Goal: Task Accomplishment & Management: Manage account settings

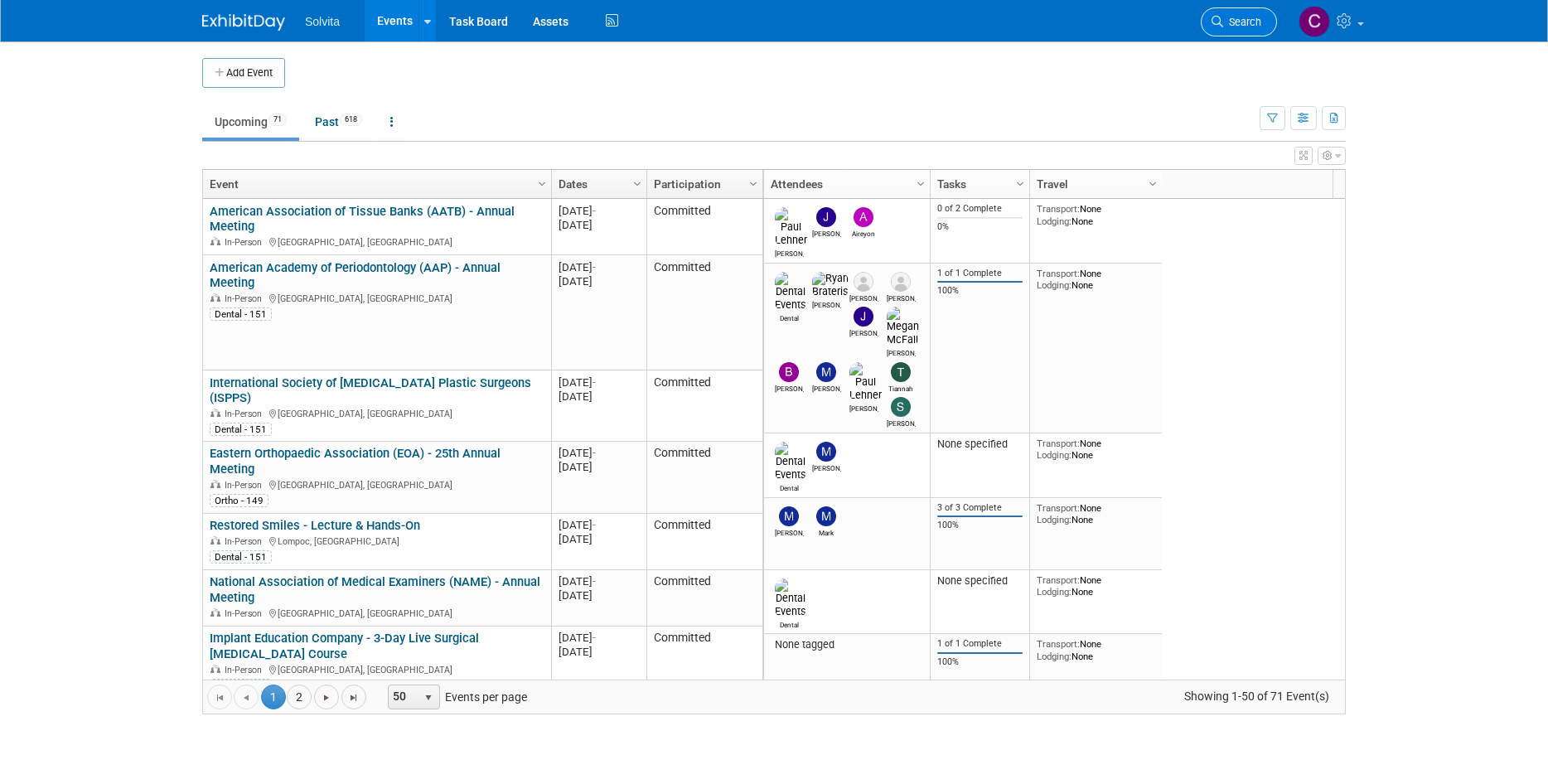
click at [1228, 30] on link "Search" at bounding box center [1239, 21] width 77 height 29
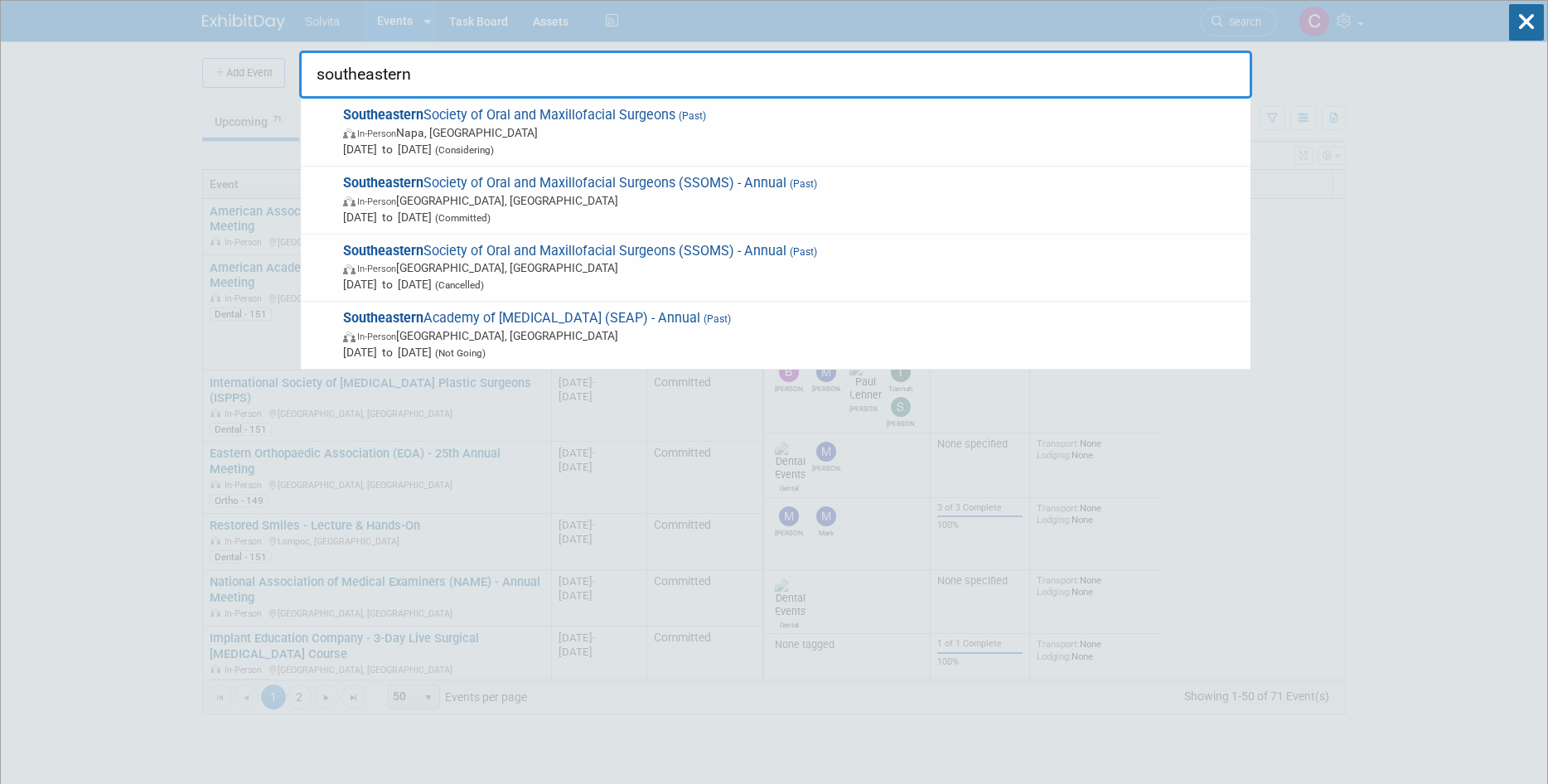
type input "southeastern"
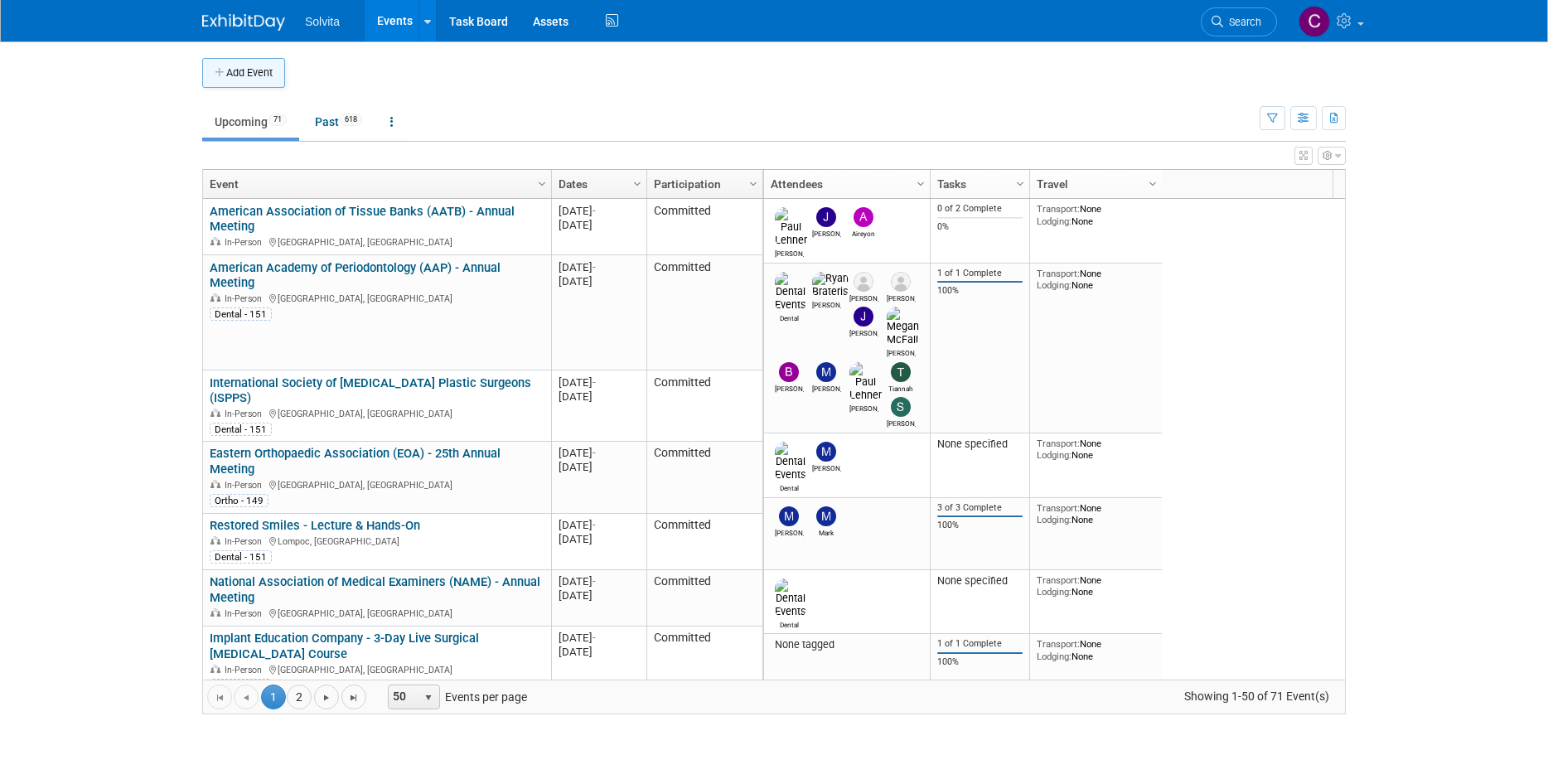
click at [272, 80] on button "Add Event" at bounding box center [243, 73] width 83 height 30
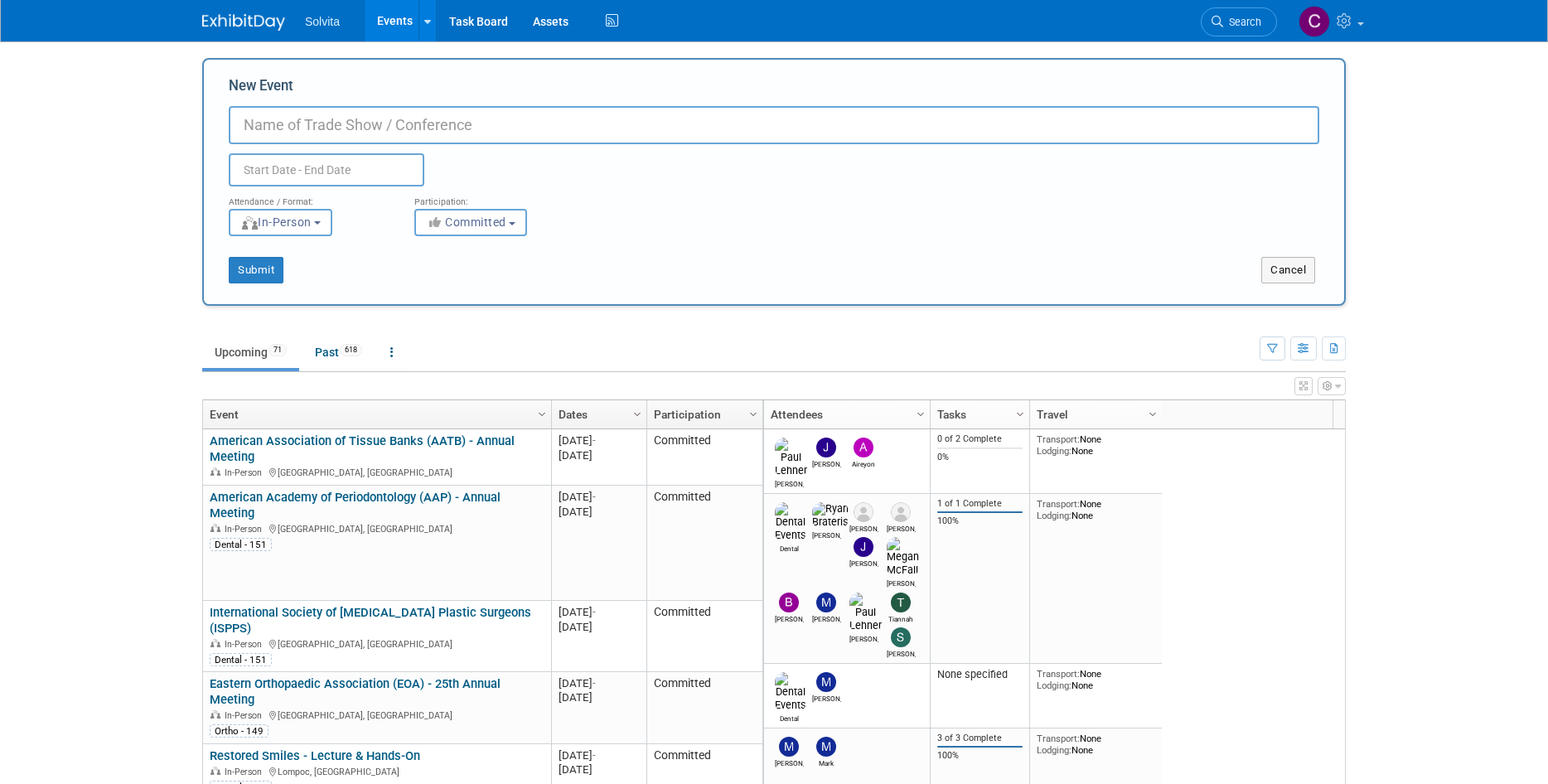
click at [422, 140] on input "New Event" at bounding box center [774, 125] width 1090 height 38
type input "Southeastern Academy of Prosthodontics Annual Meeting"
click at [713, 126] on input "Southeastern Academy of Prosthodontics Annual Meeting" at bounding box center [774, 125] width 1090 height 38
click at [348, 168] on input "text" at bounding box center [327, 169] width 196 height 33
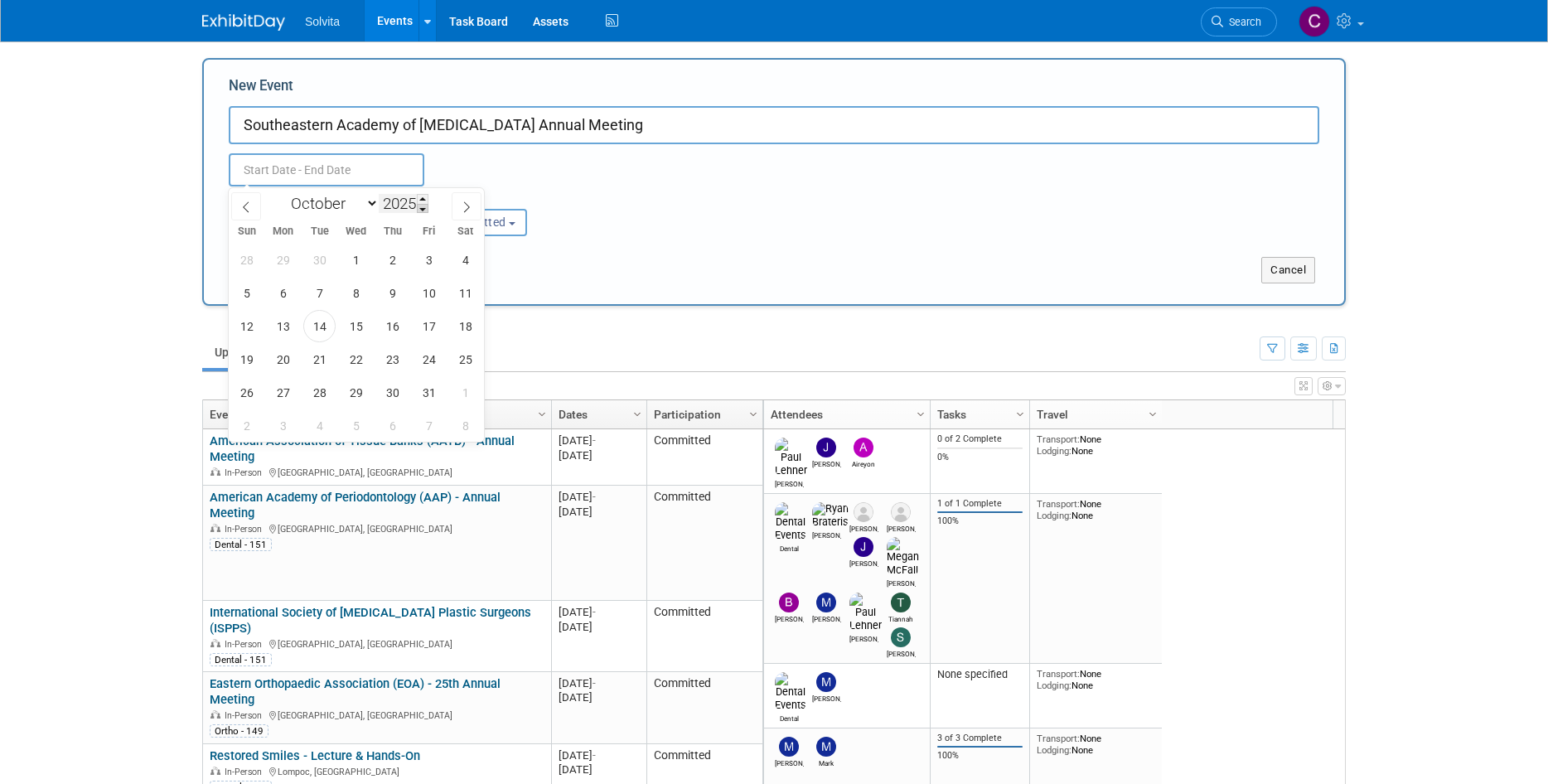
click at [428, 206] on span at bounding box center [422, 208] width 12 height 10
click at [432, 195] on div "January February March April May June July August September October November De…" at bounding box center [355, 202] width 191 height 28
click at [428, 195] on span at bounding box center [422, 198] width 12 height 10
type input "2026"
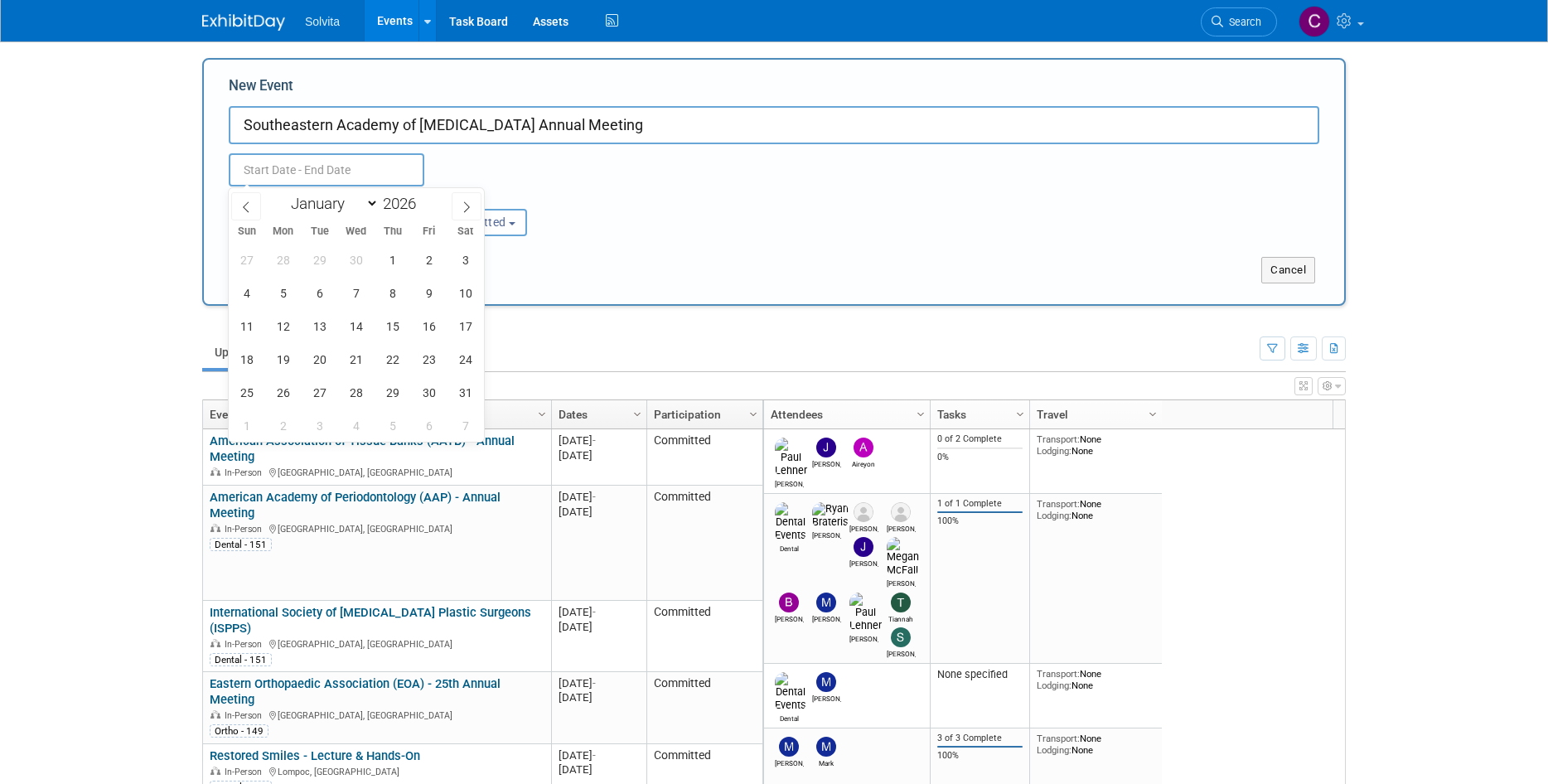
click at [432, 194] on div "January February March April May June July August September October November De…" at bounding box center [355, 202] width 191 height 28
click at [357, 208] on select "January February March April May June July August September October November De…" at bounding box center [330, 203] width 95 height 20
select select "3"
click at [283, 193] on select "January February March April May June July August September October November De…" at bounding box center [330, 203] width 95 height 20
click at [380, 360] on span "23" at bounding box center [393, 359] width 32 height 32
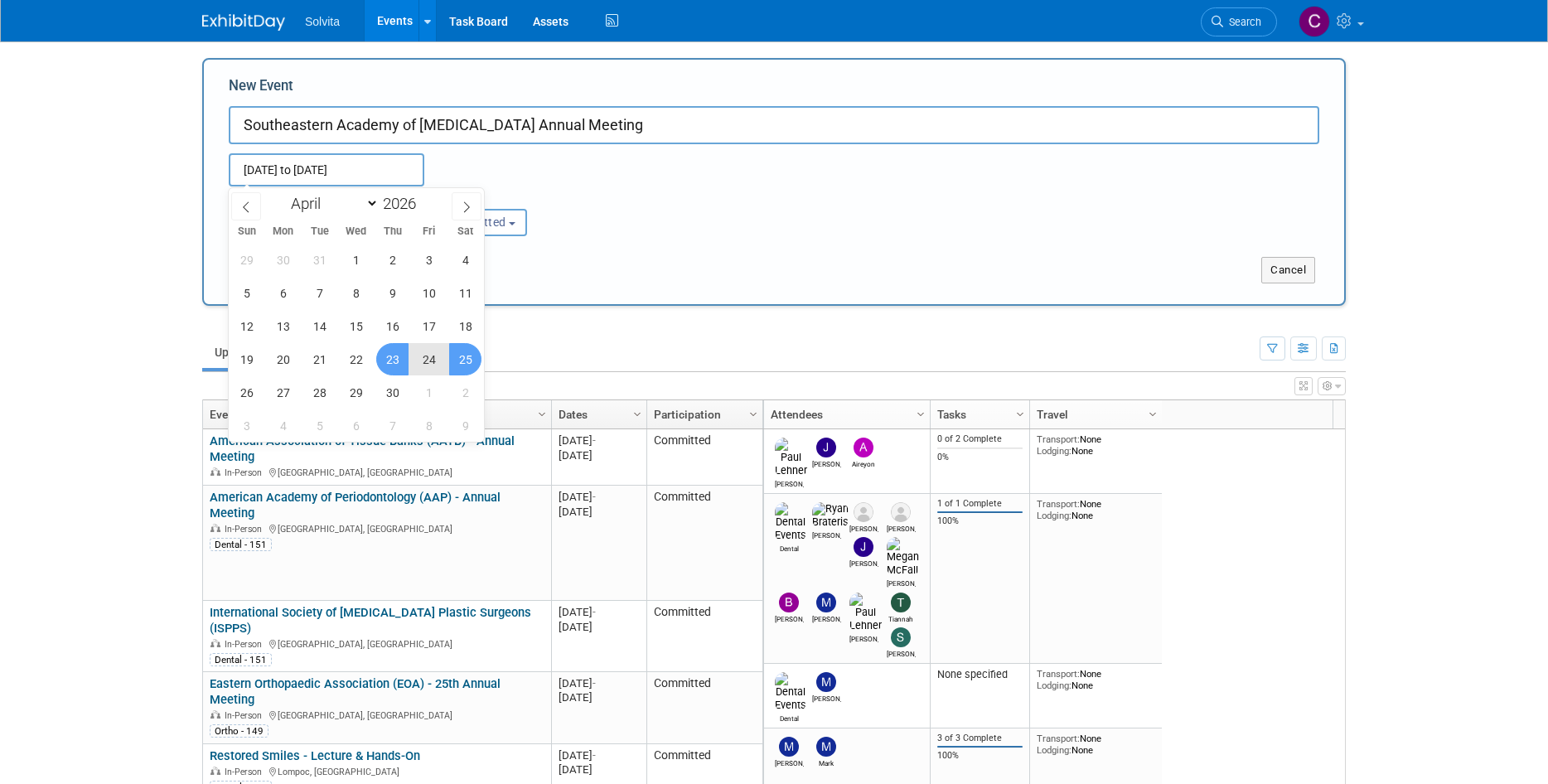
click at [465, 358] on span "25" at bounding box center [466, 359] width 32 height 32
type input "Apr 23, 2026 to Apr 25, 2026"
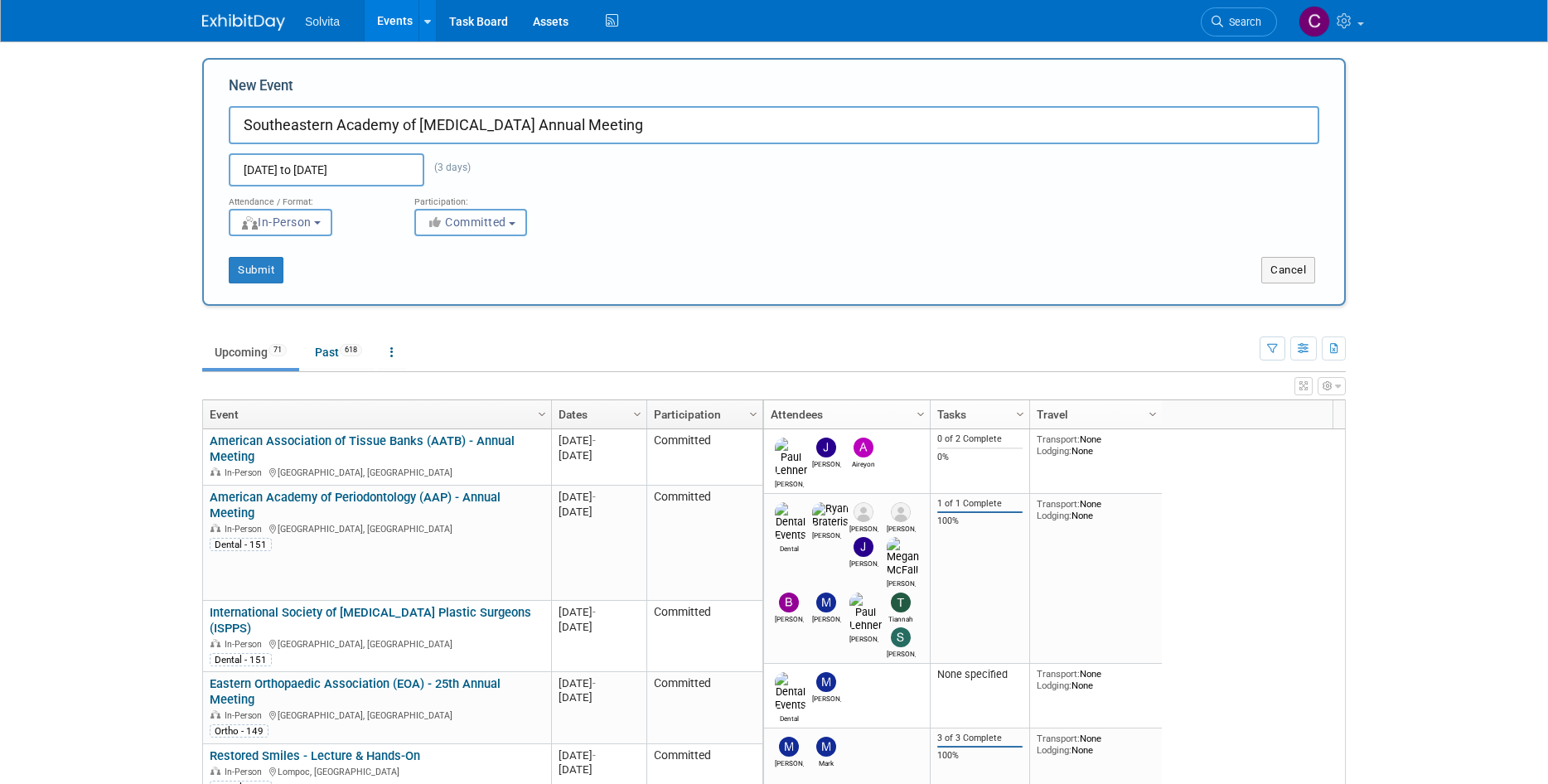
click at [434, 225] on icon "button" at bounding box center [434, 222] width 19 height 12
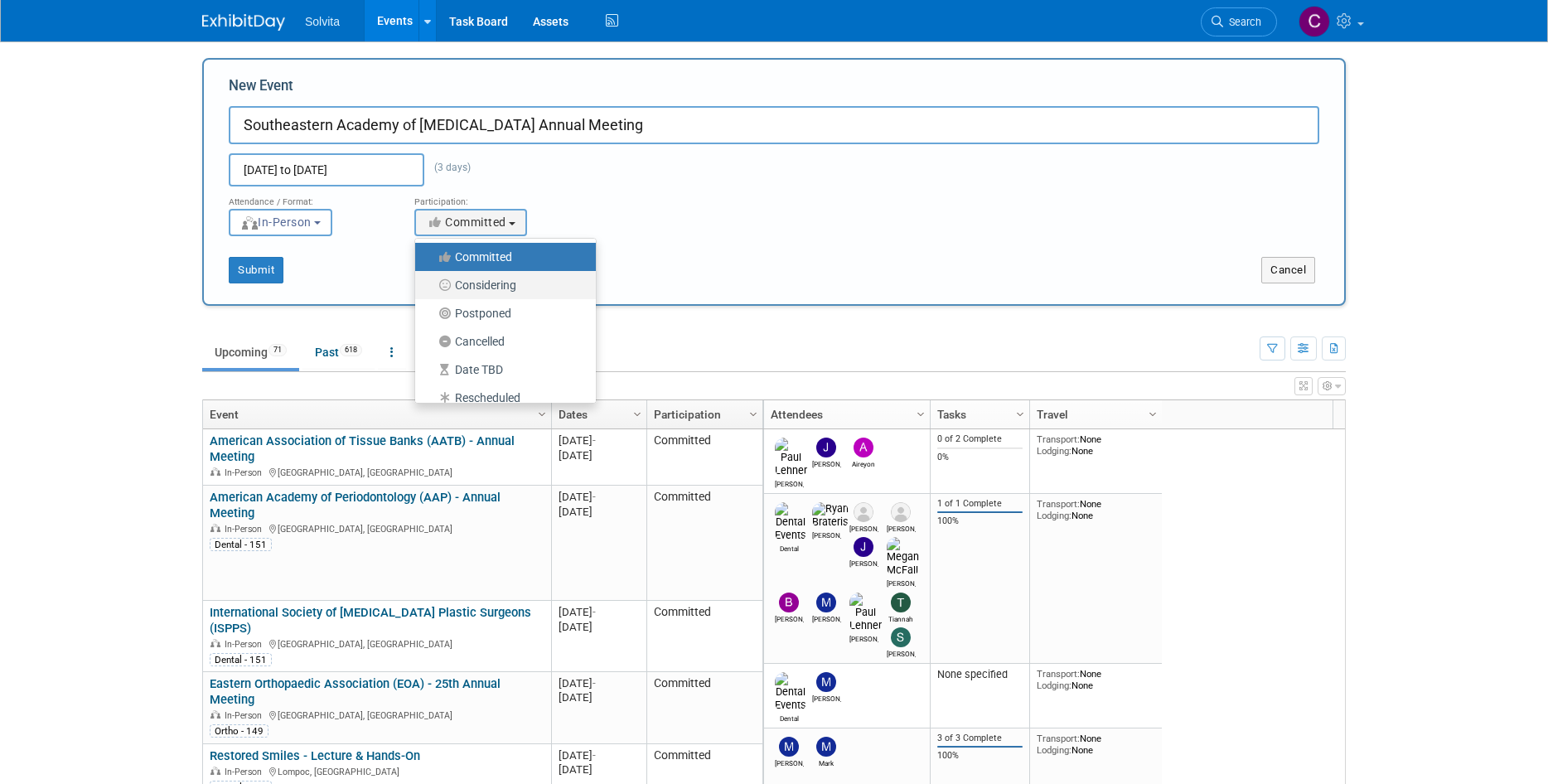
click at [487, 284] on label "Considering" at bounding box center [501, 285] width 156 height 21
click at [430, 284] on input "Considering" at bounding box center [425, 286] width 11 height 11
select select "2"
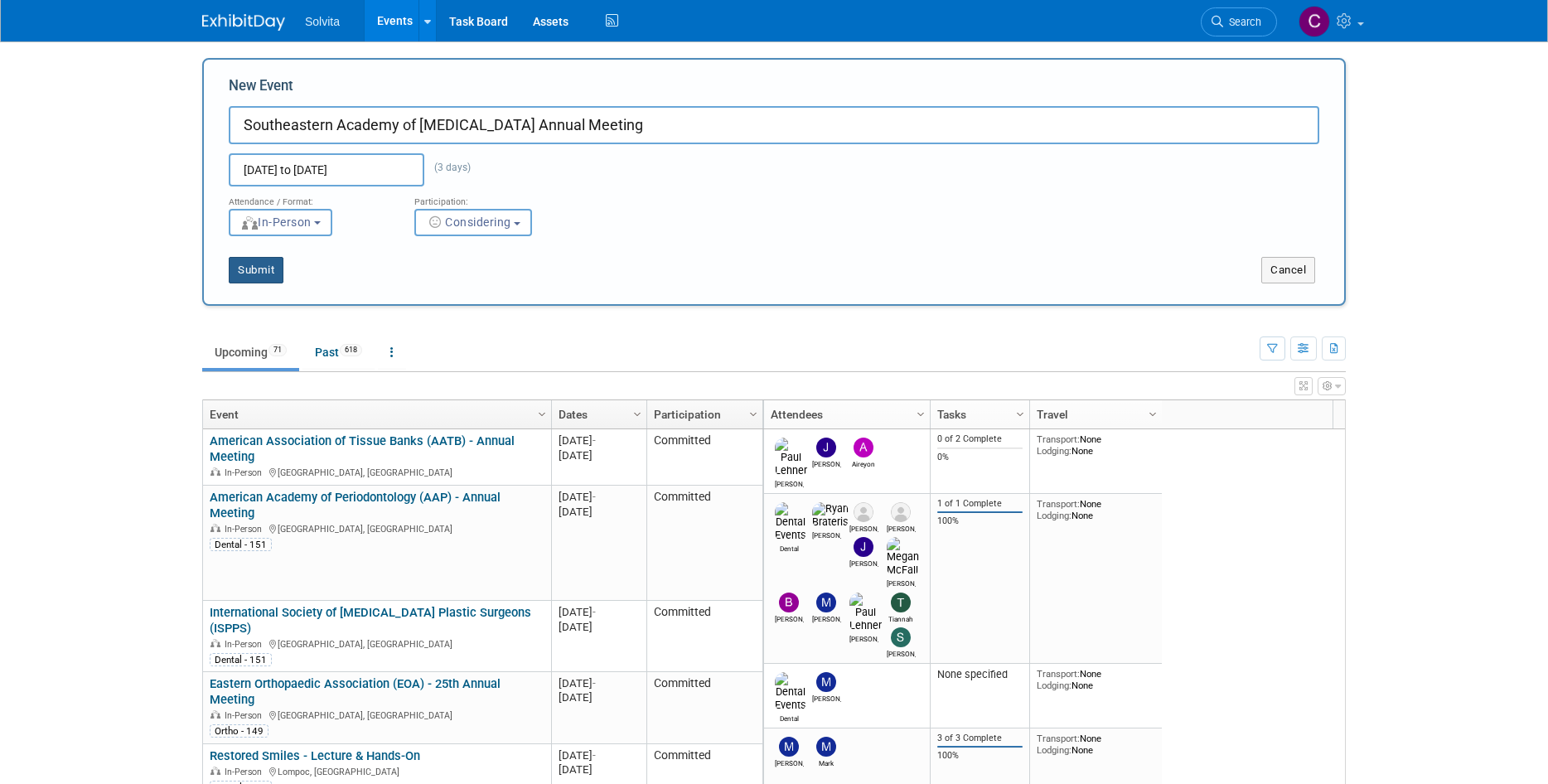
click at [268, 276] on button "Submit" at bounding box center [255, 271] width 54 height 27
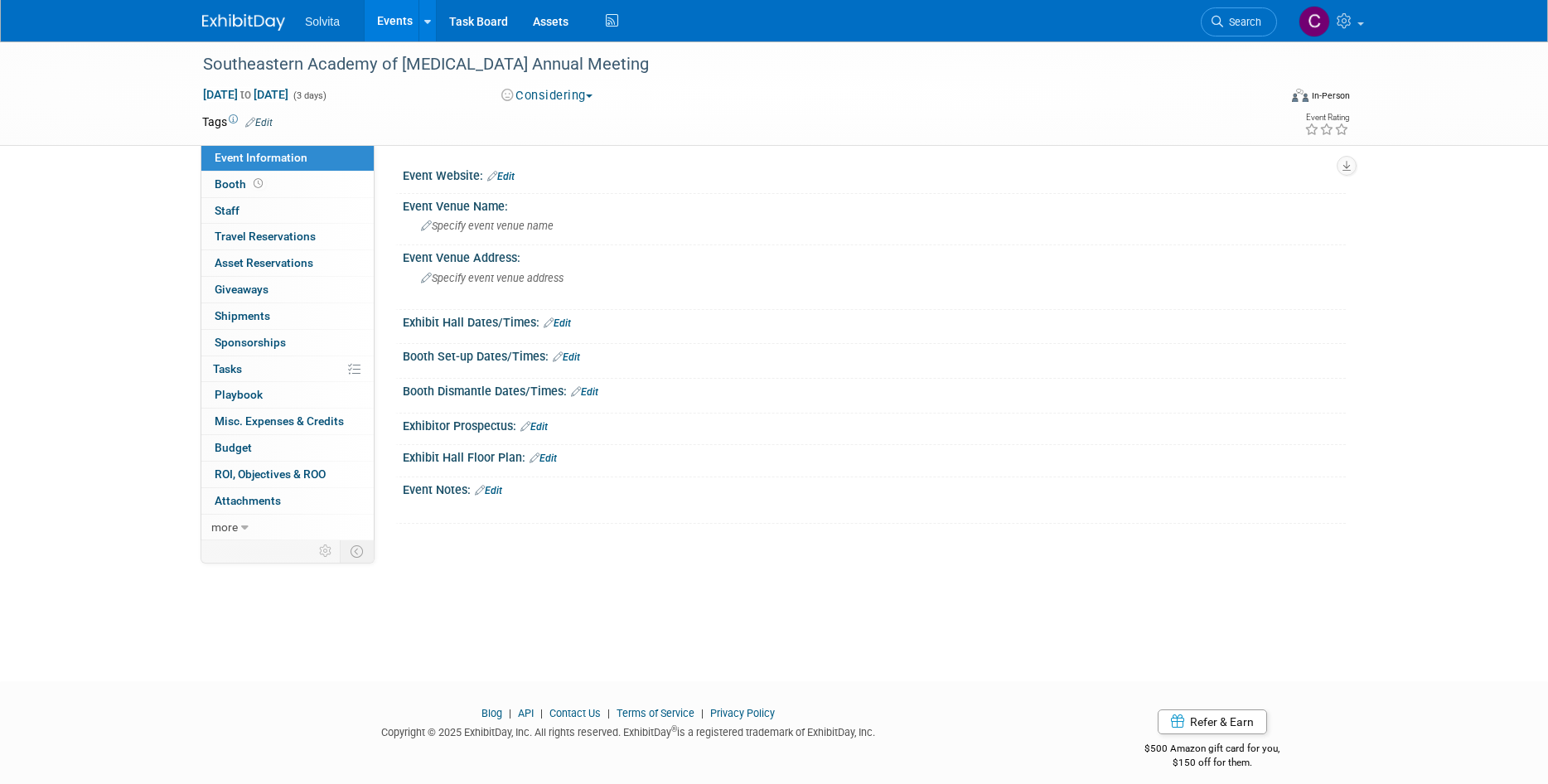
click at [262, 114] on td "Tags Edit" at bounding box center [237, 122] width 70 height 17
click at [270, 117] on link "Edit" at bounding box center [259, 122] width 28 height 12
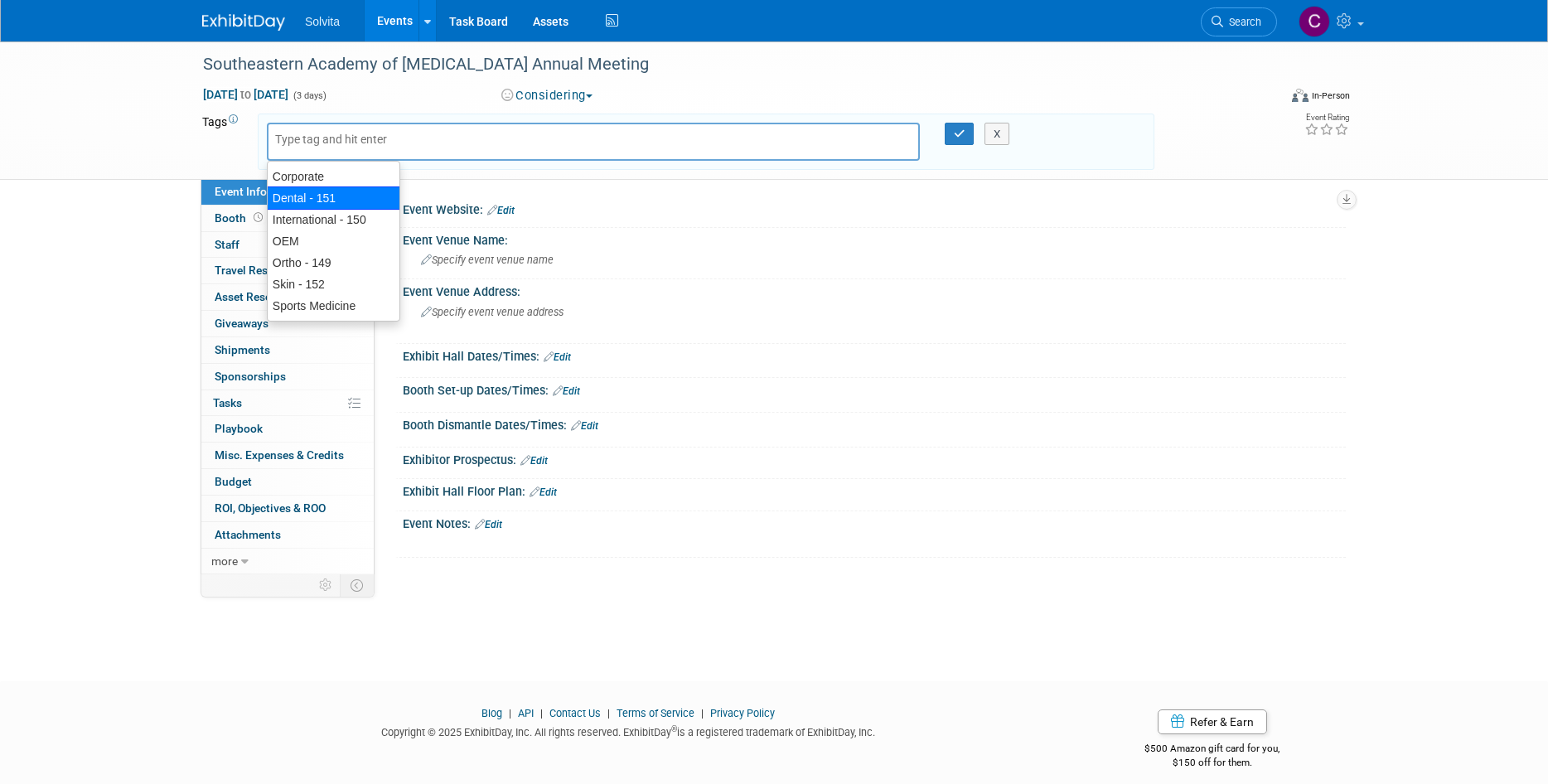
click at [347, 198] on div "Dental - 151" at bounding box center [334, 198] width 134 height 23
type input "Dental - 151"
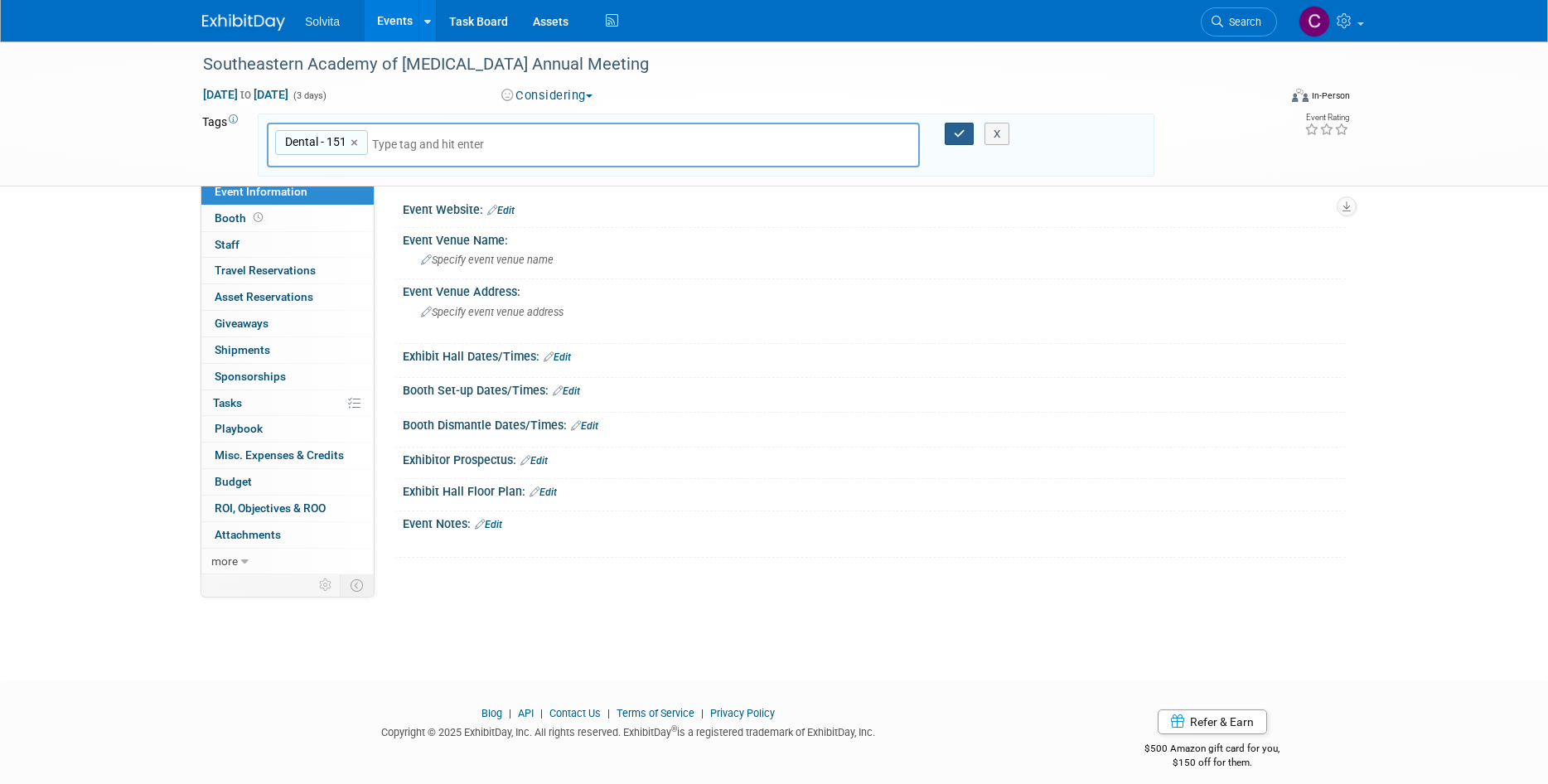
click at [955, 126] on button "button" at bounding box center [960, 134] width 30 height 23
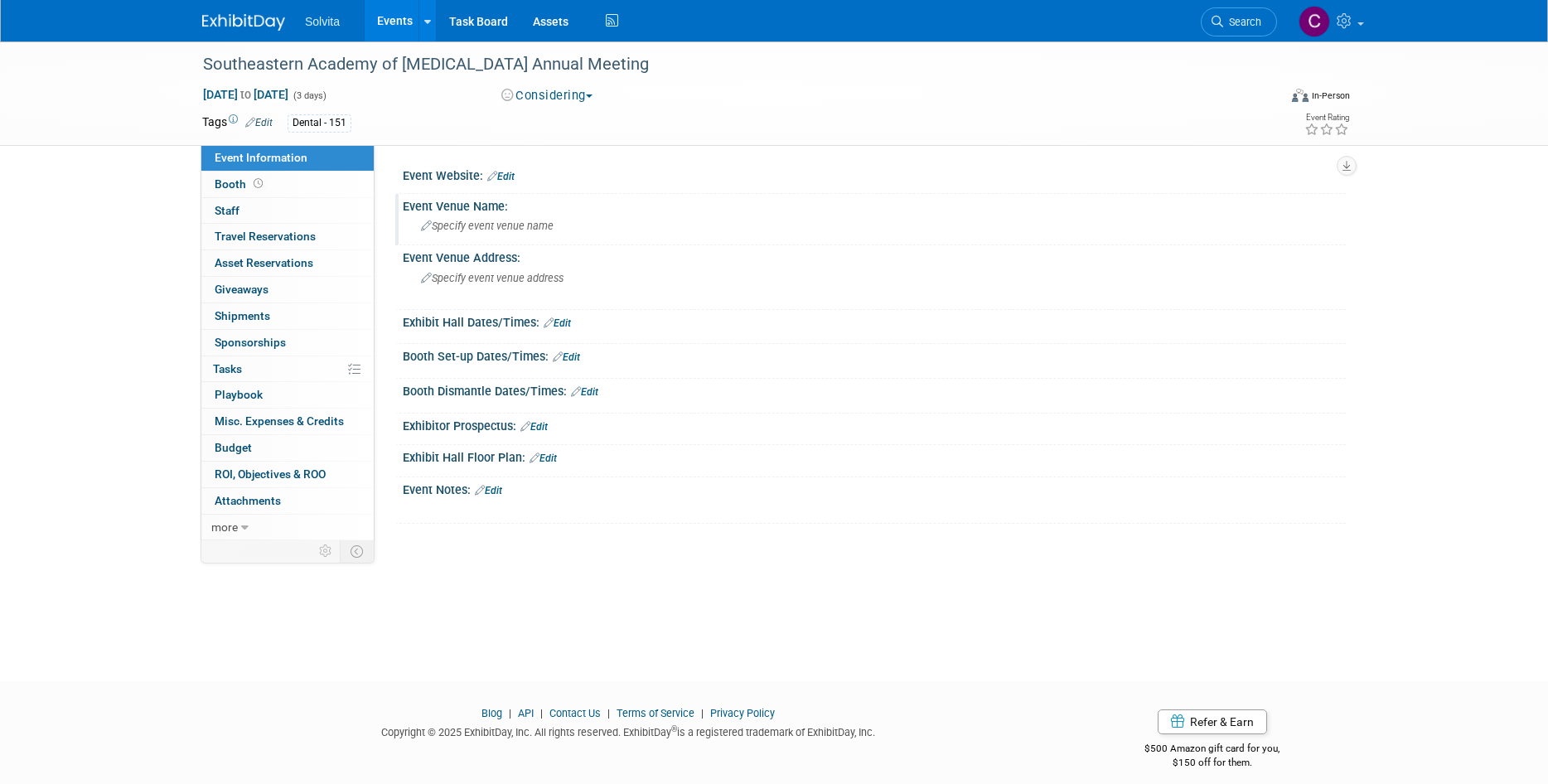
click at [506, 224] on span "Specify event venue name" at bounding box center [487, 226] width 133 height 12
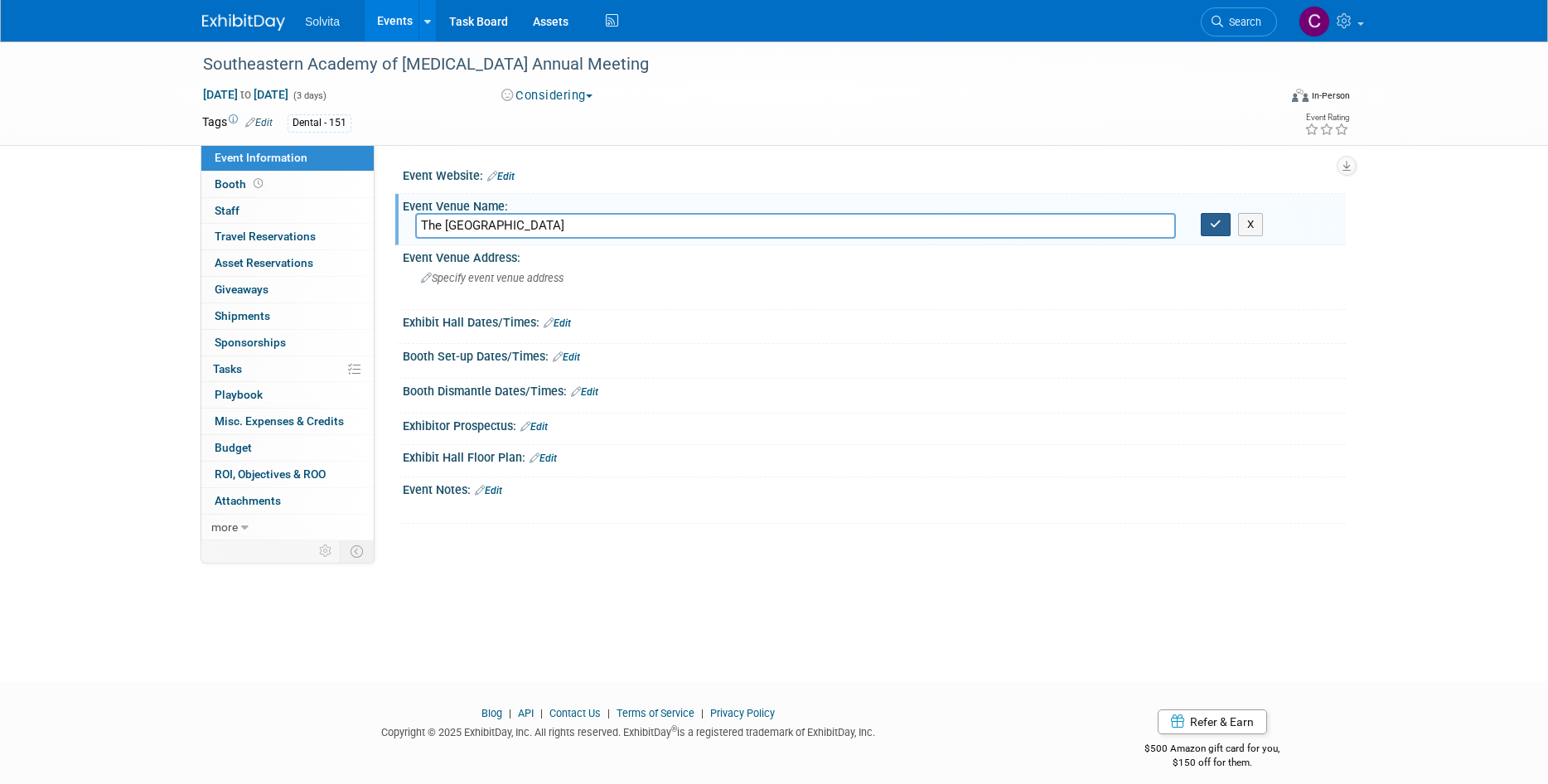
type input "The Hotel Roanoke and Conference Center"
click at [1213, 226] on icon "button" at bounding box center [1215, 224] width 12 height 11
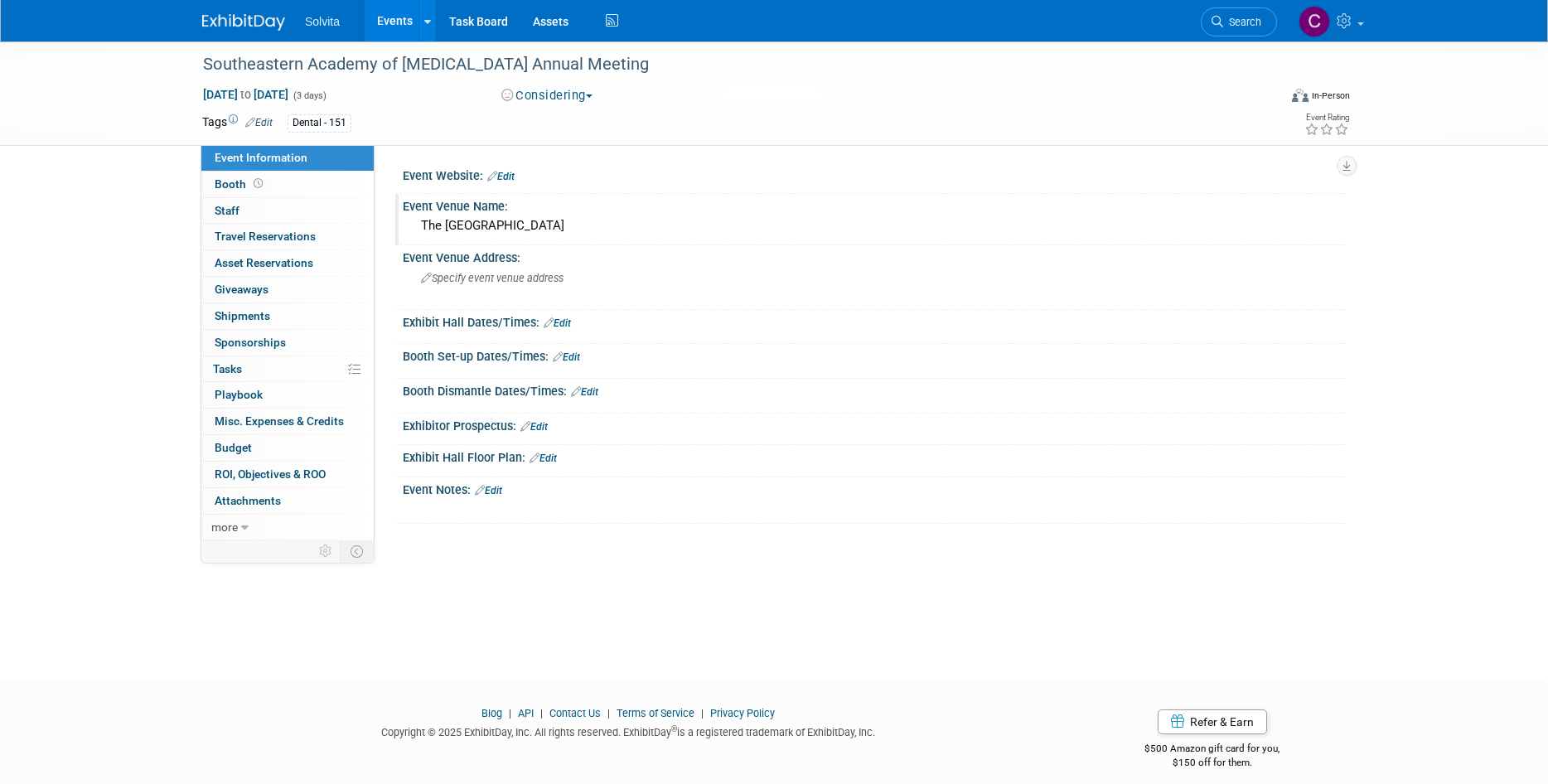
click at [514, 178] on link "Edit" at bounding box center [500, 176] width 28 height 12
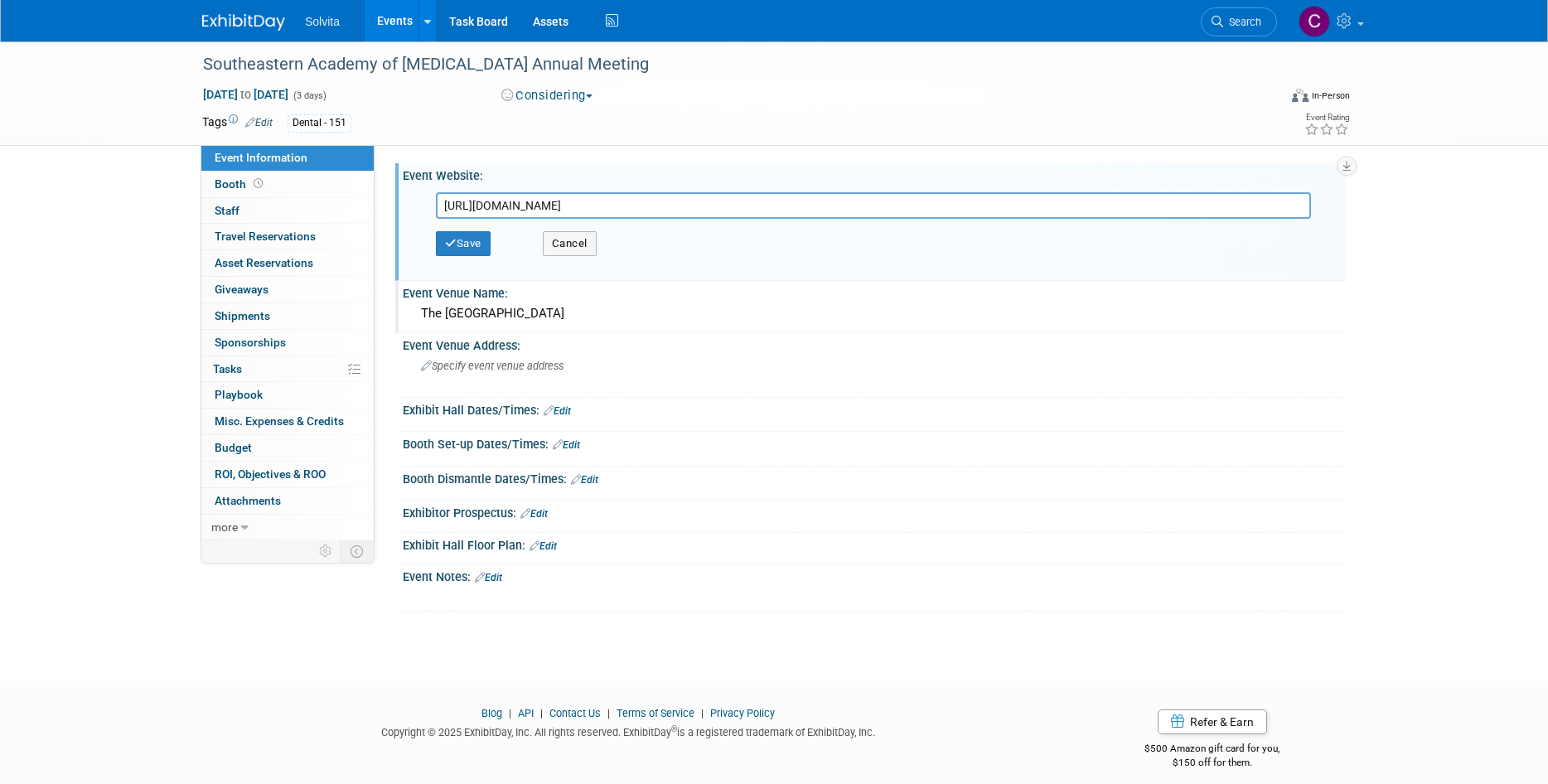
type input "https://seaprosth.org/"
drag, startPoint x: 458, startPoint y: 257, endPoint x: 483, endPoint y: 262, distance: 25.5
click at [459, 256] on div "Save Cancel" at bounding box center [878, 244] width 884 height 50
click at [482, 247] on button "Save" at bounding box center [463, 244] width 54 height 25
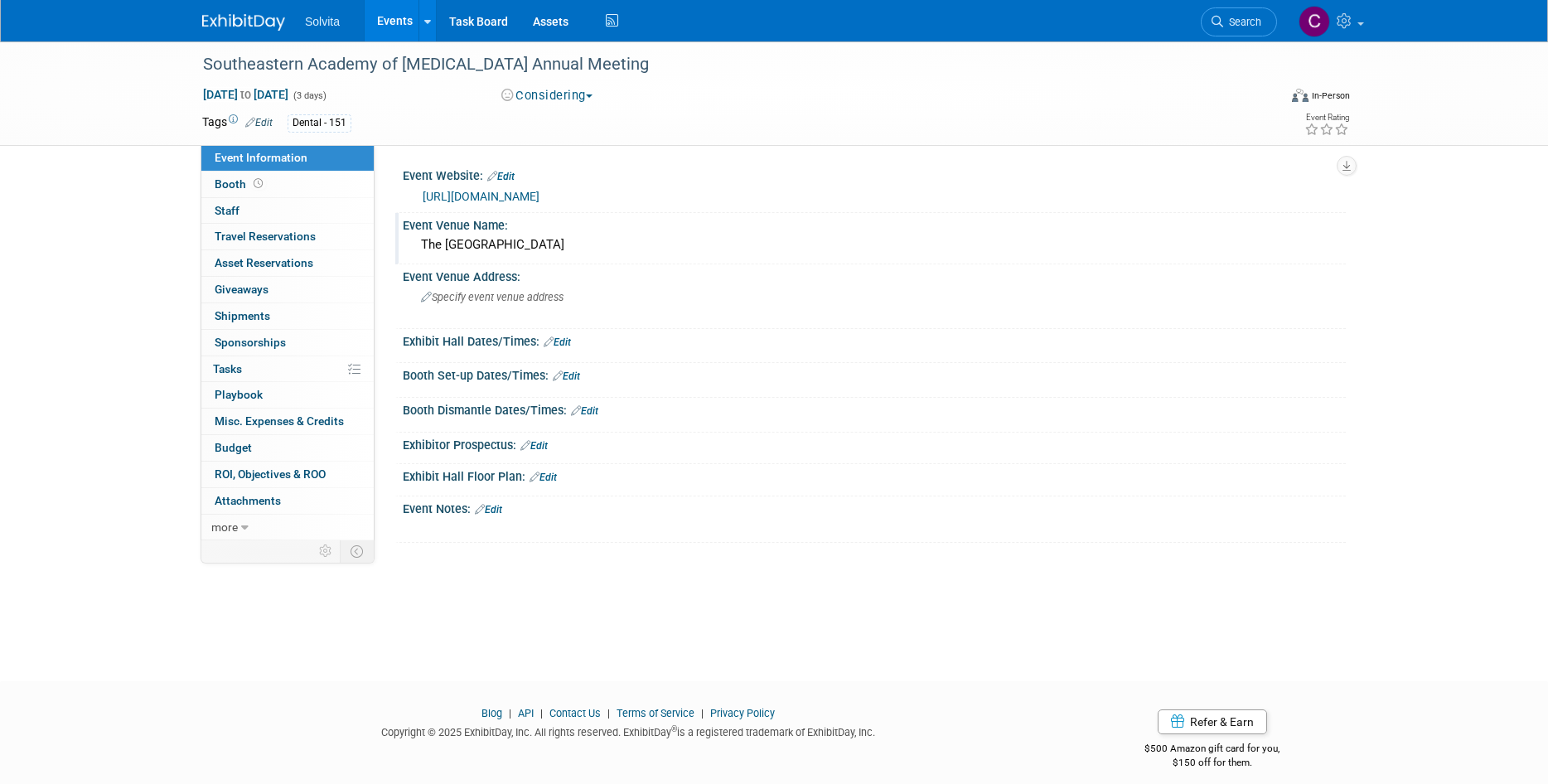
click at [515, 177] on link "Edit" at bounding box center [500, 176] width 28 height 12
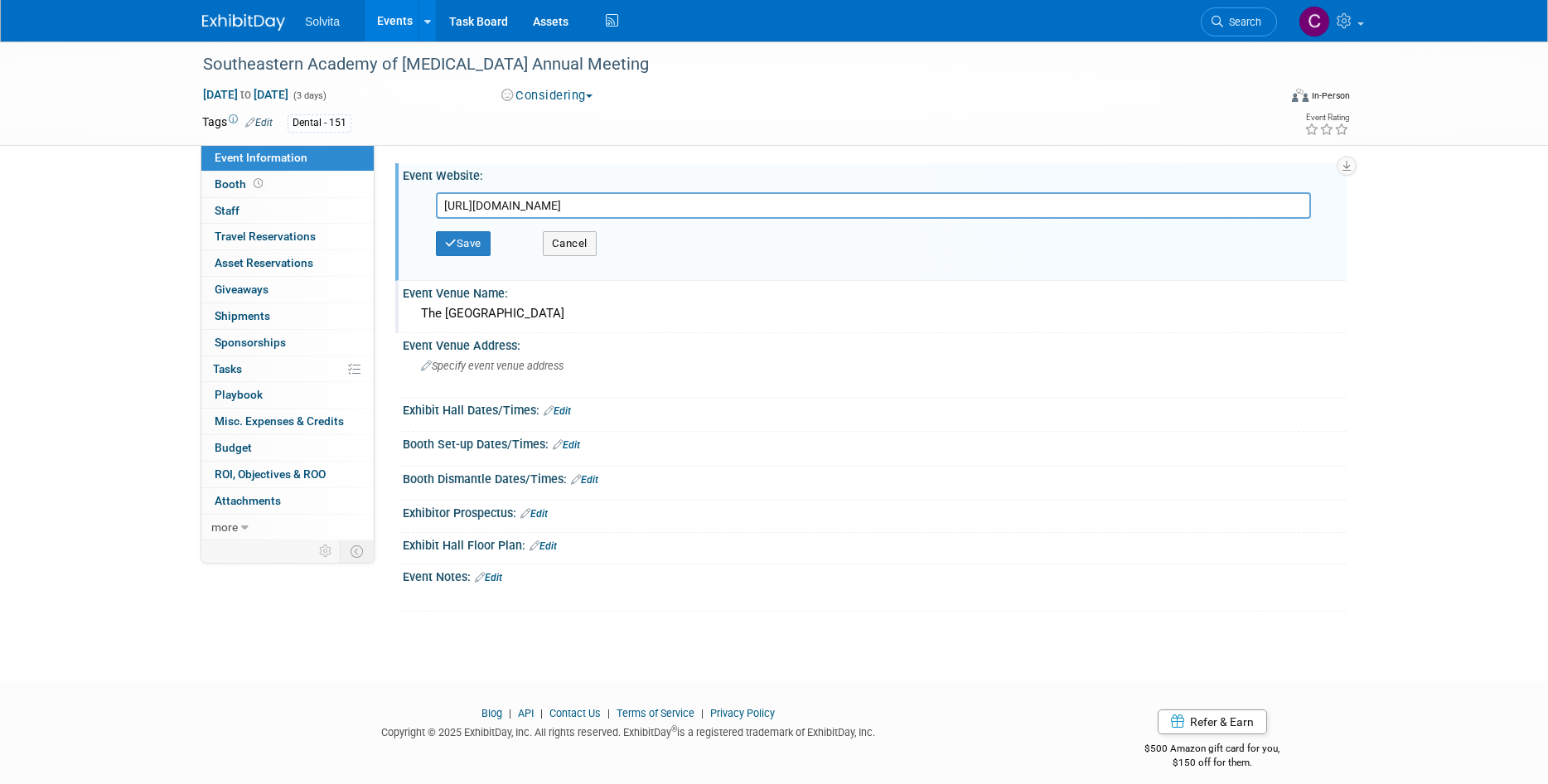
drag, startPoint x: 603, startPoint y: 205, endPoint x: 401, endPoint y: 186, distance: 202.9
click at [397, 185] on div "Event Website: Edit https://seaprosth.org/ https://seaprosth.org/ Save Cancel" at bounding box center [871, 222] width 951 height 117
type input "https://seaprosth.org/meetings/2026-annual-meeting/"
click at [452, 251] on button "Save" at bounding box center [463, 244] width 54 height 25
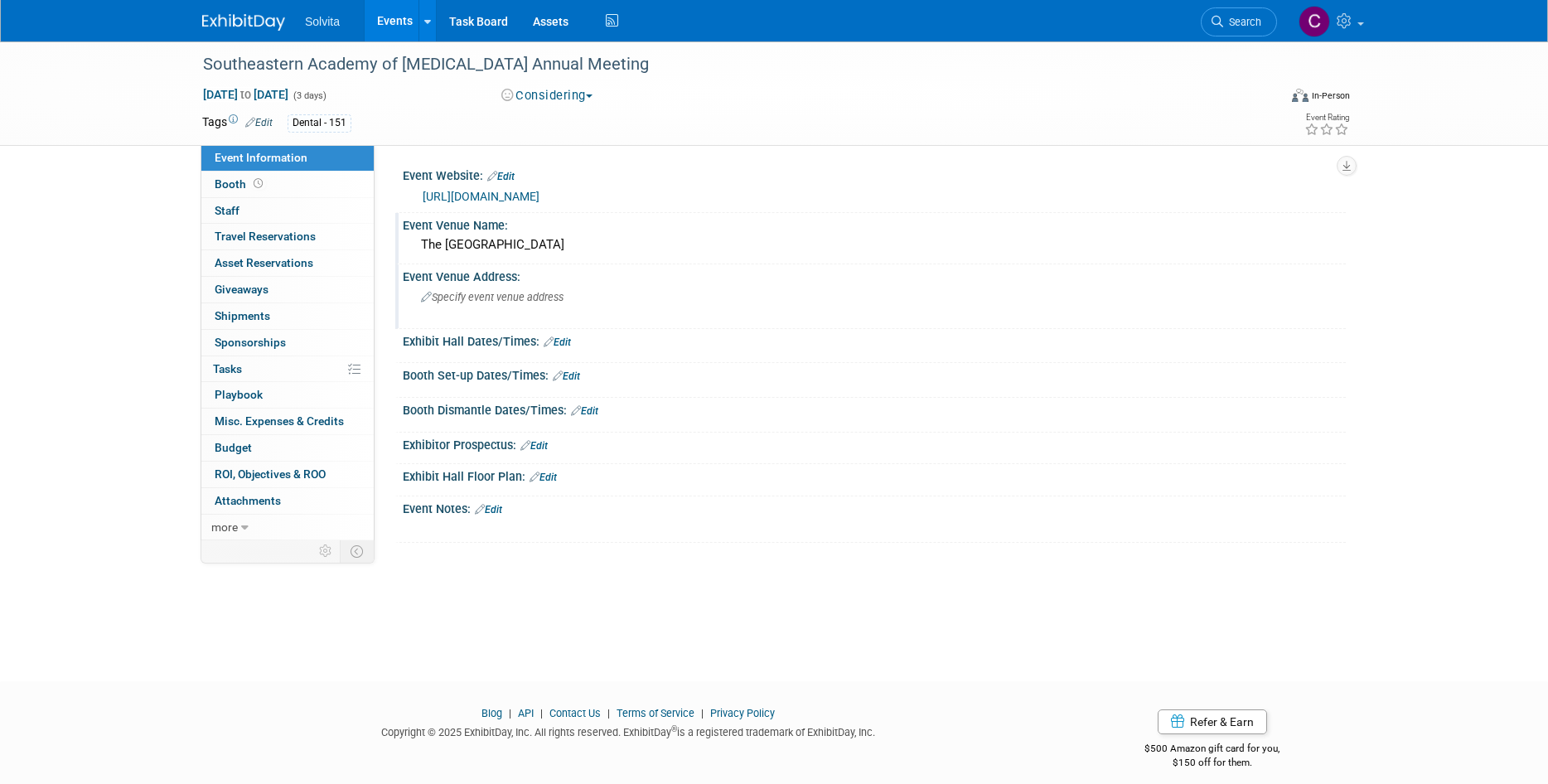
click at [515, 308] on div "Specify event venue address" at bounding box center [598, 303] width 368 height 38
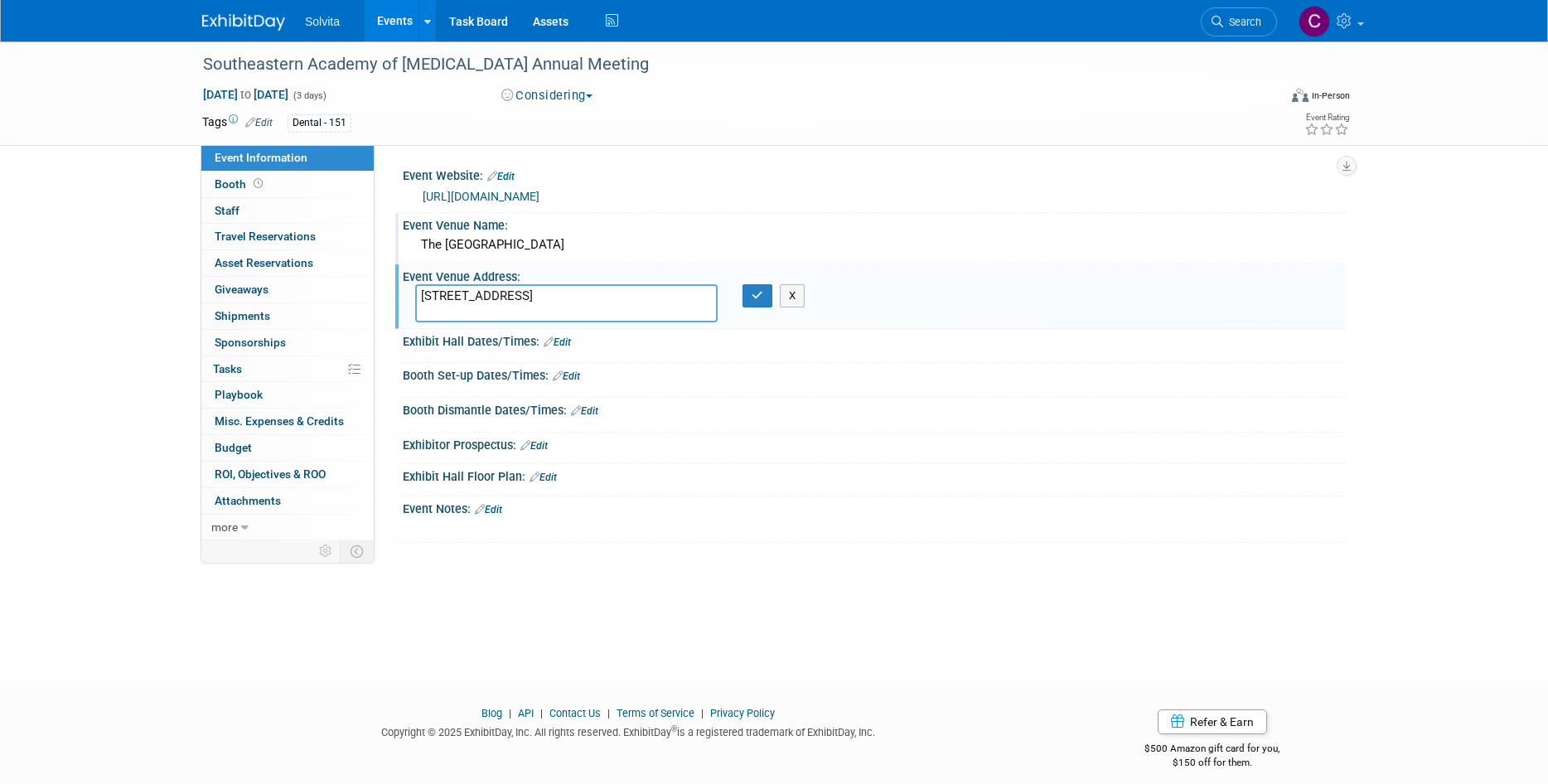
click at [563, 293] on textarea "110 Shenandoah Ave NW Roanoke, VA 24016" at bounding box center [566, 303] width 303 height 38
type textarea "110 Shenandoah Ave NW Roanoke, VA 24016"
click at [760, 302] on button "button" at bounding box center [758, 295] width 30 height 23
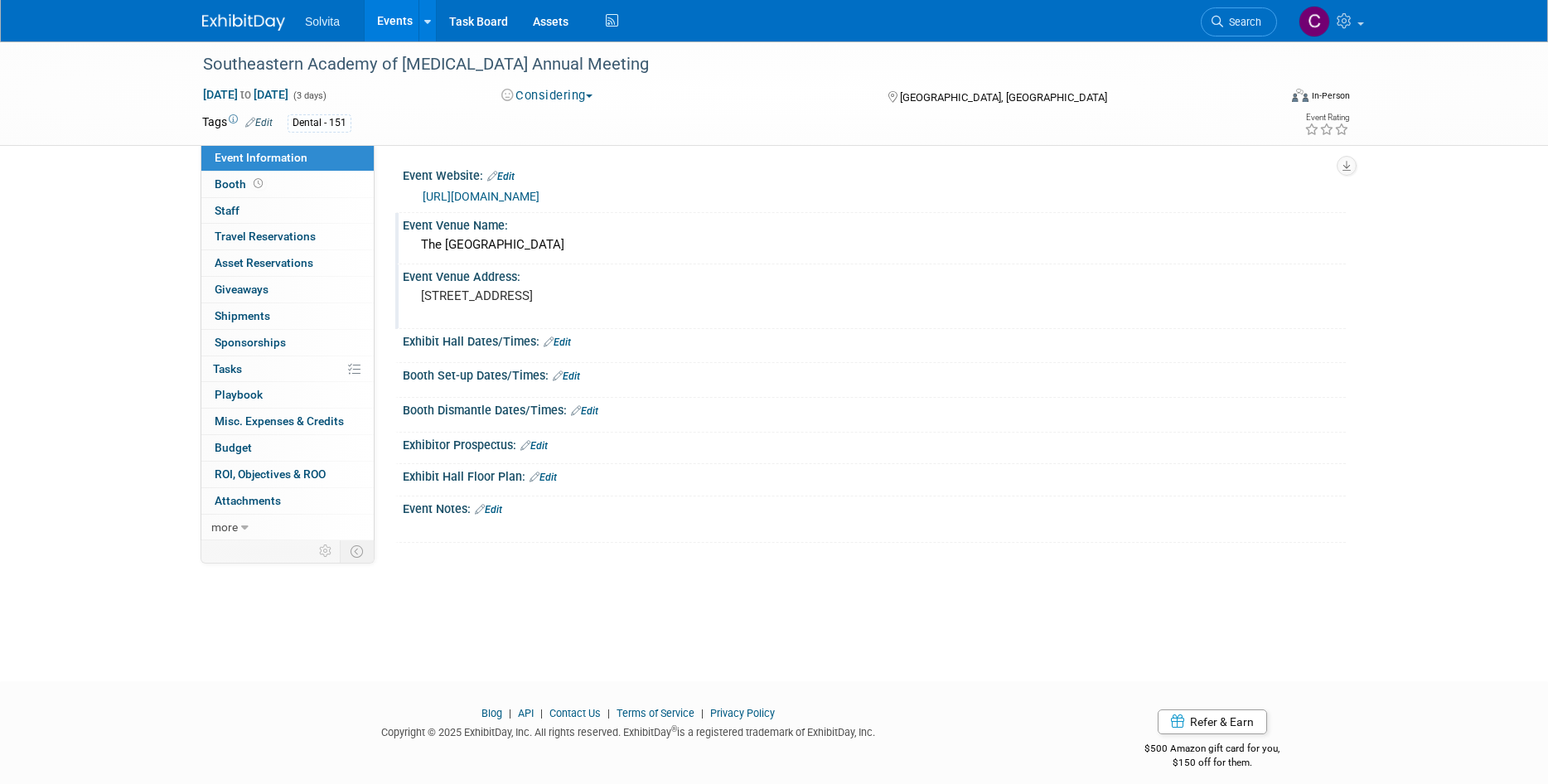
click at [886, 568] on div "Southeastern Academy of Prosthodontics Annual Meeting Apr 23, 2026 to Apr 25, 2…" at bounding box center [774, 346] width 1548 height 610
click at [1230, 24] on span "Search" at bounding box center [1242, 22] width 38 height 12
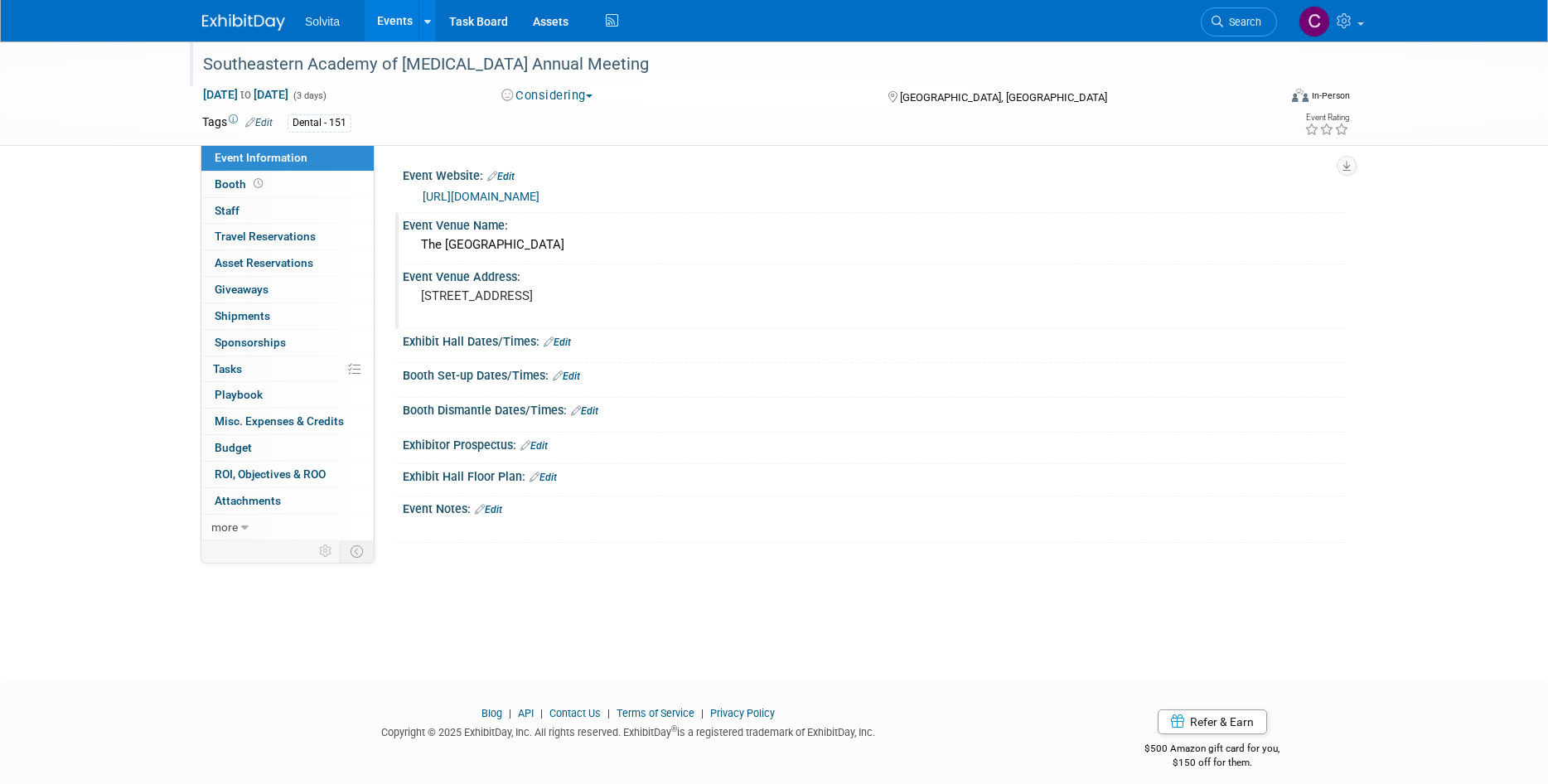
click at [520, 58] on div "Southeastern Academy of [MEDICAL_DATA] Annual Meeting" at bounding box center [725, 65] width 1055 height 30
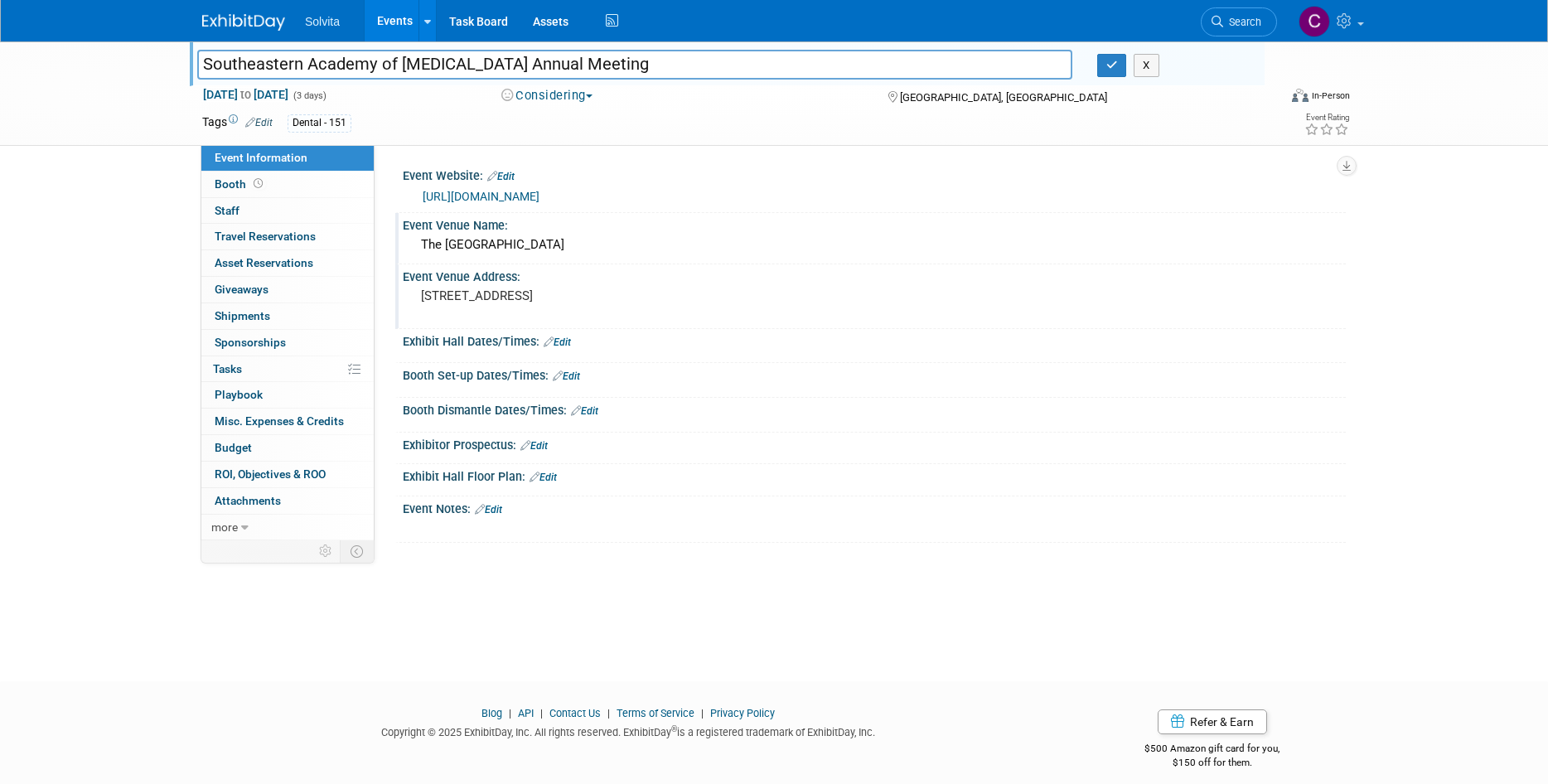
click at [520, 58] on input "Southeastern Academy of [MEDICAL_DATA] Annual Meeting" at bounding box center [635, 64] width 875 height 29
type input "Southeastern Academy of Prosthodontics - Annual Meeting"
click at [1113, 77] on button "button" at bounding box center [1112, 66] width 30 height 23
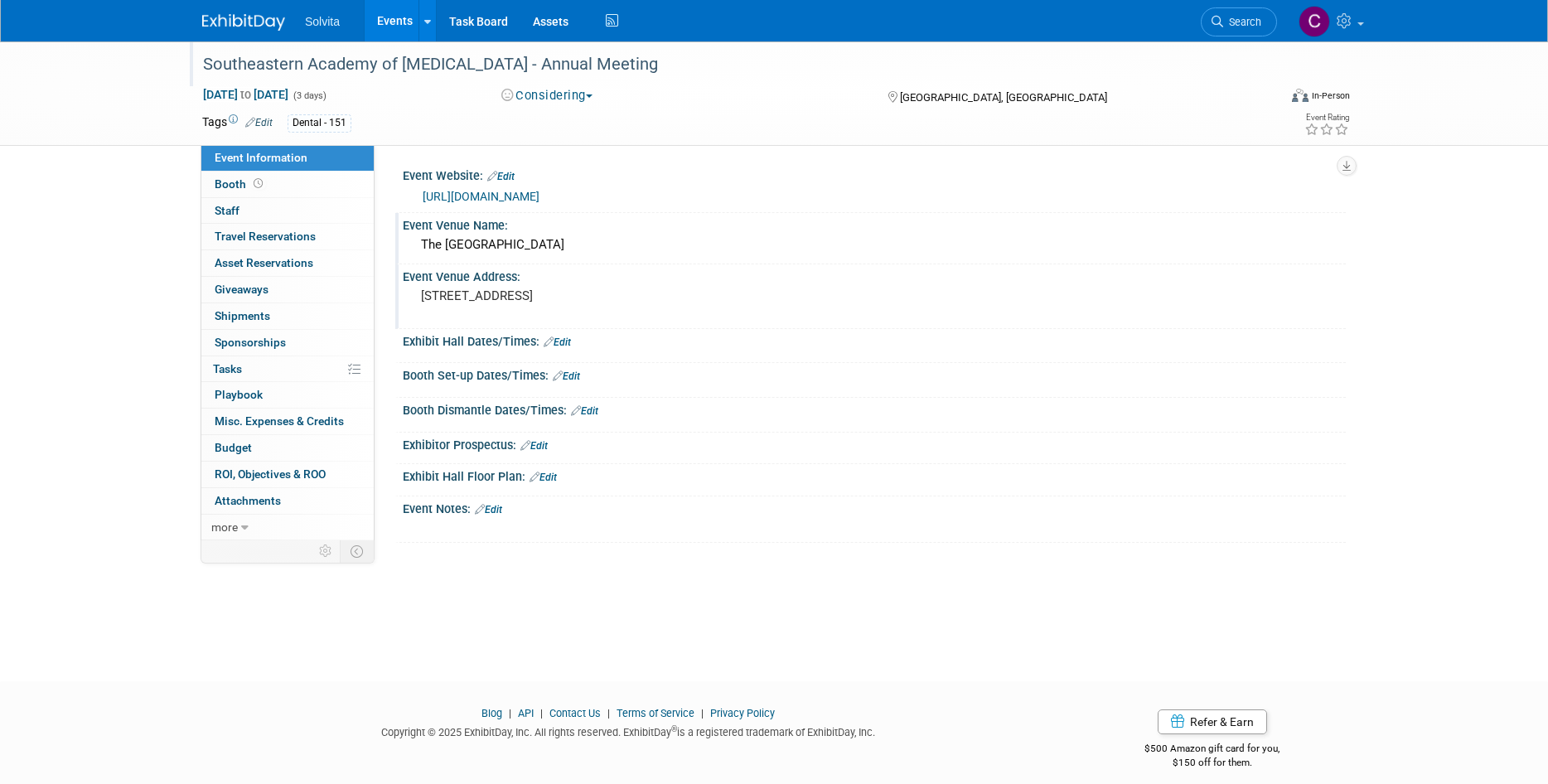
click at [579, 384] on div "Save Changes Cancel" at bounding box center [873, 387] width 943 height 10
click at [578, 373] on link "Edit" at bounding box center [566, 376] width 28 height 12
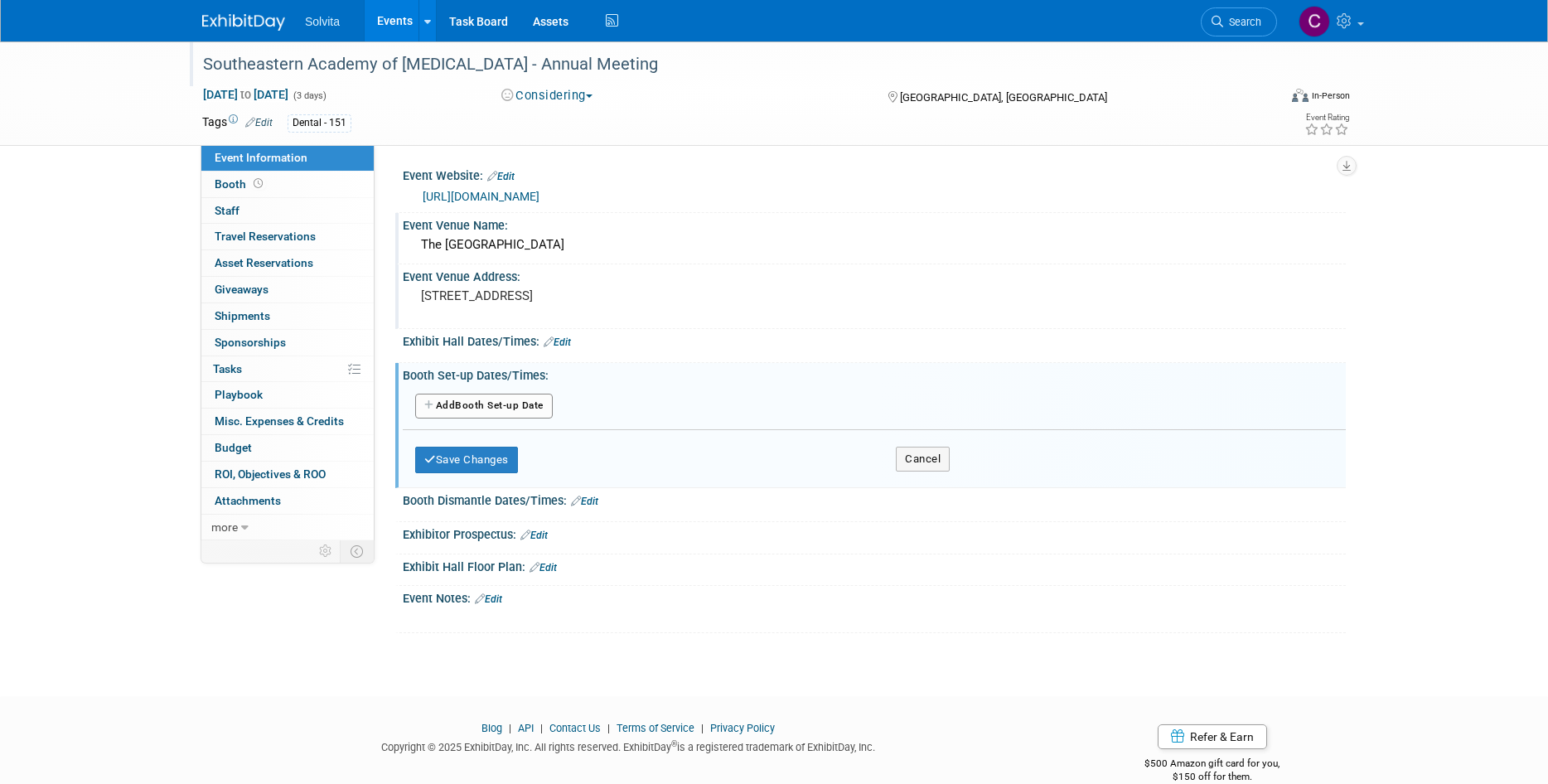
click at [530, 400] on button "Add Another Booth Set-up Date" at bounding box center [483, 406] width 138 height 25
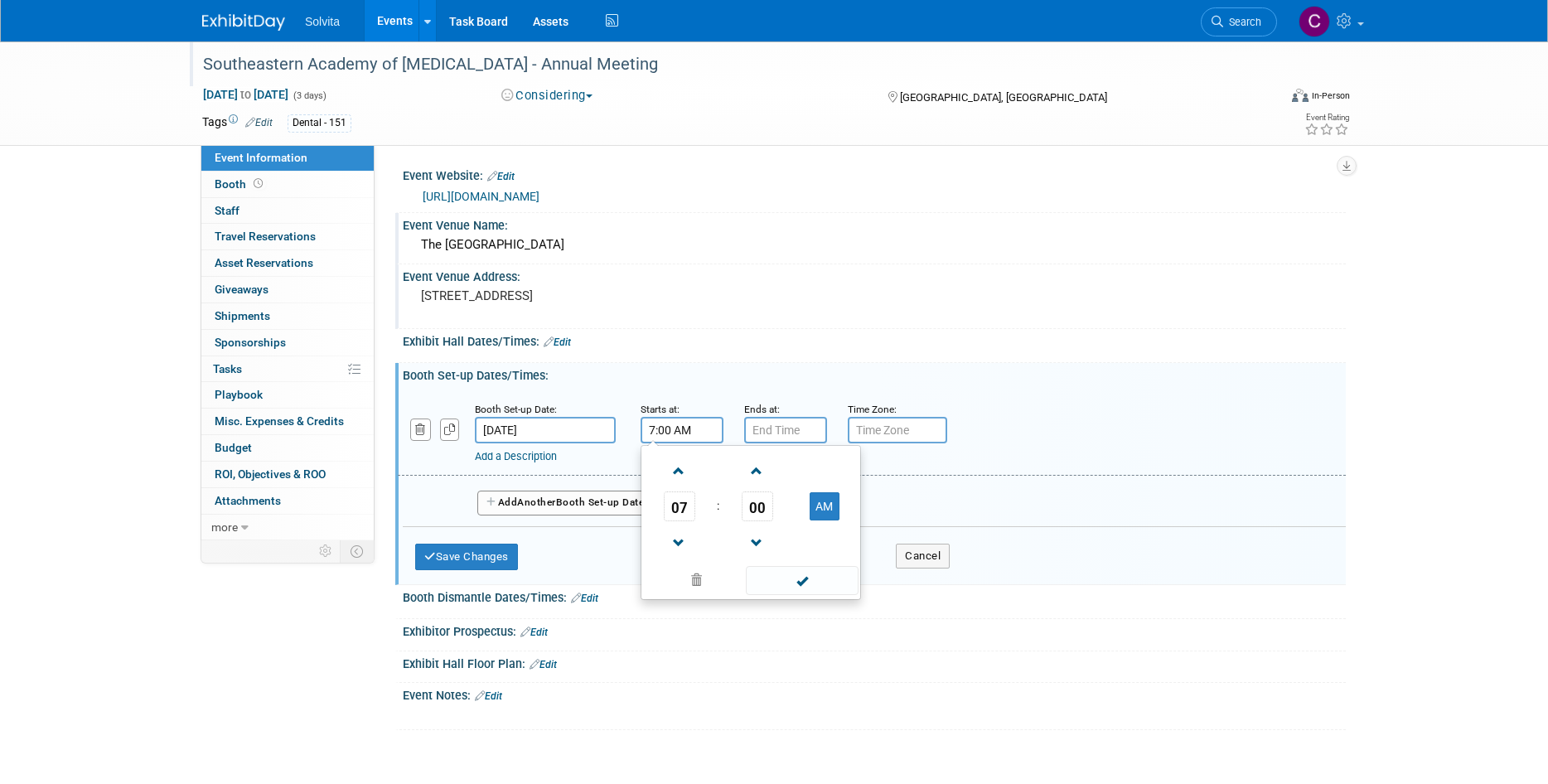
click at [685, 430] on input "7:00 AM" at bounding box center [682, 430] width 83 height 27
click at [685, 476] on span at bounding box center [679, 471] width 29 height 29
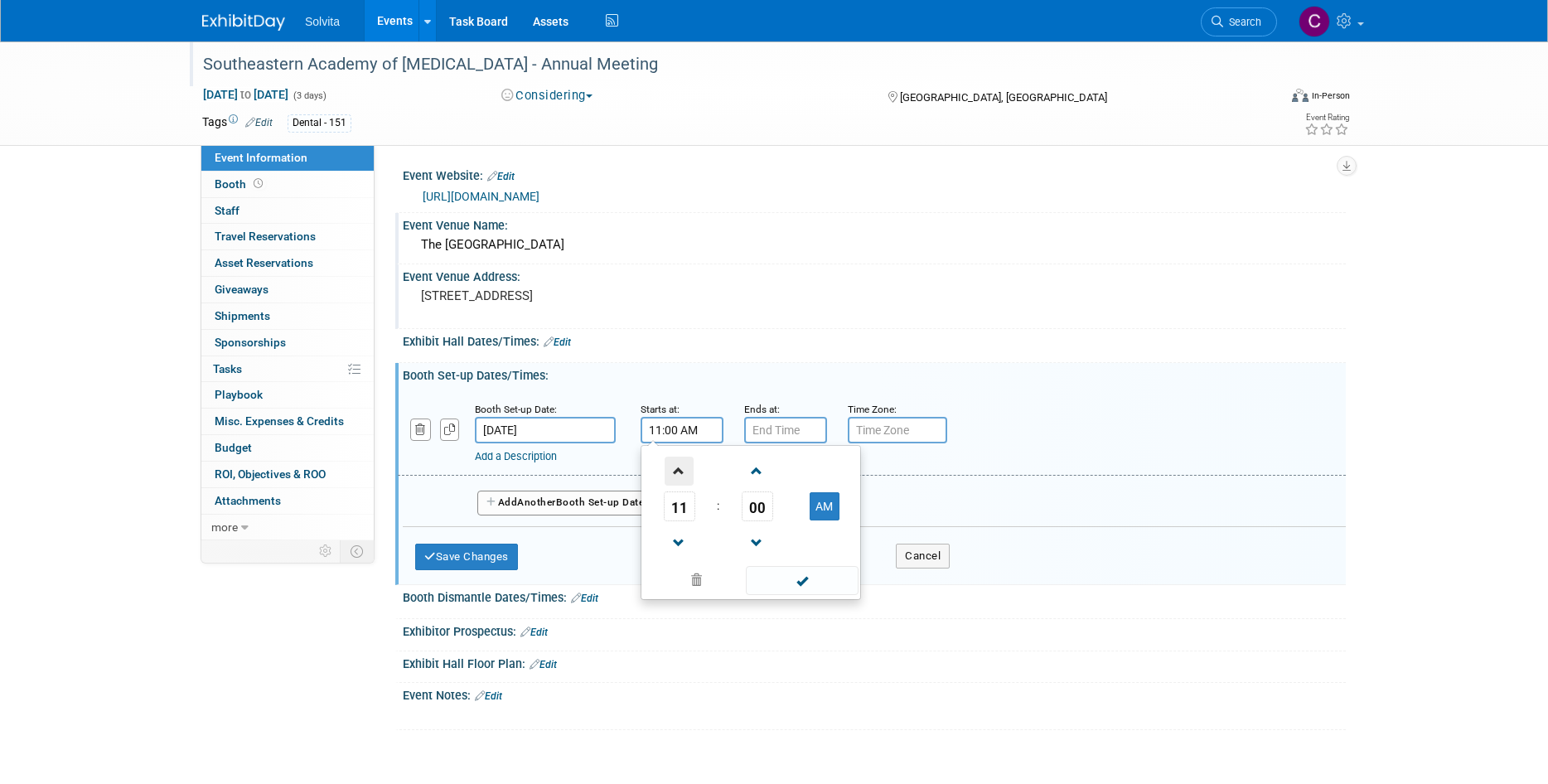
click at [685, 476] on span at bounding box center [679, 471] width 29 height 29
type input "12:00 PM"
click at [782, 571] on span at bounding box center [802, 580] width 112 height 29
click at [785, 437] on input "7:00 PM" at bounding box center [785, 430] width 83 height 27
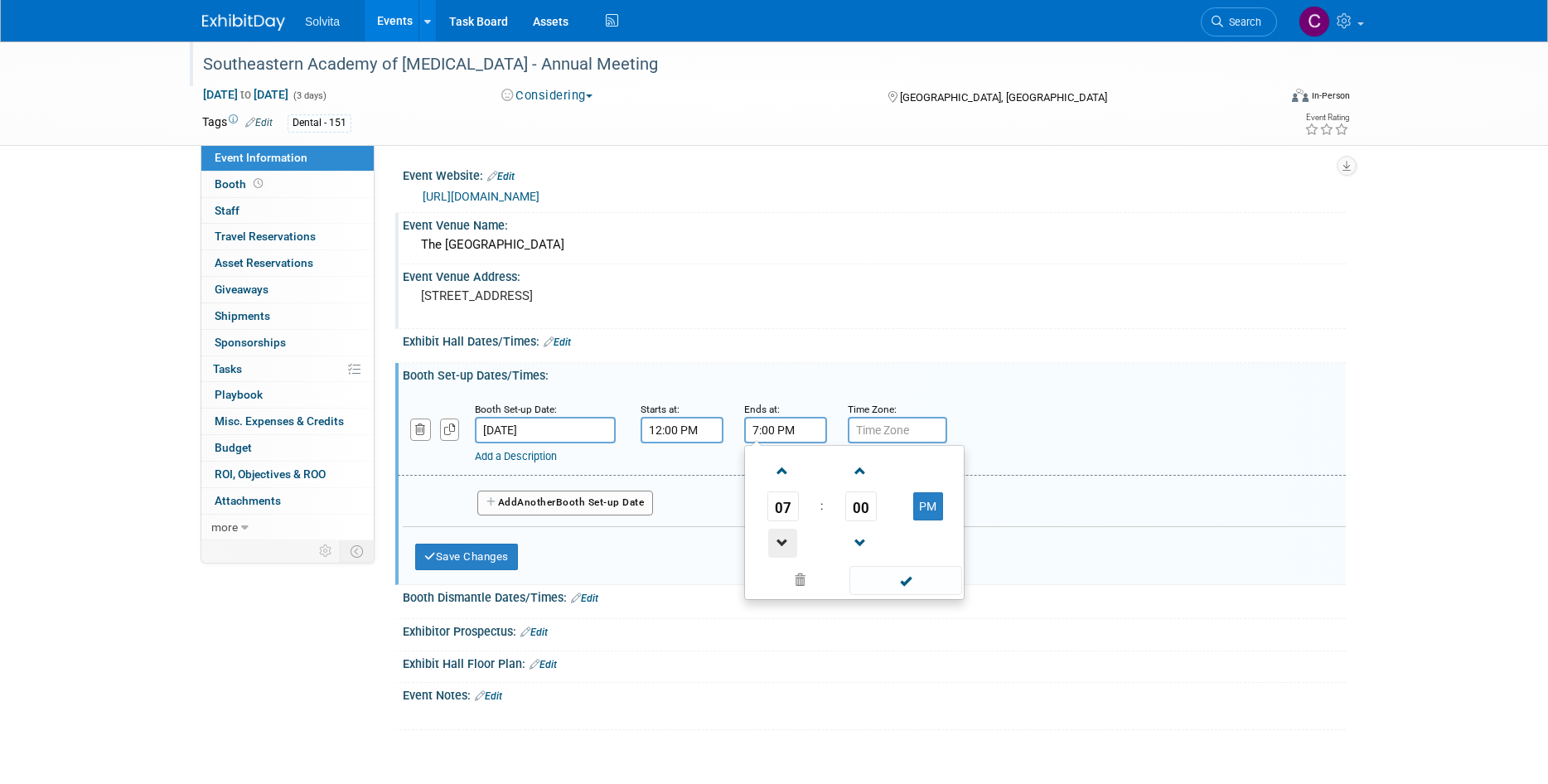
click at [790, 532] on span at bounding box center [782, 543] width 29 height 29
type input "5:00 PM"
click at [906, 577] on span at bounding box center [905, 580] width 112 height 29
click at [530, 502] on span "Another" at bounding box center [537, 502] width 39 height 12
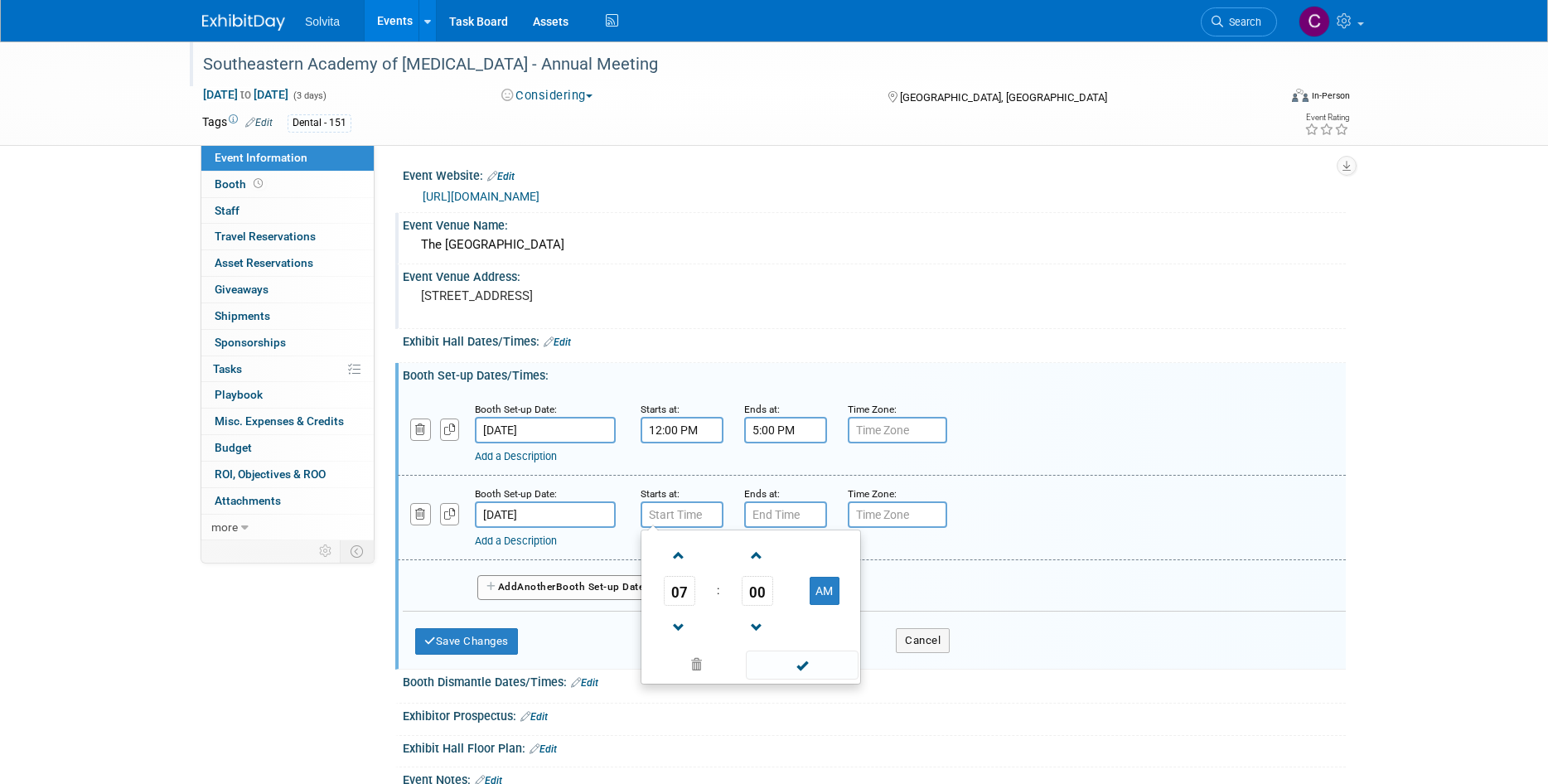
type input "7:00 AM"
click at [671, 514] on input "7:00 AM" at bounding box center [682, 514] width 83 height 27
click at [815, 664] on span at bounding box center [802, 665] width 112 height 29
click at [790, 514] on input "7:00 PM" at bounding box center [785, 514] width 83 height 27
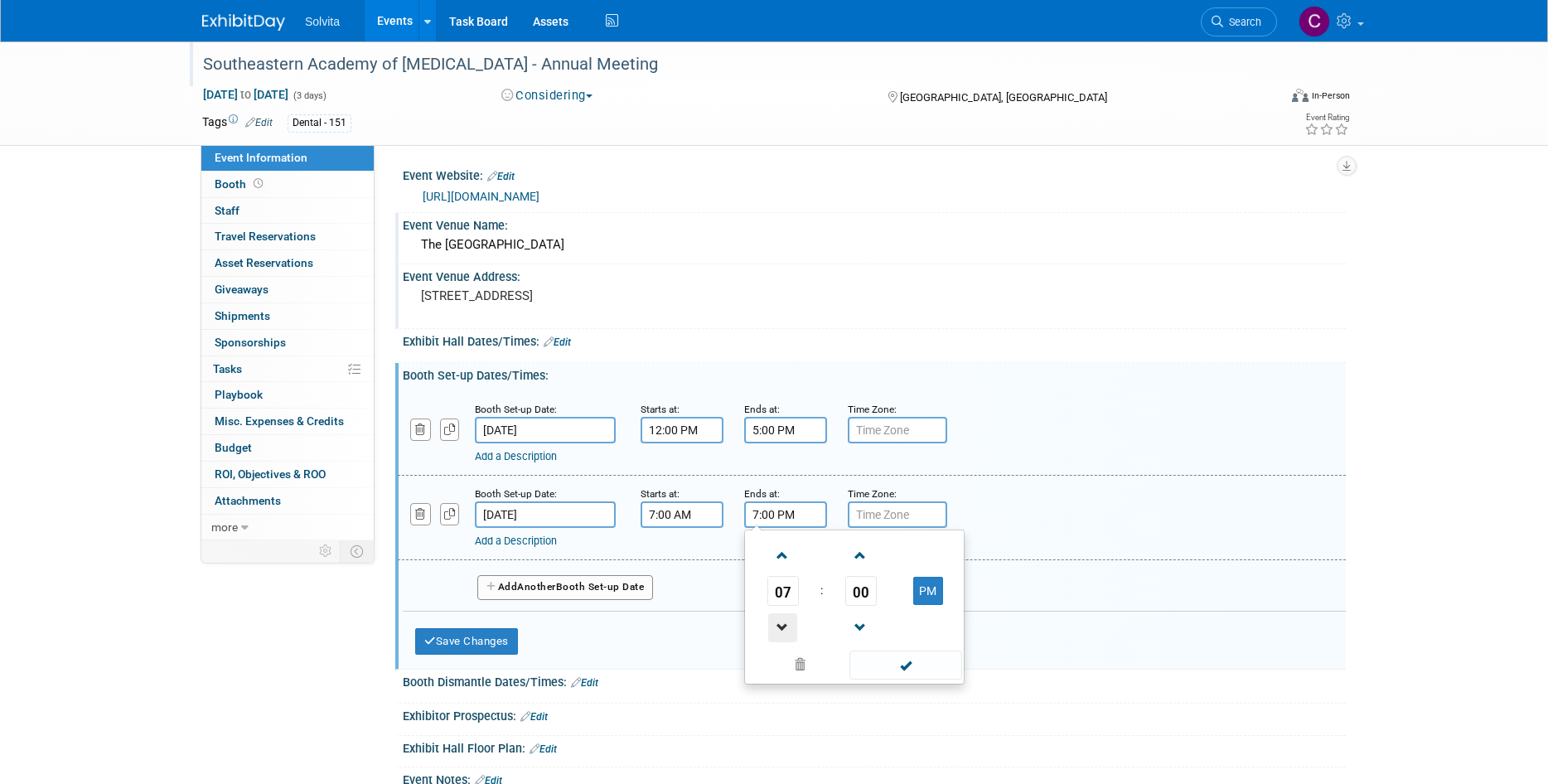
click at [789, 616] on span at bounding box center [782, 627] width 29 height 29
type input "5:00 PM"
click at [899, 661] on span at bounding box center [905, 665] width 112 height 29
click at [539, 591] on span "Another" at bounding box center [537, 586] width 39 height 12
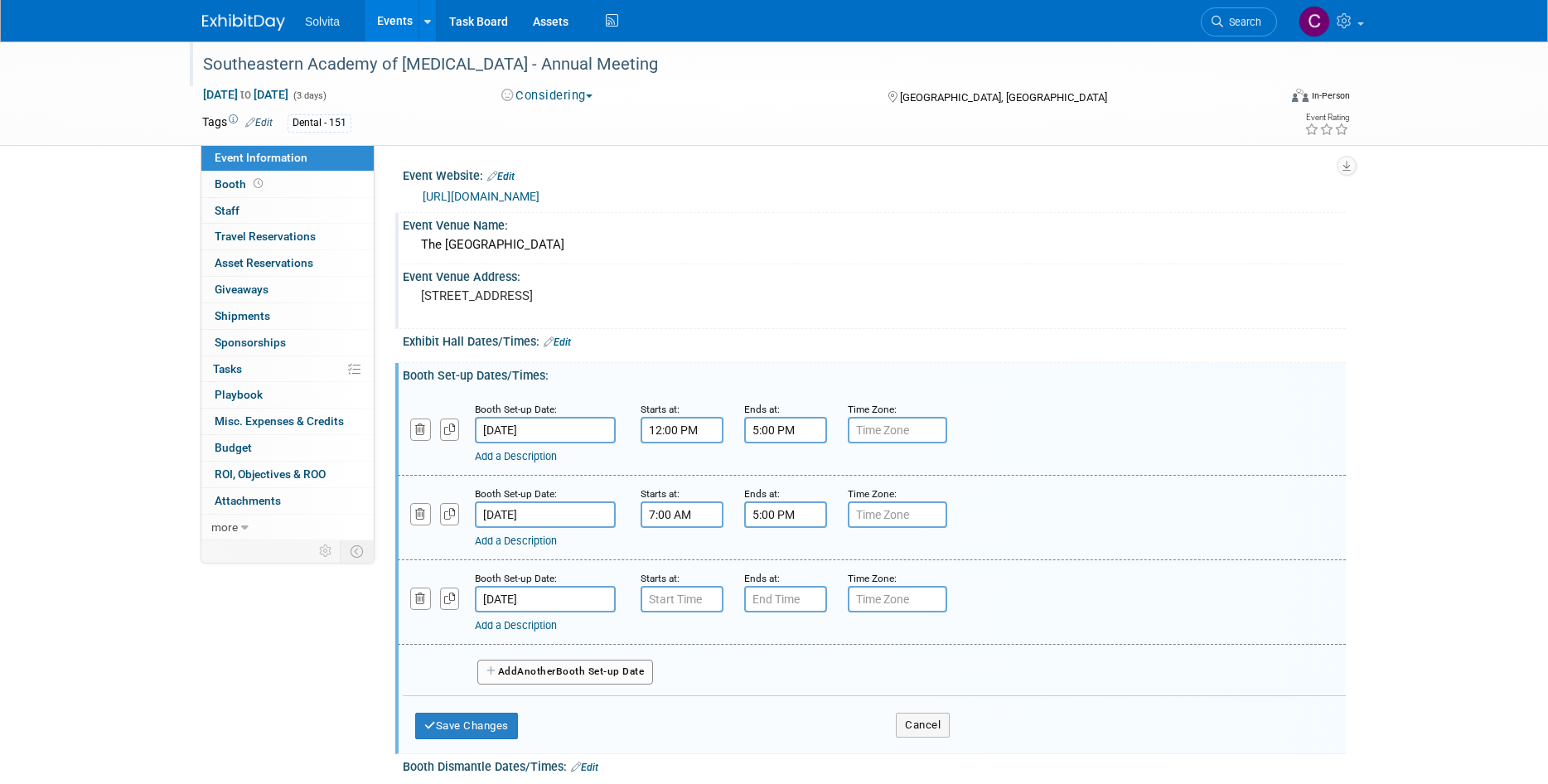
click at [685, 583] on div "Starts at:" at bounding box center [680, 577] width 78 height 17
type input "7:00 AM"
click at [685, 601] on input "7:00 AM" at bounding box center [682, 599] width 83 height 27
click at [818, 751] on span at bounding box center [802, 749] width 112 height 29
click at [777, 599] on input "7:00 PM" at bounding box center [785, 599] width 83 height 27
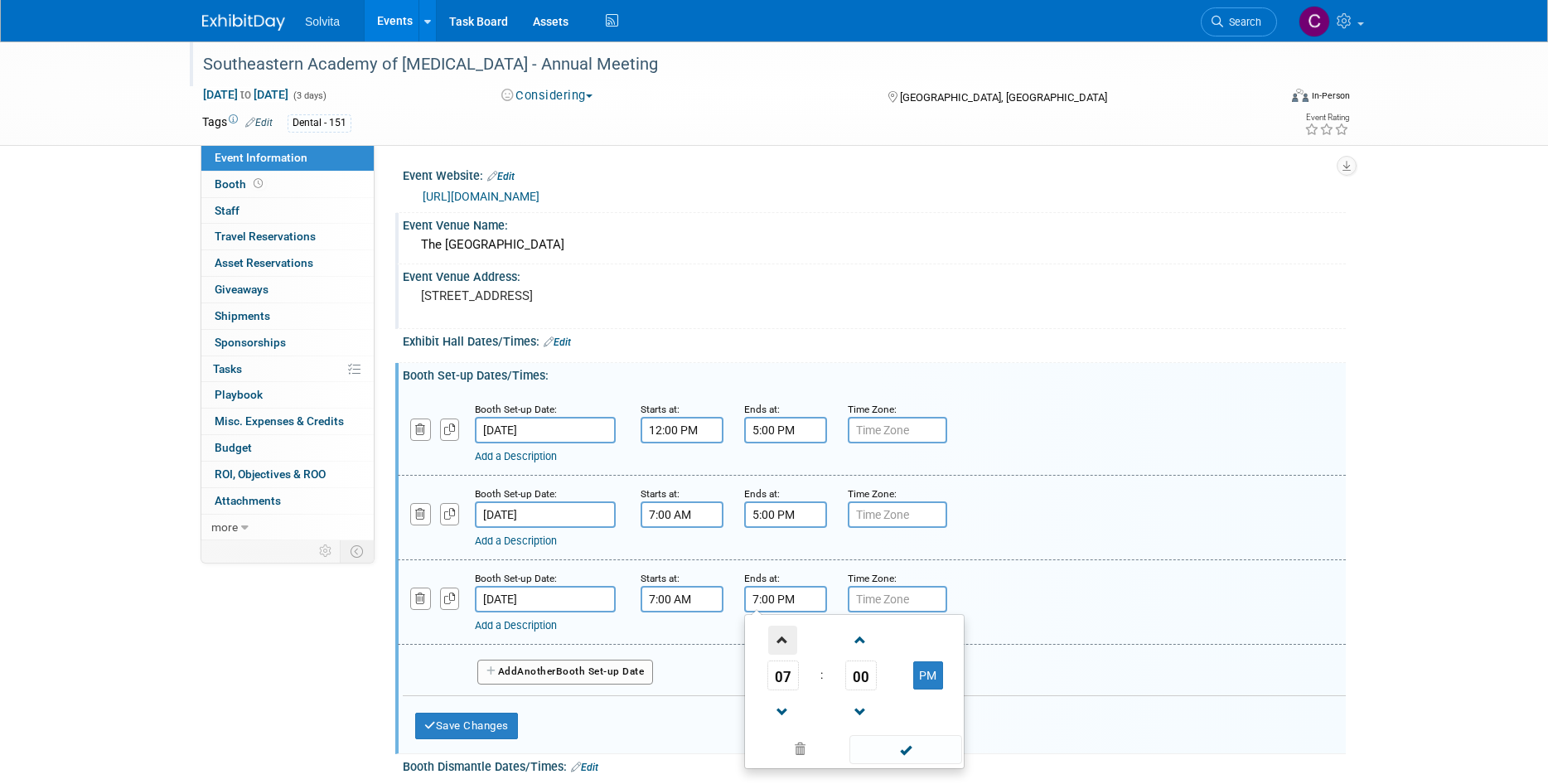
click at [782, 646] on span at bounding box center [782, 640] width 29 height 29
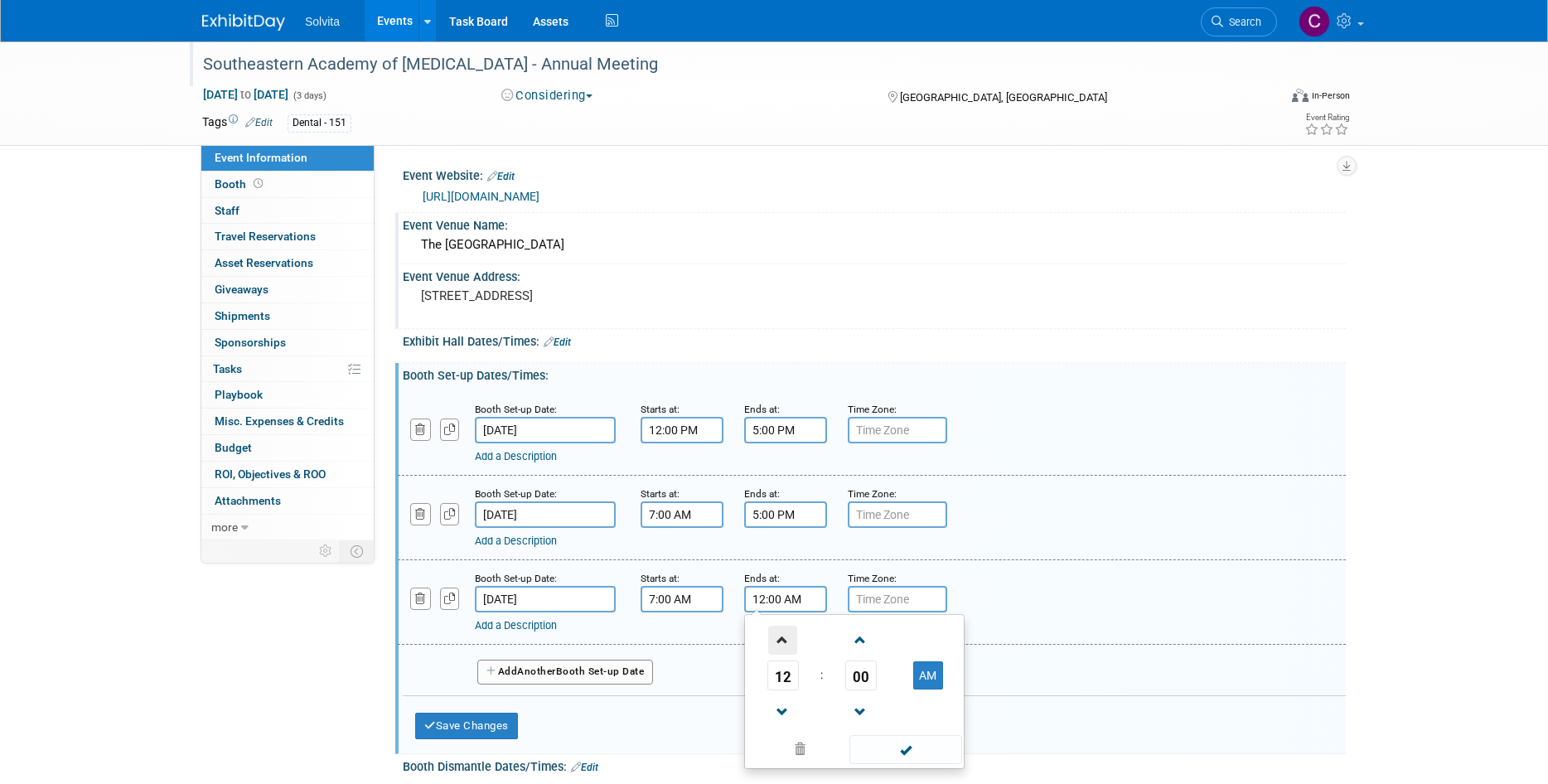
click at [781, 639] on span at bounding box center [782, 640] width 29 height 29
click at [855, 680] on span "00" at bounding box center [860, 675] width 31 height 30
click at [884, 683] on td "30" at bounding box center [881, 685] width 53 height 44
click at [936, 687] on button "AM" at bounding box center [928, 675] width 30 height 28
type input "1:30 PM"
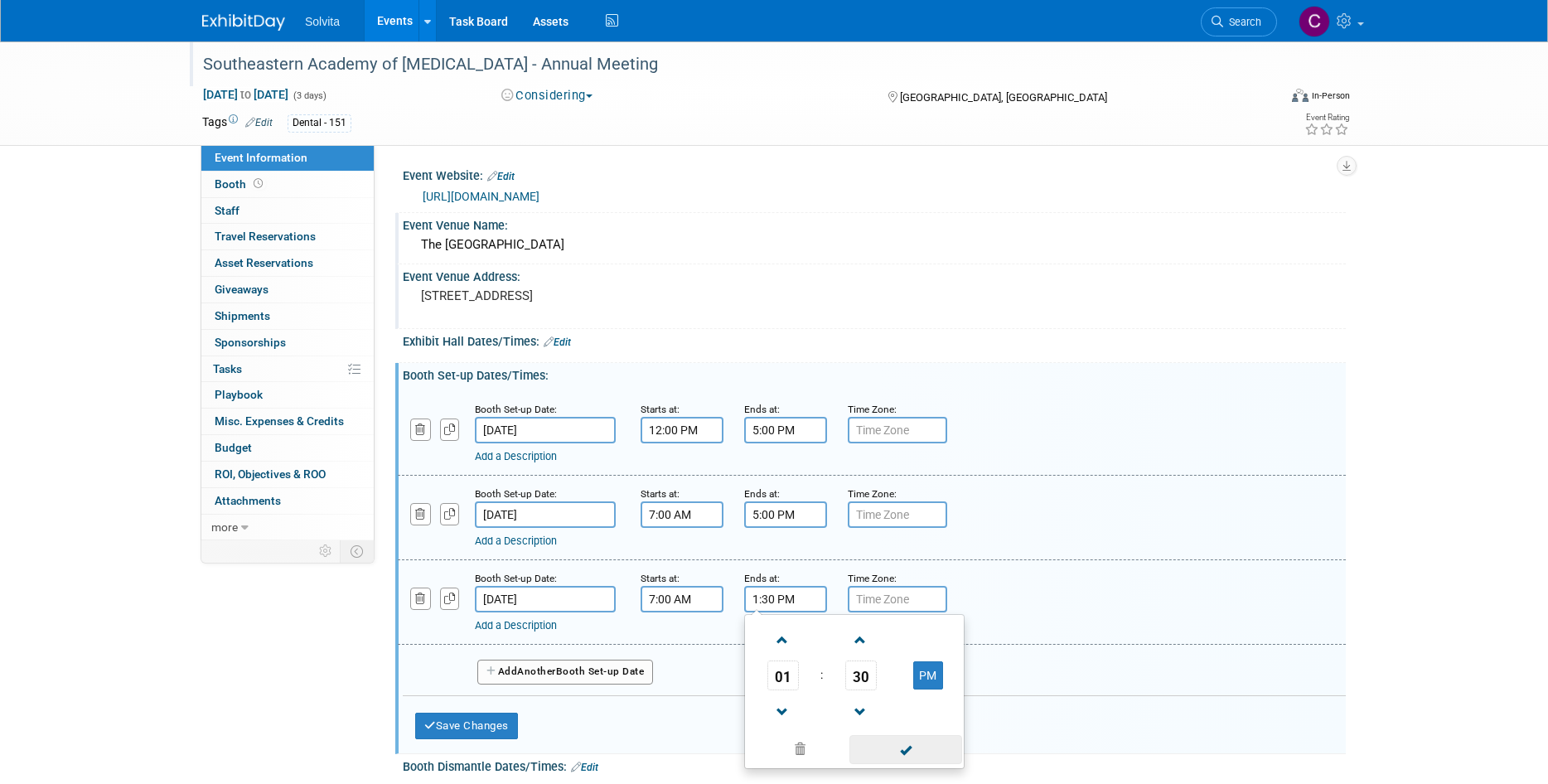
click at [908, 753] on span at bounding box center [905, 749] width 112 height 29
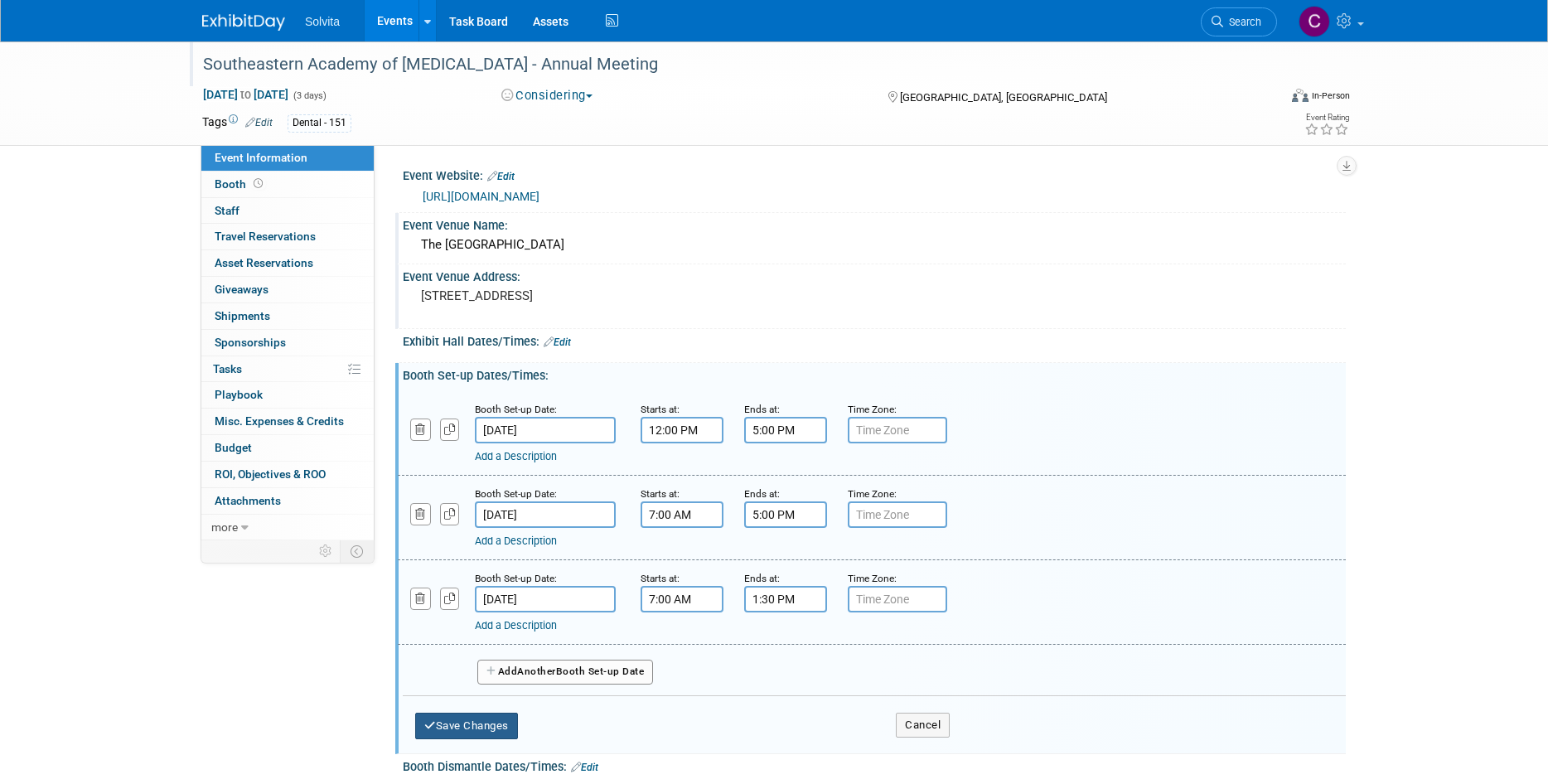
click at [499, 722] on button "Save Changes" at bounding box center [466, 726] width 102 height 27
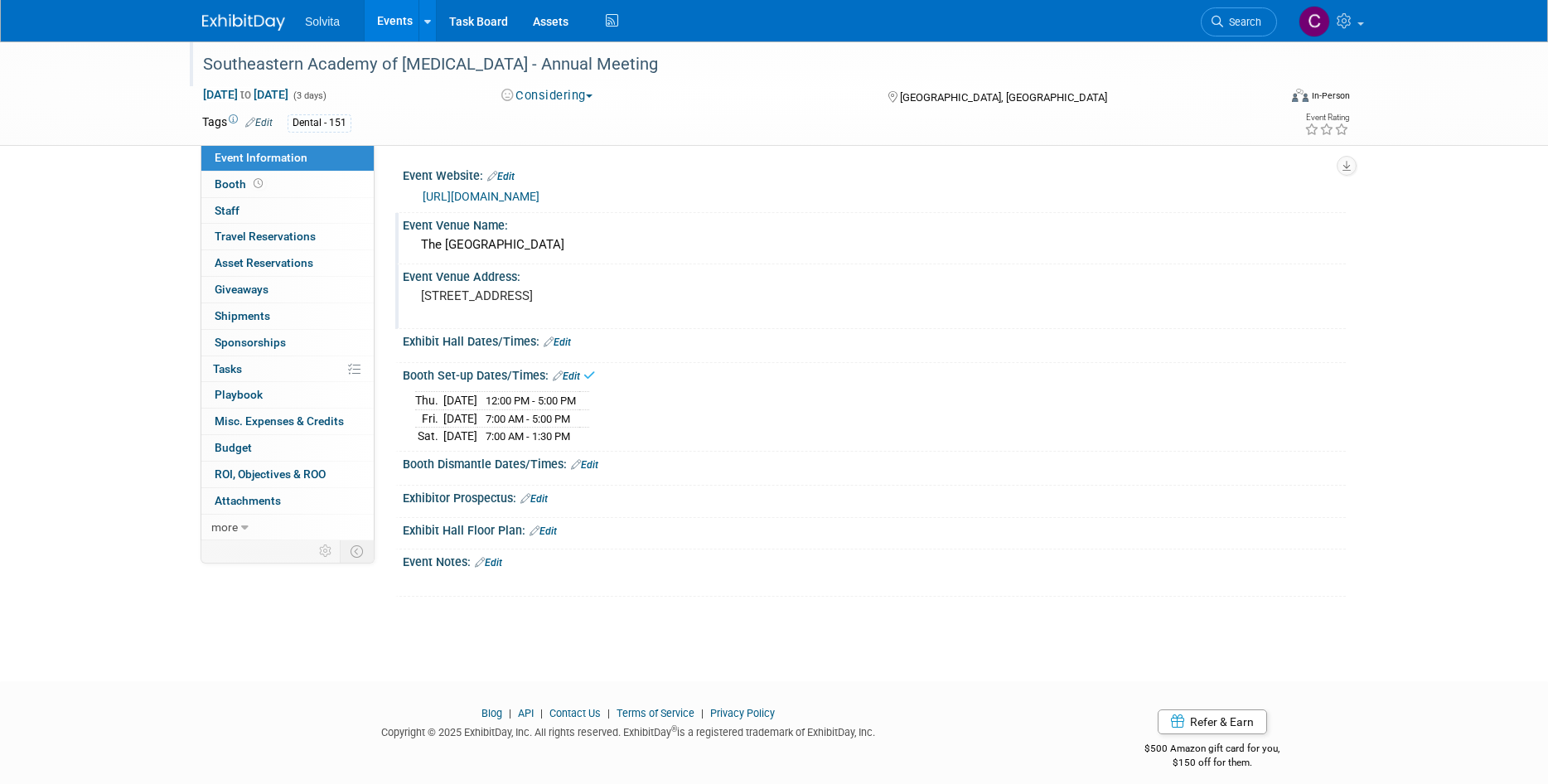
click at [592, 461] on link "Edit" at bounding box center [584, 465] width 28 height 12
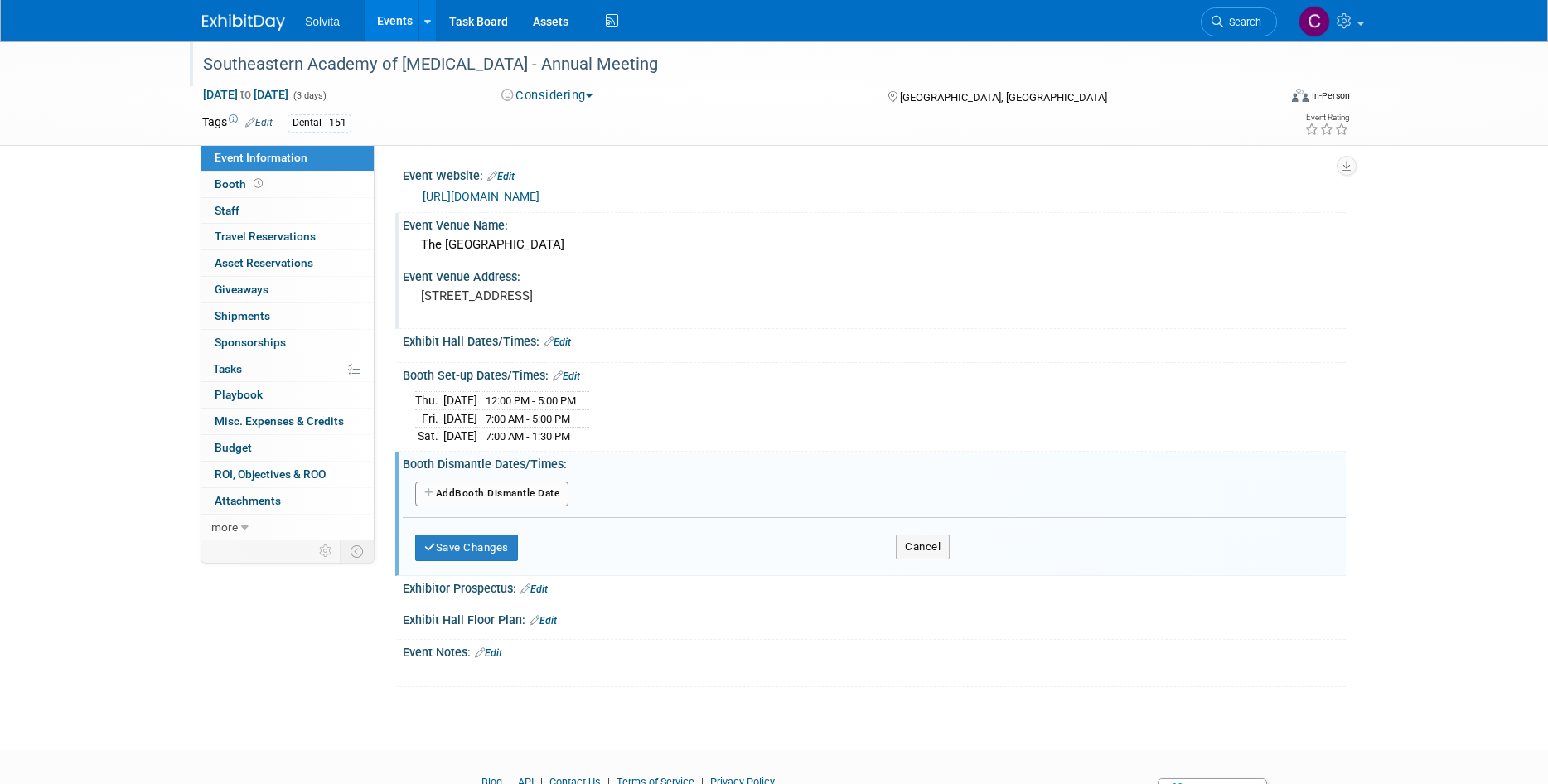
click at [506, 490] on button "Add Another Booth Dismantle Date" at bounding box center [491, 494] width 153 height 25
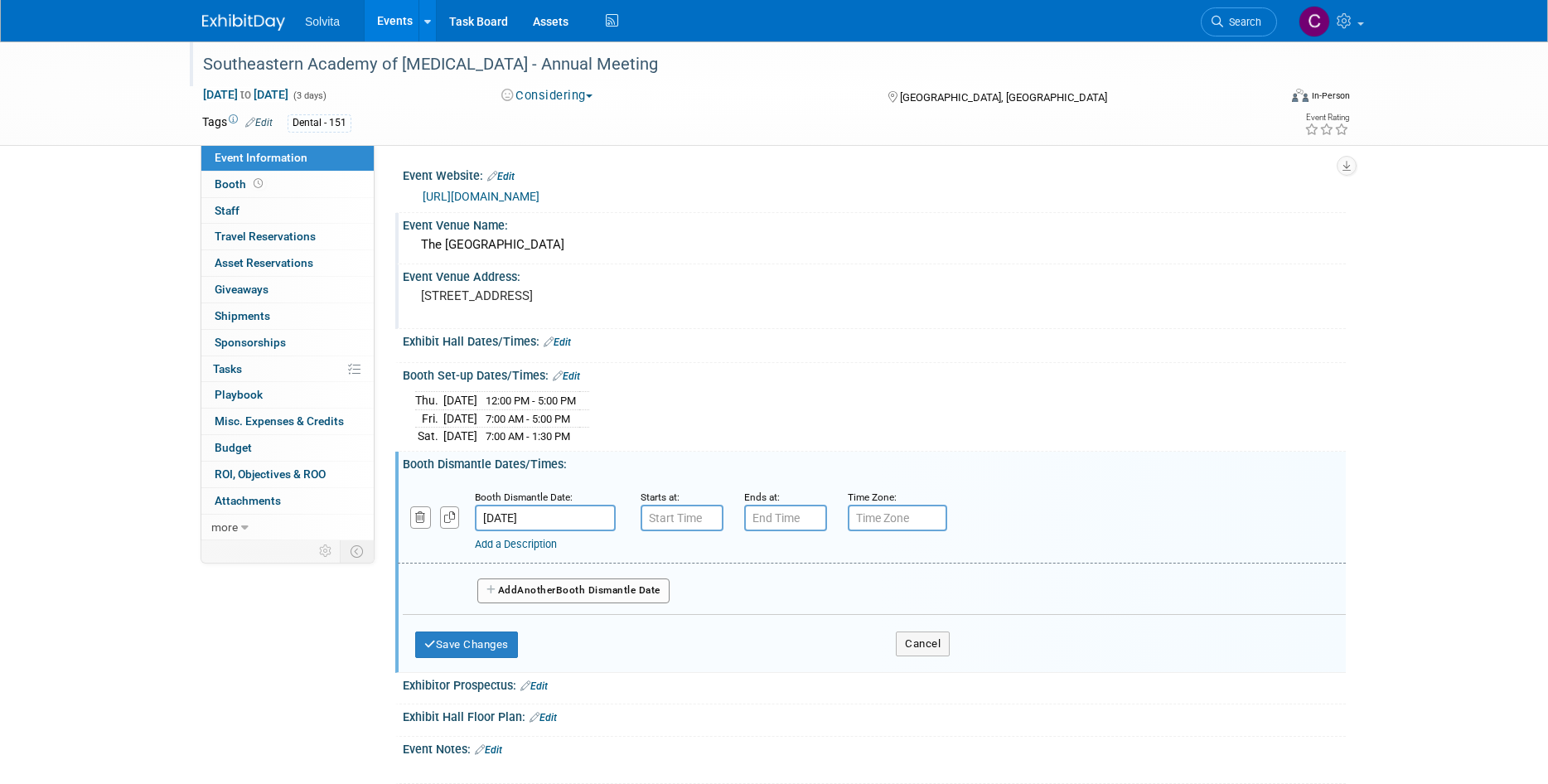
click at [562, 515] on input "Apr 25, 2026" at bounding box center [545, 518] width 141 height 27
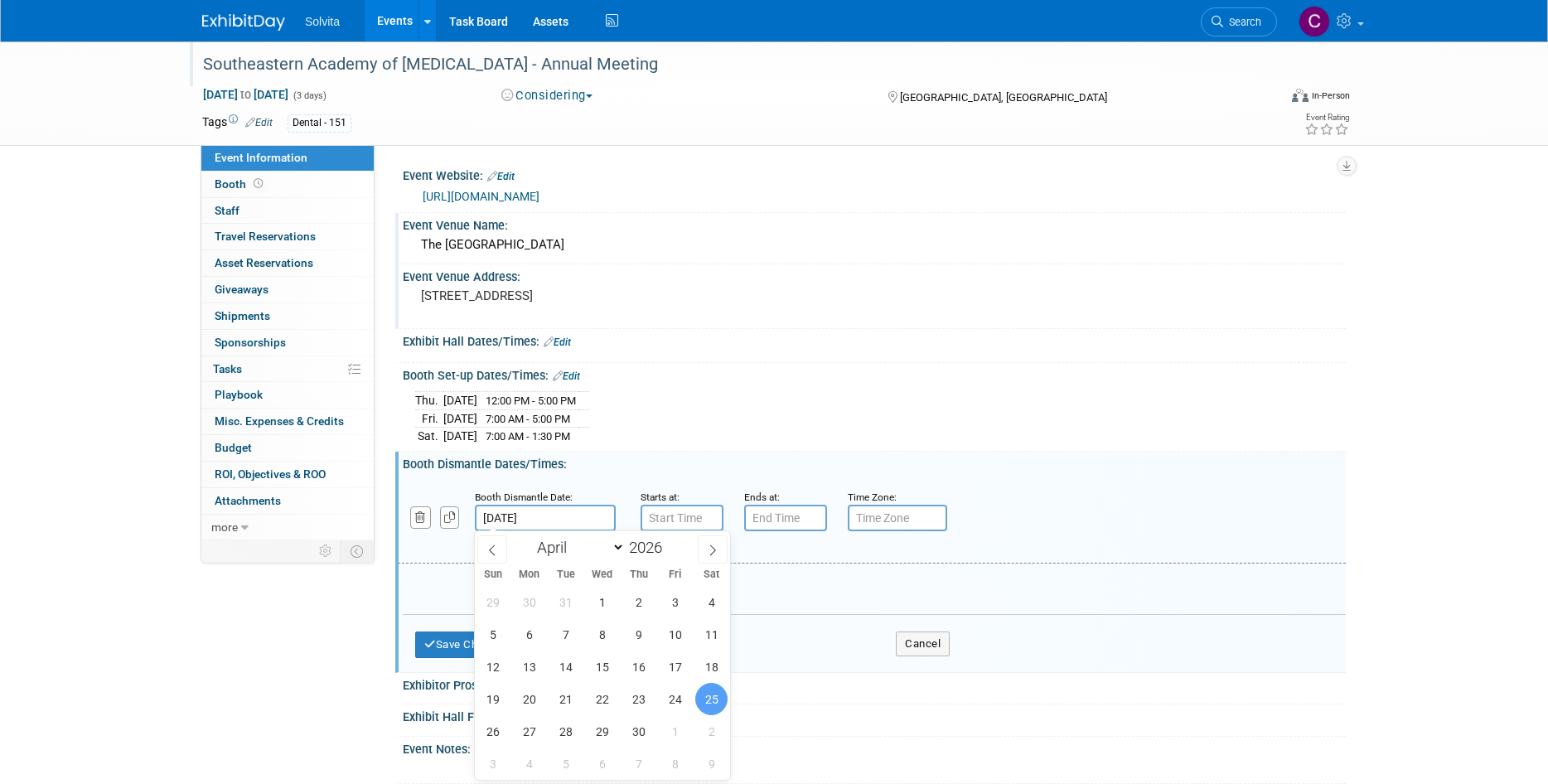
click at [562, 515] on input "Apr 25, 2026" at bounding box center [545, 518] width 141 height 27
click at [699, 519] on input "7:00 AM" at bounding box center [682, 518] width 83 height 27
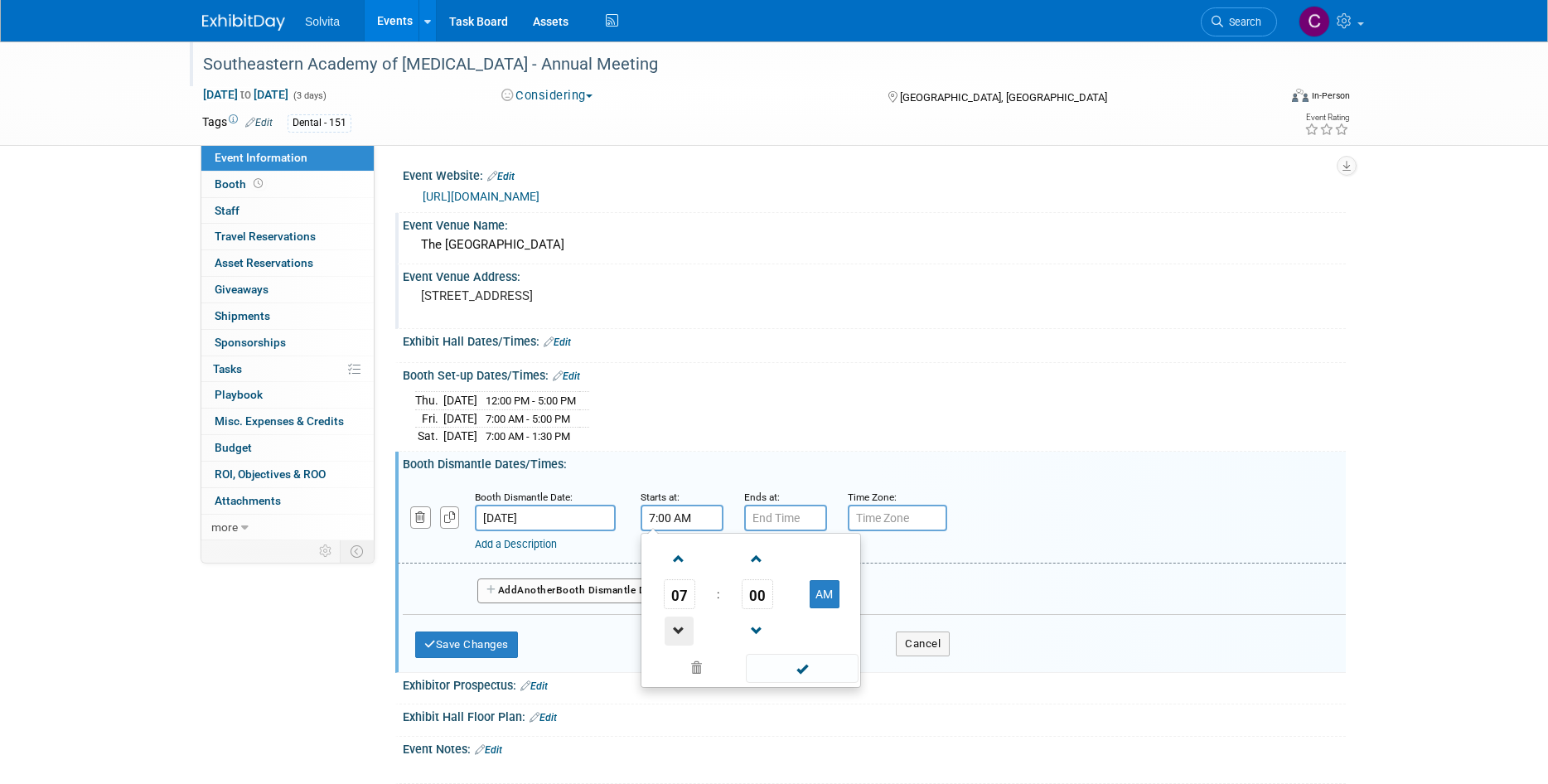
click at [680, 622] on span at bounding box center [679, 631] width 29 height 29
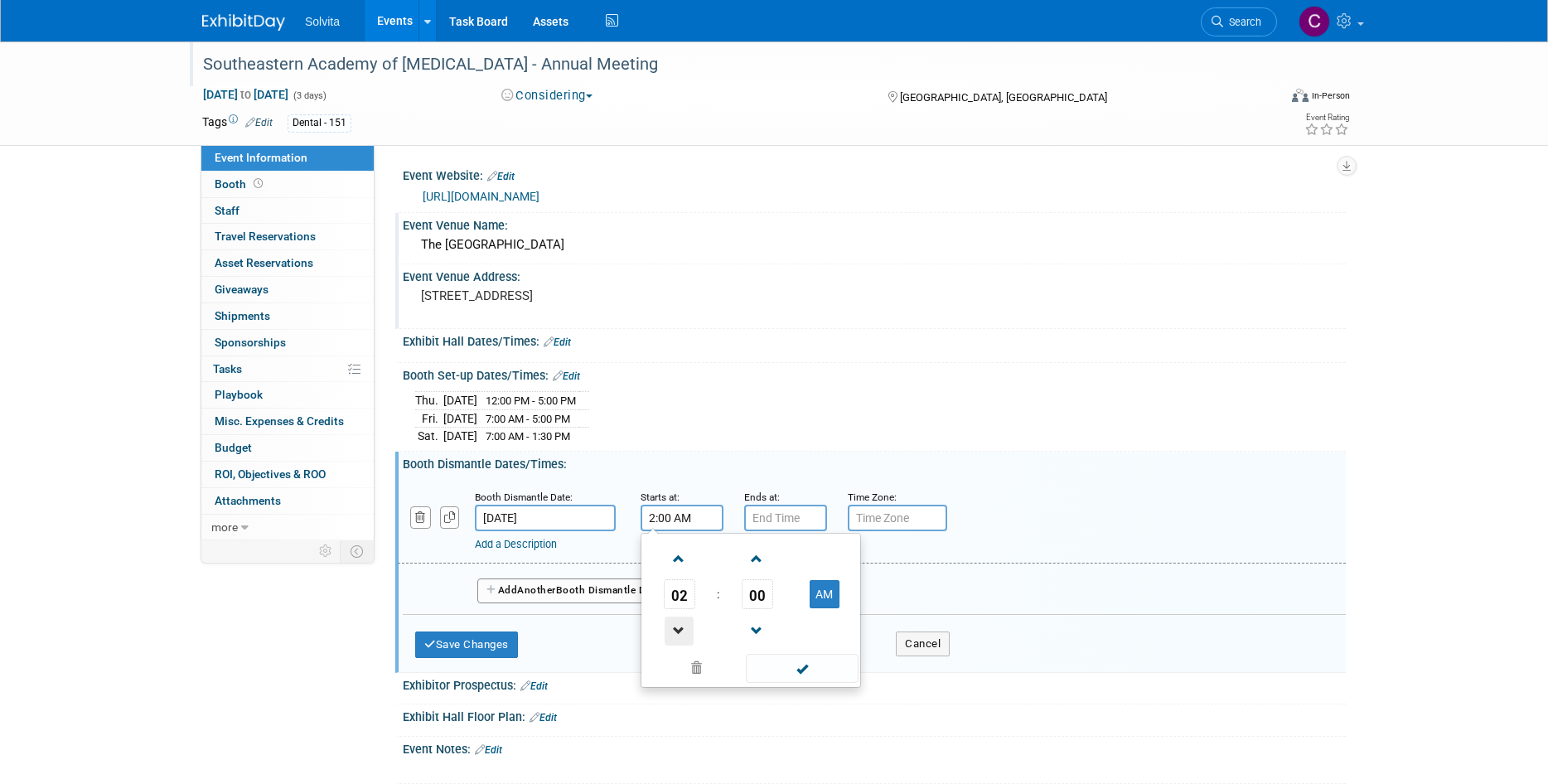
click at [680, 622] on span at bounding box center [679, 631] width 29 height 29
click at [747, 590] on span "00" at bounding box center [757, 594] width 31 height 30
click at [774, 607] on td "30" at bounding box center [777, 603] width 53 height 44
click at [828, 594] on button "AM" at bounding box center [824, 594] width 30 height 28
type input "1:30 PM"
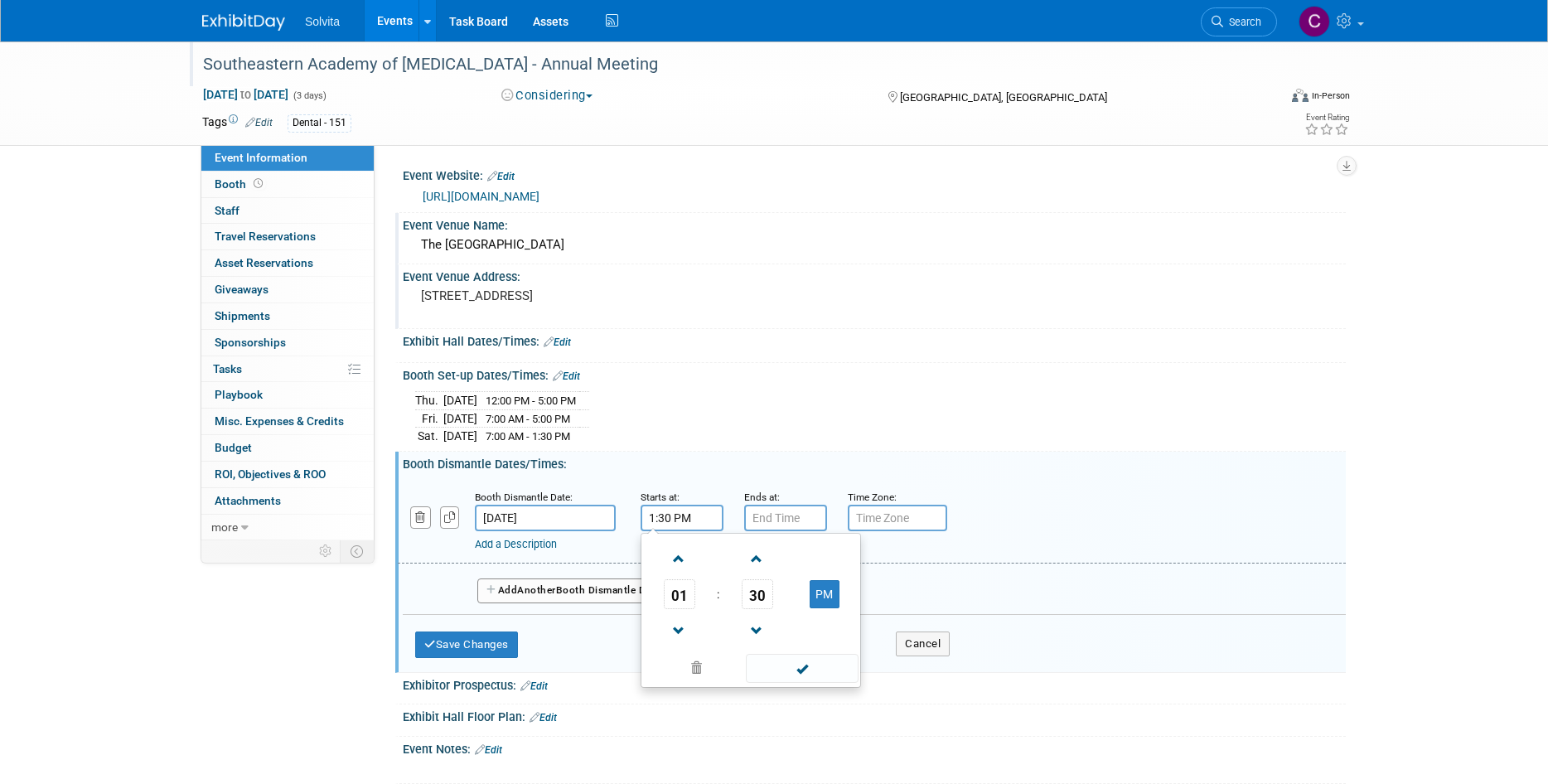
click at [820, 642] on td at bounding box center [824, 629] width 66 height 42
click at [800, 677] on span at bounding box center [802, 667] width 112 height 29
click at [478, 650] on button "Save Changes" at bounding box center [466, 644] width 102 height 27
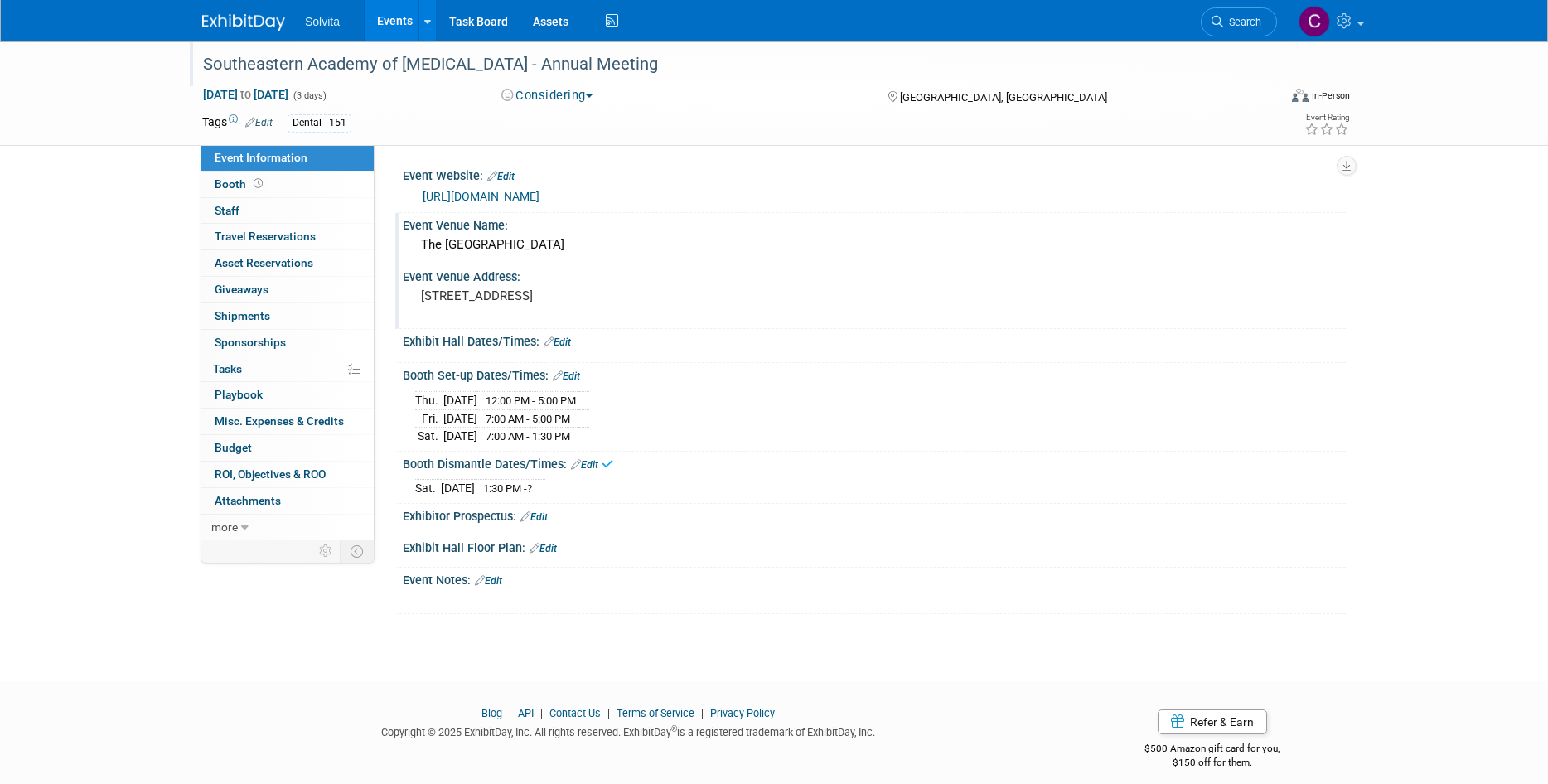
click at [579, 375] on link "Edit" at bounding box center [566, 376] width 28 height 12
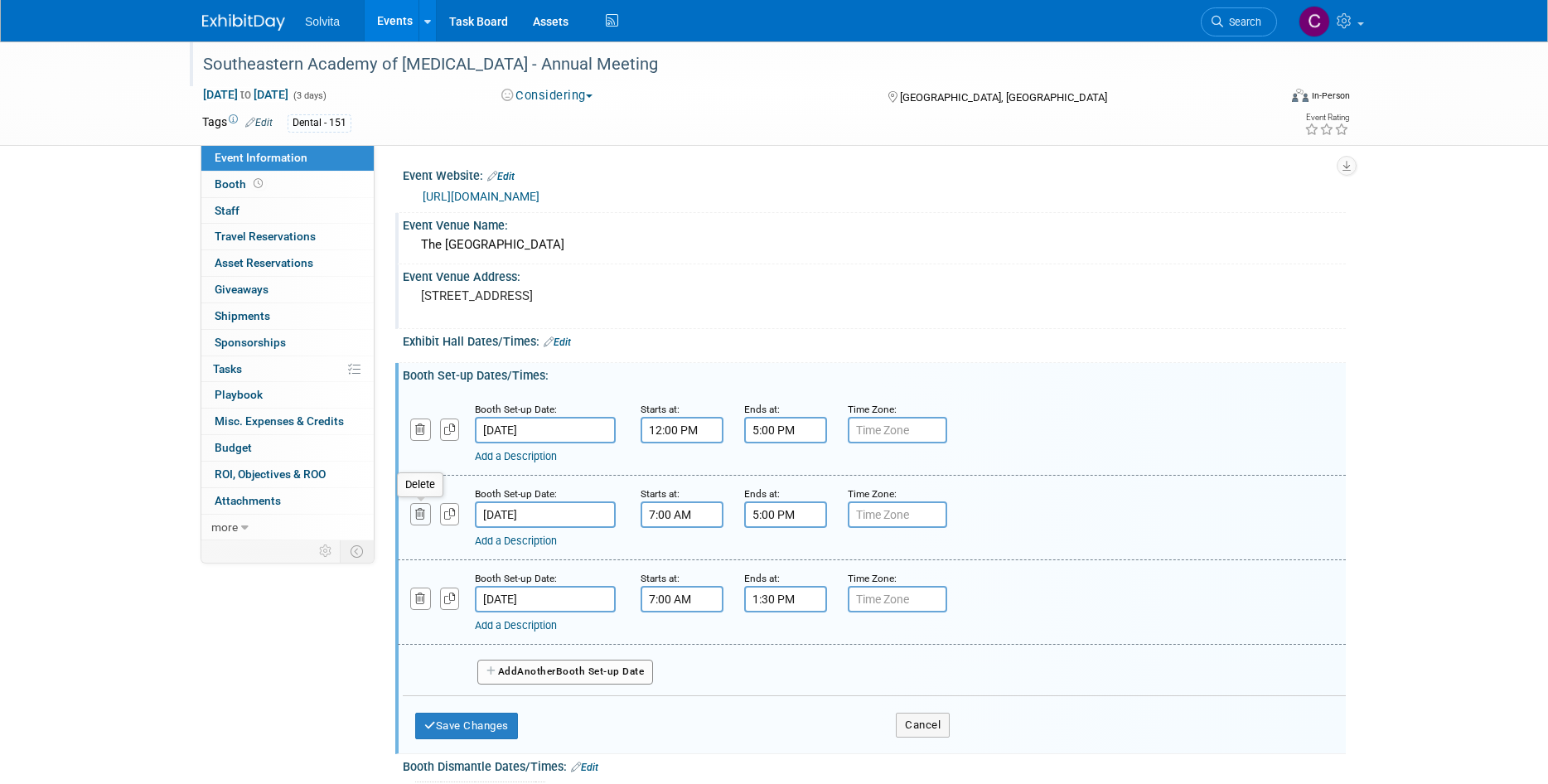
click at [414, 513] on button "button" at bounding box center [420, 513] width 20 height 22
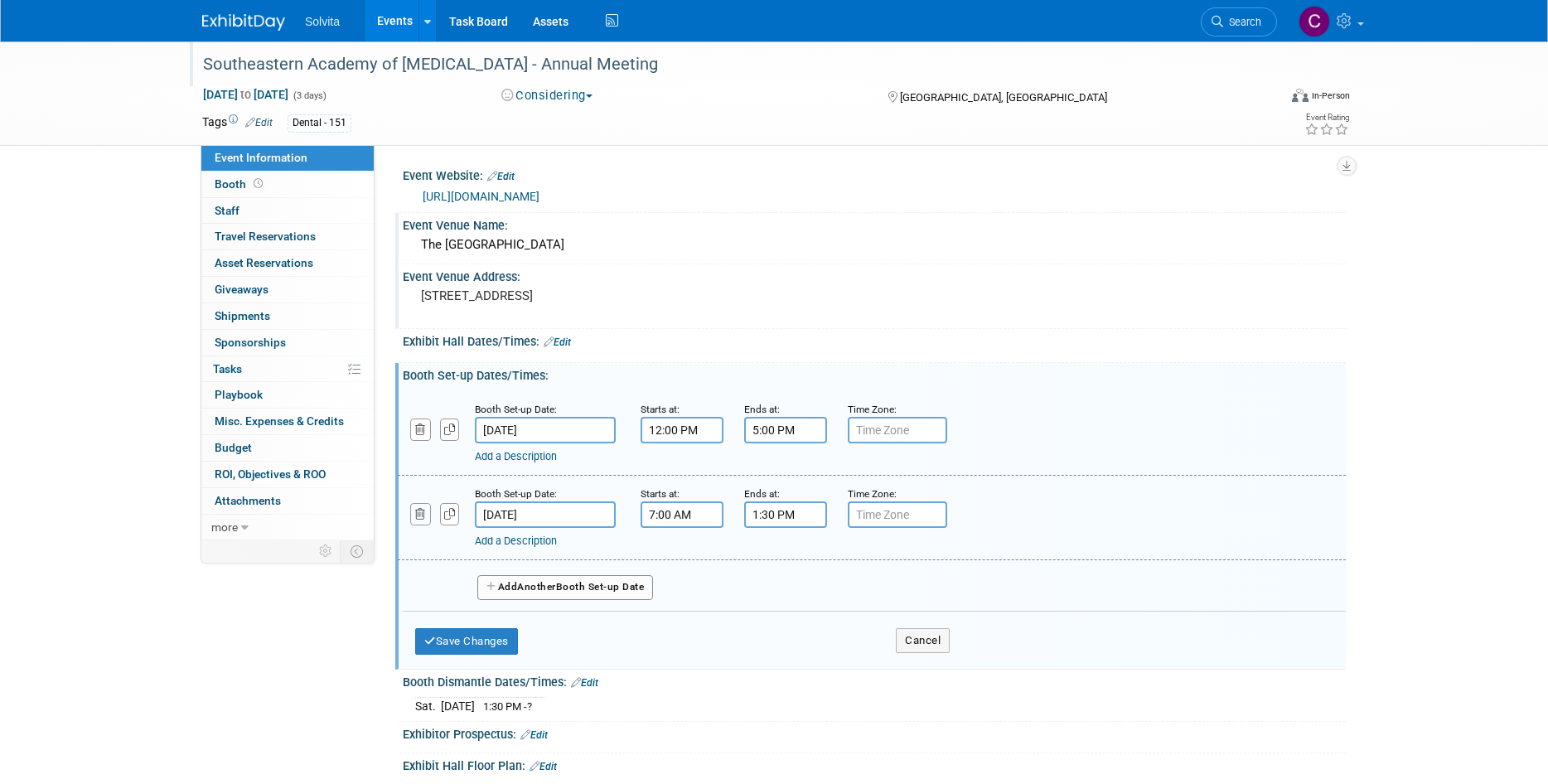
click at [423, 519] on icon "button" at bounding box center [420, 514] width 11 height 11
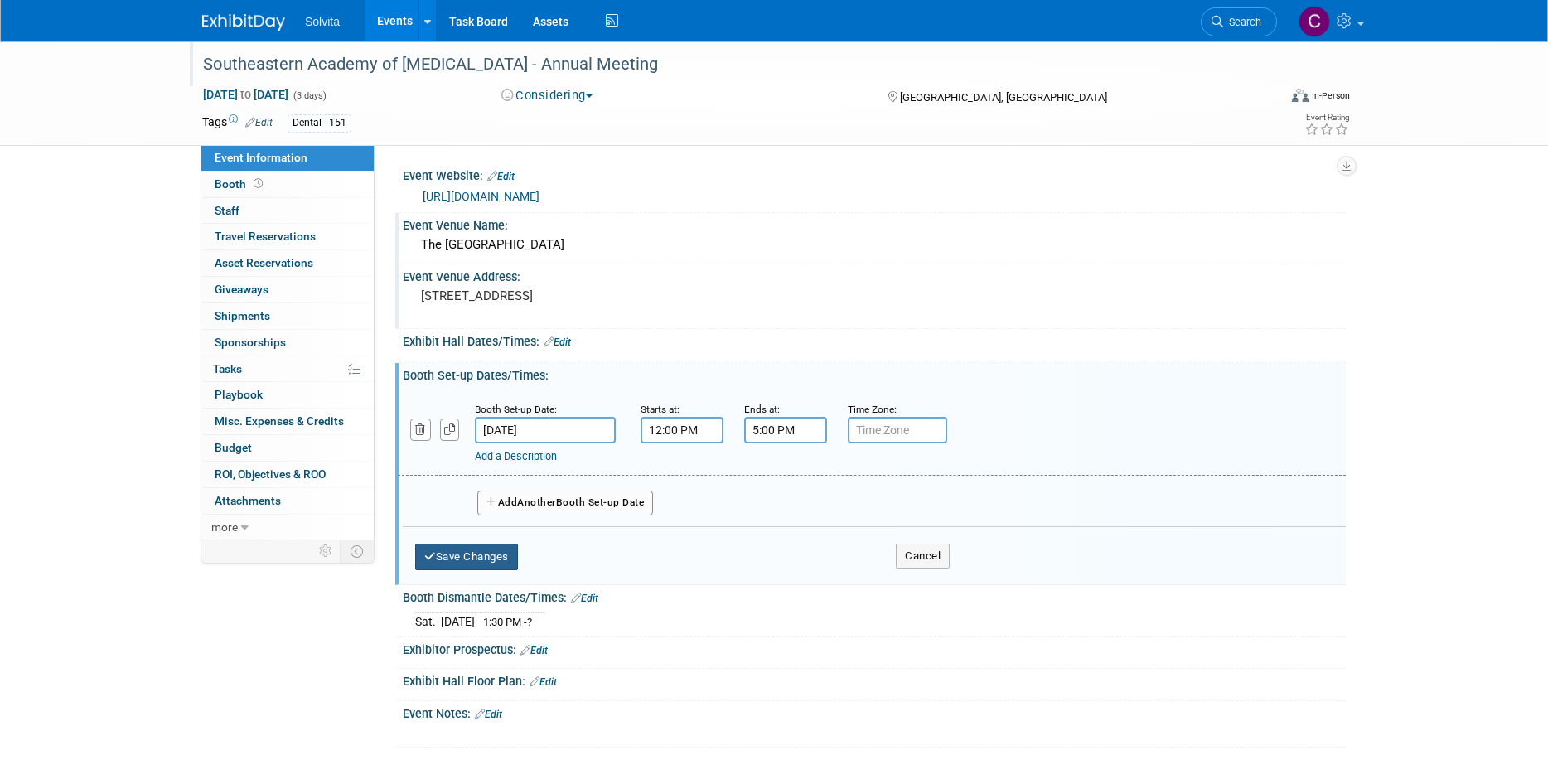
click at [481, 548] on button "Save Changes" at bounding box center [466, 557] width 102 height 27
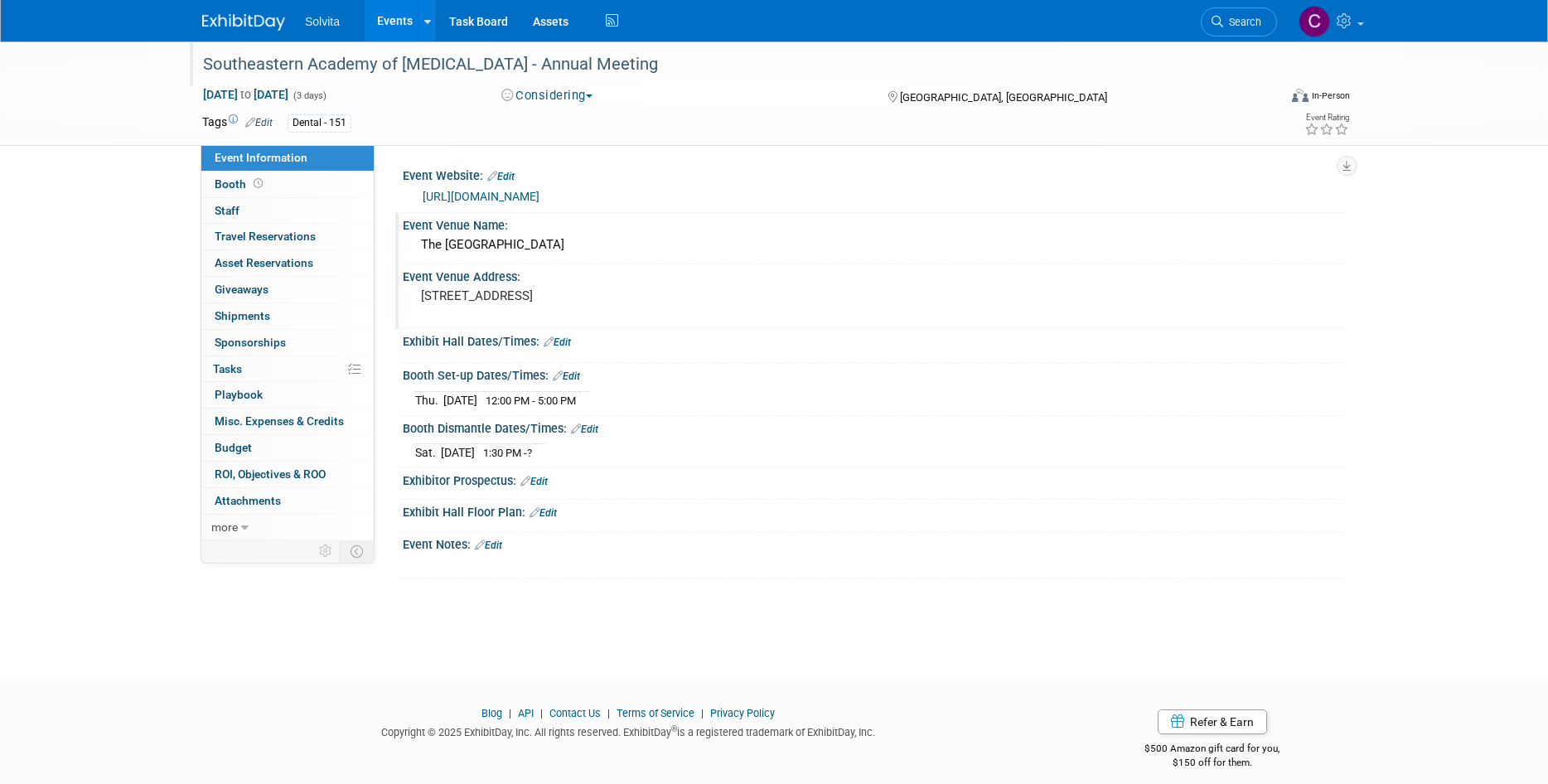
drag, startPoint x: 529, startPoint y: 390, endPoint x: 707, endPoint y: 370, distance: 179.1
click at [707, 370] on div "Booth Set-up Dates/Times: Edit Thu. Apr 23, 2026 12:00 PM - 5:00 PM Save Change…" at bounding box center [871, 389] width 951 height 53
click at [565, 342] on link "Edit" at bounding box center [557, 342] width 28 height 12
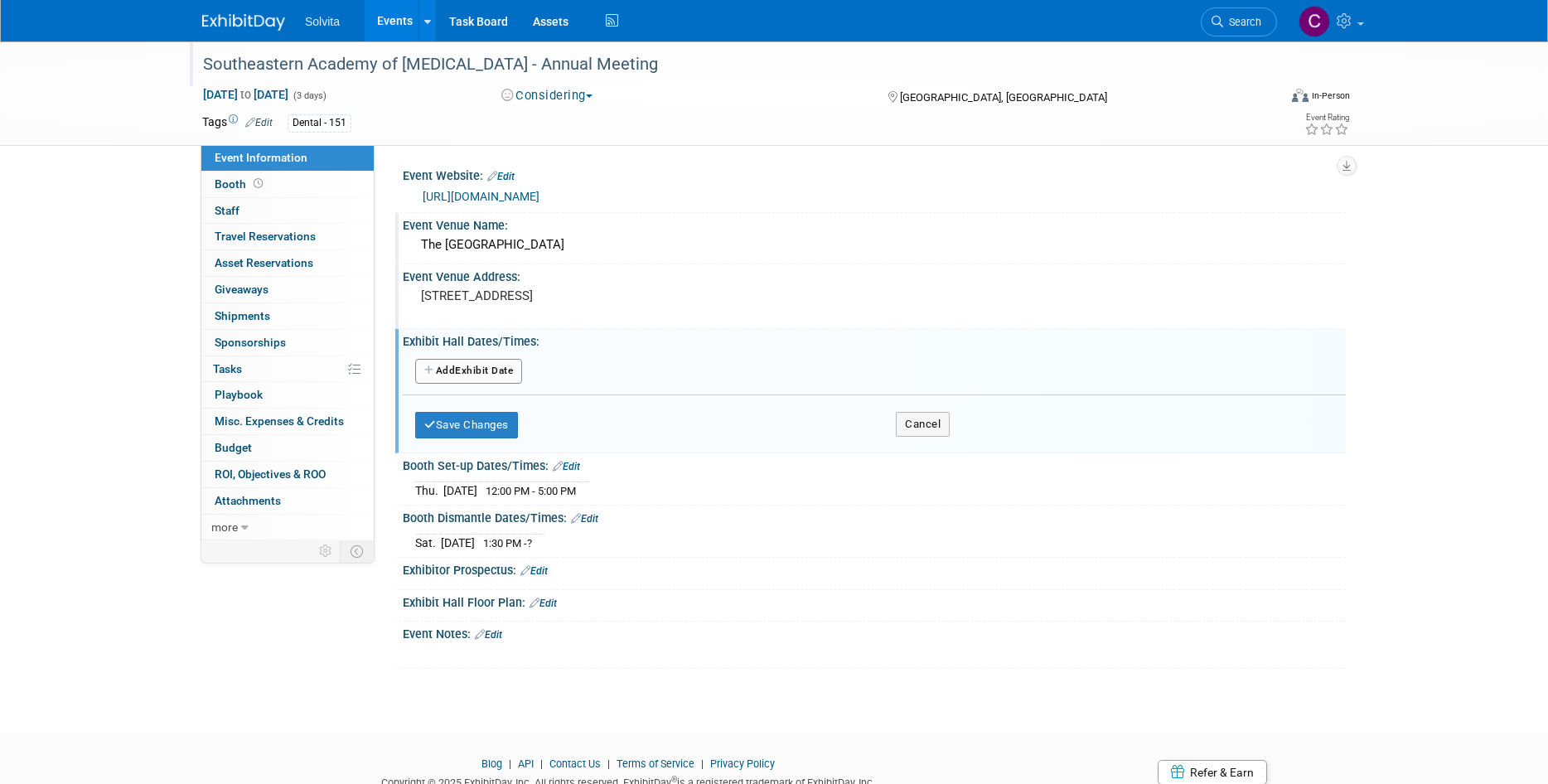
click at [472, 366] on button "Add Another Exhibit Date" at bounding box center [468, 371] width 107 height 25
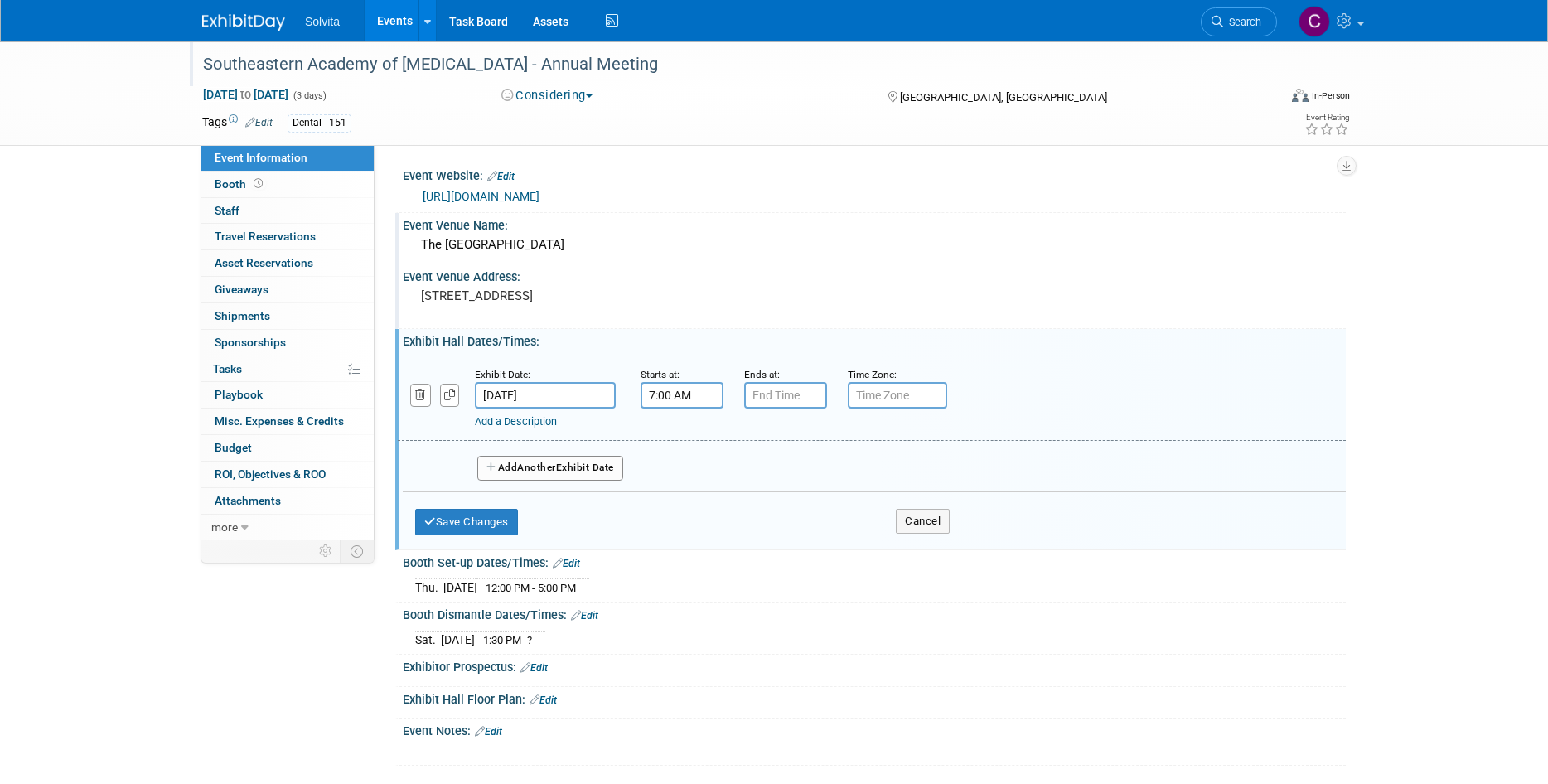
click at [667, 390] on input "7:00 AM" at bounding box center [682, 395] width 83 height 27
click at [684, 495] on span at bounding box center [679, 508] width 29 height 29
click at [822, 472] on button "AM" at bounding box center [824, 472] width 30 height 28
type input "5:00 PM"
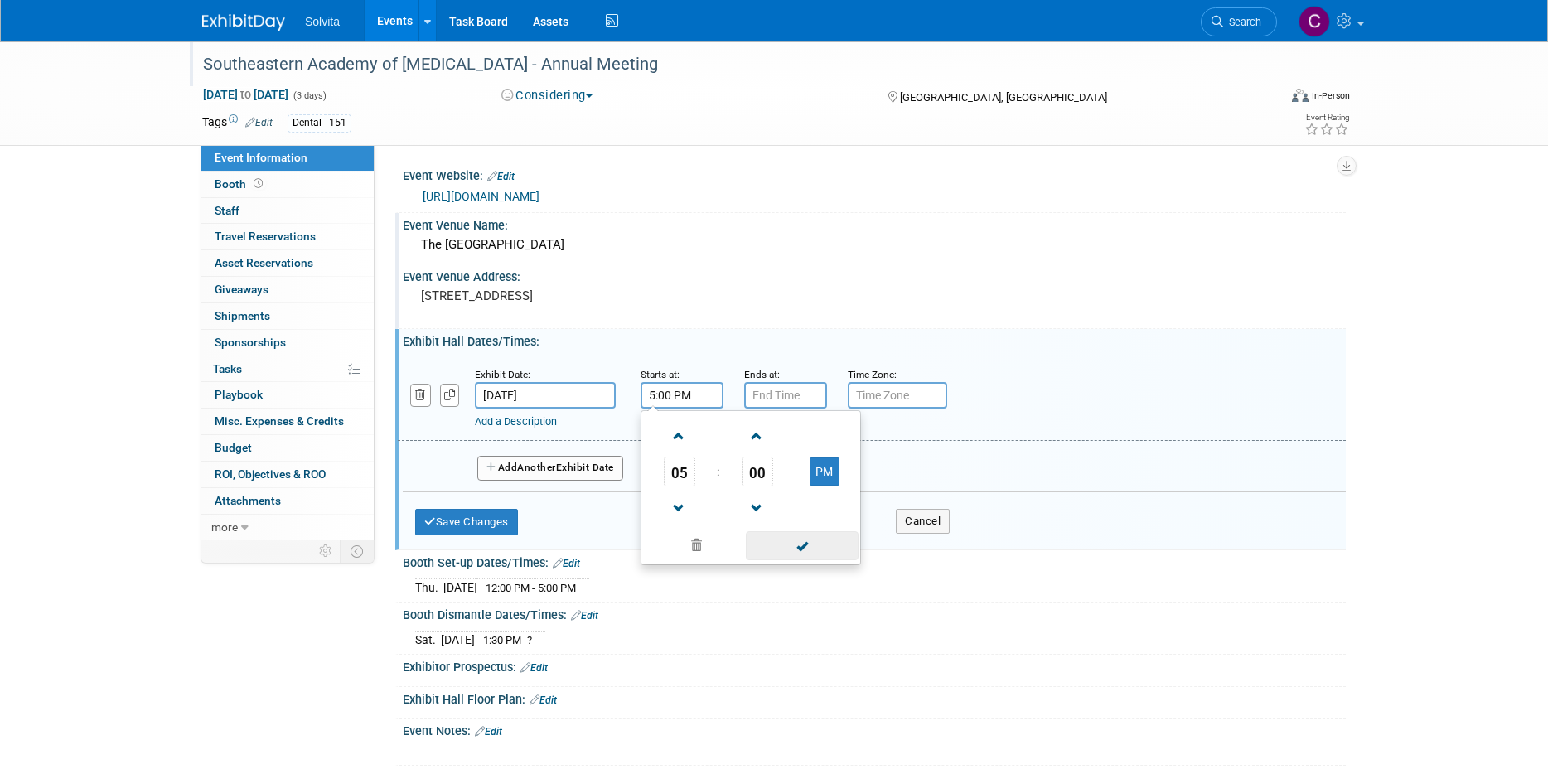
click at [769, 547] on span at bounding box center [802, 546] width 112 height 29
click at [768, 395] on input "7:00 PM" at bounding box center [785, 395] width 83 height 27
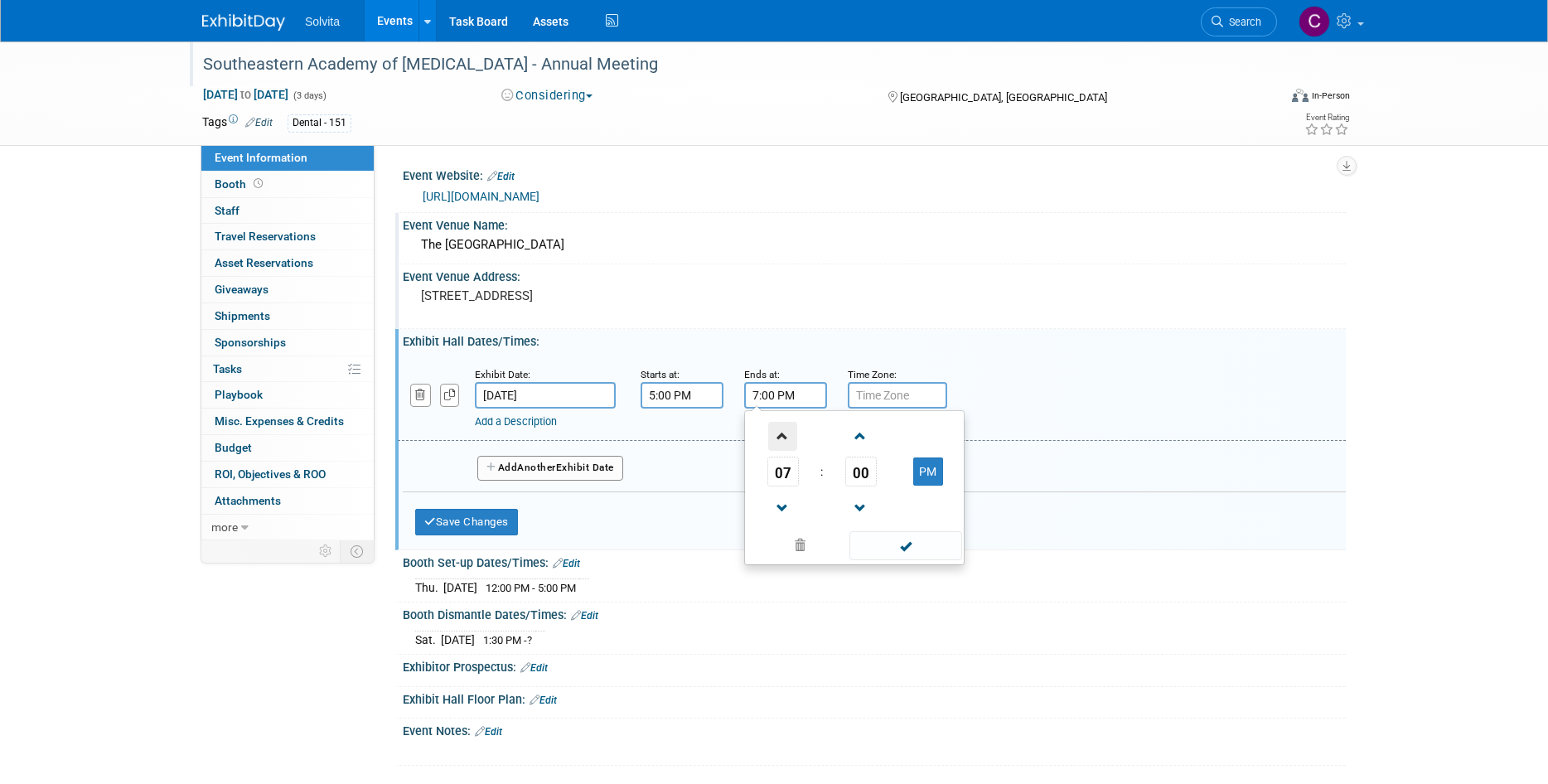
click at [787, 439] on span at bounding box center [782, 436] width 29 height 29
click at [779, 515] on span at bounding box center [782, 508] width 29 height 29
type input "6:00 PM"
click at [907, 546] on span at bounding box center [905, 546] width 112 height 29
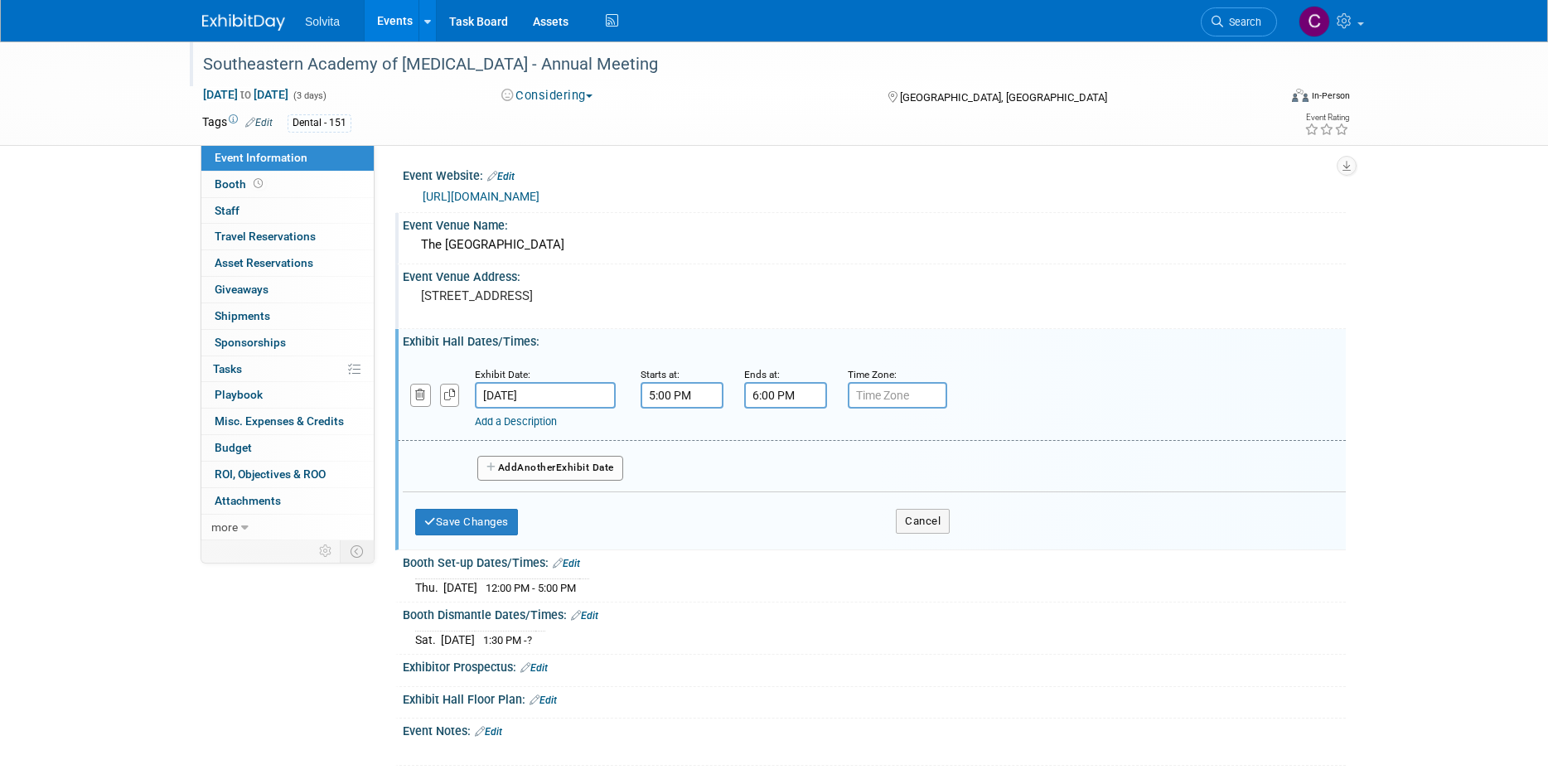
click at [546, 421] on link "Add a Description" at bounding box center [515, 421] width 82 height 12
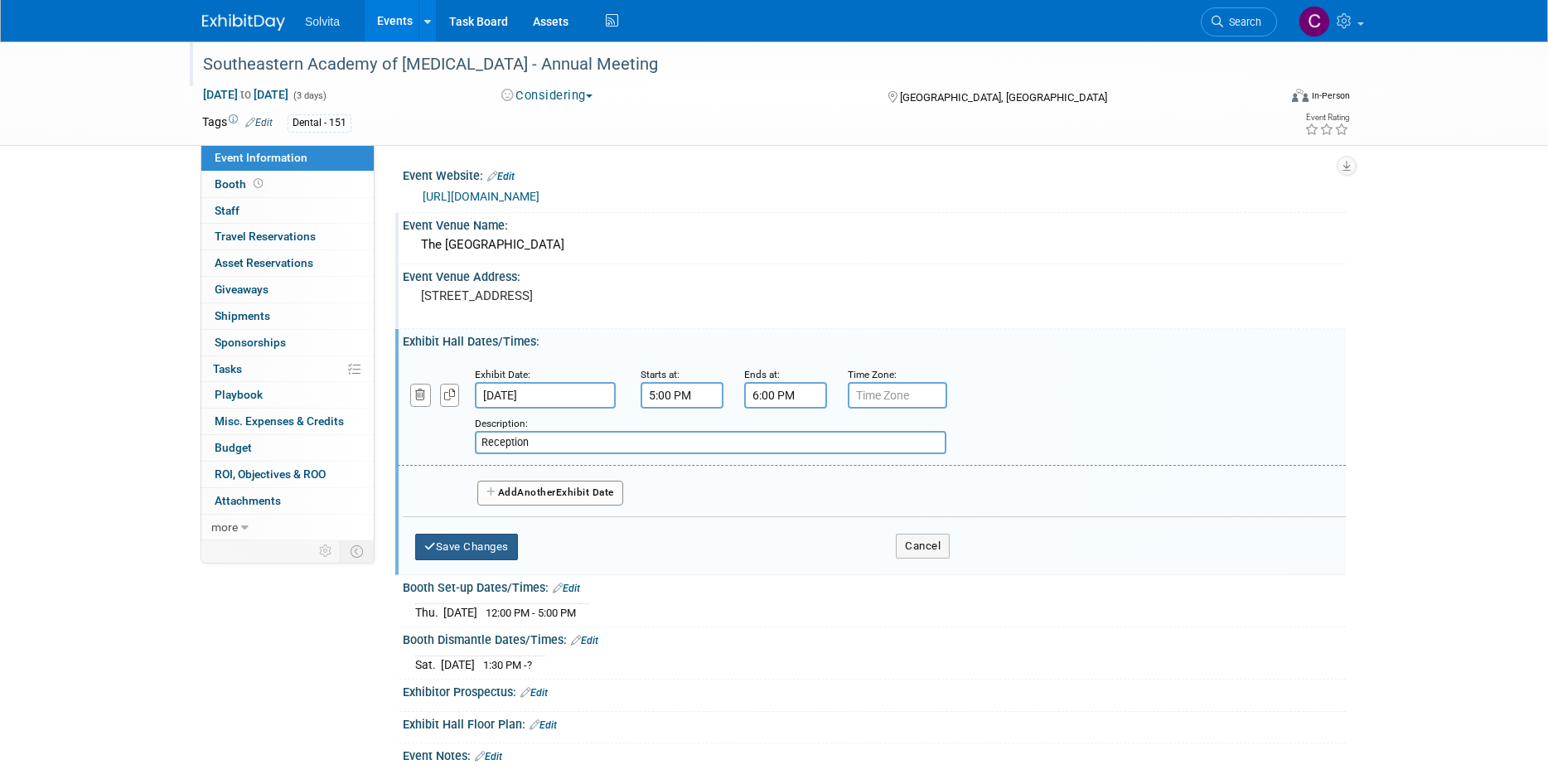
type input "Reception"
click at [501, 537] on button "Save Changes" at bounding box center [466, 546] width 102 height 27
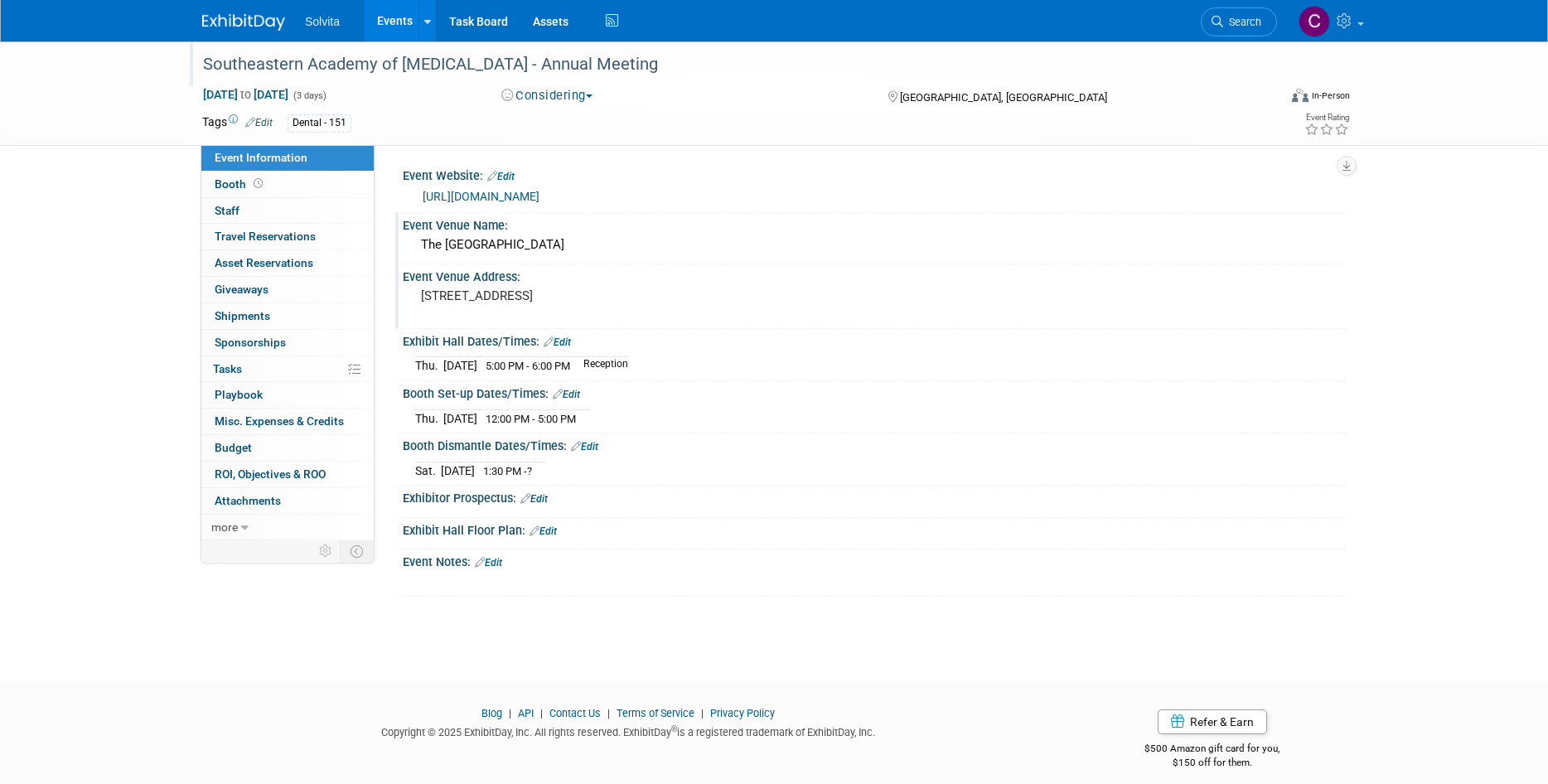
click at [563, 344] on link "Edit" at bounding box center [557, 342] width 28 height 12
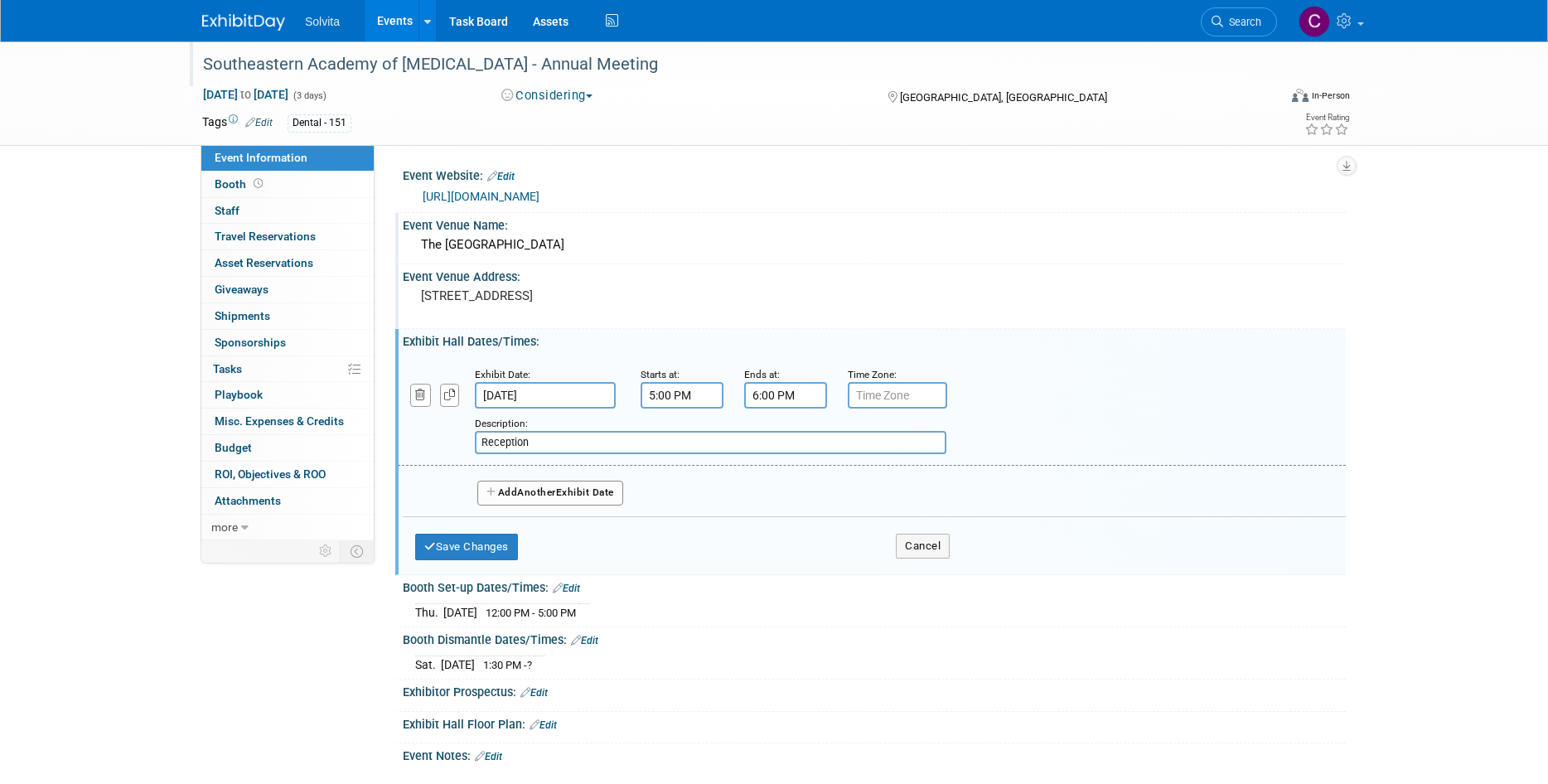
click at [546, 494] on span "Another" at bounding box center [537, 491] width 39 height 12
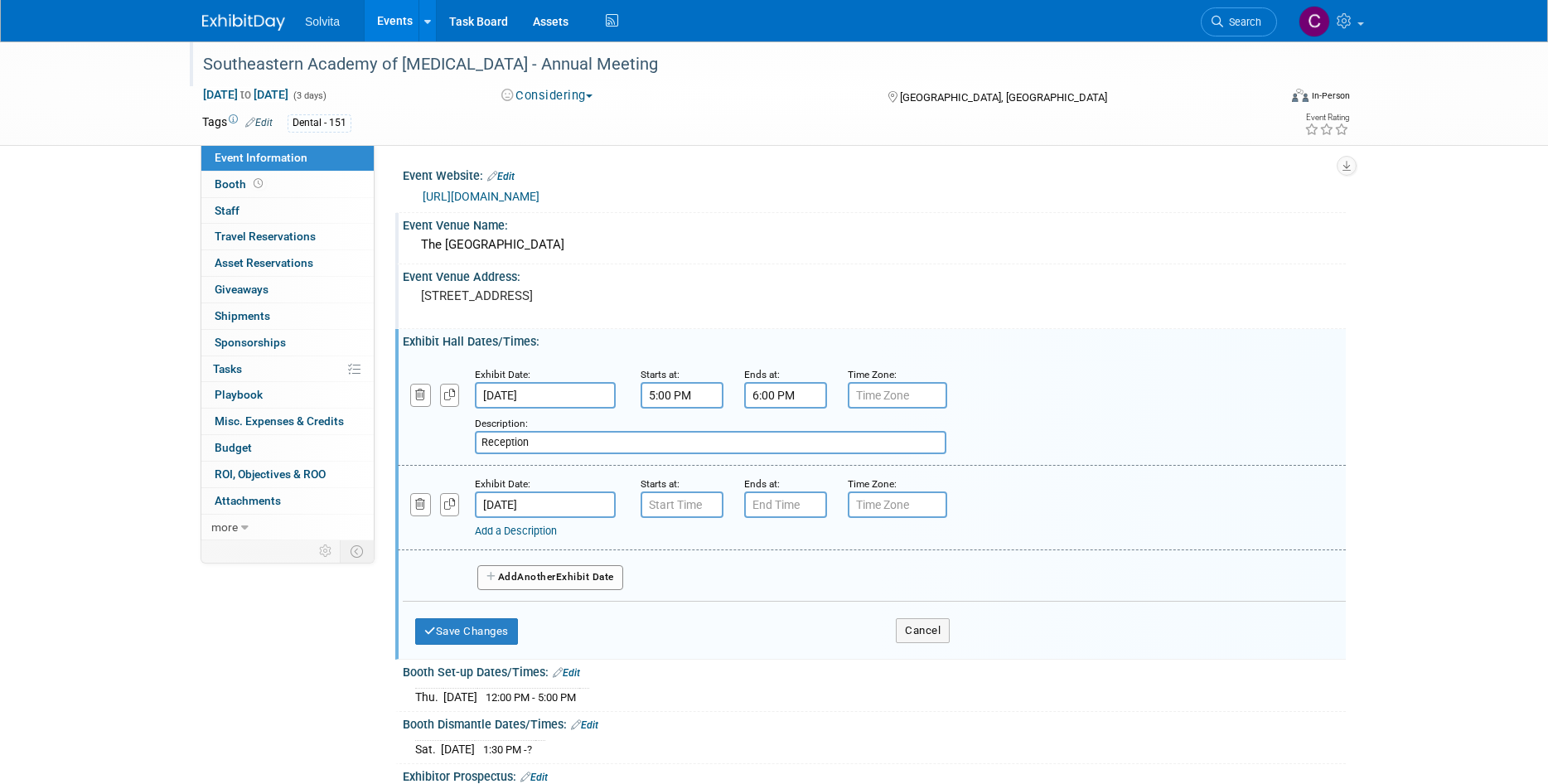
type input "7:00 AM"
click at [677, 505] on input "7:00 AM" at bounding box center [682, 505] width 83 height 27
click at [798, 655] on span at bounding box center [802, 655] width 112 height 29
click at [793, 500] on input "7:00 PM" at bounding box center [785, 505] width 83 height 27
click at [790, 621] on span at bounding box center [782, 618] width 29 height 29
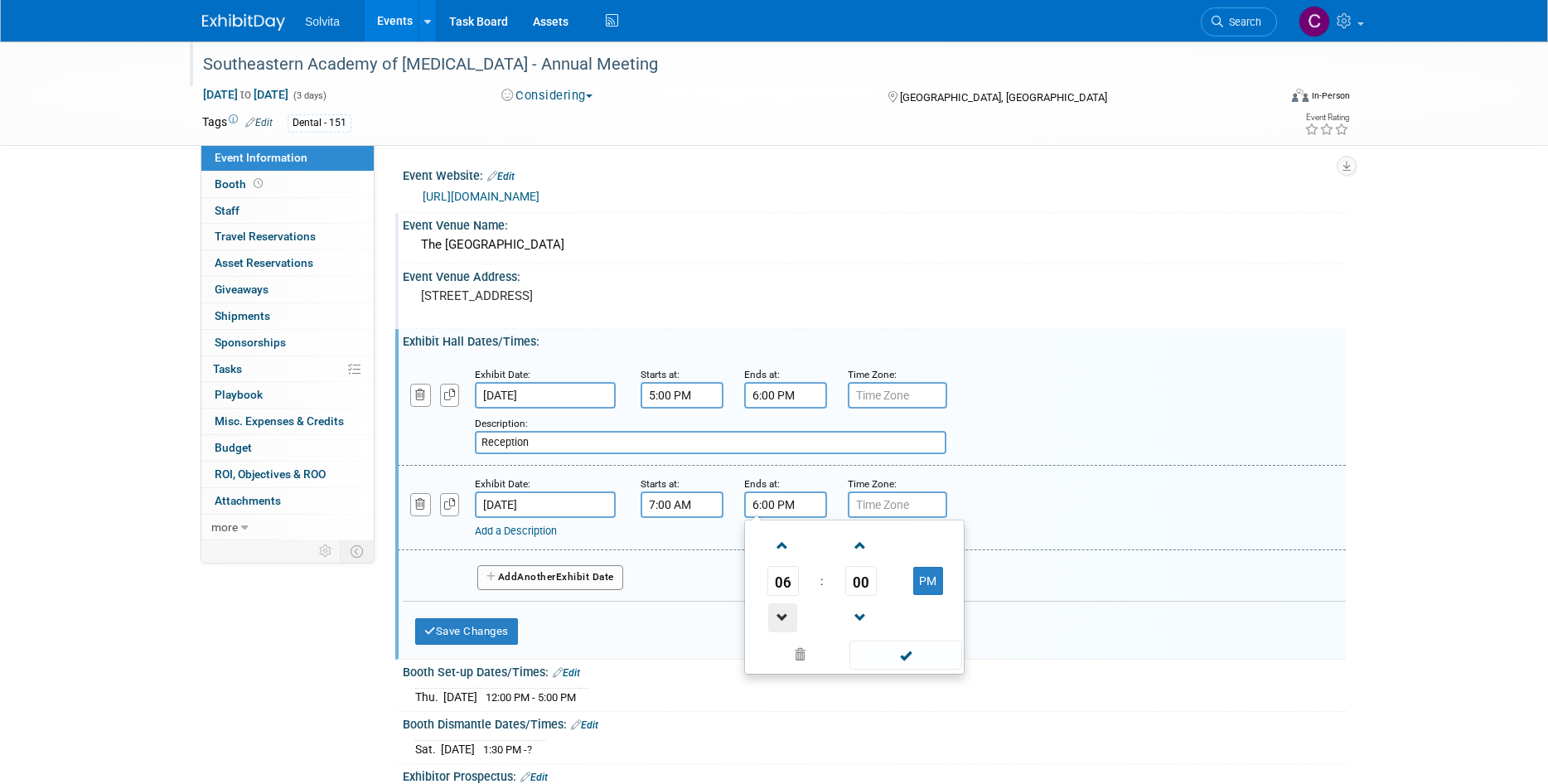
click at [790, 621] on span at bounding box center [782, 618] width 29 height 29
type input "5:00 PM"
click at [909, 672] on div "05 : 00 PM 12 01 02 03 04 05 06 07 08 09 10 11 00 05 10 15 20 25 30 35 40 45 50…" at bounding box center [855, 597] width 221 height 155
click at [858, 656] on span at bounding box center [905, 655] width 112 height 29
click at [535, 593] on div "Add Another Exhibit Date" at bounding box center [873, 571] width 943 height 44
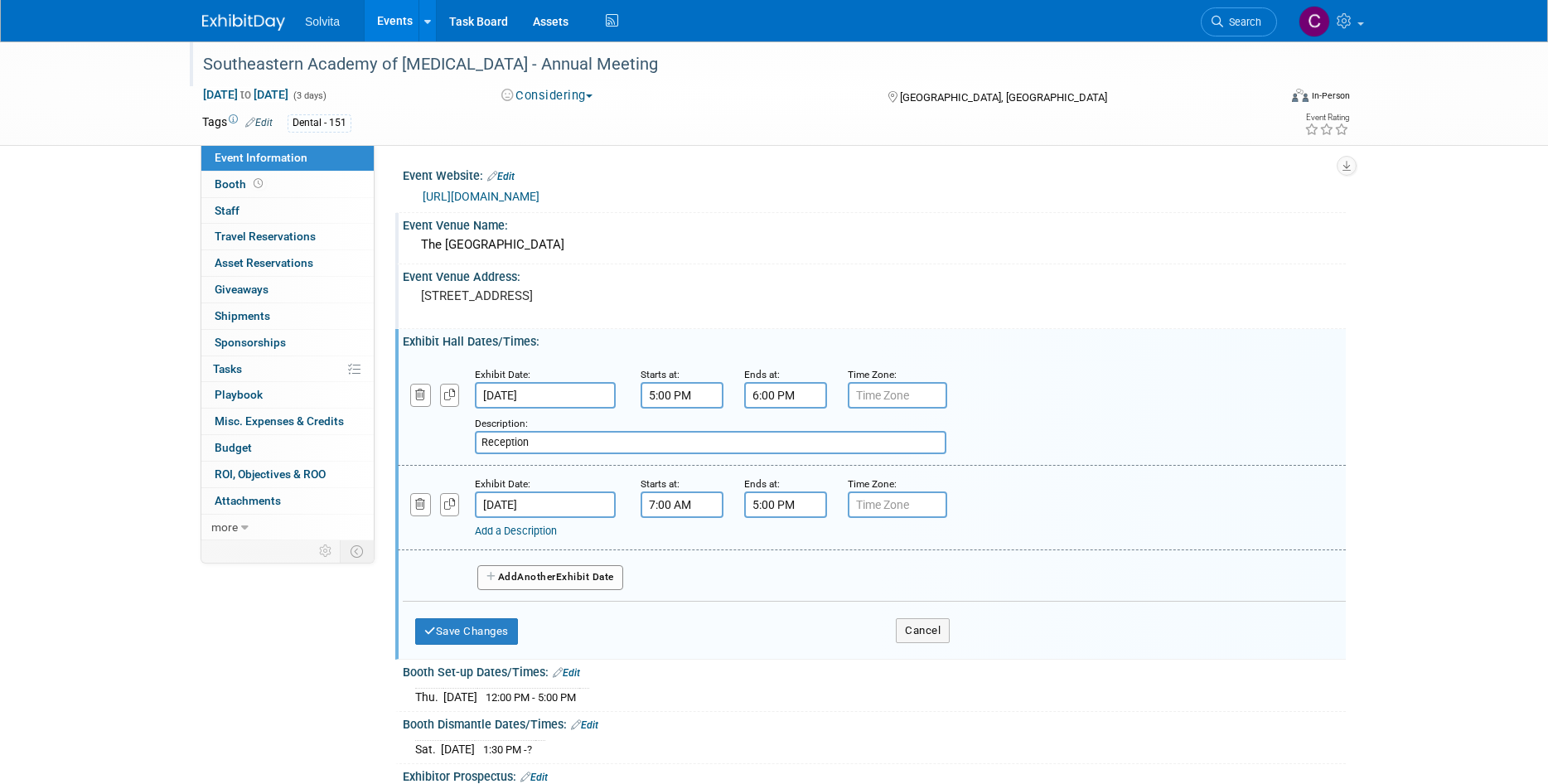
click at [588, 588] on button "Add Another Exhibit Date" at bounding box center [550, 578] width 146 height 25
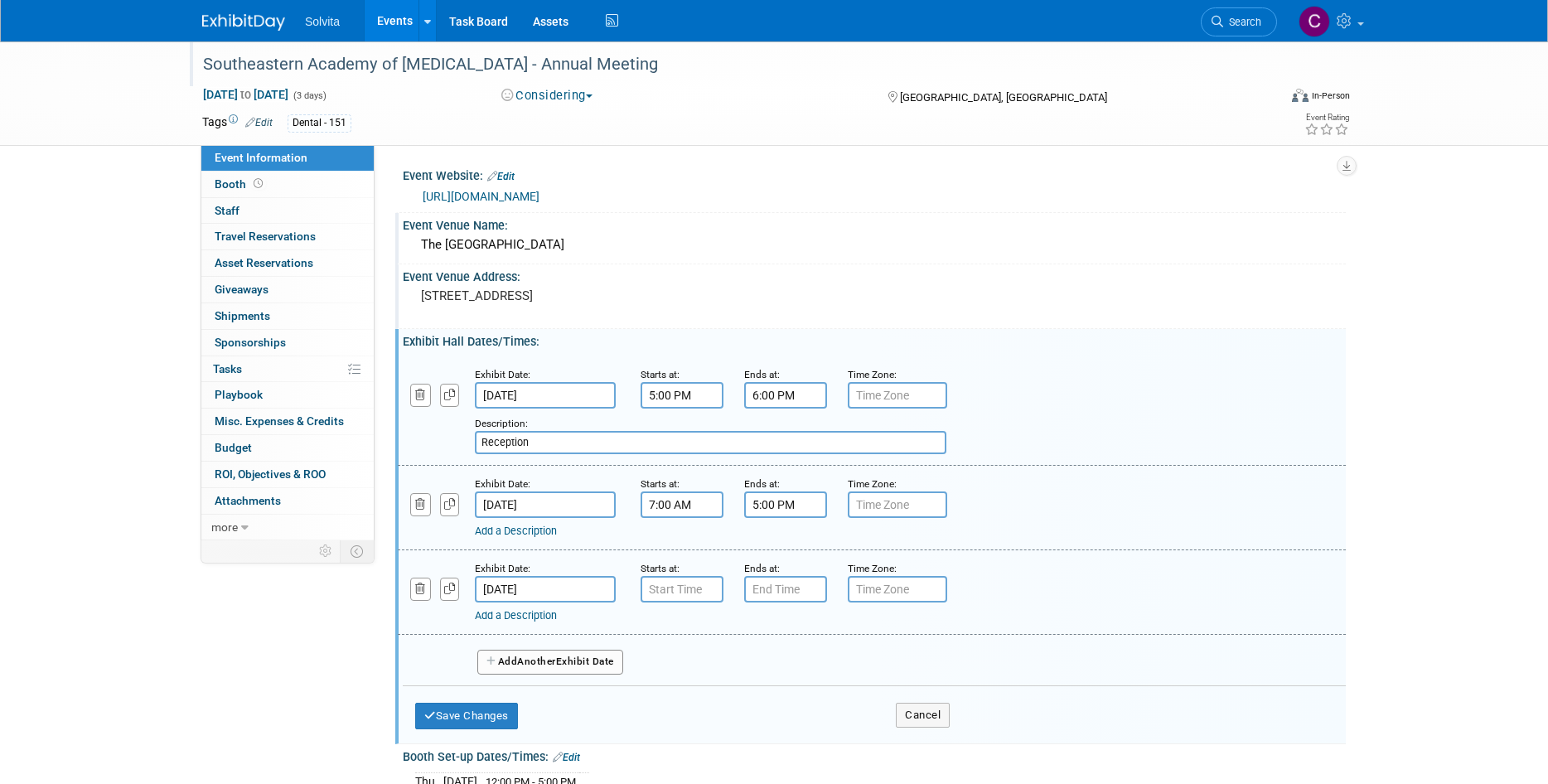
type input "7:00 AM"
click at [693, 588] on input "7:00 AM" at bounding box center [682, 589] width 83 height 27
click at [801, 740] on span at bounding box center [802, 740] width 112 height 29
click at [809, 593] on input "7:00 PM" at bounding box center [785, 589] width 83 height 27
click at [787, 711] on span at bounding box center [782, 702] width 29 height 29
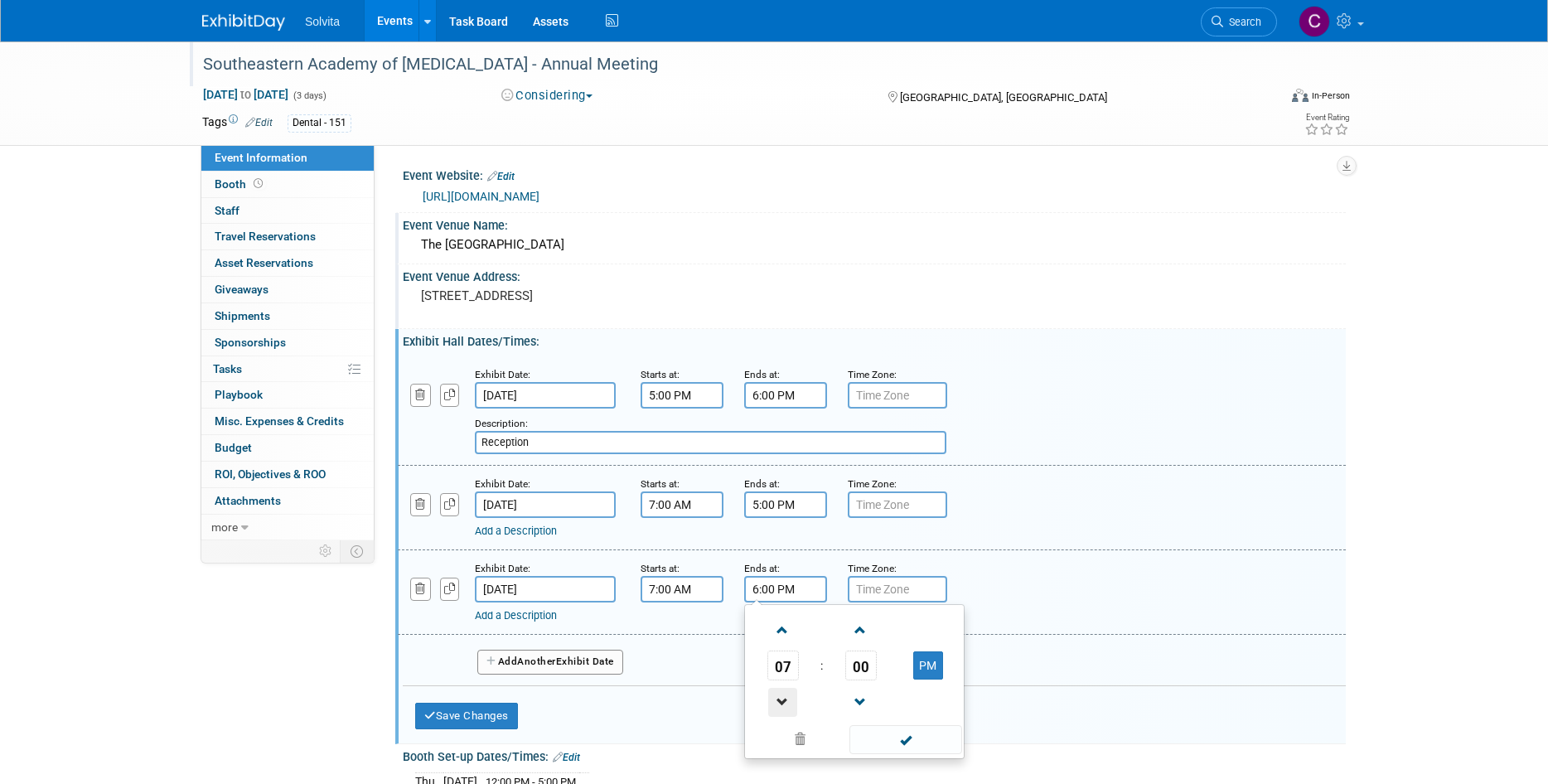
click at [786, 709] on span at bounding box center [782, 702] width 29 height 29
click at [786, 708] on span at bounding box center [782, 702] width 29 height 29
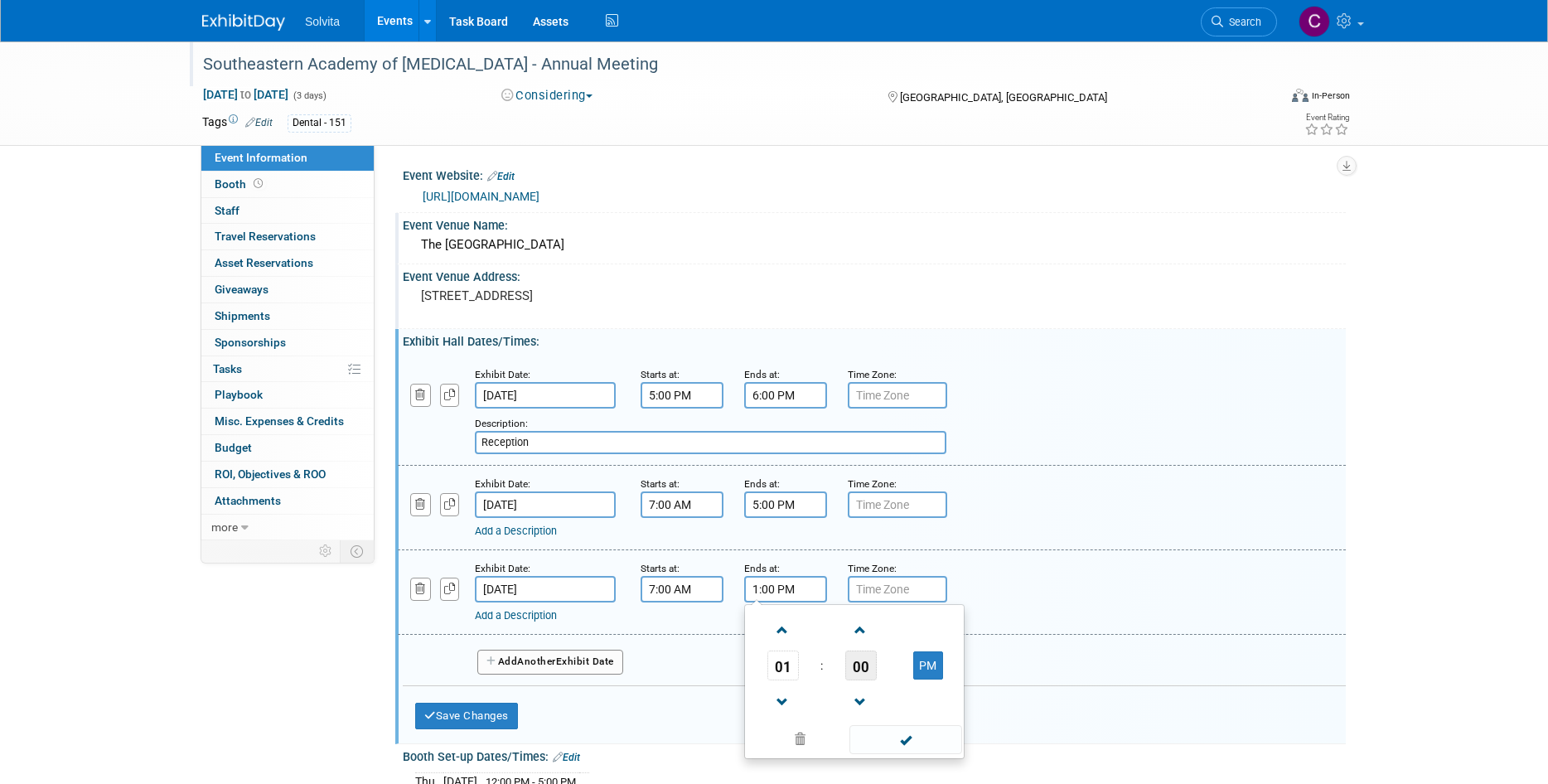
click at [872, 662] on span "00" at bounding box center [860, 666] width 31 height 30
click at [887, 672] on td "30" at bounding box center [881, 675] width 53 height 44
type input "1:30 PM"
click at [918, 743] on span at bounding box center [905, 740] width 112 height 29
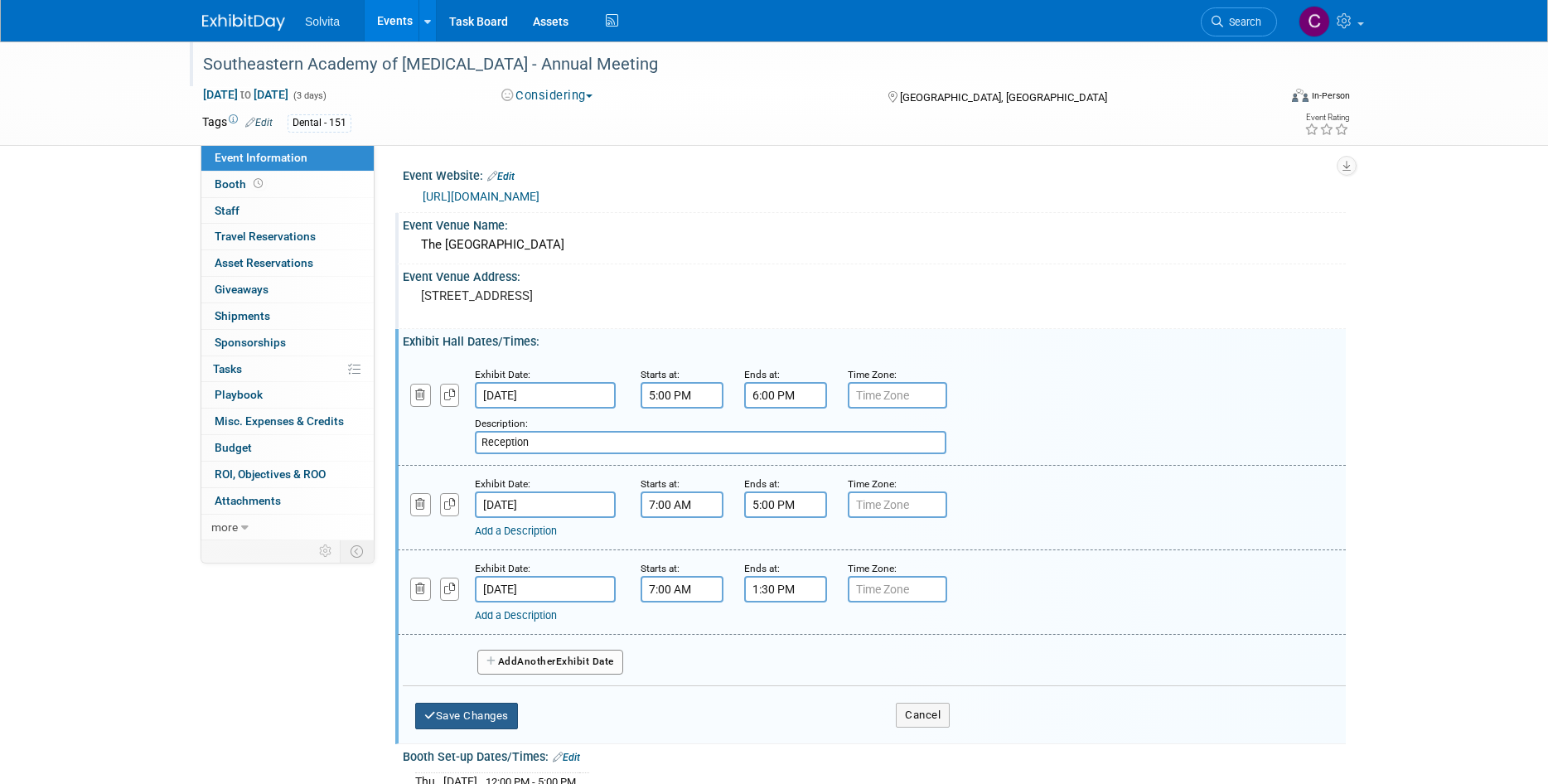
click at [503, 708] on button "Save Changes" at bounding box center [466, 715] width 102 height 27
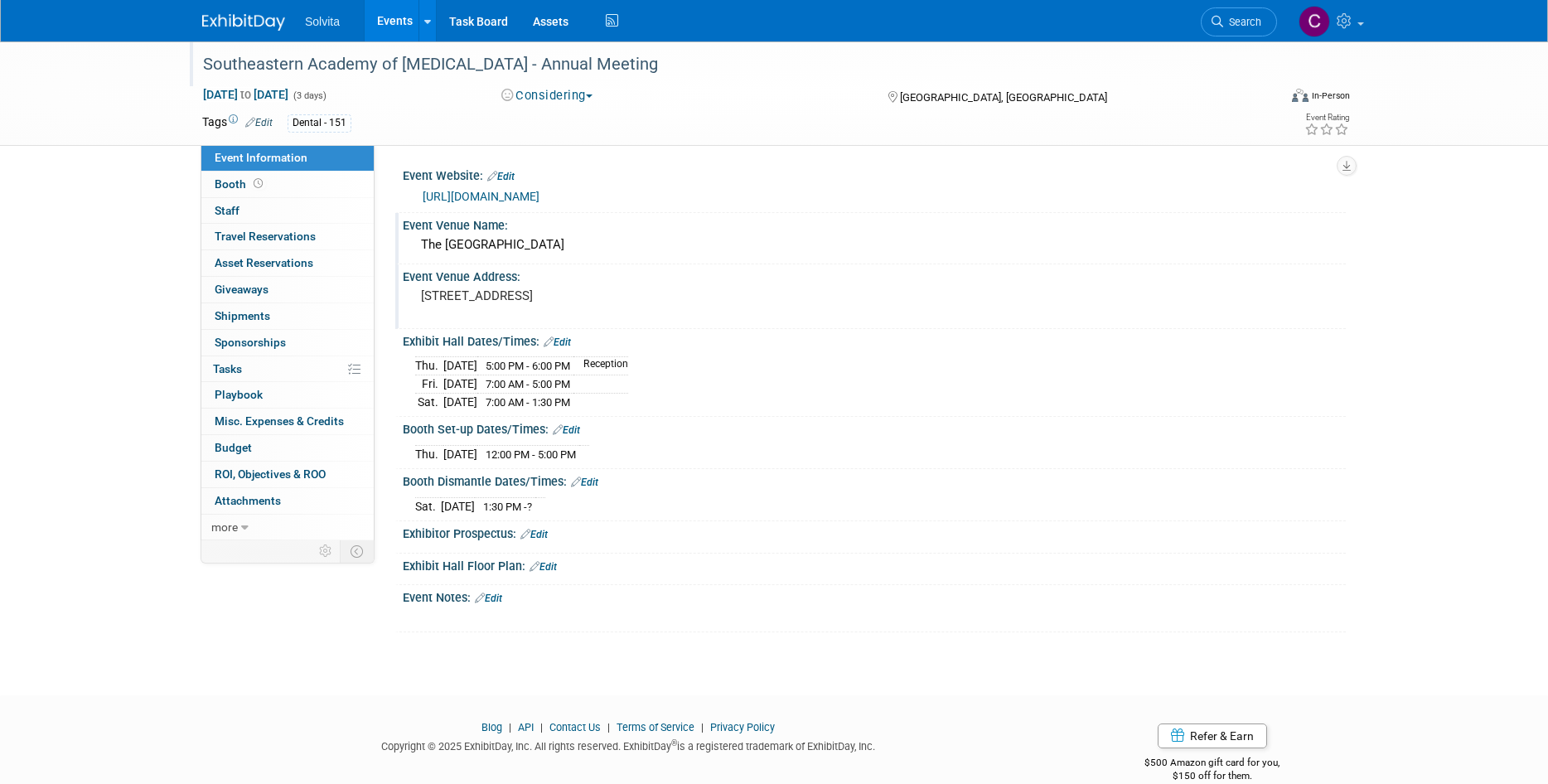
click at [499, 594] on link "Edit" at bounding box center [488, 598] width 28 height 12
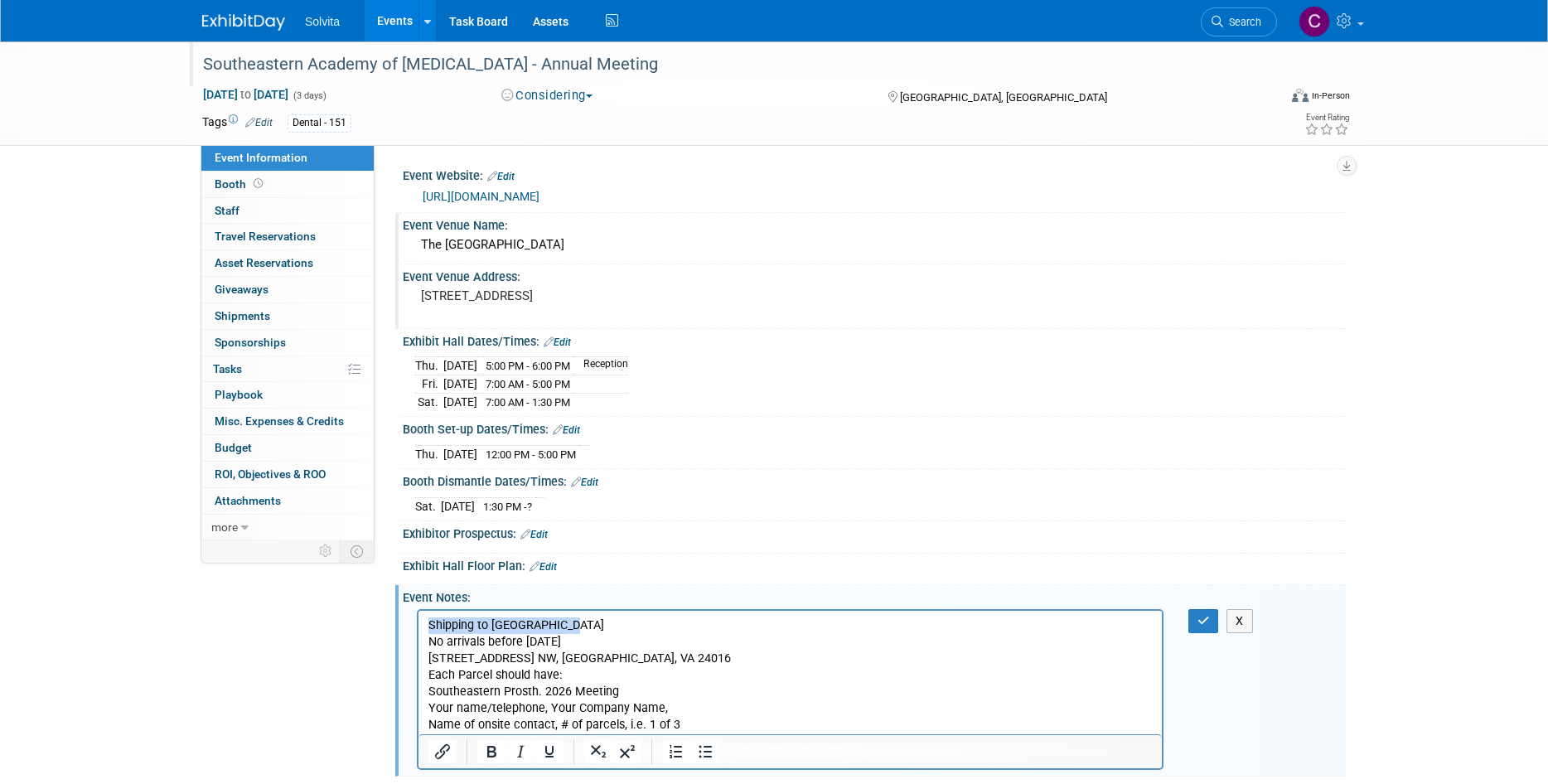
drag, startPoint x: 604, startPoint y: 625, endPoint x: 421, endPoint y: 622, distance: 183.0
click at [421, 622] on html "Shipping to Hotel Roanoke No arrivals before April 20, 2026 110 Shenandoah Ave.…" at bounding box center [790, 671] width 743 height 124
click at [490, 755] on icon "Bold" at bounding box center [491, 751] width 9 height 12
click at [781, 680] on p "Shipping to Hotel Roanoke No arrivals before April 20, 2026 110 Shenandoah Ave.…" at bounding box center [790, 675] width 725 height 117
click at [1210, 619] on button "button" at bounding box center [1204, 620] width 30 height 24
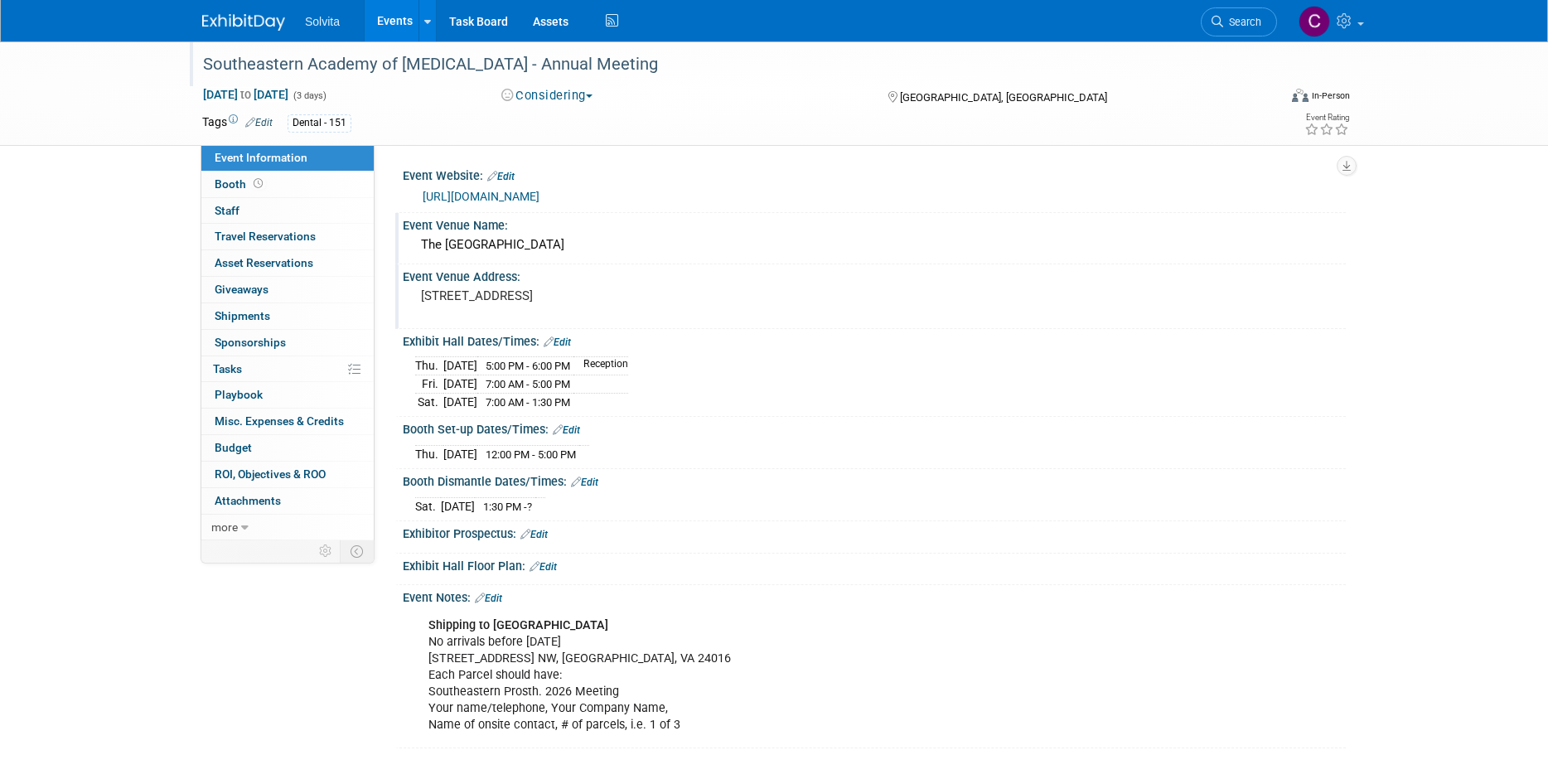
click at [541, 535] on link "Edit" at bounding box center [534, 534] width 28 height 12
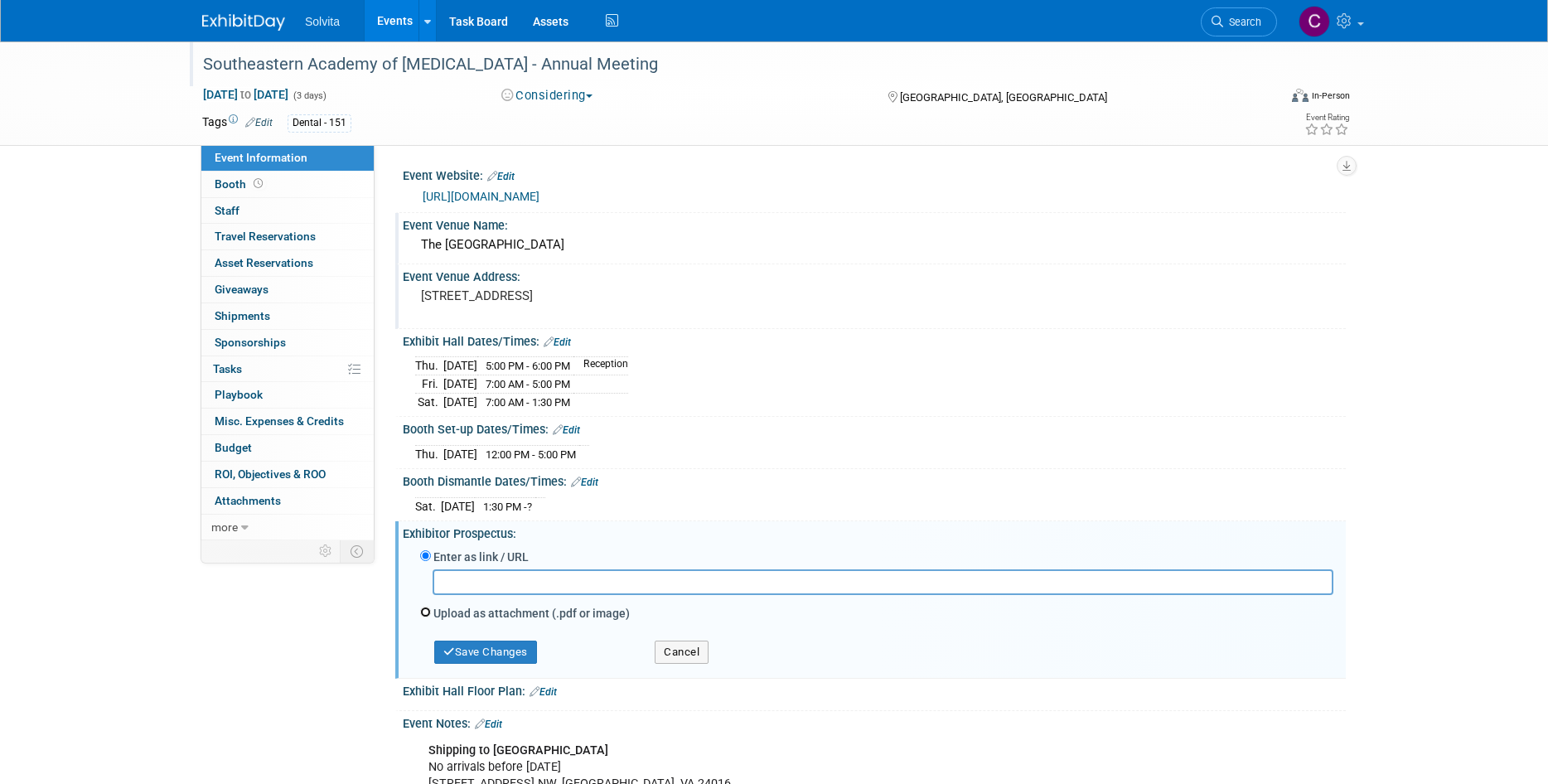
click at [423, 610] on input "Upload as attachment (.pdf or image)" at bounding box center [425, 611] width 11 height 11
radio input "true"
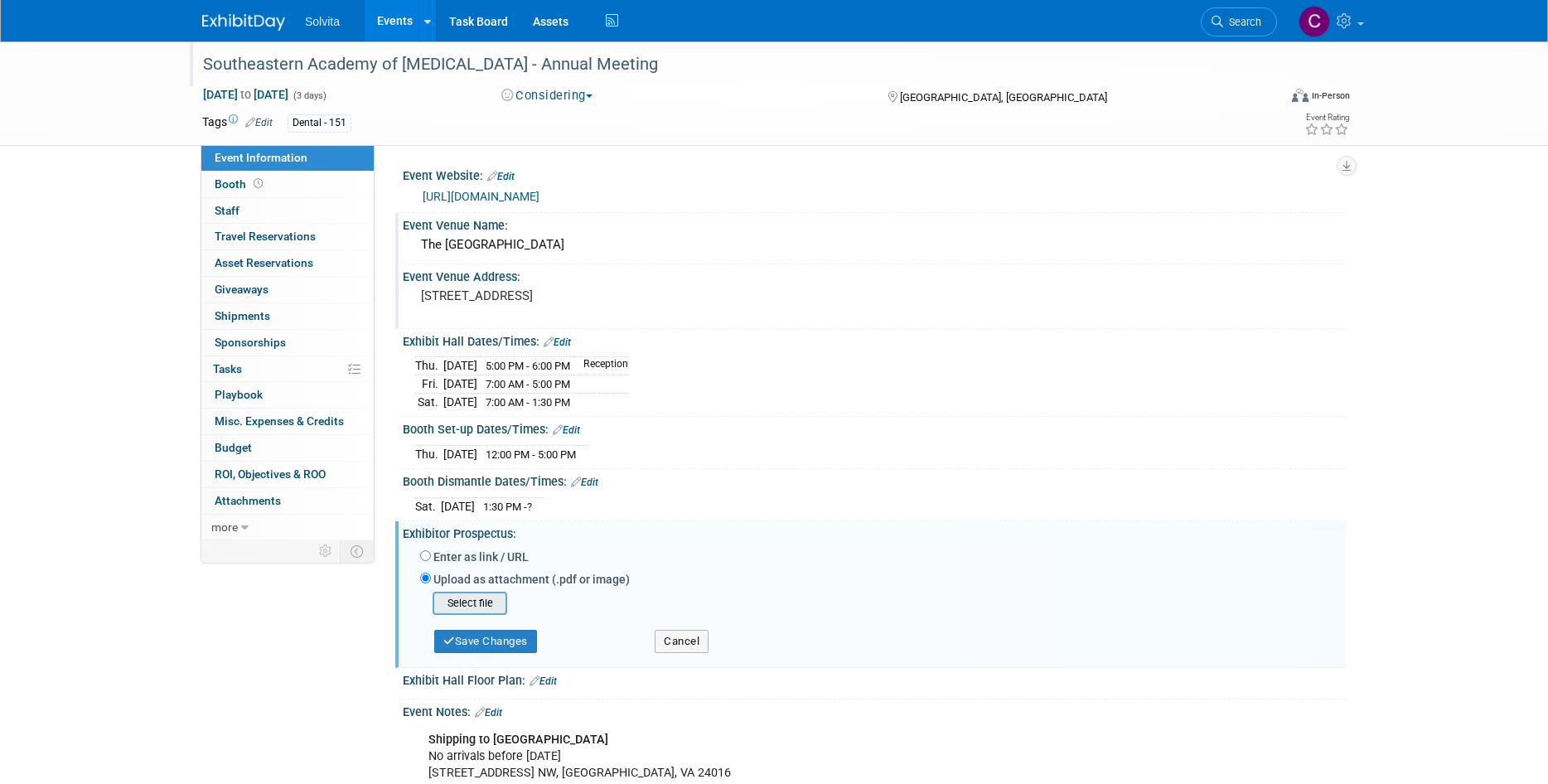
click at [477, 598] on input "file" at bounding box center [407, 602] width 198 height 20
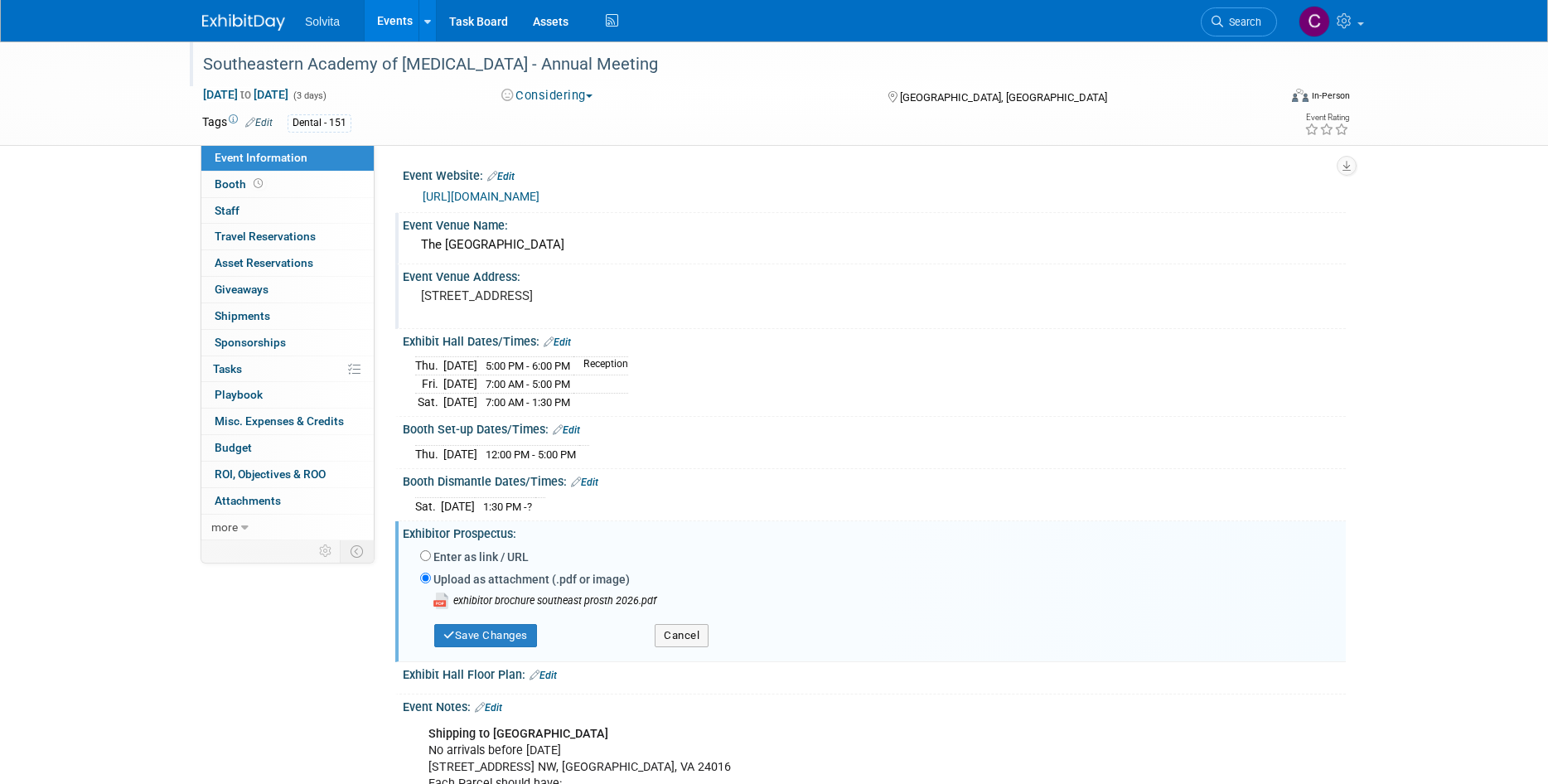
click at [502, 618] on div "Save Changes" at bounding box center [524, 627] width 234 height 38
click at [504, 629] on button "Save Changes" at bounding box center [485, 635] width 102 height 23
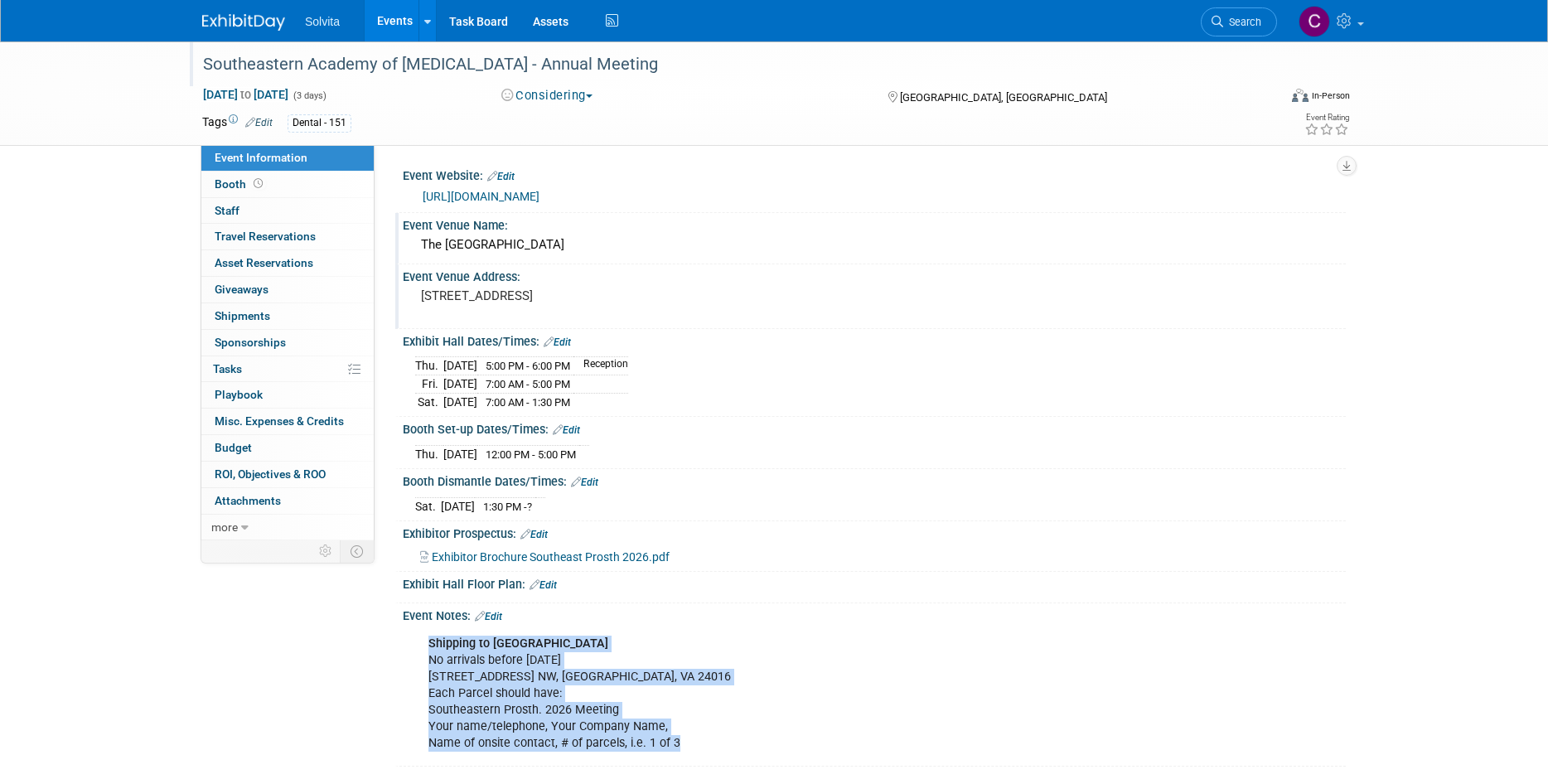
drag, startPoint x: 430, startPoint y: 641, endPoint x: 752, endPoint y: 744, distance: 338.1
click at [752, 744] on div "Shipping to Hotel Roanoke No arrivals before April 20, 2026 110 Shenandoah Ave.…" at bounding box center [790, 694] width 747 height 133
click at [498, 610] on link "Edit" at bounding box center [488, 616] width 28 height 12
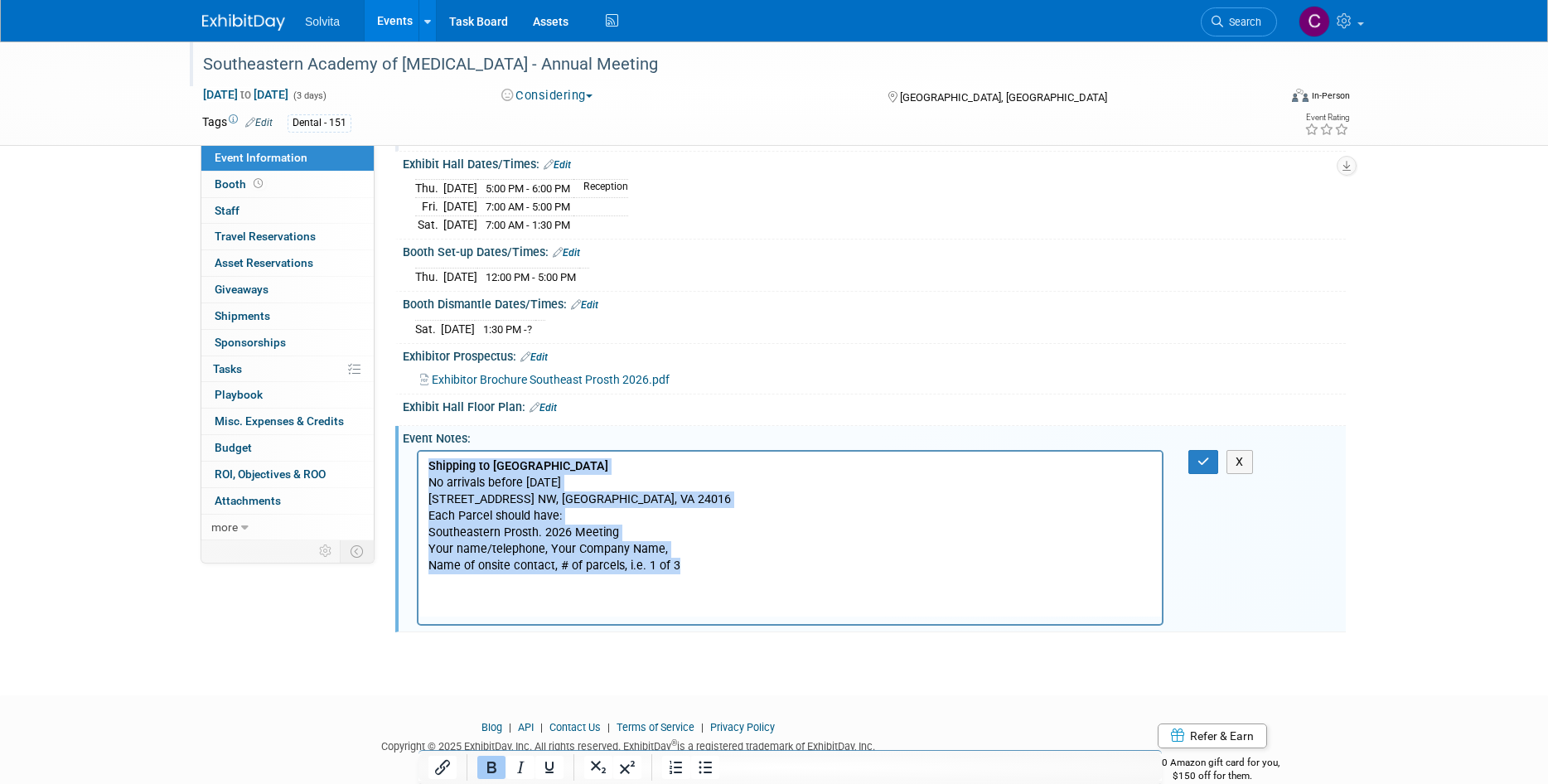
scroll to position [229, 0]
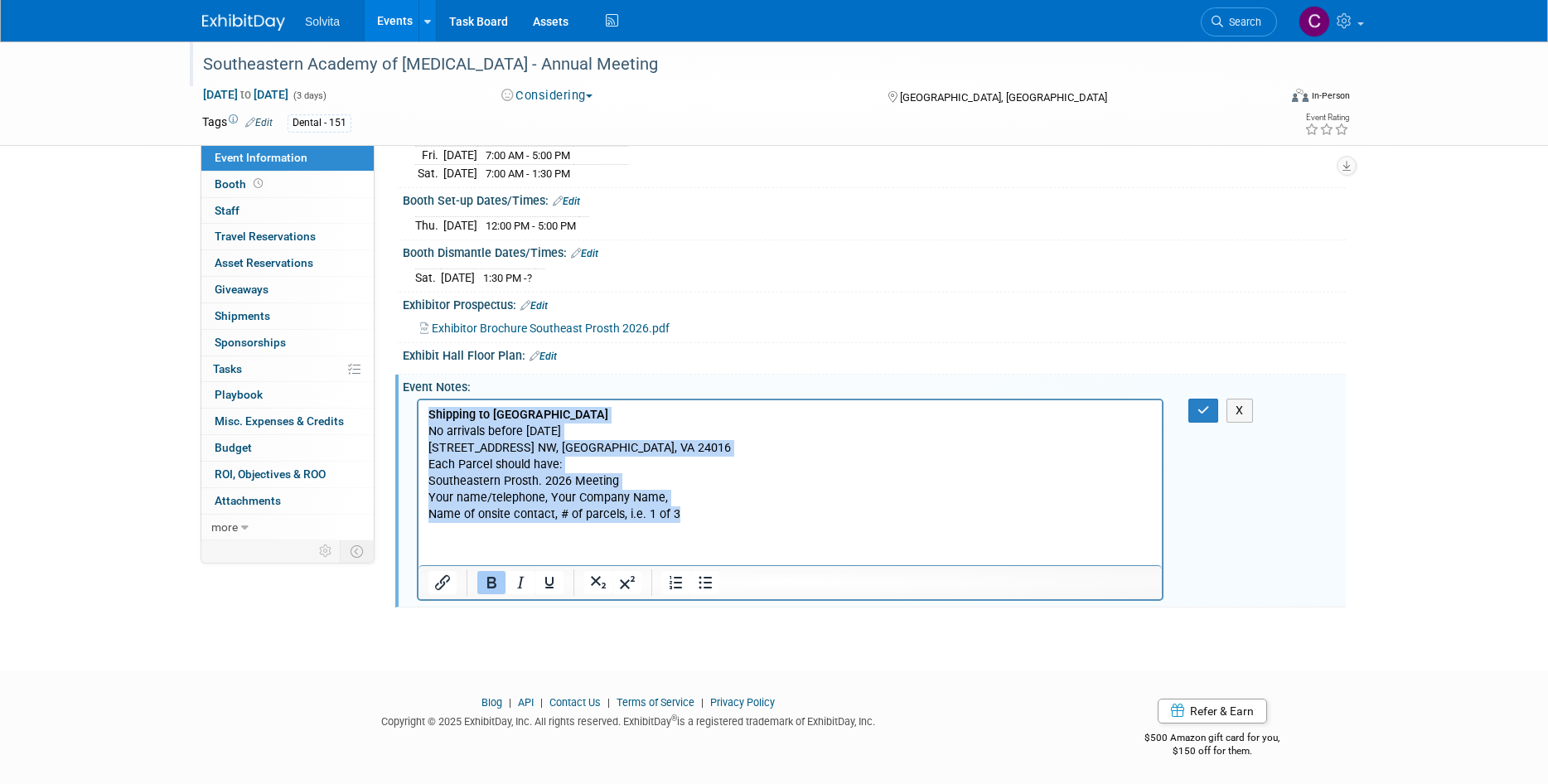
drag, startPoint x: 428, startPoint y: 414, endPoint x: 767, endPoint y: 804, distance: 516.7
click at [767, 522] on html "Shipping to Hotel Roanoke No arrivals before April 20, 2026 110 Shenandoah Ave.…" at bounding box center [790, 461] width 743 height 124
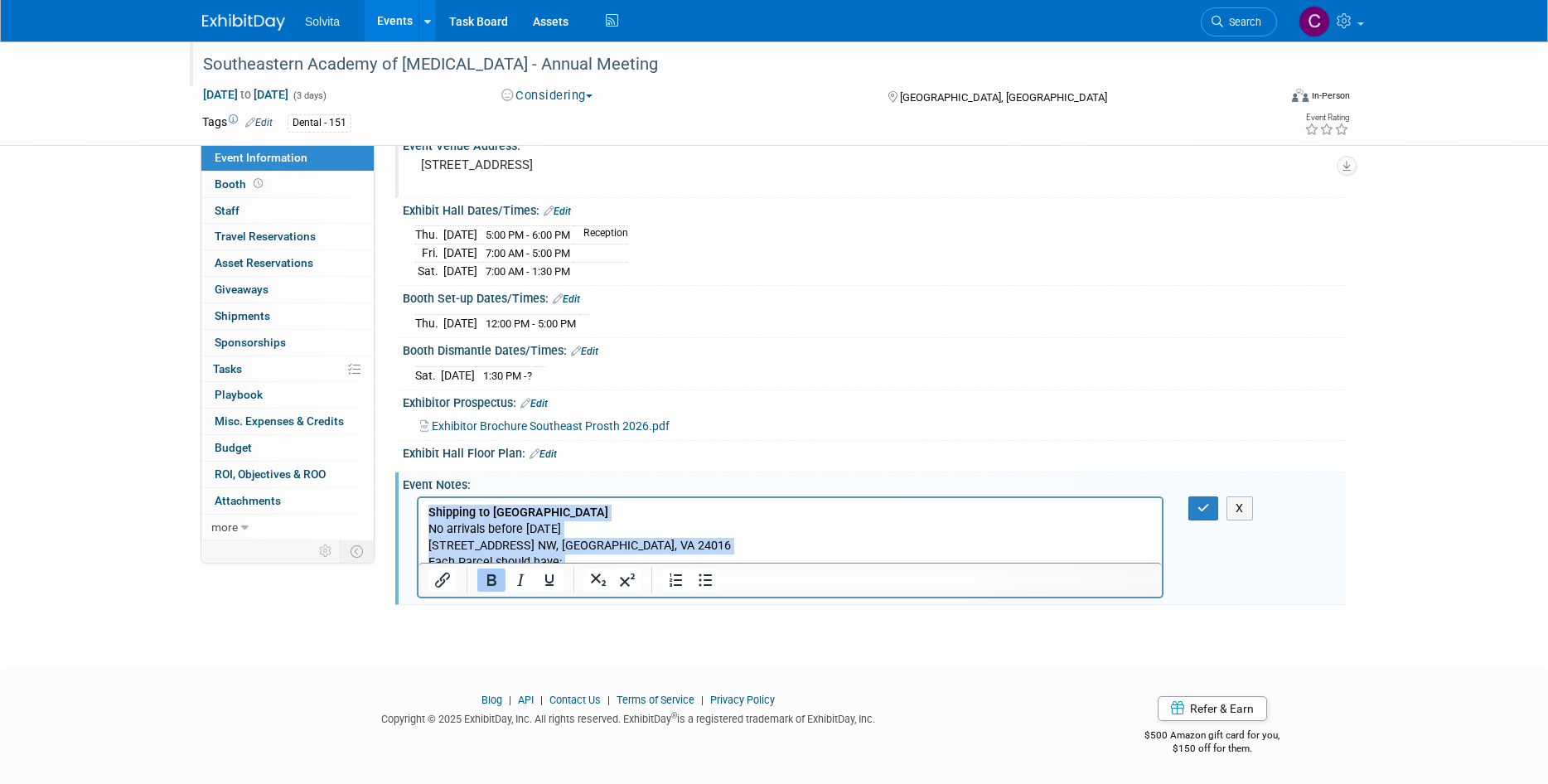
scroll to position [128, 0]
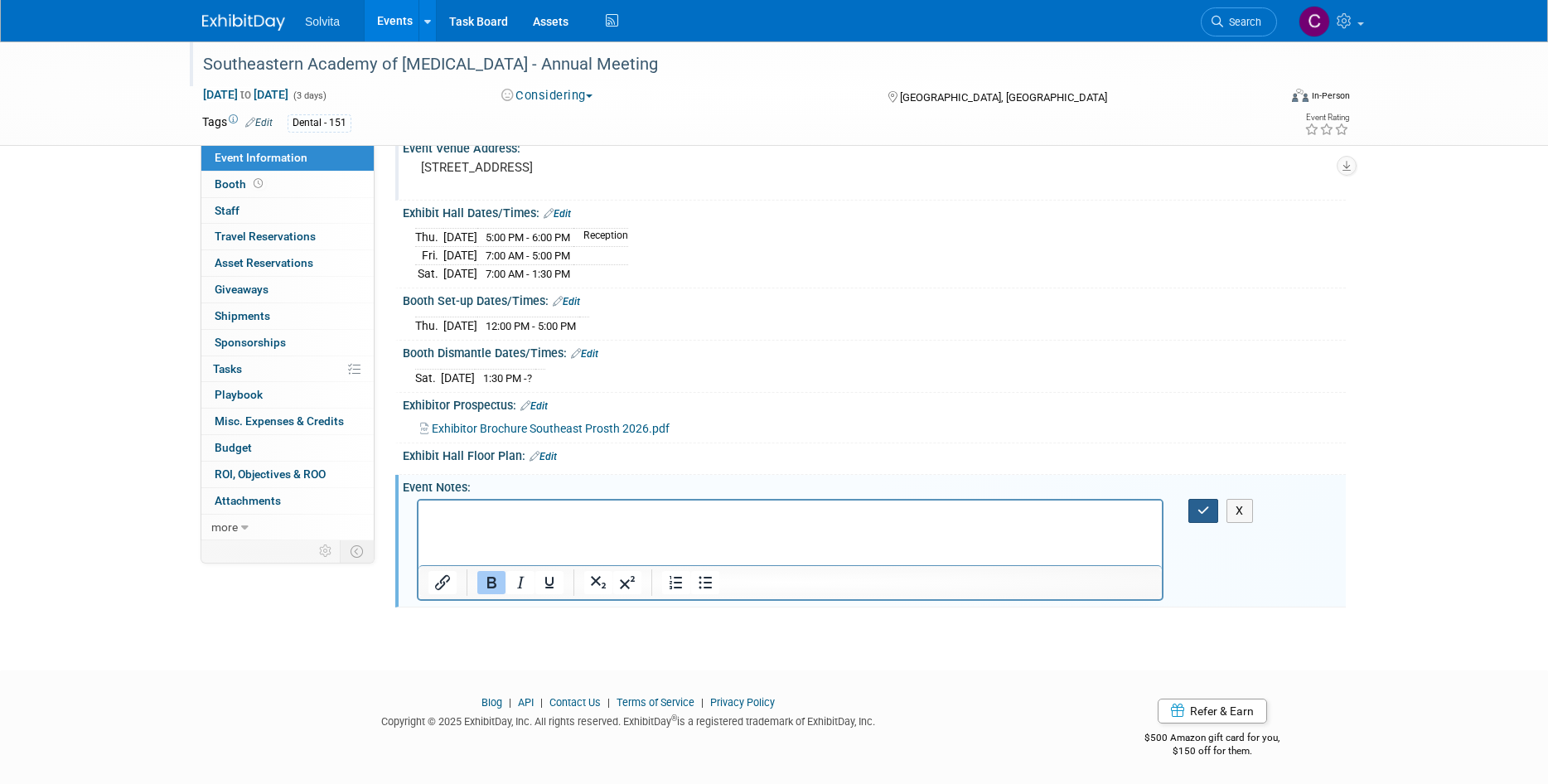
click at [1212, 504] on button "button" at bounding box center [1204, 510] width 30 height 24
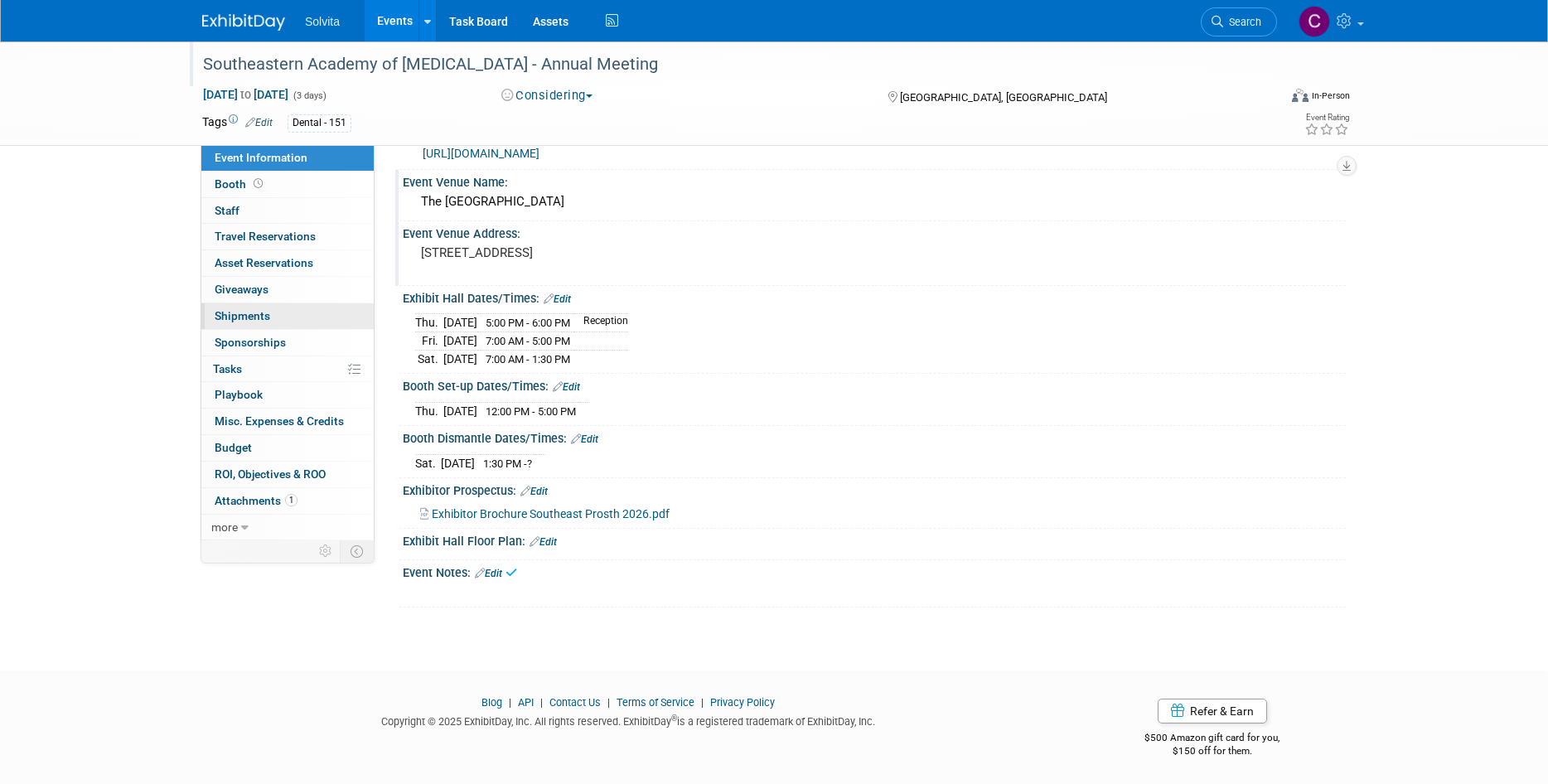
click at [258, 316] on span "Shipments 0" at bounding box center [242, 315] width 55 height 13
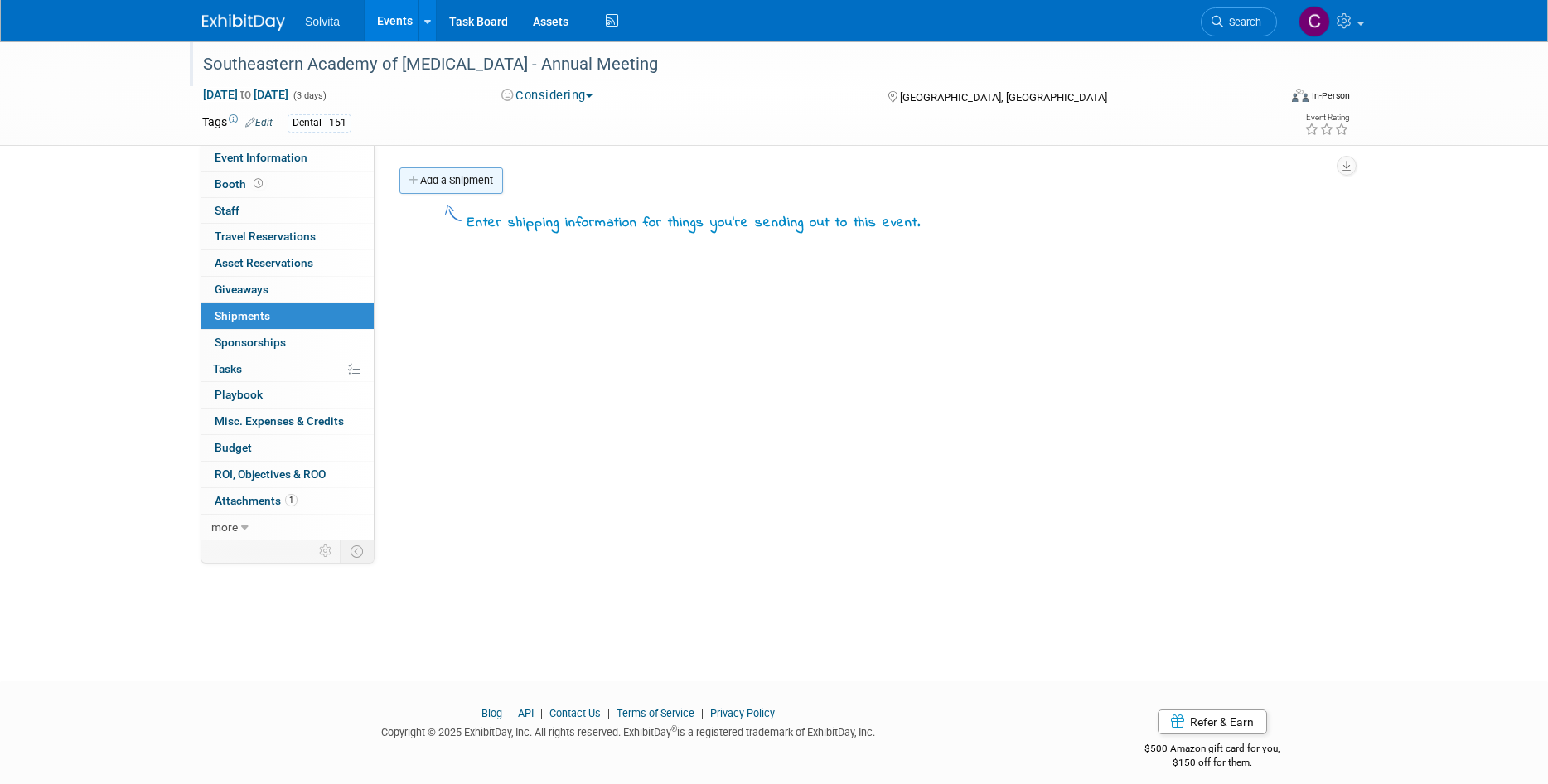
click at [472, 182] on link "Add a Shipment" at bounding box center [451, 181] width 103 height 27
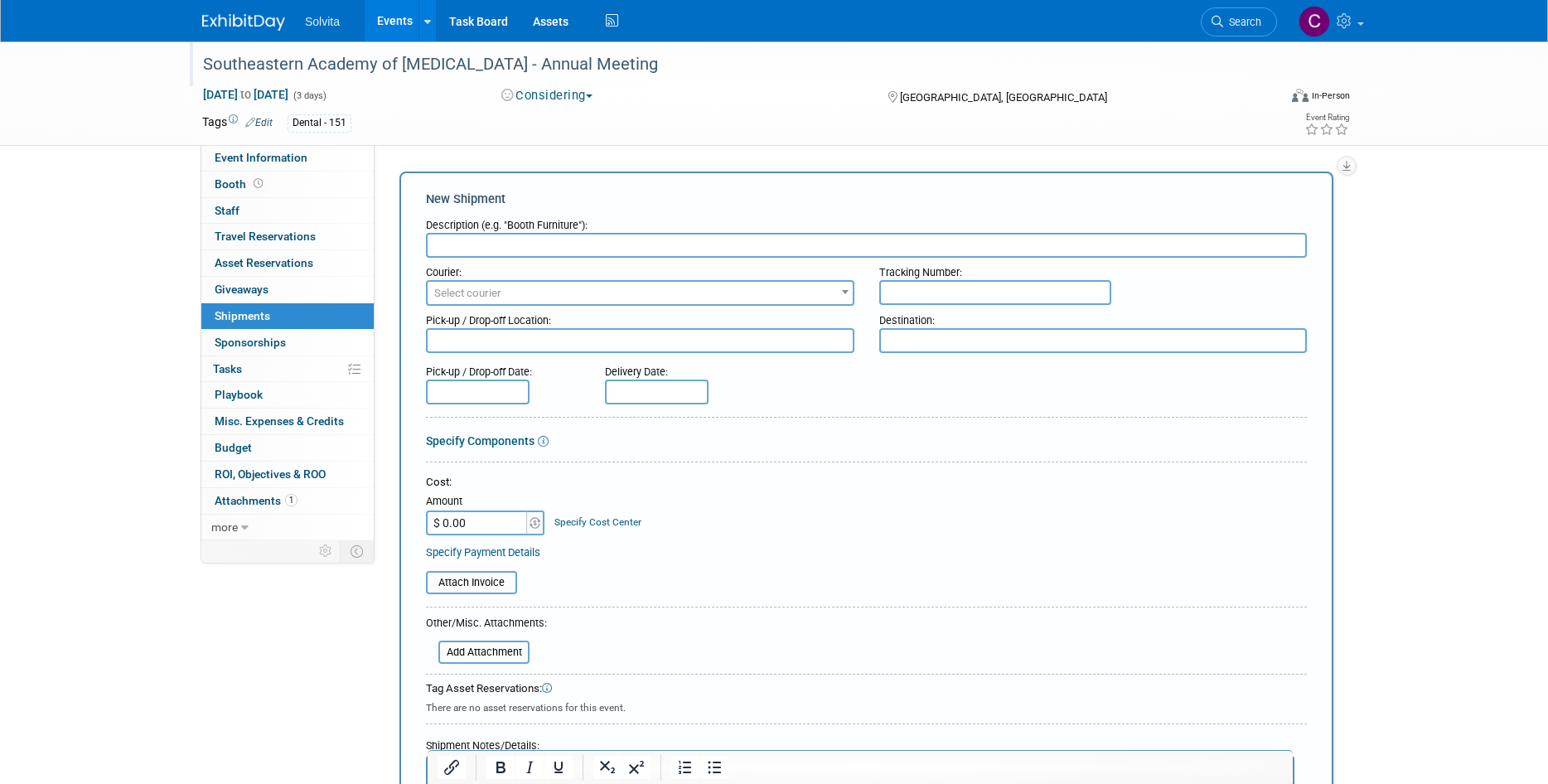
scroll to position [166, 0]
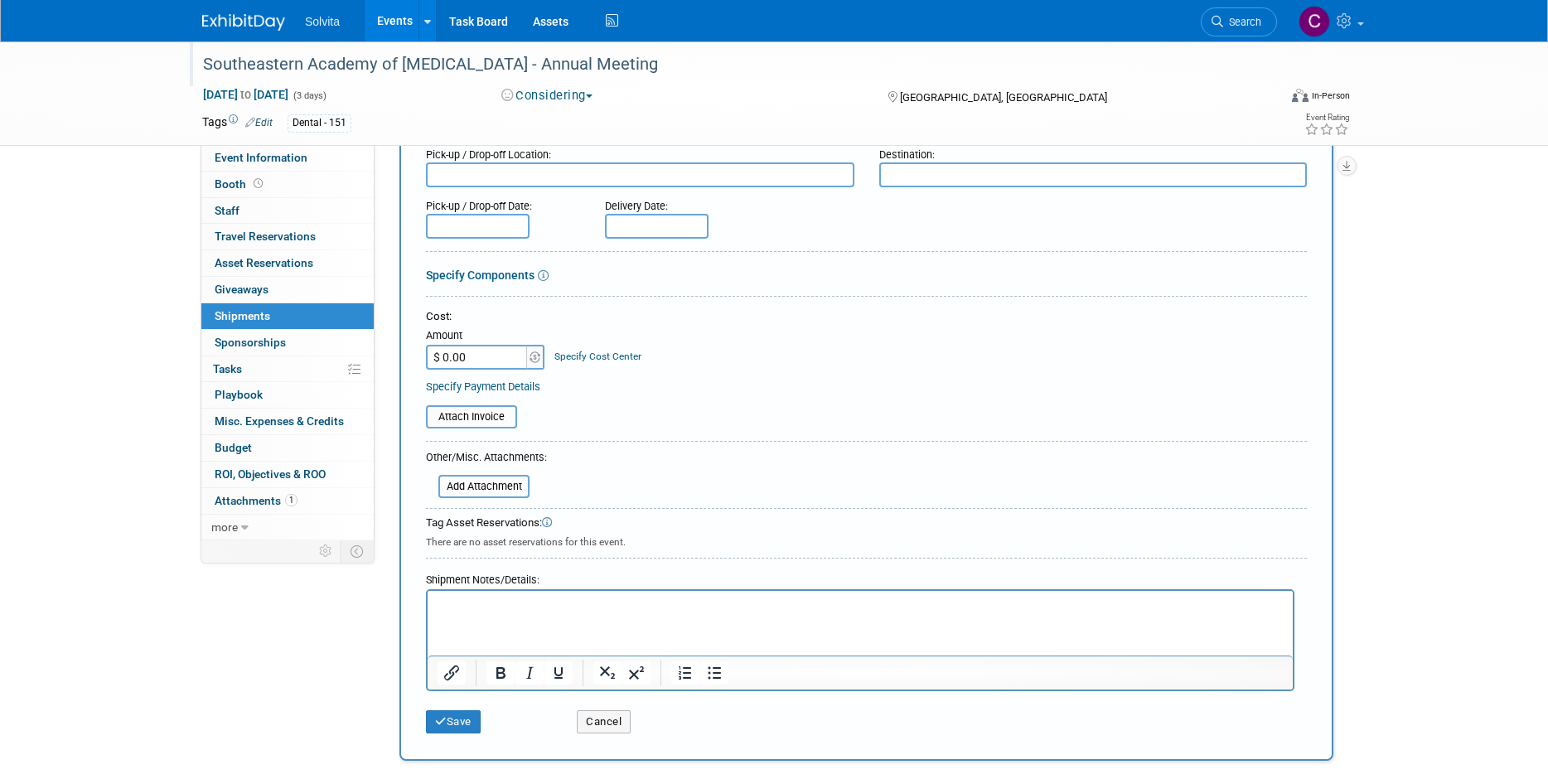
click at [589, 614] on html at bounding box center [860, 602] width 865 height 23
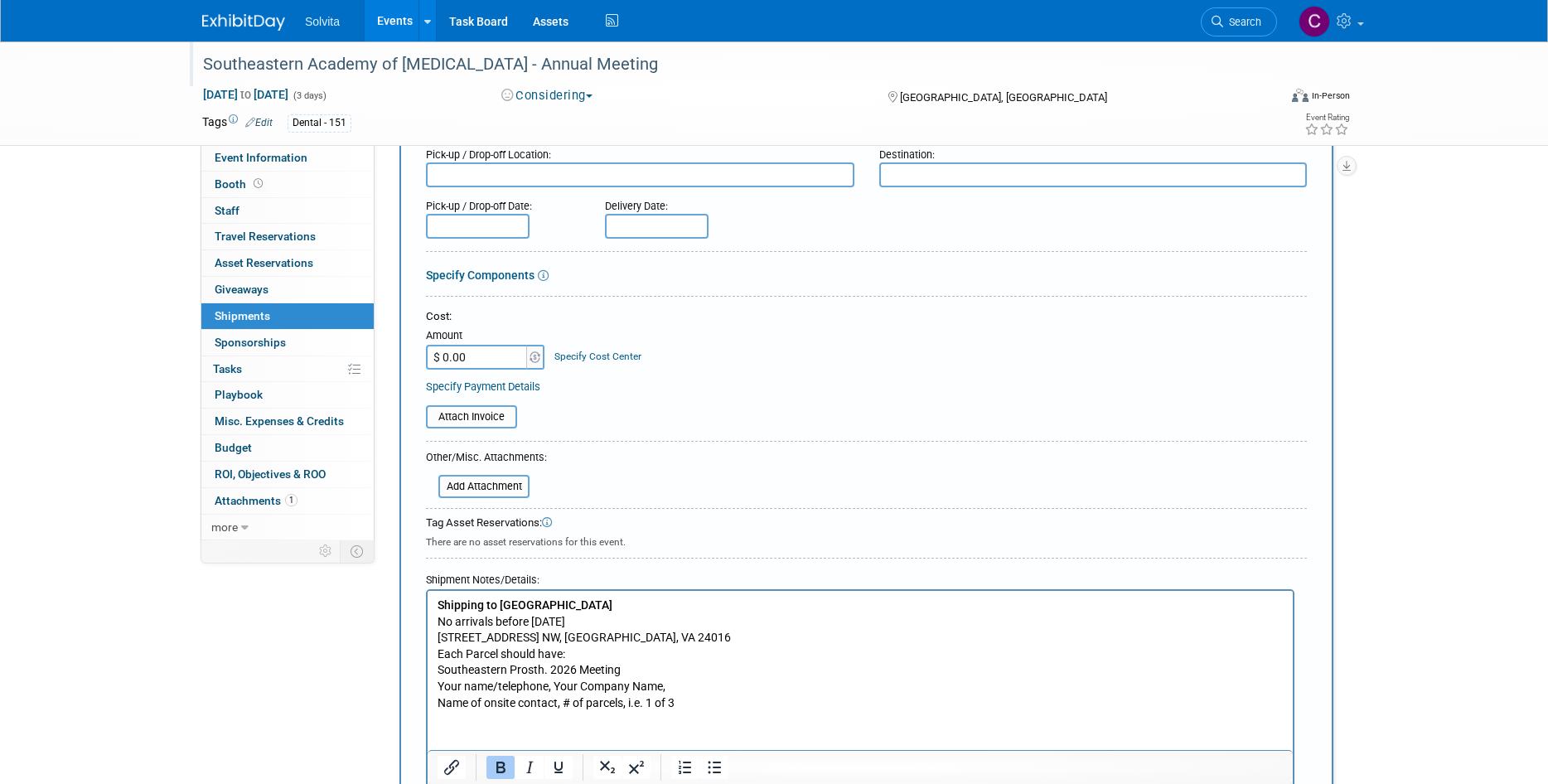
click at [498, 171] on textarea at bounding box center [639, 174] width 428 height 25
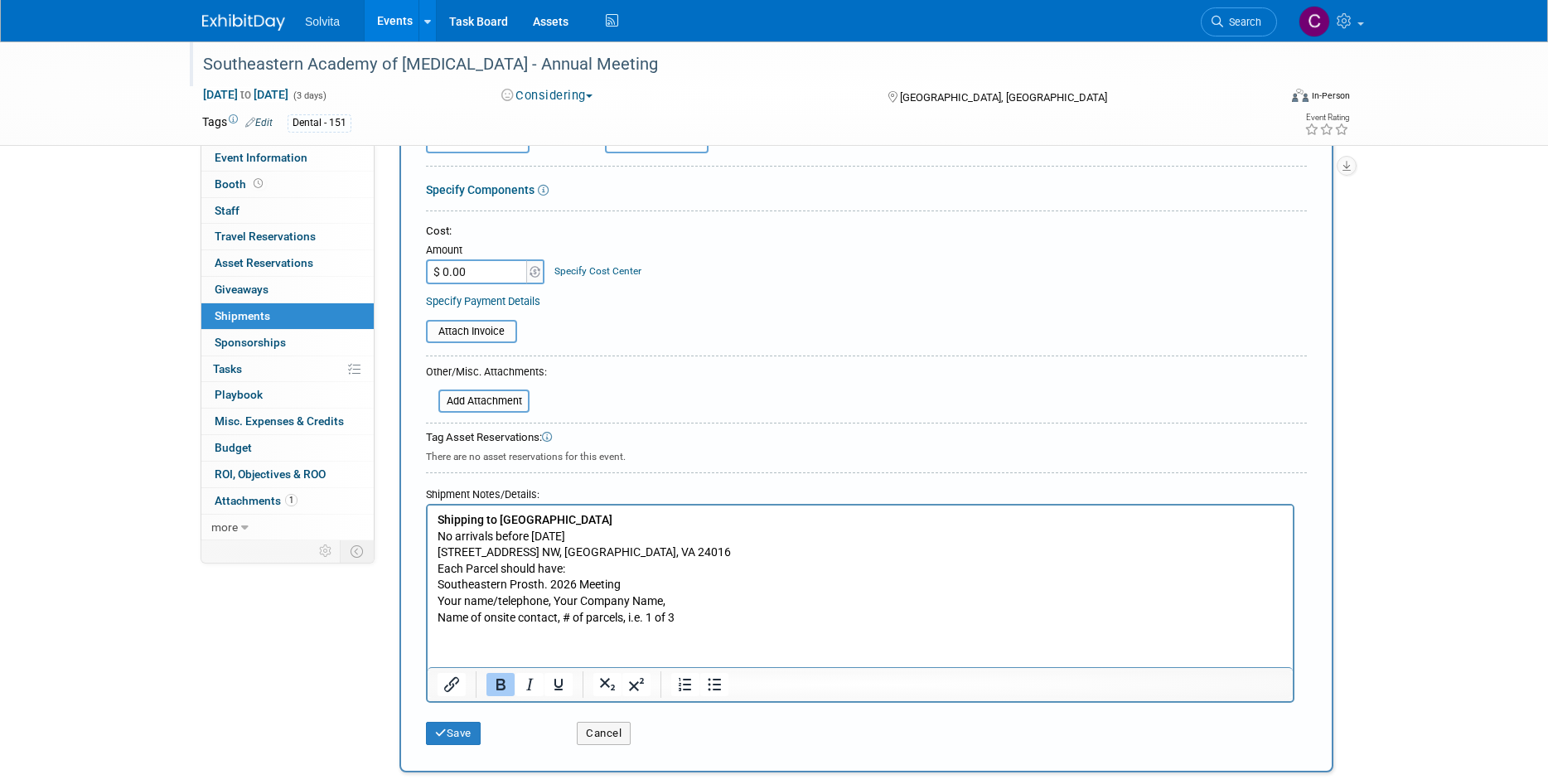
scroll to position [331, 0]
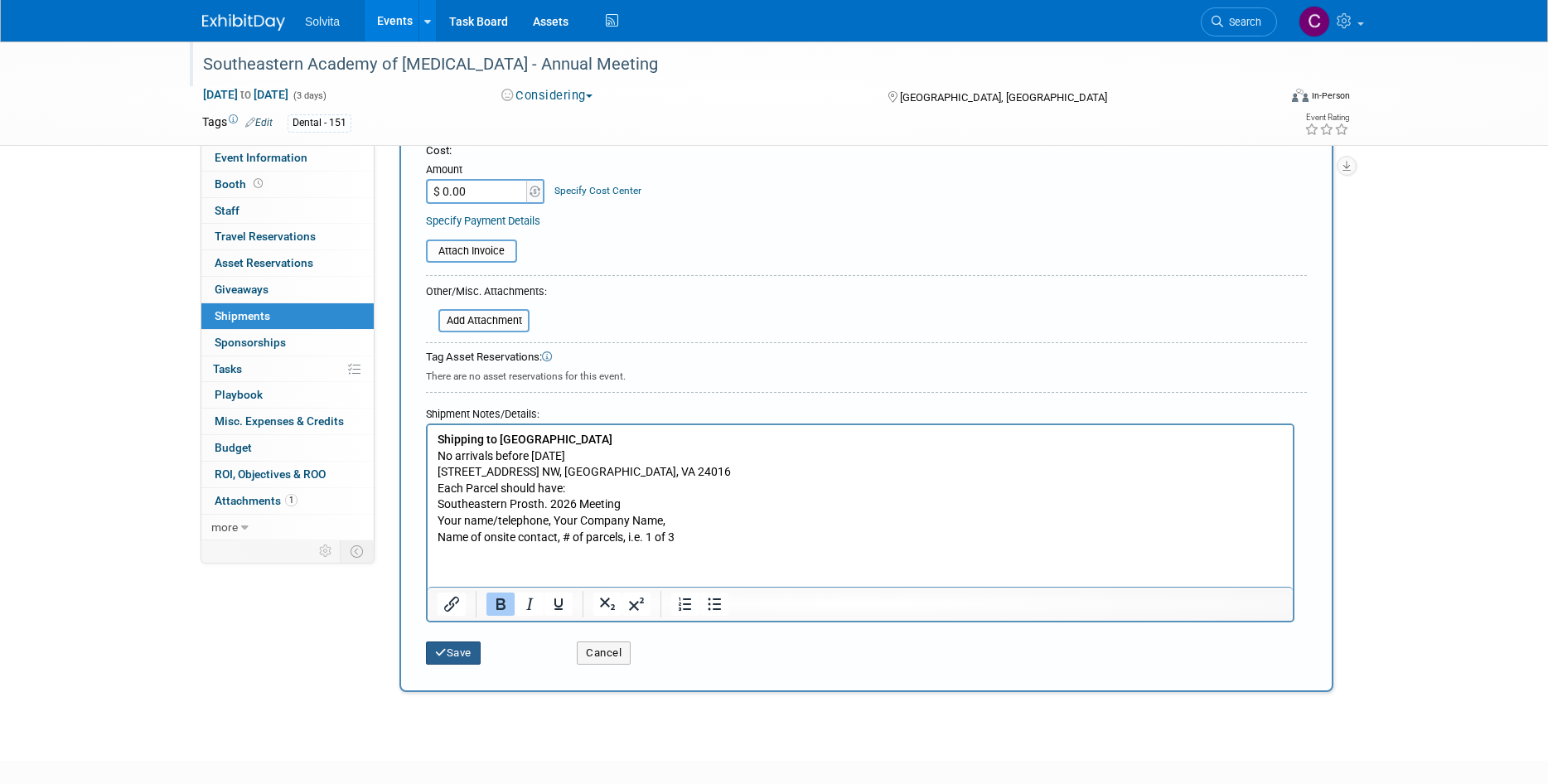
type textarea "Shipping Instructions"
click at [462, 646] on button "Save" at bounding box center [452, 652] width 54 height 23
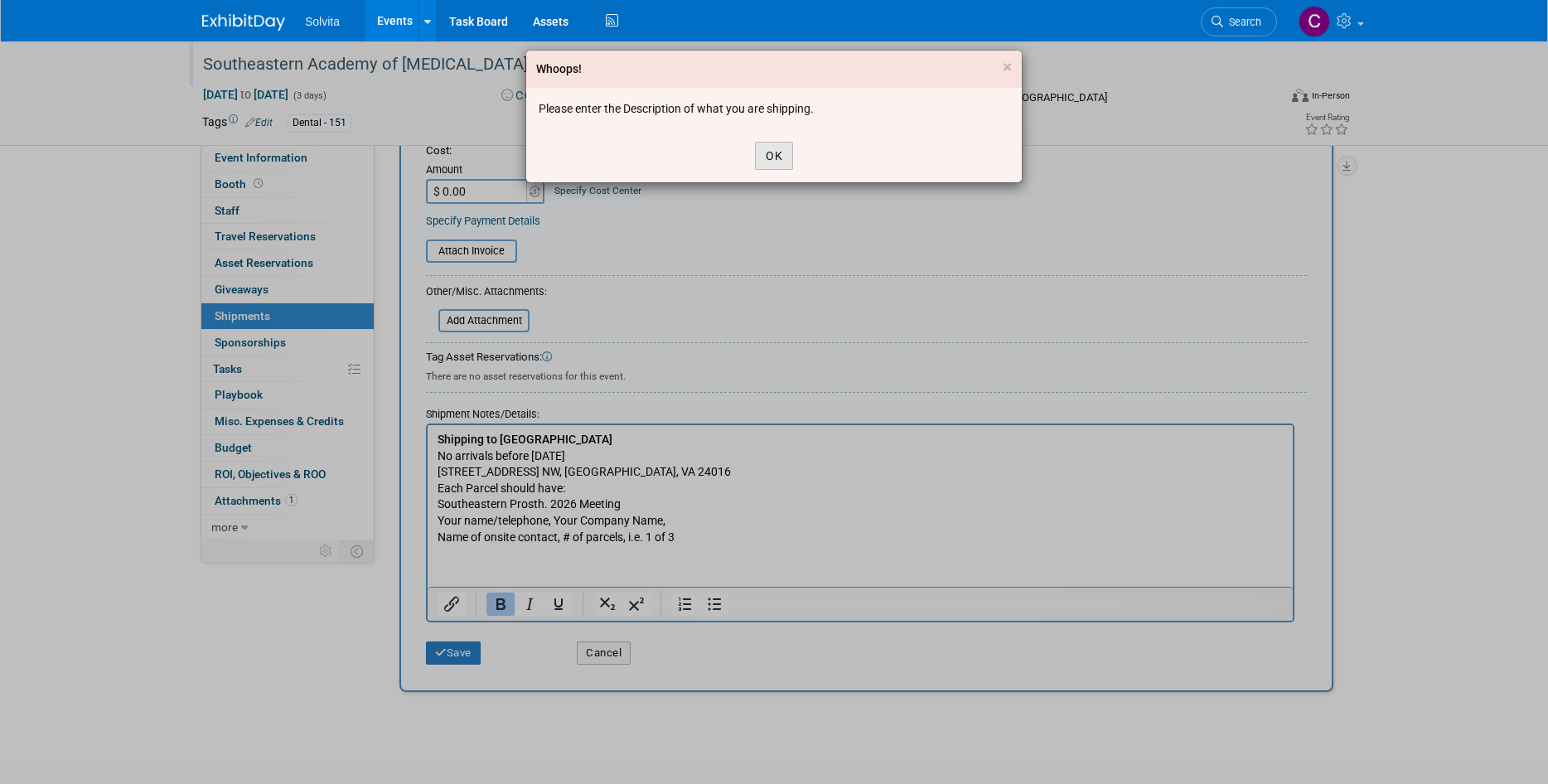
click at [782, 167] on button "OK" at bounding box center [774, 156] width 38 height 28
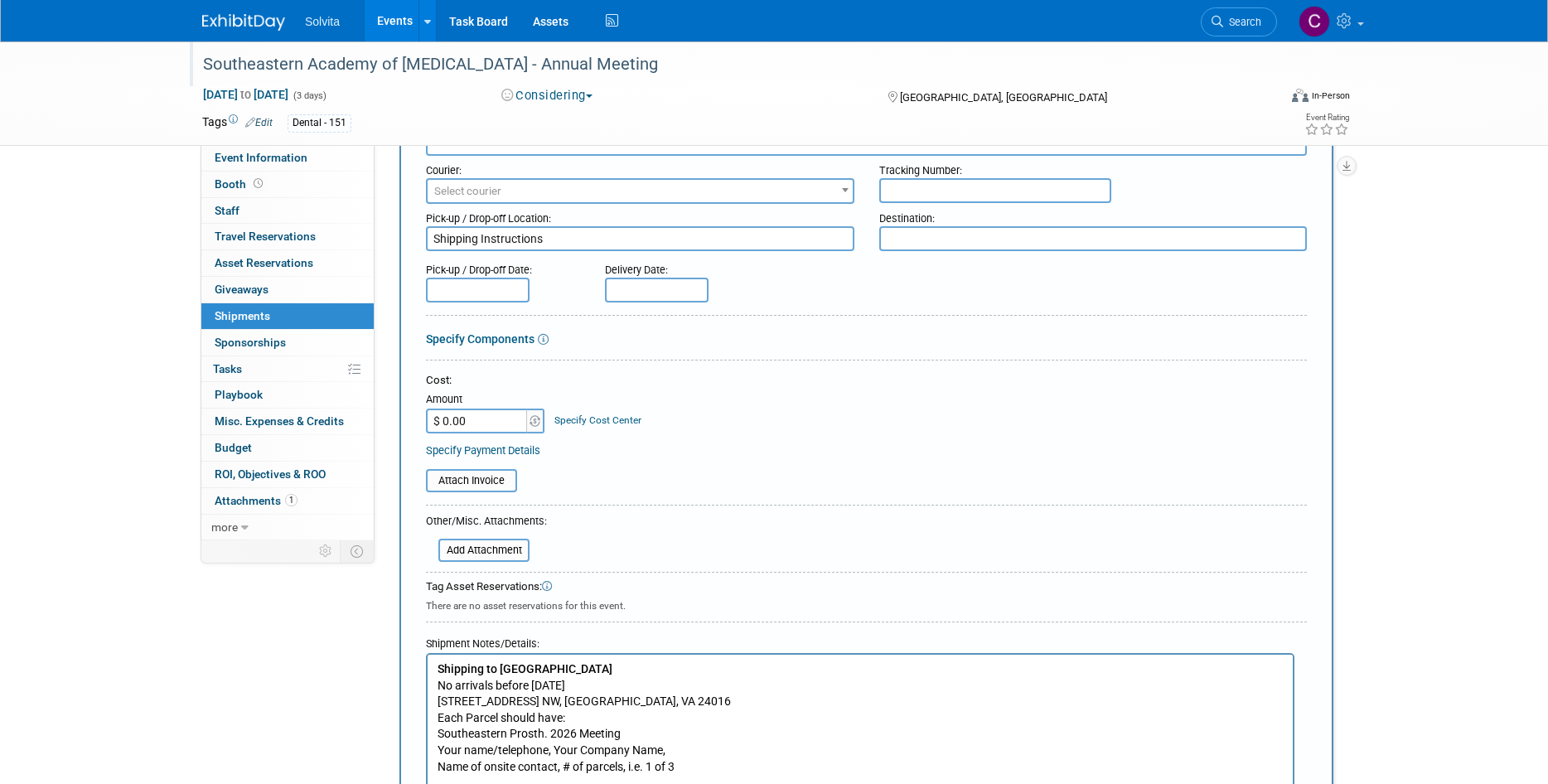
scroll to position [0, 0]
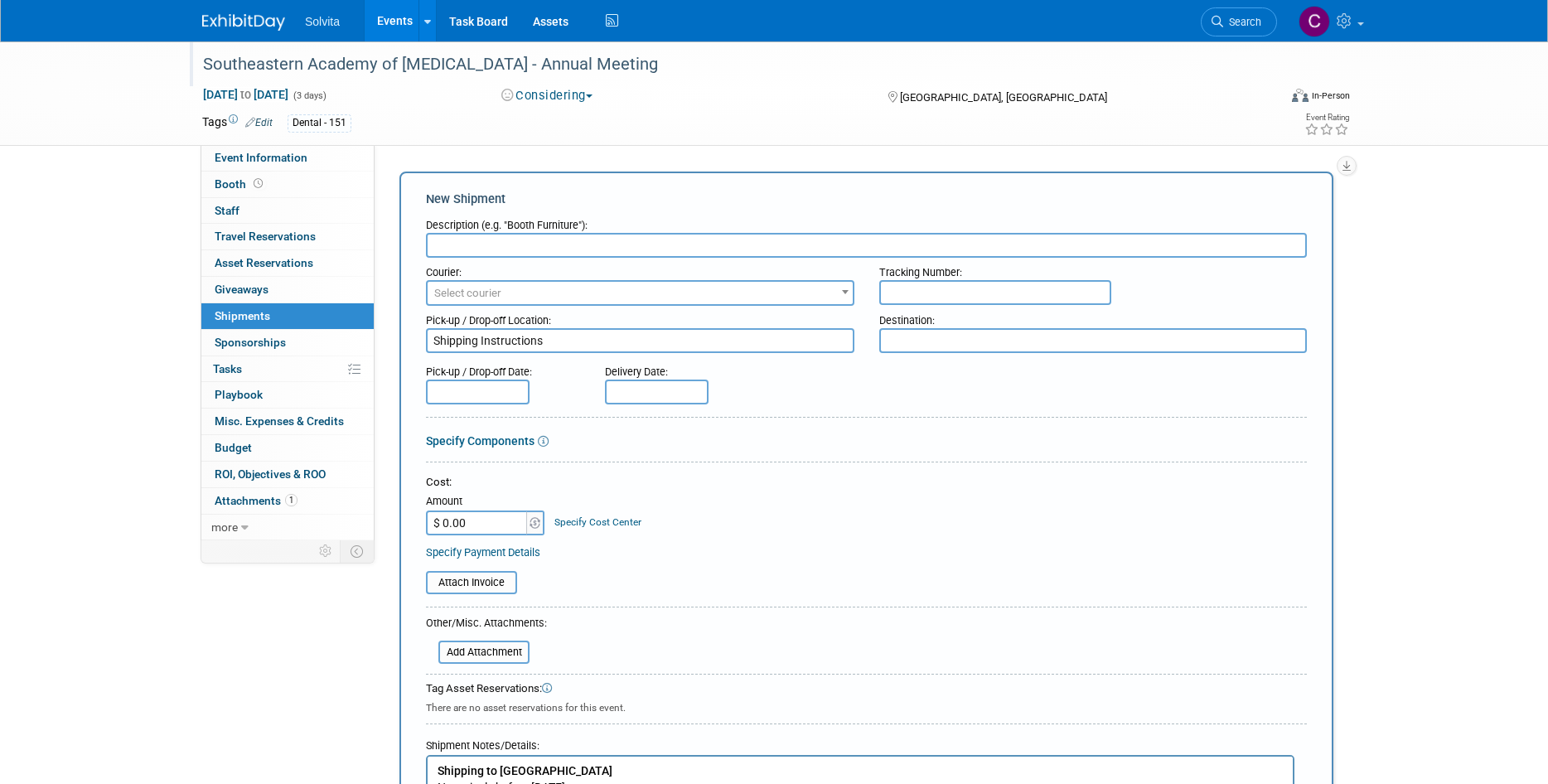
drag, startPoint x: 557, startPoint y: 342, endPoint x: 285, endPoint y: 304, distance: 274.6
click at [285, 304] on div "Event Information Event Info Booth Booth 0 Staff 0 Staff 0 Travel Reservations …" at bounding box center [774, 536] width 1169 height 988
click at [520, 247] on input "text" at bounding box center [866, 246] width 881 height 25
paste input "Shipping Instructions"
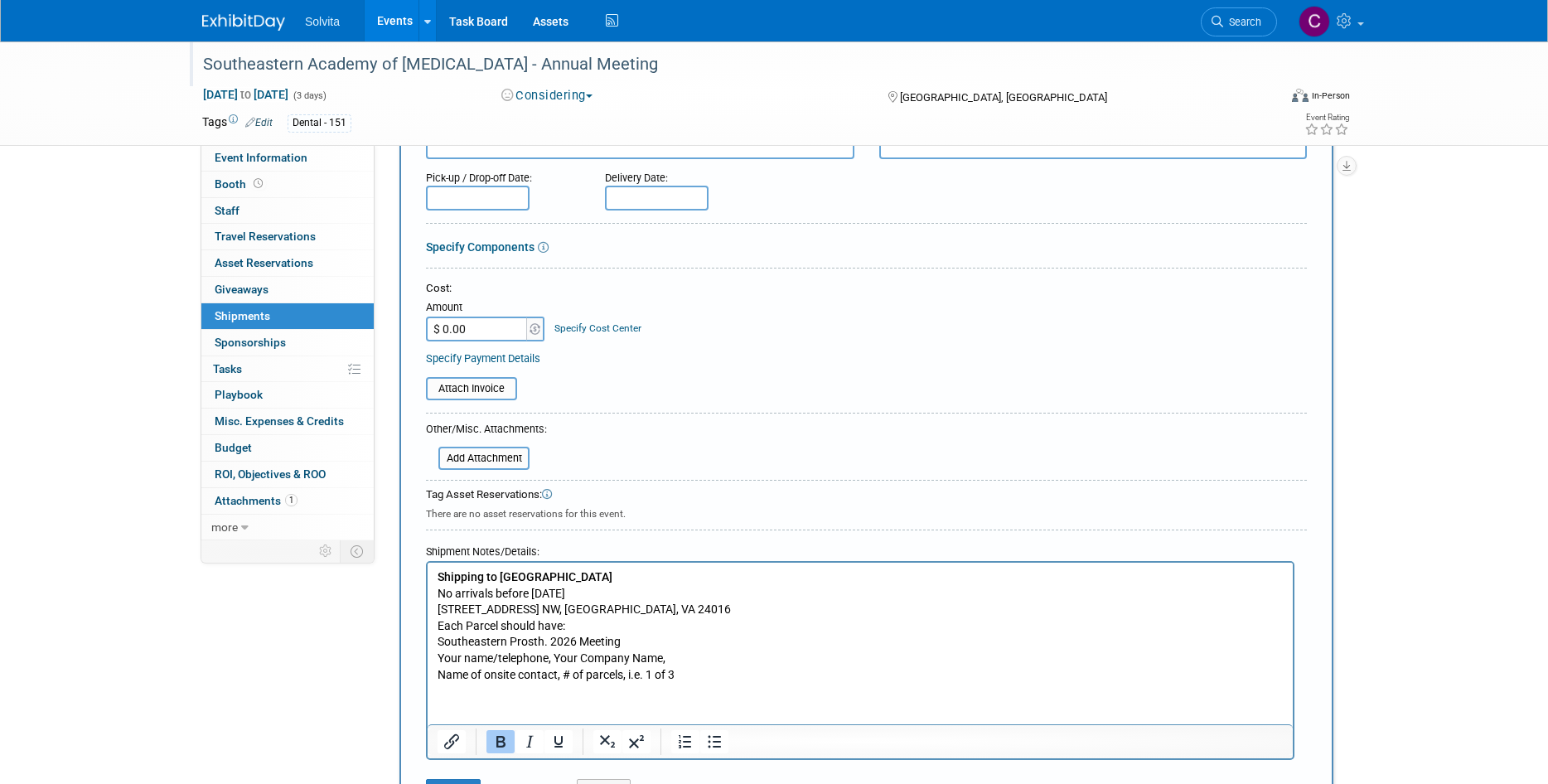
scroll to position [248, 0]
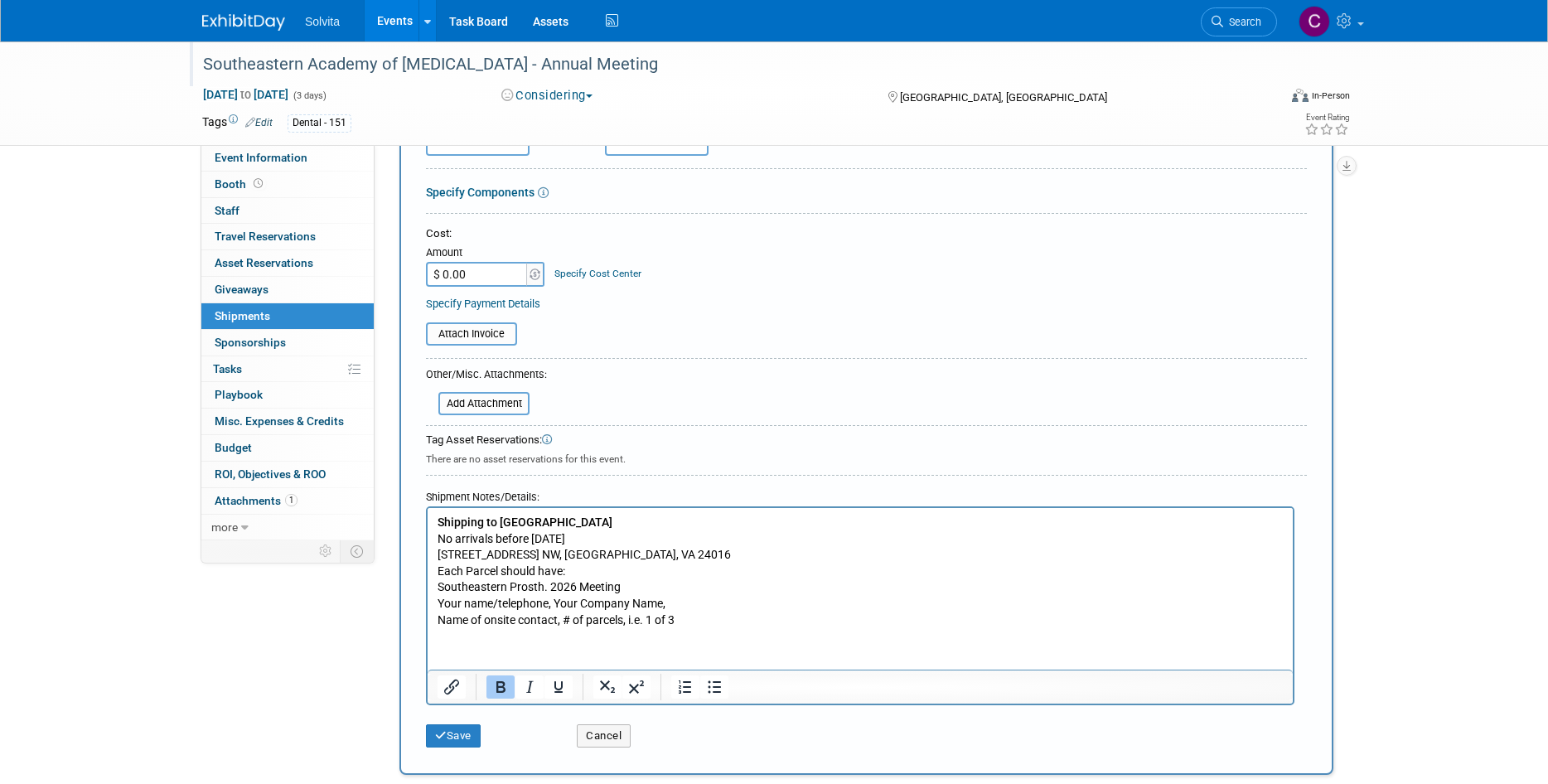
type input "Shipping Instructions"
click at [474, 722] on div "Save" at bounding box center [488, 730] width 150 height 34
click at [435, 736] on icon "submit" at bounding box center [441, 735] width 12 height 11
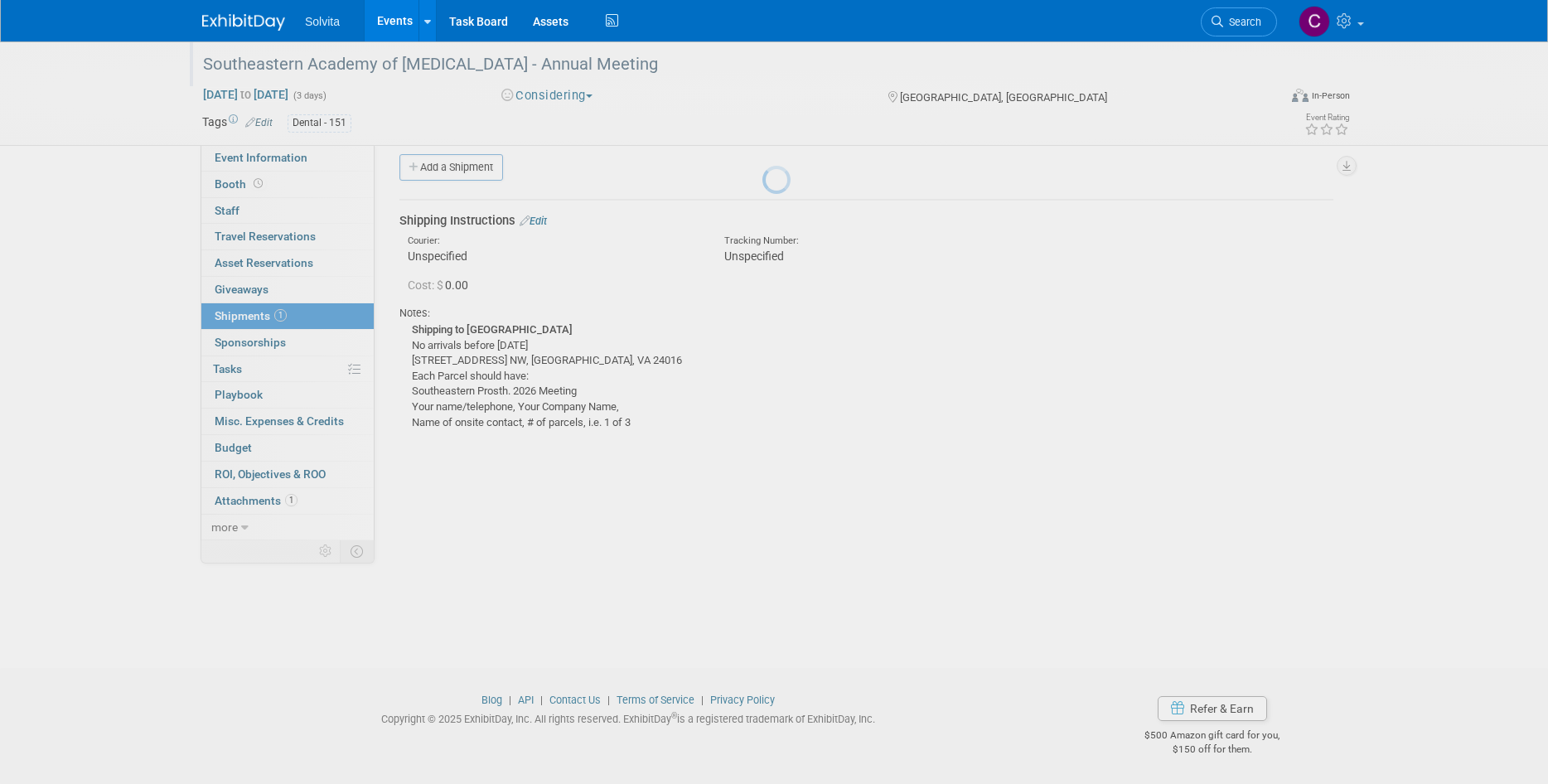
scroll to position [13, 0]
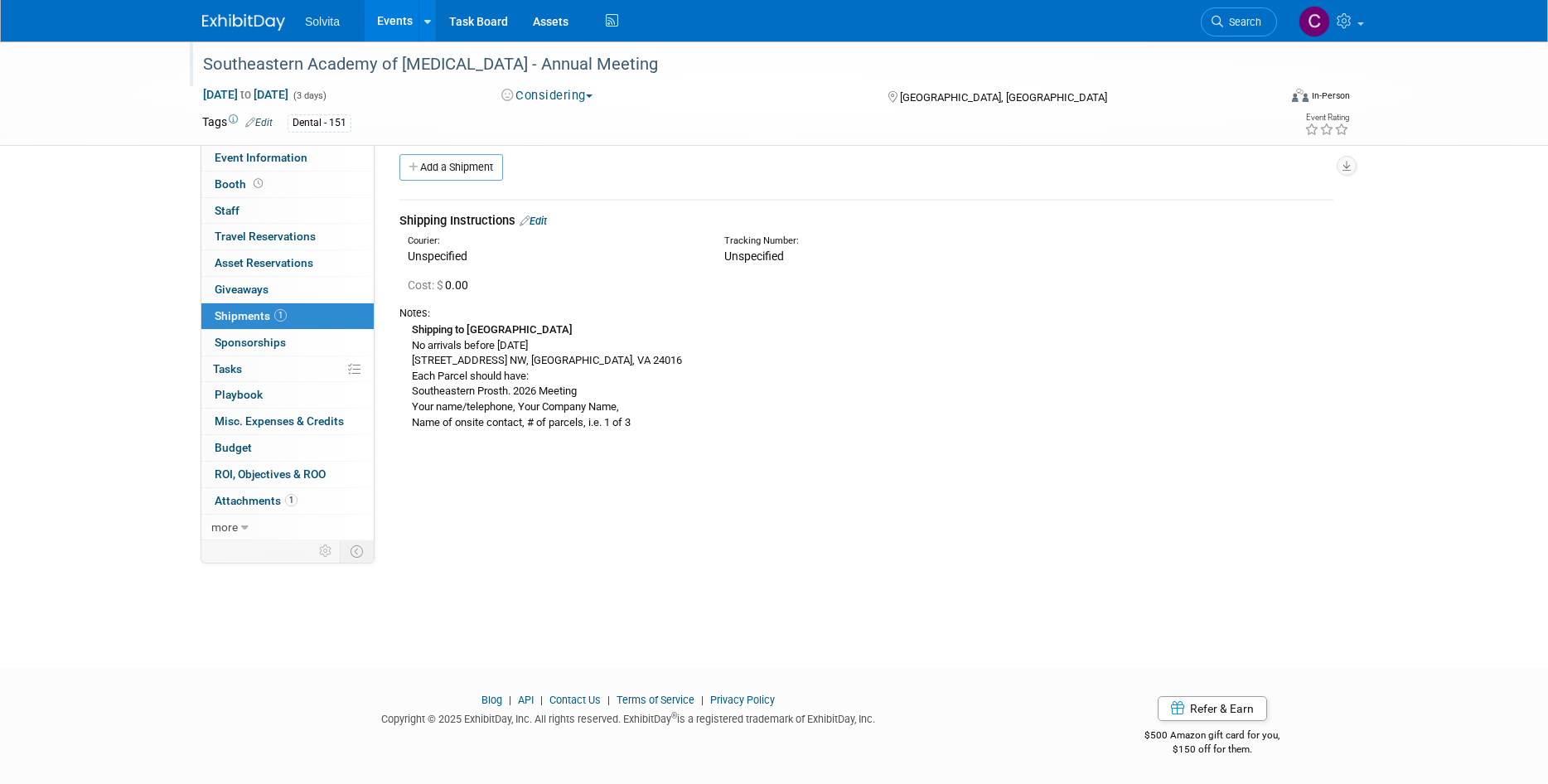
click at [546, 219] on link "Edit" at bounding box center [533, 221] width 28 height 12
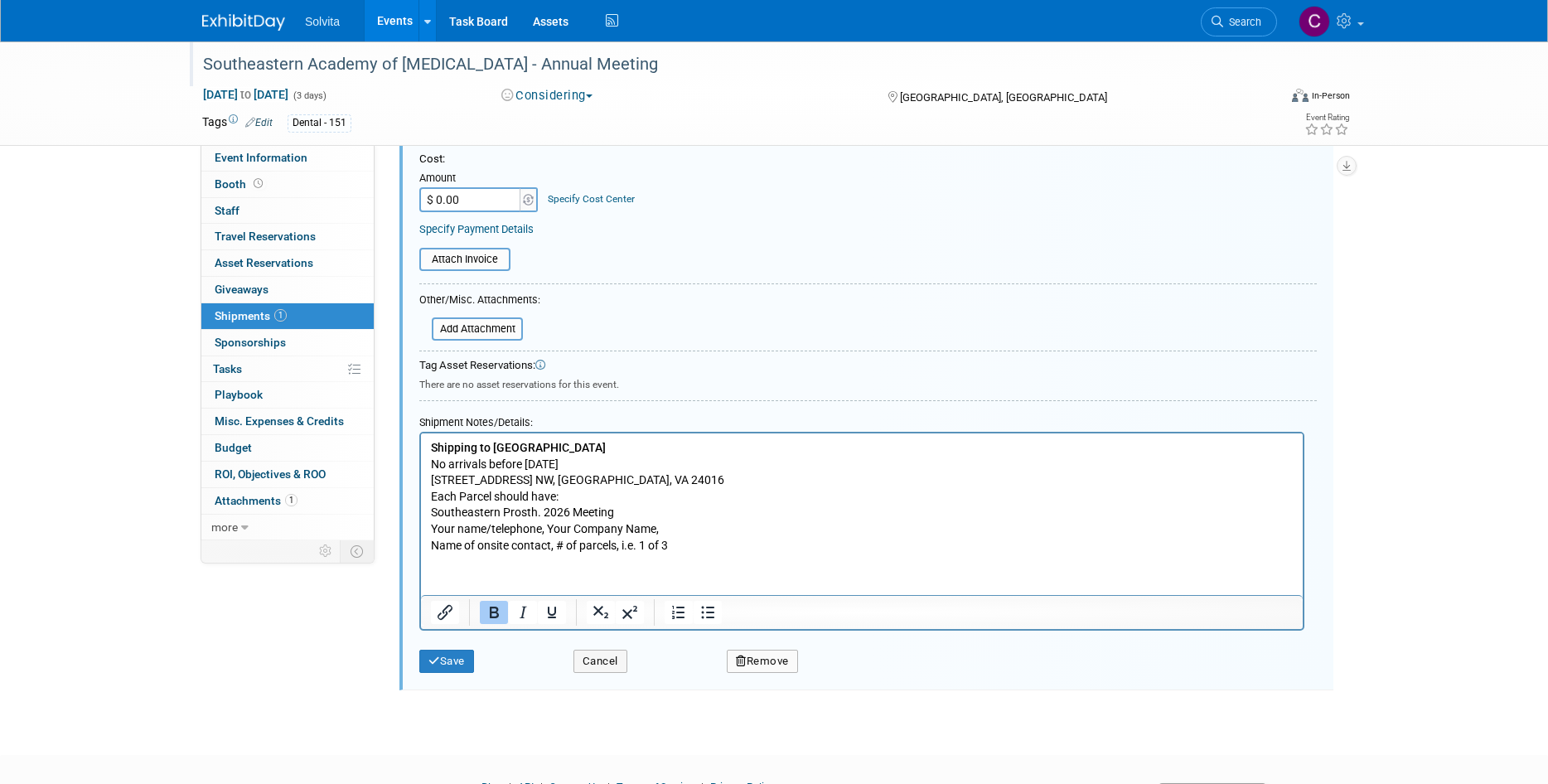
scroll to position [356, 0]
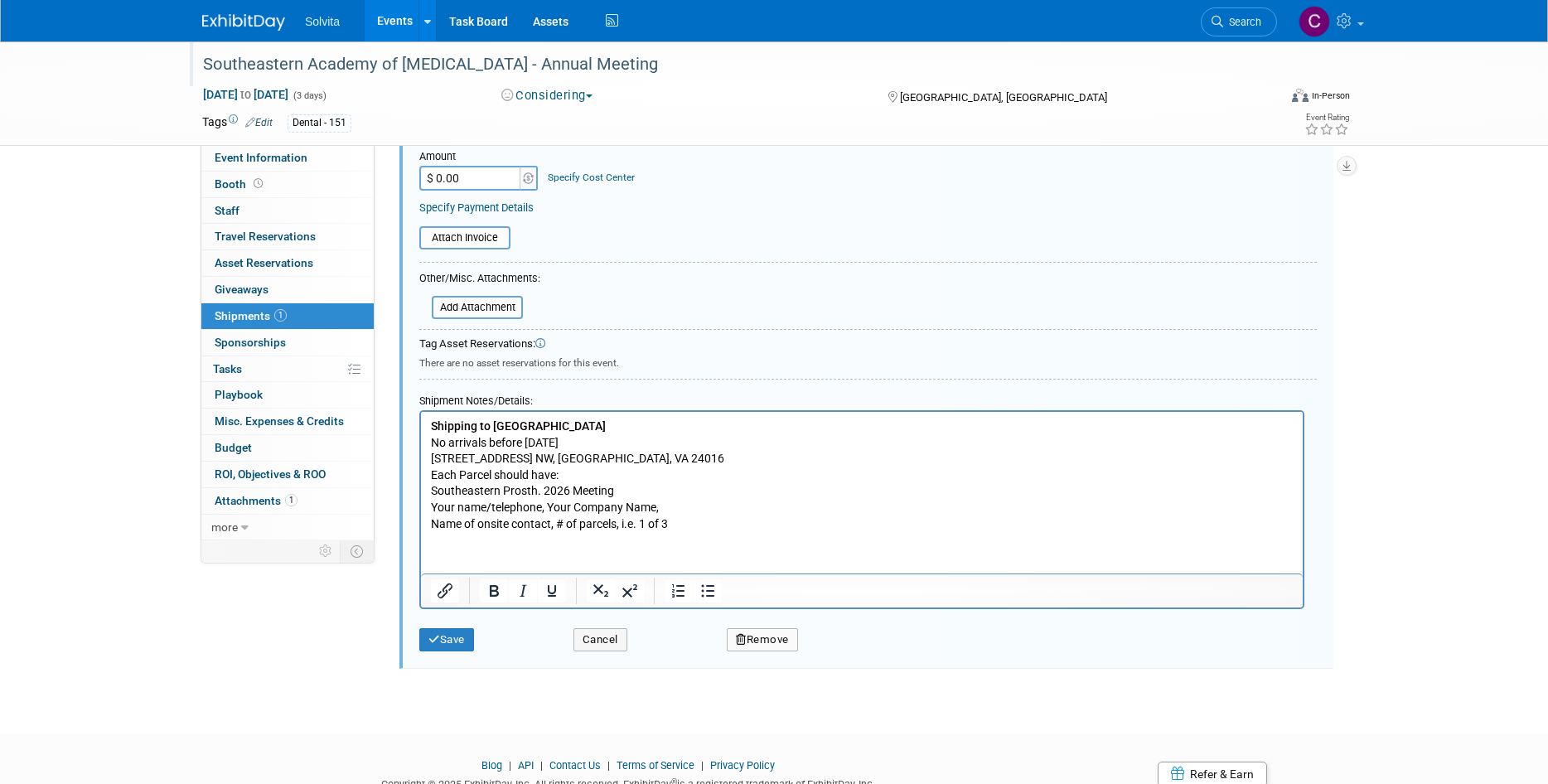
click at [607, 472] on p "Shipping to Hotel Roanoke No arrivals before April 20, 2026 110 Shenandoah Ave.…" at bounding box center [862, 475] width 863 height 114
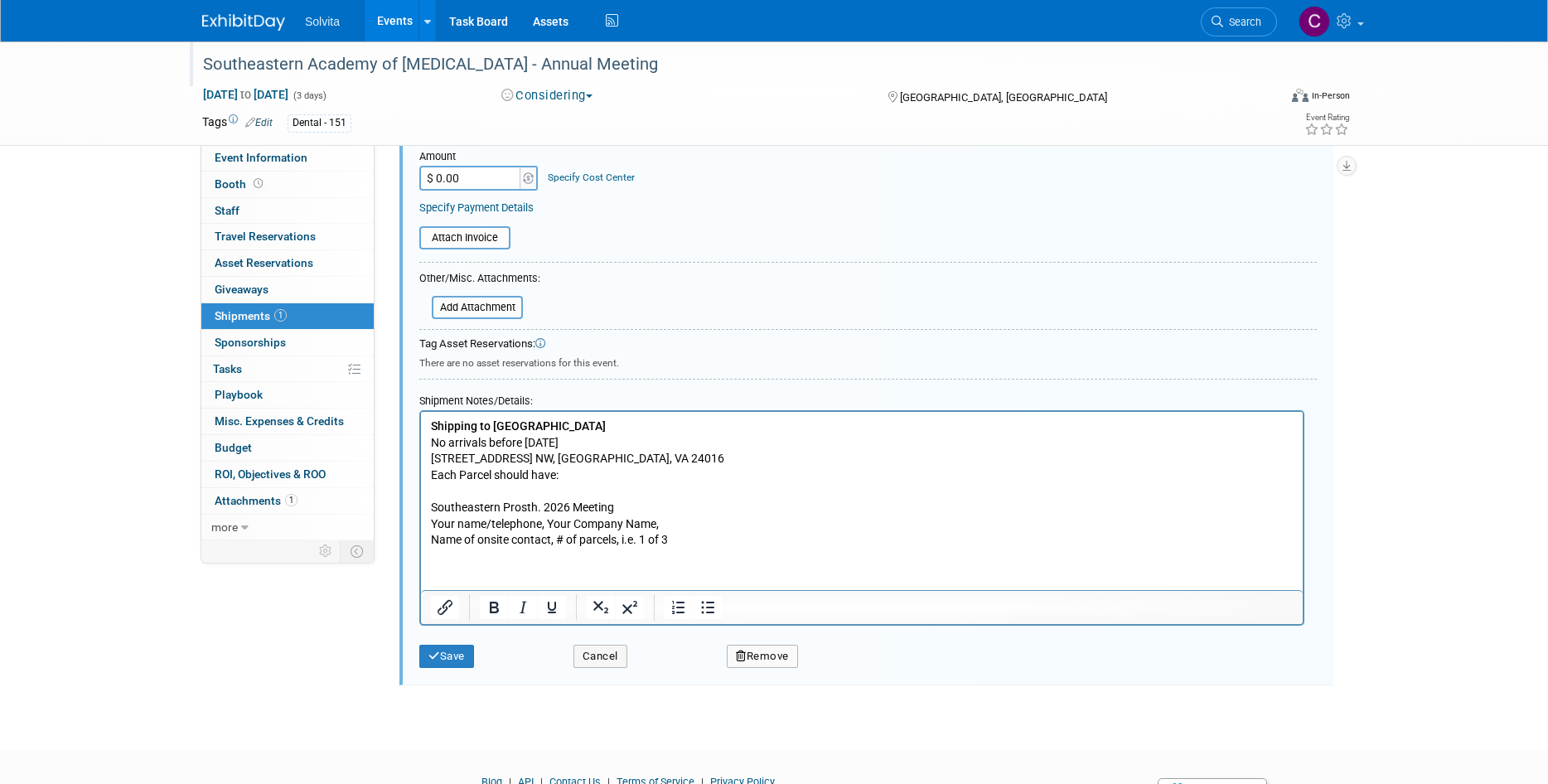
drag, startPoint x: 427, startPoint y: 507, endPoint x: 704, endPoint y: 530, distance: 278.0
click at [704, 530] on html "Shipping to Hotel Roanoke No arrivals before April 20, 2026 110 Shenandoah Ave.…" at bounding box center [862, 481] width 881 height 137
drag, startPoint x: 695, startPoint y: 538, endPoint x: 422, endPoint y: 505, distance: 275.0
click at [422, 505] on html "Shipping to Hotel Roanoke No arrivals before April 20, 2026 110 Shenandoah Ave.…" at bounding box center [862, 481] width 881 height 137
click at [497, 607] on icon "Bold" at bounding box center [494, 607] width 9 height 12
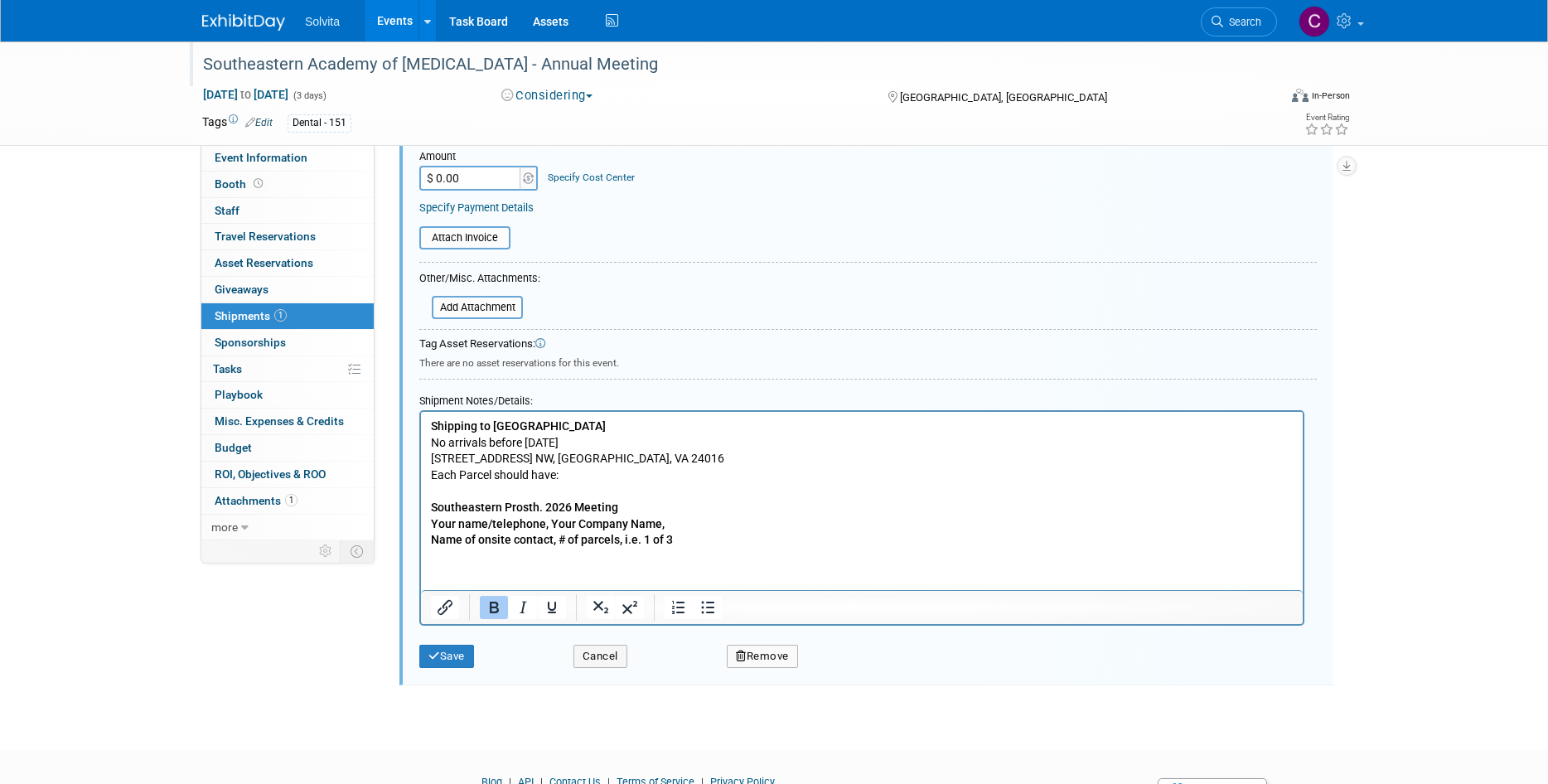
click at [801, 548] on html "Shipping to Hotel Roanoke No arrivals before April 20, 2026 110 Shenandoah Ave.…" at bounding box center [862, 481] width 881 height 137
drag, startPoint x: 558, startPoint y: 540, endPoint x: 691, endPoint y: 536, distance: 133.1
click at [691, 536] on p "Southeastern Prosth. 2026 Meeting Your name/telephone, Your Company Name, Name …" at bounding box center [862, 515] width 863 height 65
click at [631, 657] on div "Cancel" at bounding box center [637, 651] width 154 height 34
click at [466, 658] on button "Save" at bounding box center [446, 656] width 54 height 23
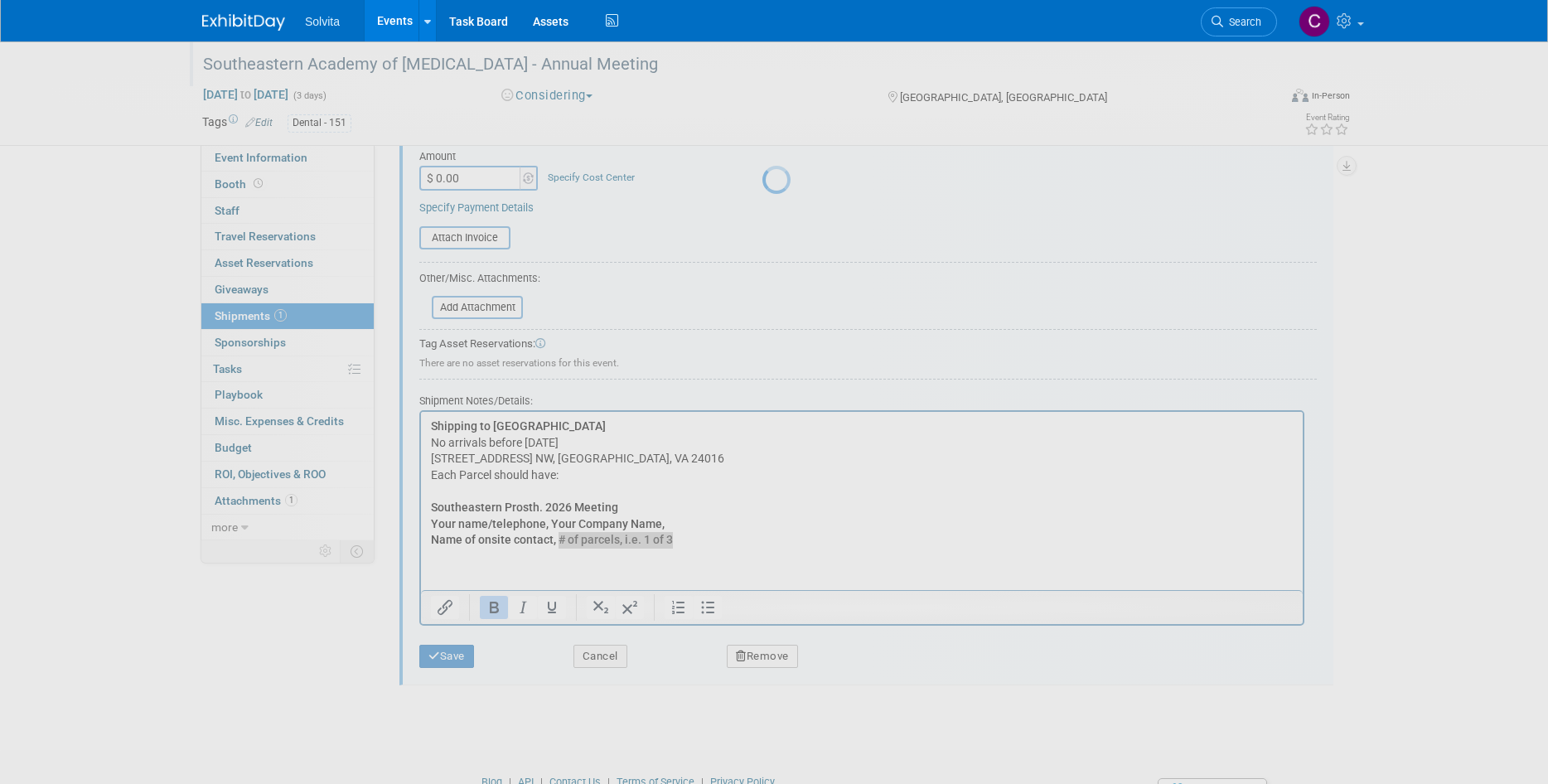
scroll to position [13, 0]
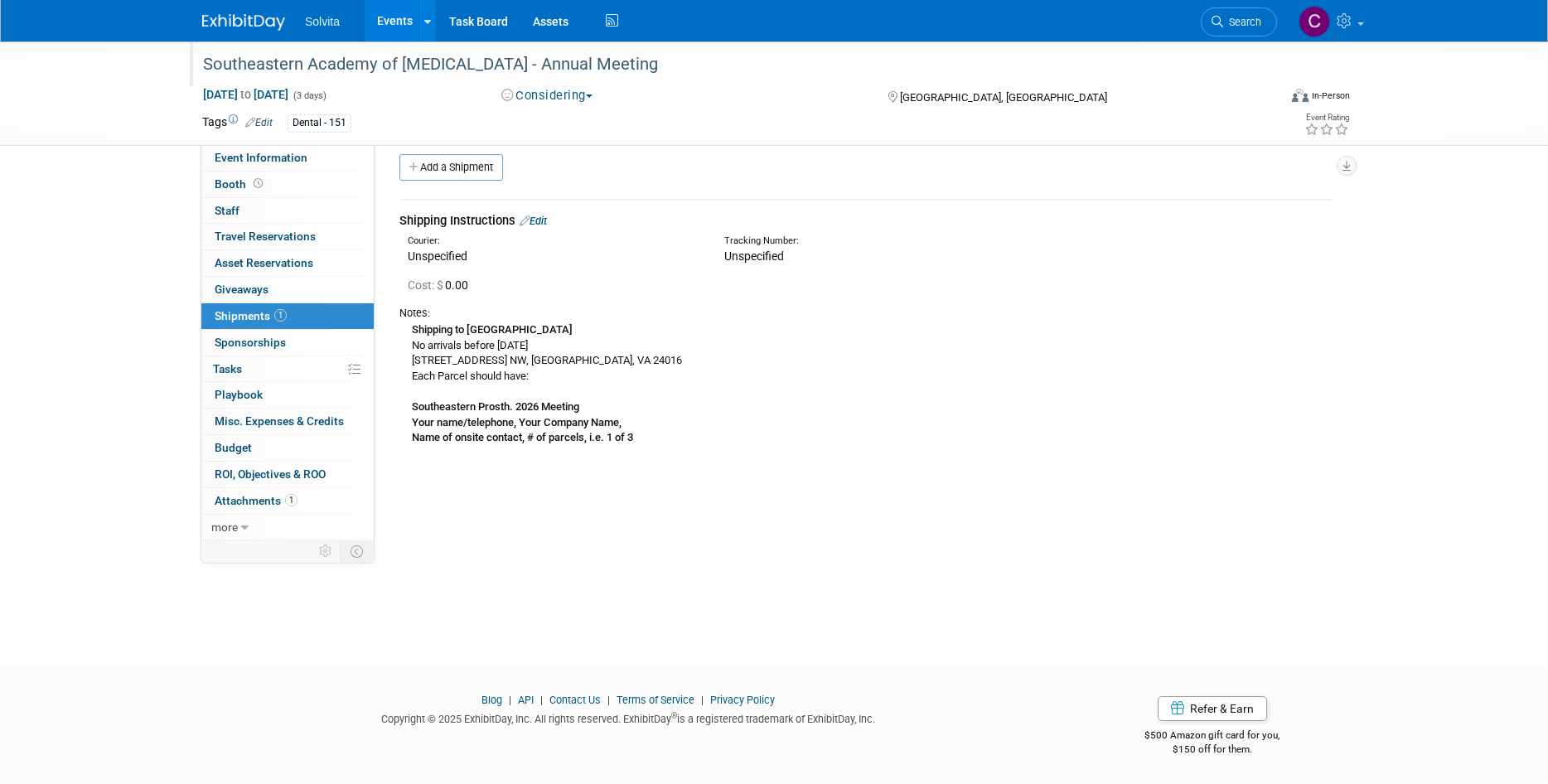
click at [396, 8] on link "Events" at bounding box center [395, 20] width 61 height 42
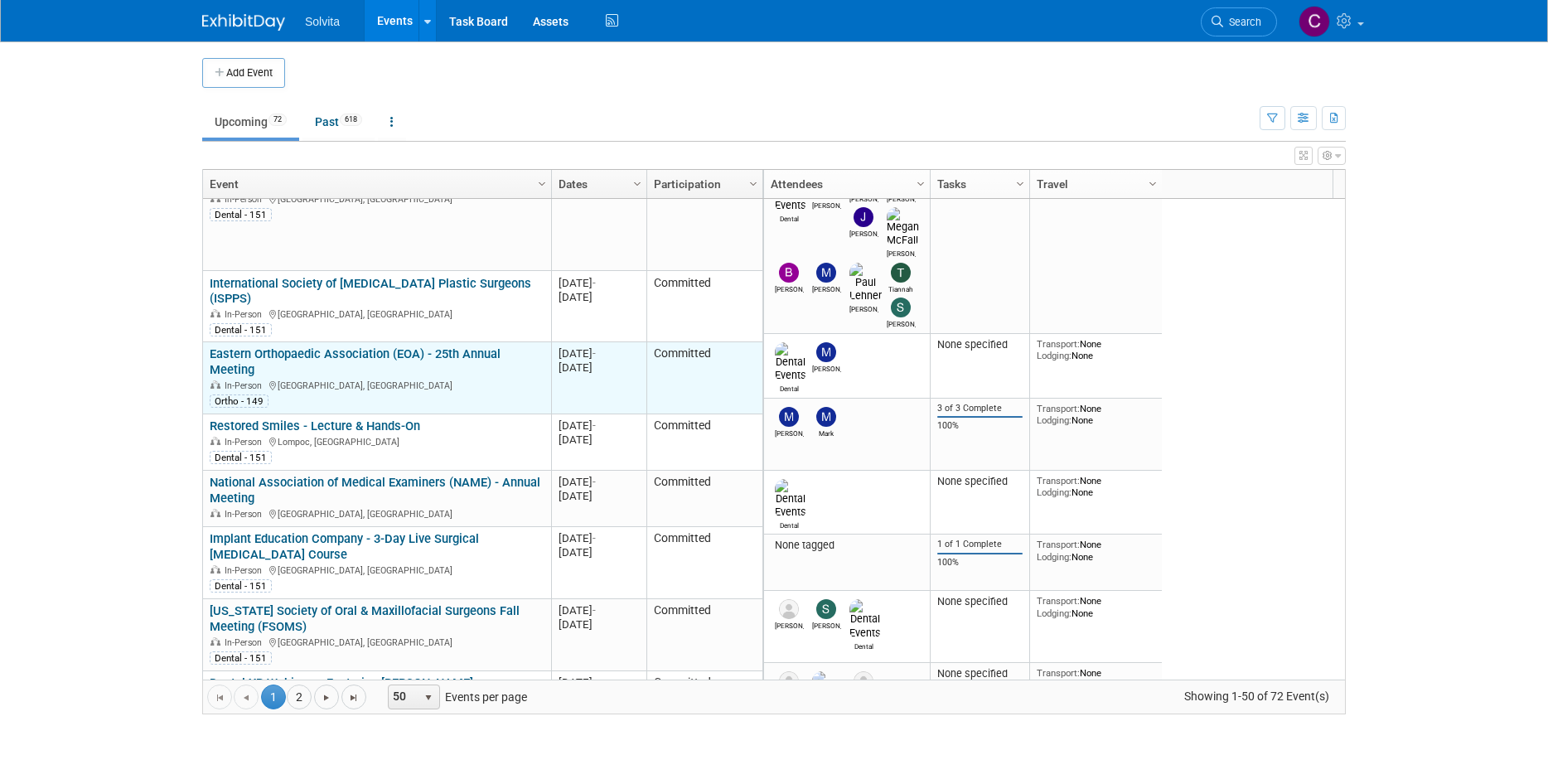
scroll to position [198, 0]
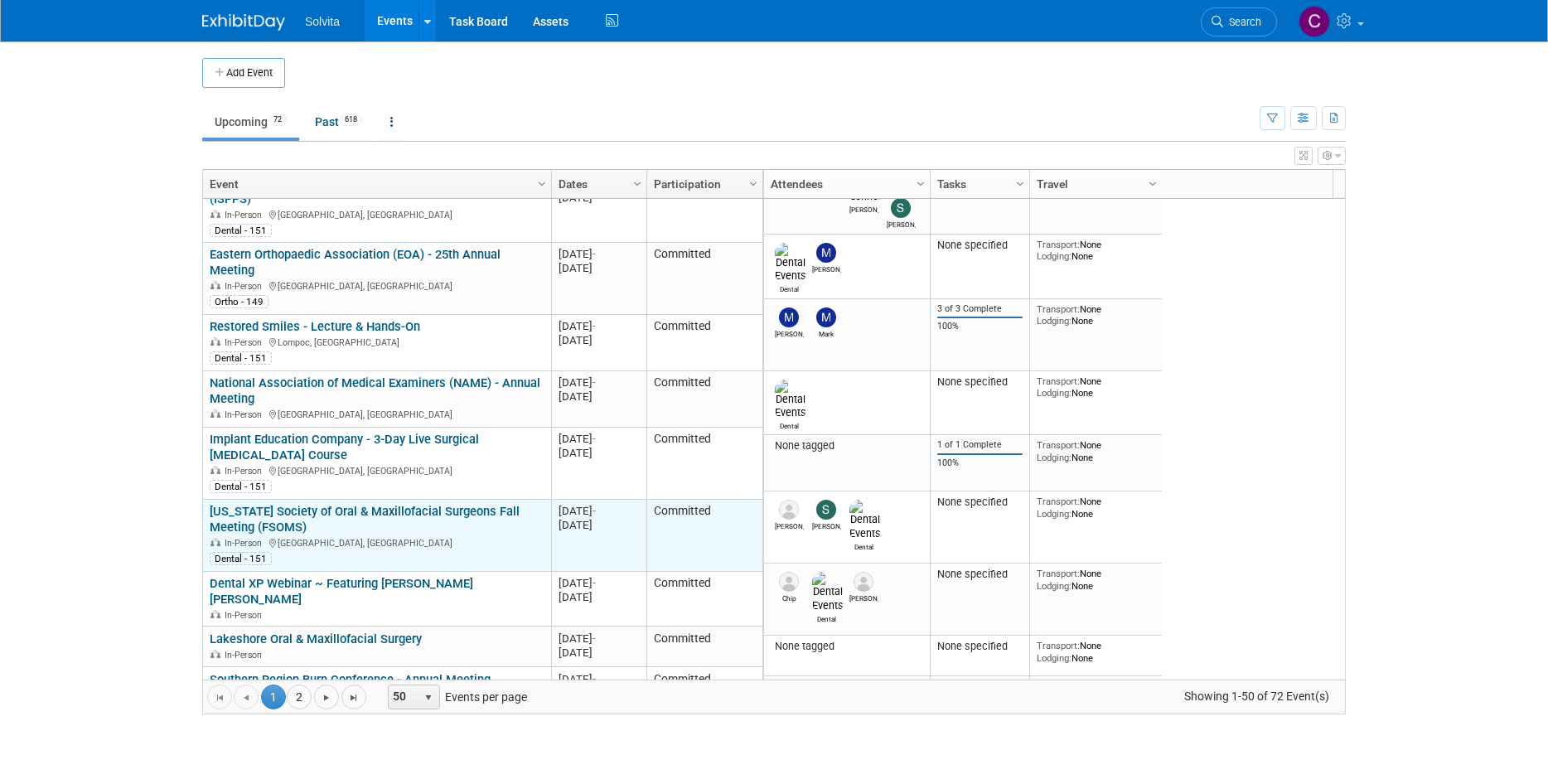
click at [286, 504] on link "[US_STATE] Society of Oral & Maxillofacial Surgeons Fall Meeting (FSOMS)" at bounding box center [365, 519] width 310 height 30
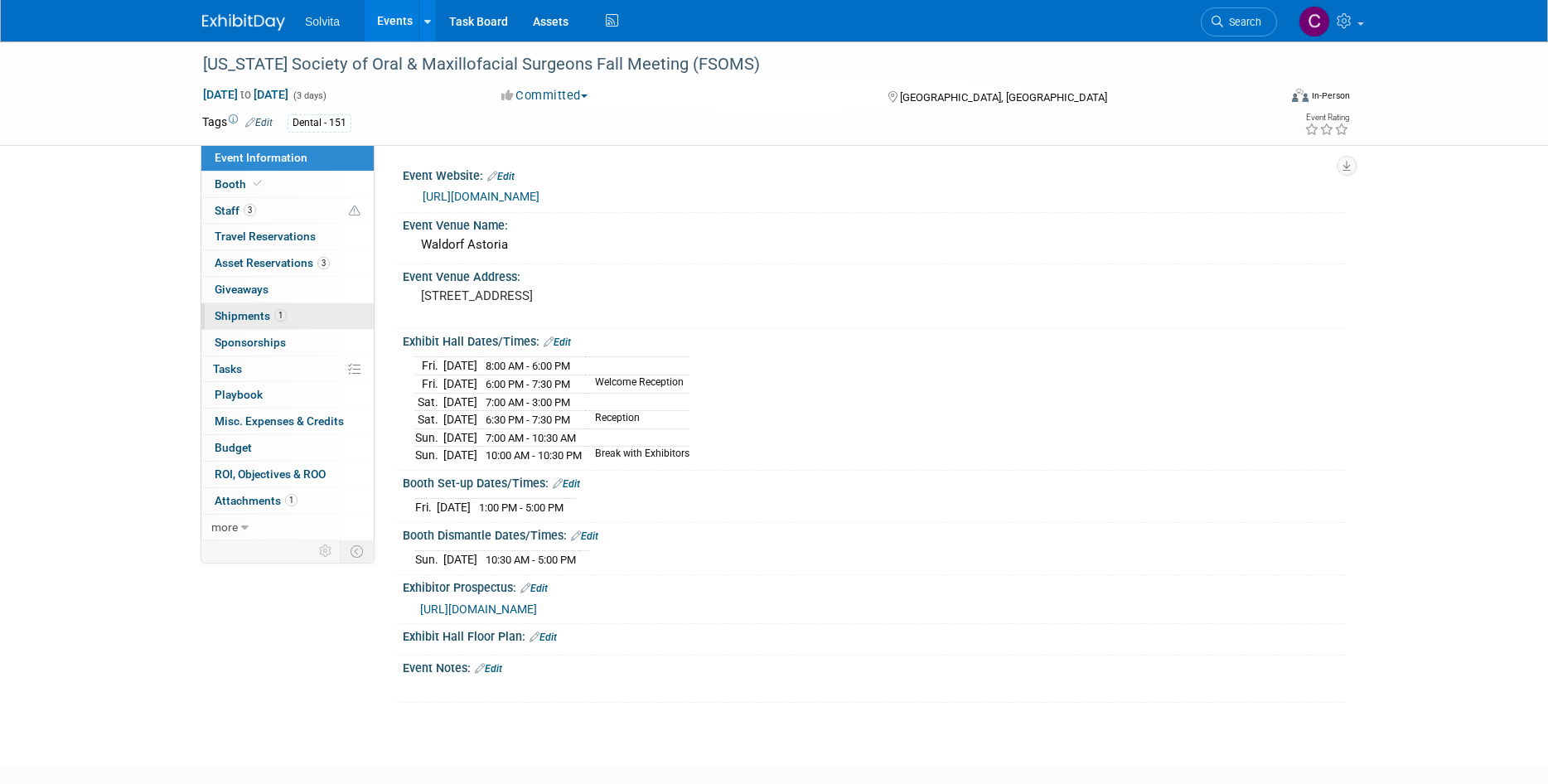
click at [241, 316] on span "Shipments 1" at bounding box center [250, 315] width 72 height 13
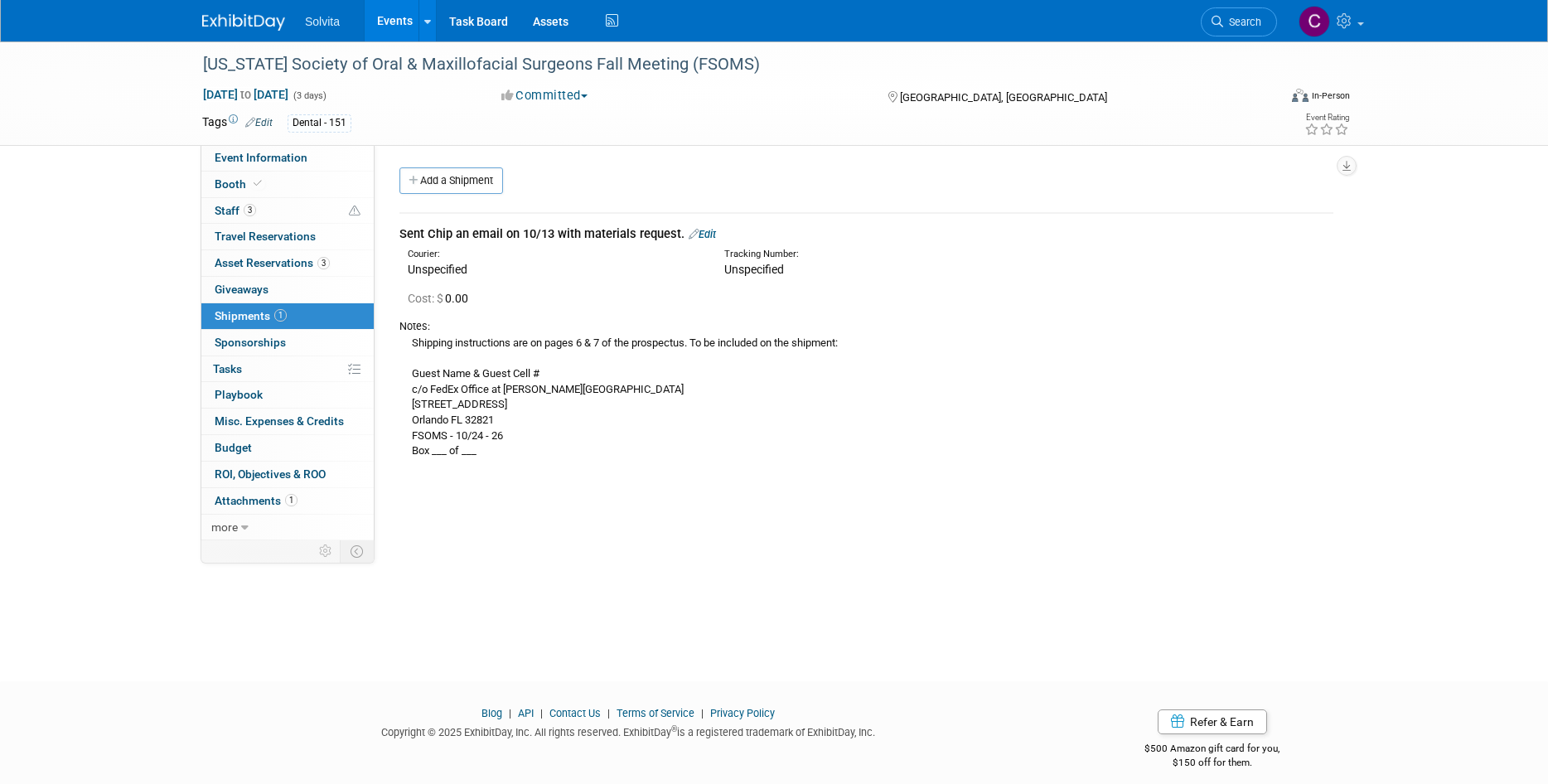
click at [709, 232] on link "Edit" at bounding box center [702, 234] width 28 height 12
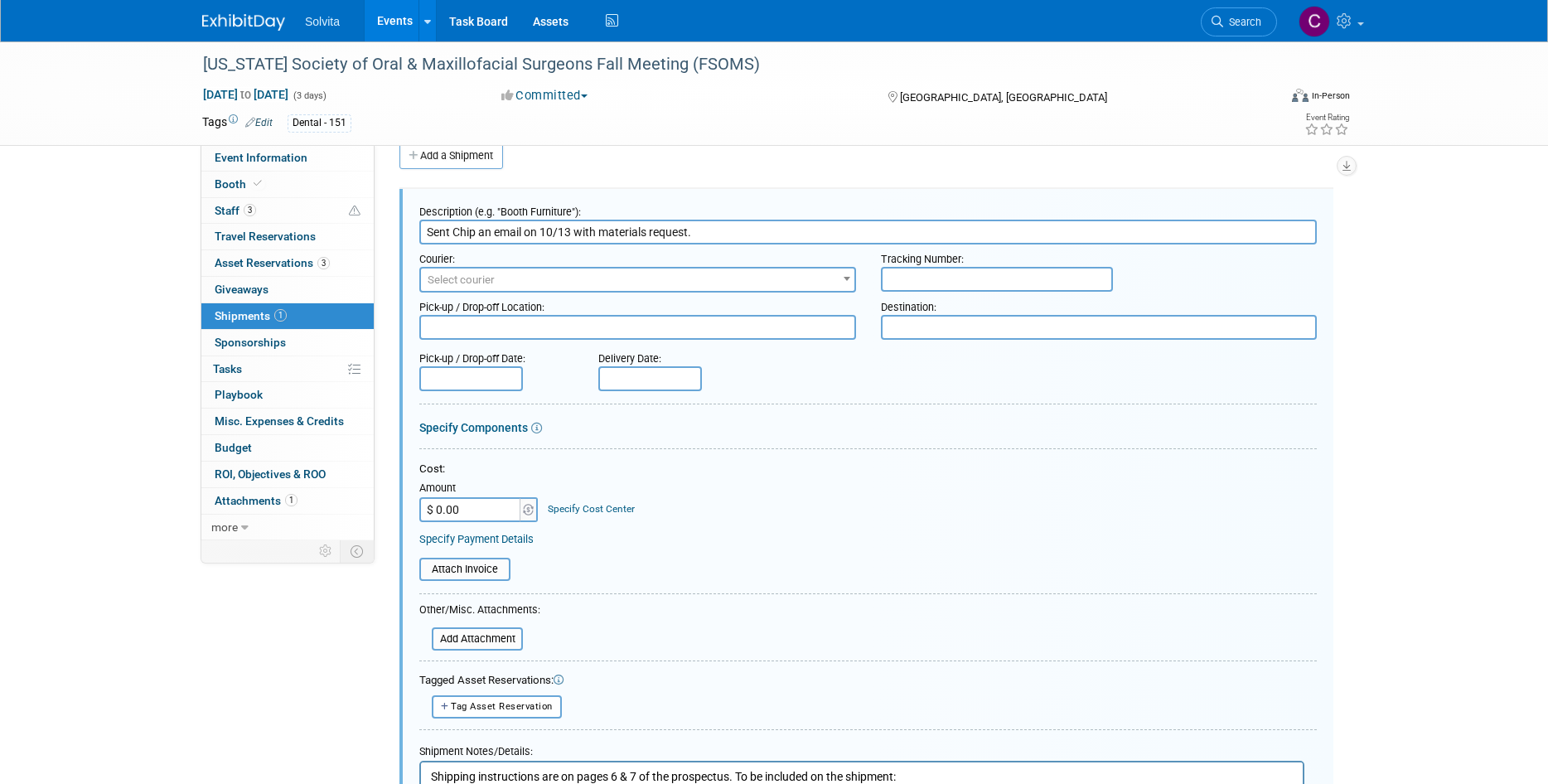
drag, startPoint x: 739, startPoint y: 233, endPoint x: -10, endPoint y: 198, distance: 749.8
click at [0, 198] on html "Solvita Events Add Event Bulk Upload Events Shareable Event Boards Recently Vie…" at bounding box center [774, 367] width 1548 height 784
type input "B"
click at [515, 234] on input "Event Materials (box)" at bounding box center [868, 232] width 897 height 25
type input "Event Materials (1 box)"
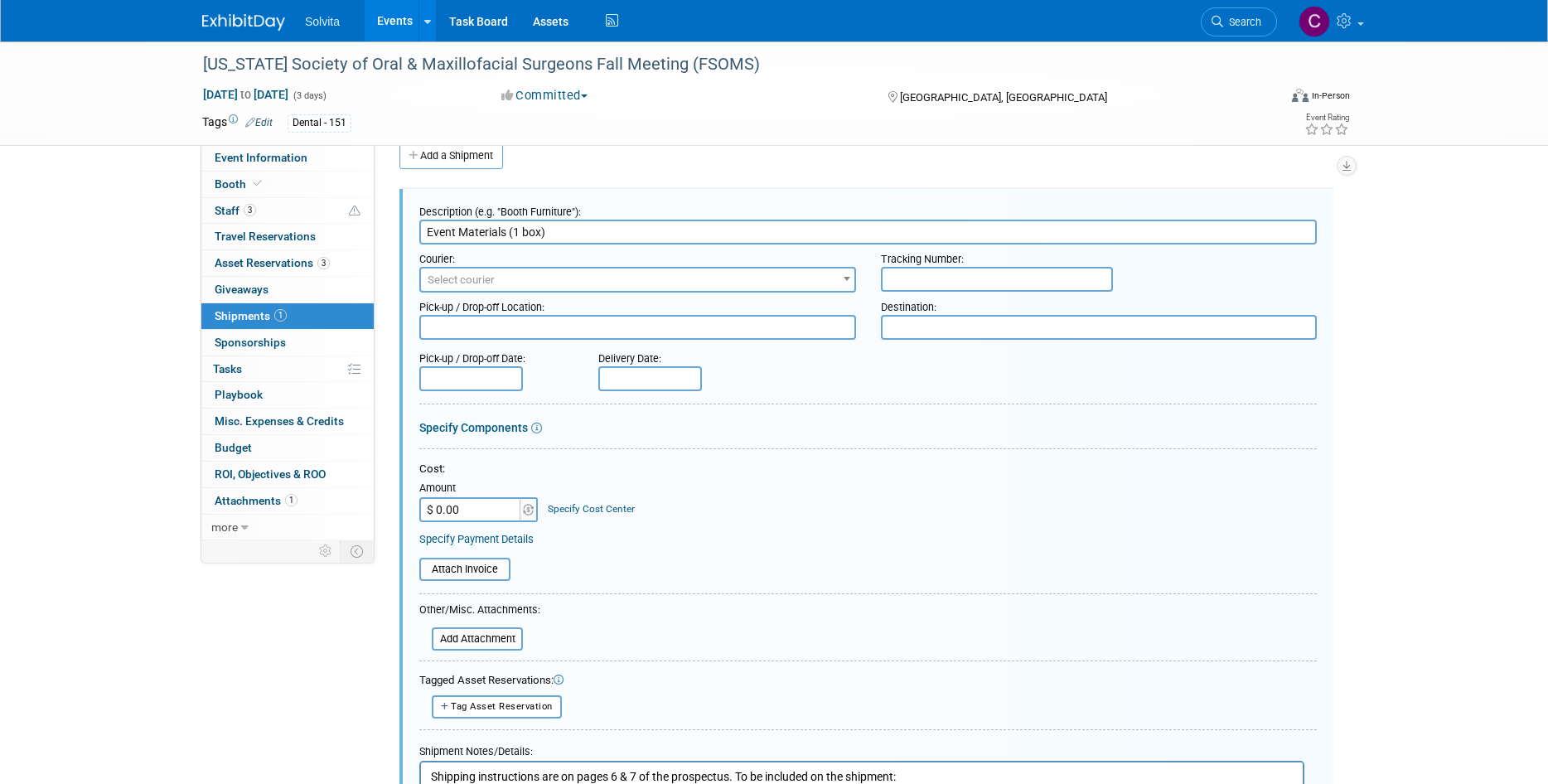
click at [969, 279] on input "text" at bounding box center [997, 279] width 232 height 25
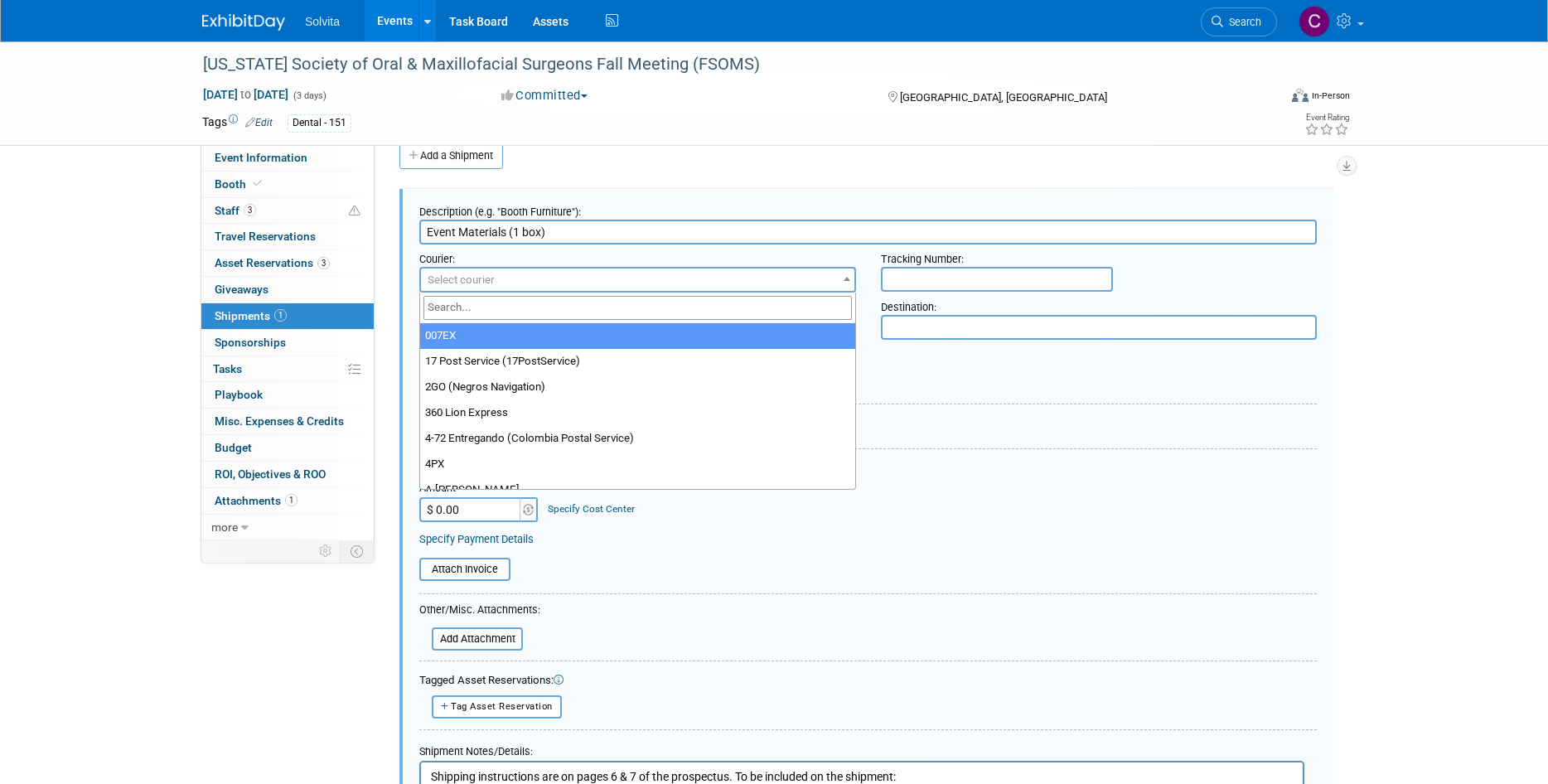
click at [801, 273] on span "Select courier" at bounding box center [637, 280] width 434 height 23
type input "fed"
select select "206"
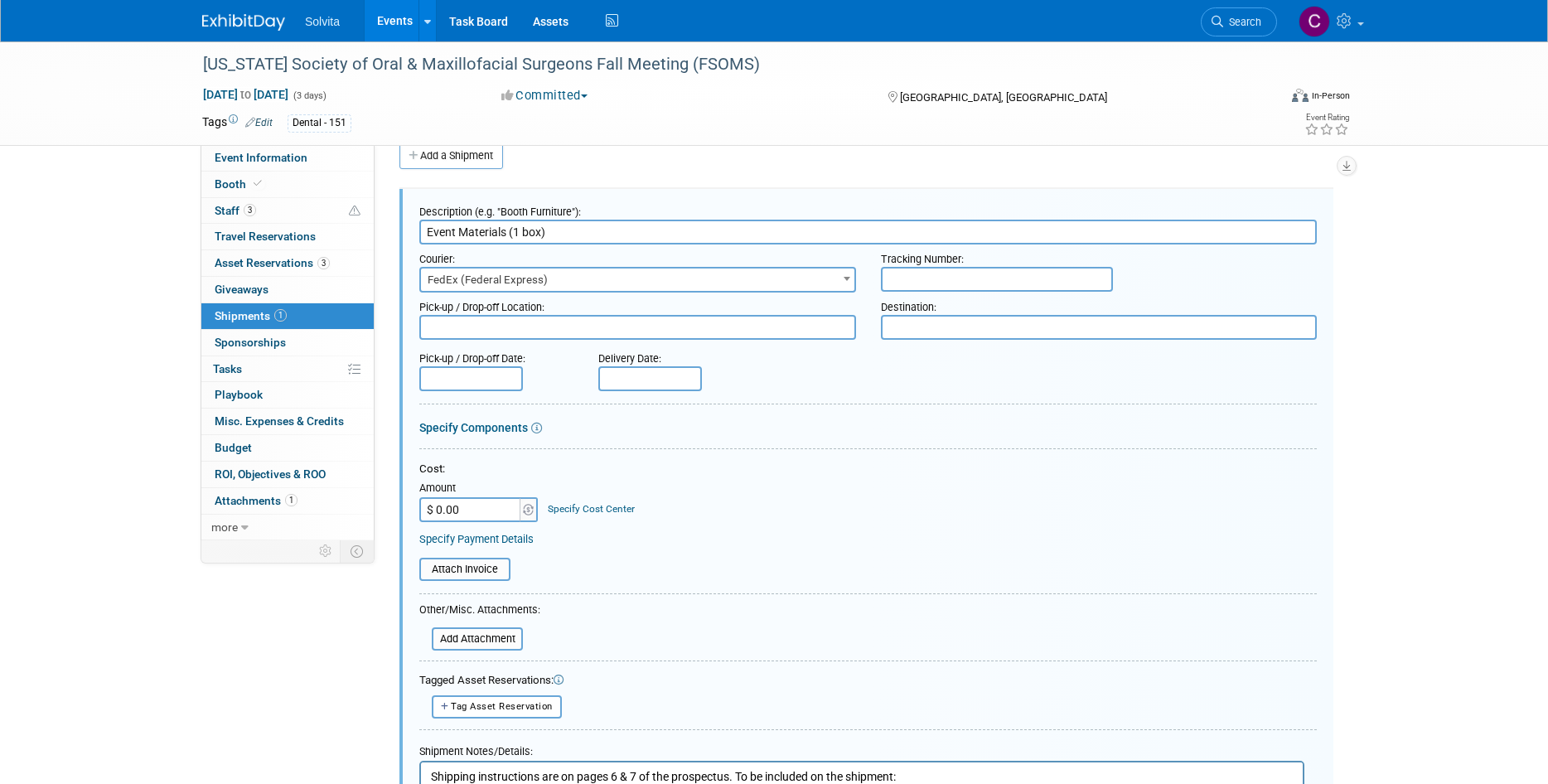
click at [935, 289] on input "text" at bounding box center [997, 279] width 232 height 25
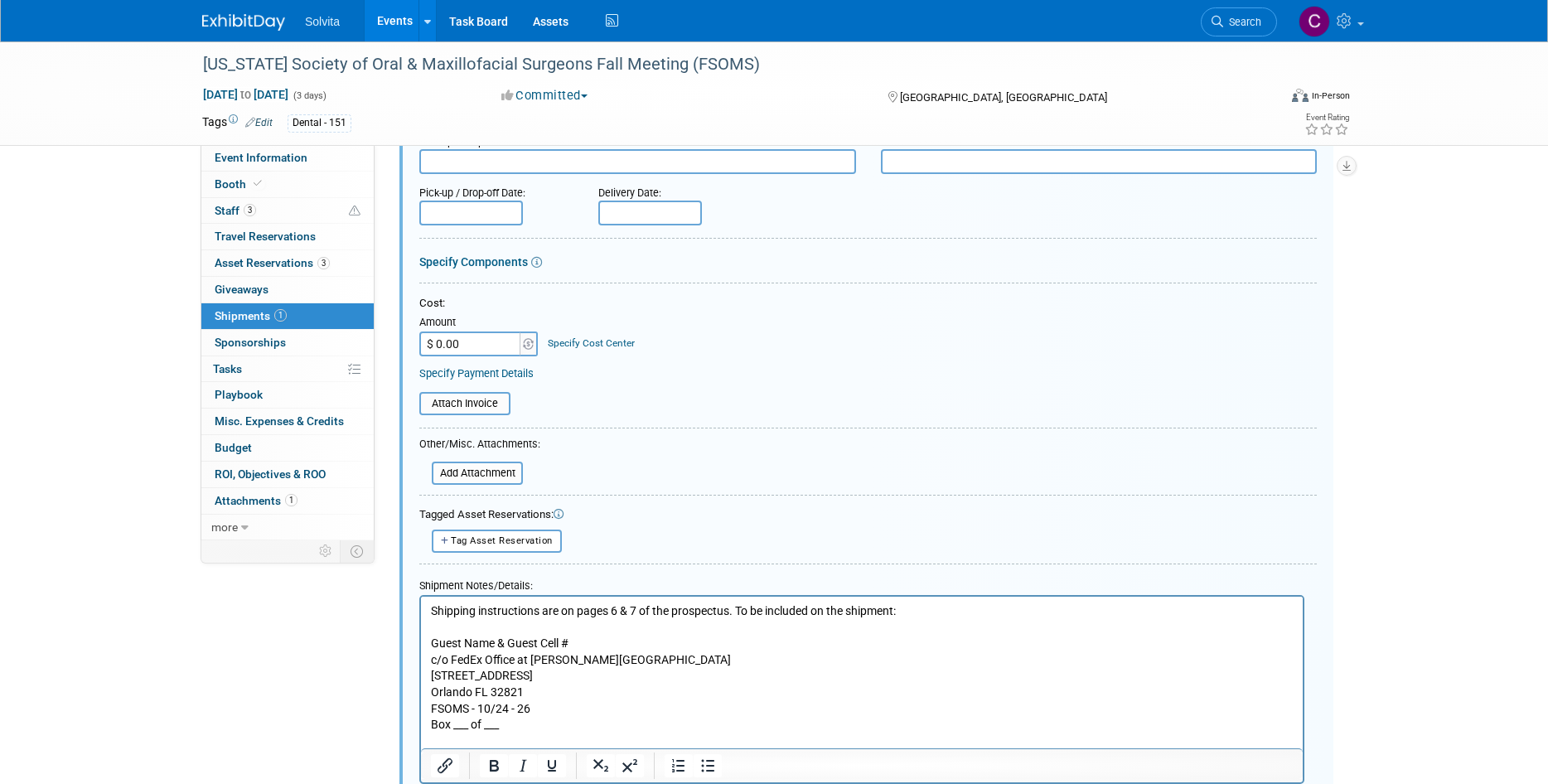
scroll to position [356, 0]
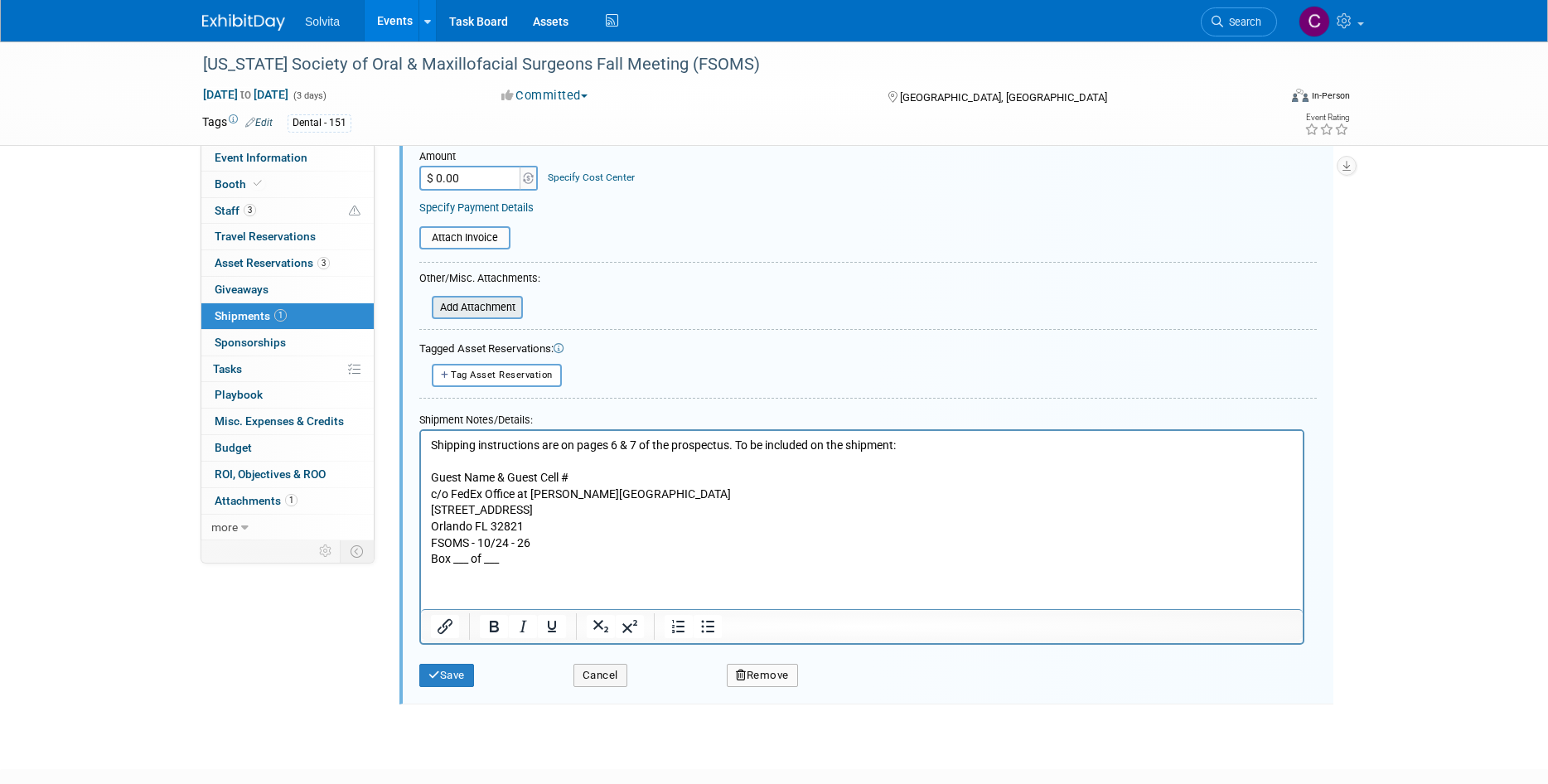
type input "Pending"
click at [497, 308] on input "file" at bounding box center [423, 307] width 198 height 20
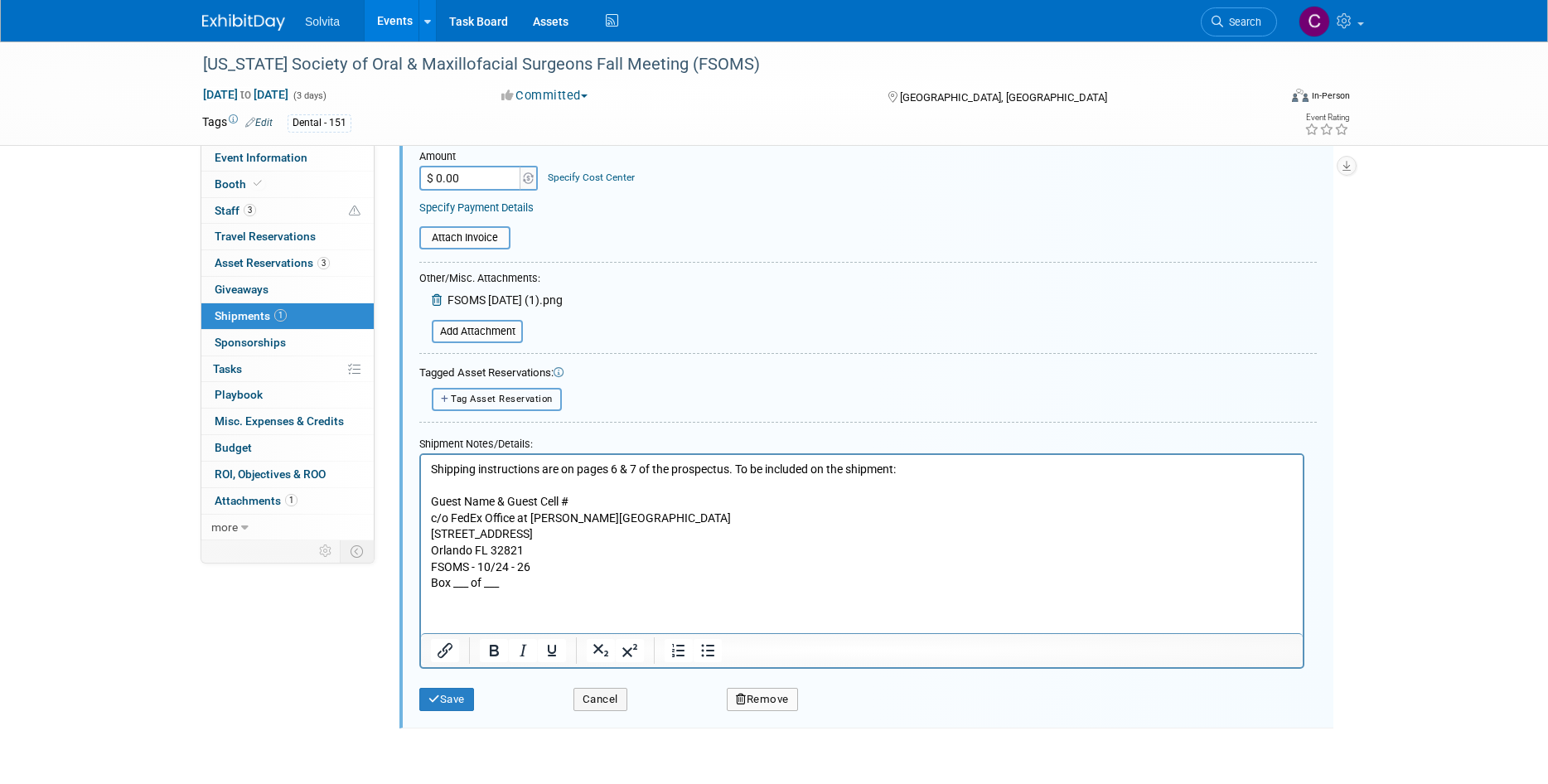
click at [507, 396] on span "Tag Asset Reservation" at bounding box center [501, 399] width 101 height 11
select select
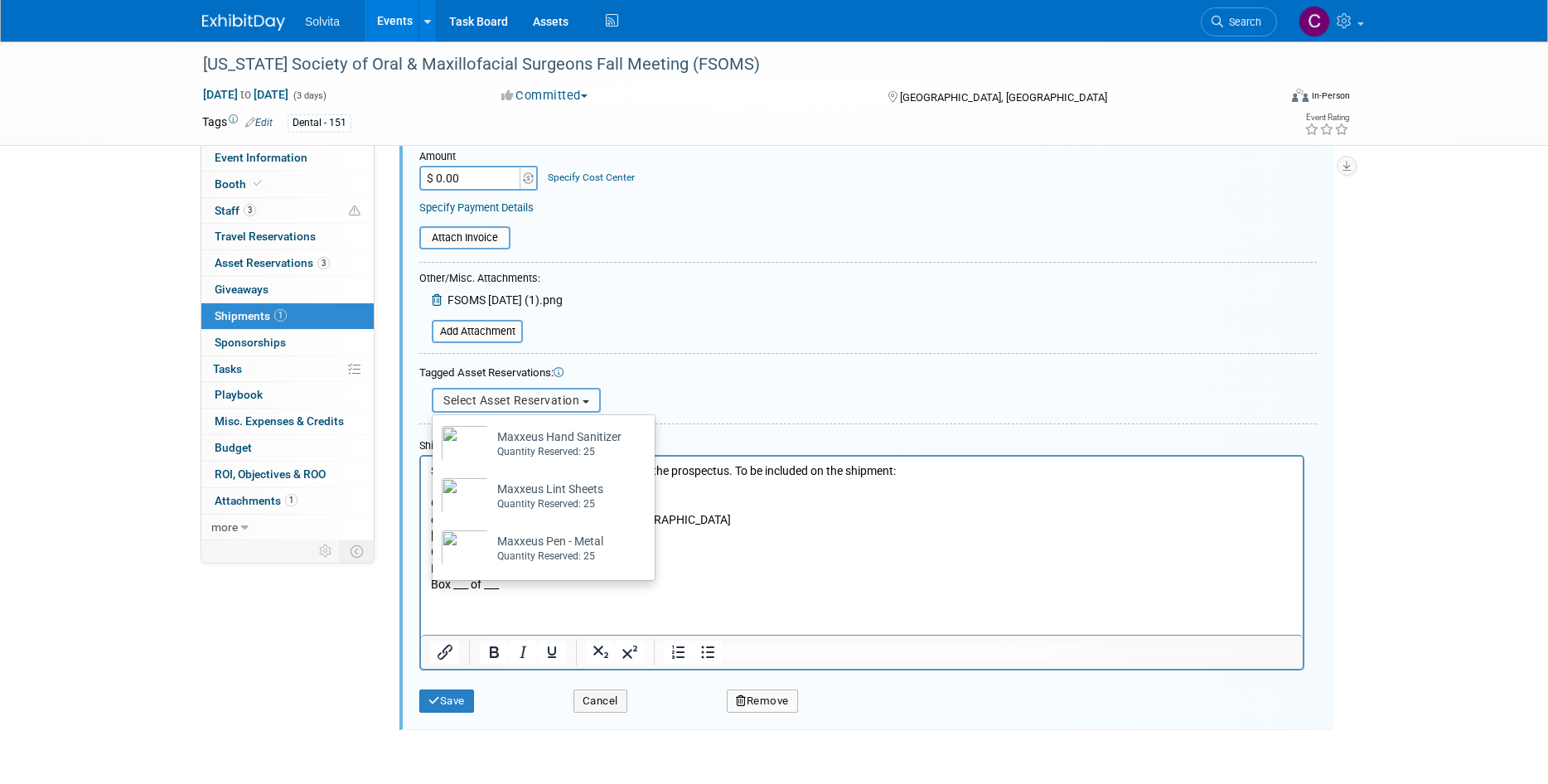
click at [507, 396] on span "Select Asset Reservation" at bounding box center [511, 400] width 136 height 13
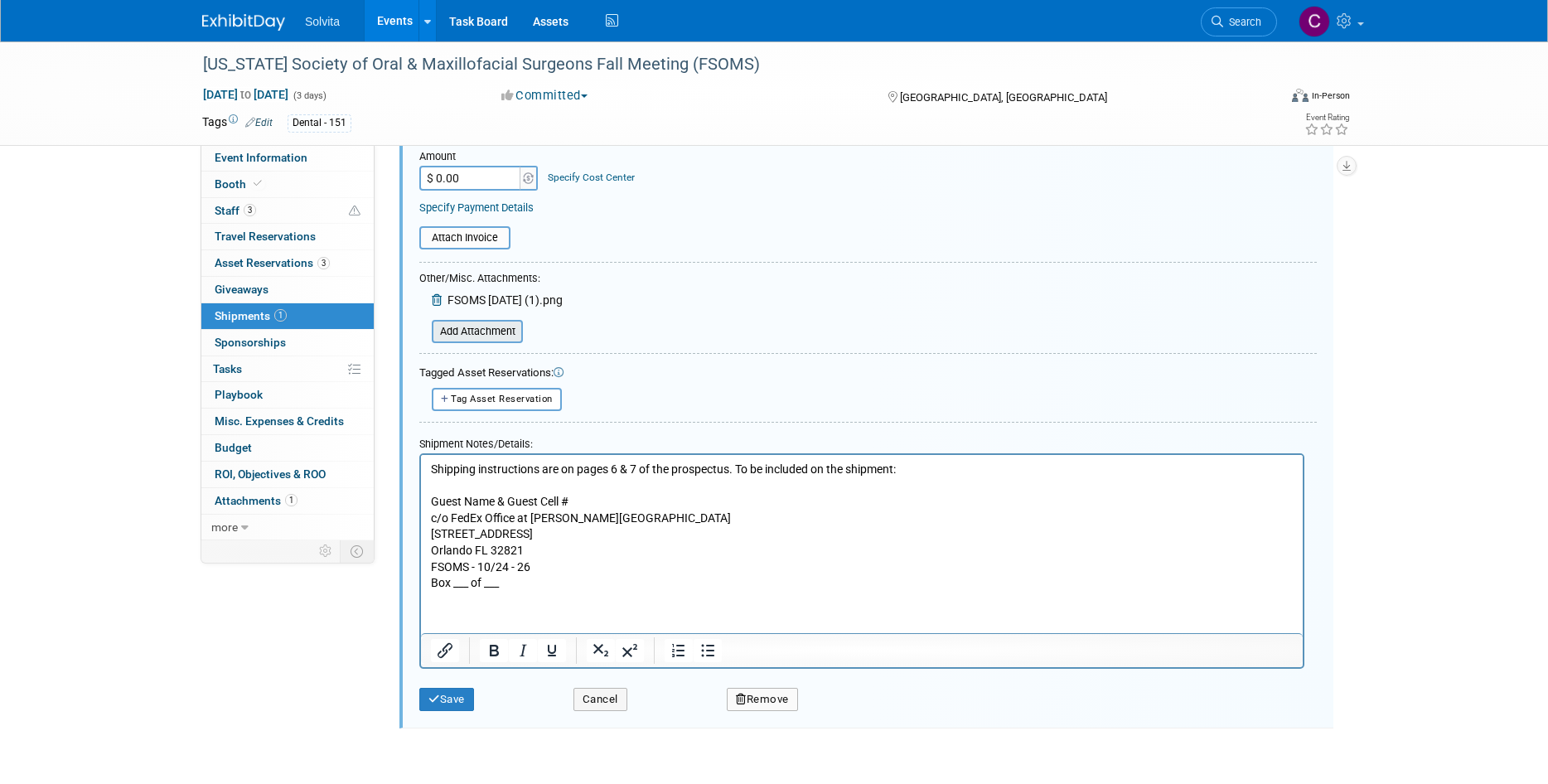
click at [495, 328] on input "file" at bounding box center [423, 331] width 198 height 20
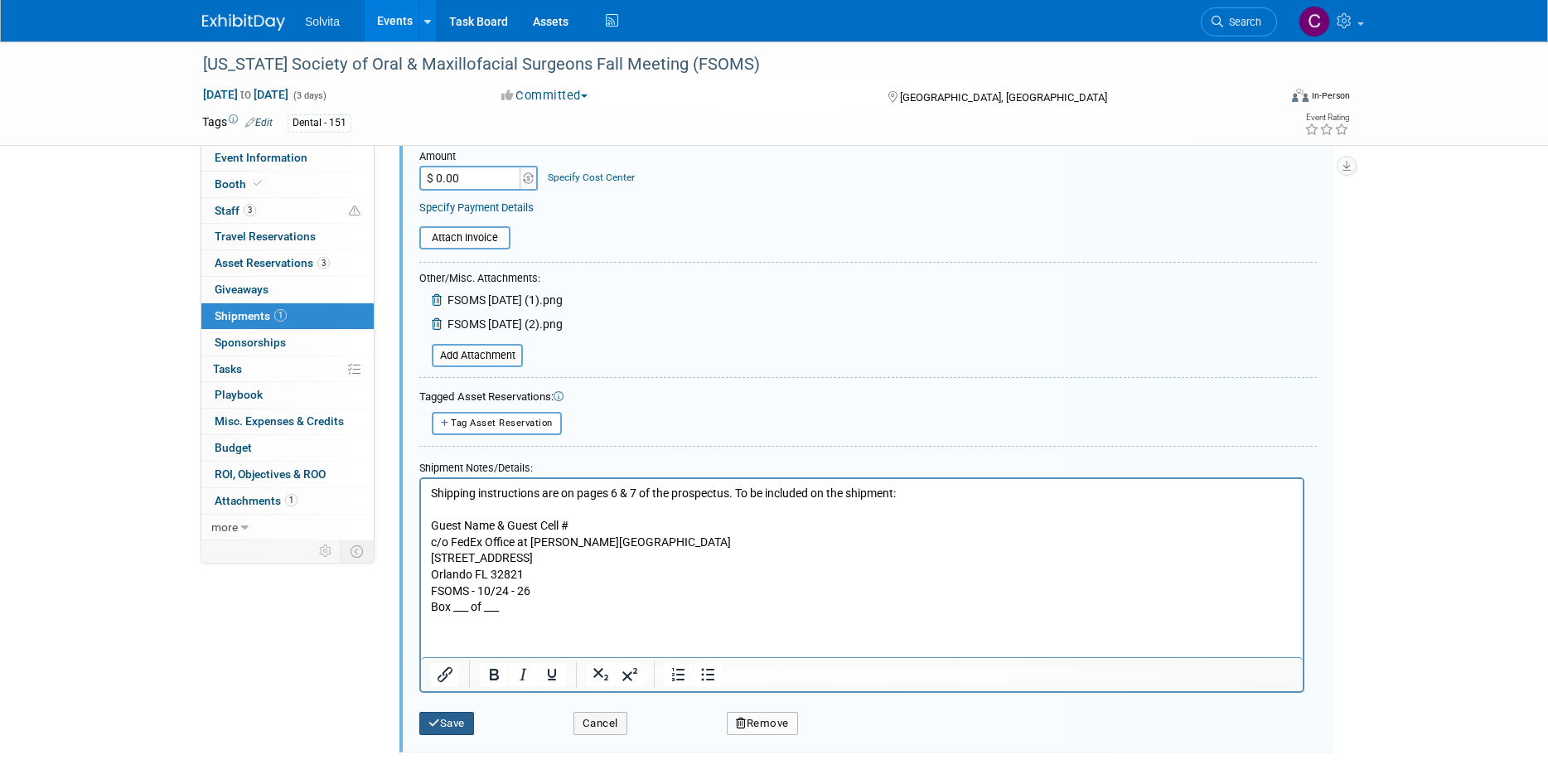
click at [461, 731] on button "Save" at bounding box center [446, 723] width 54 height 23
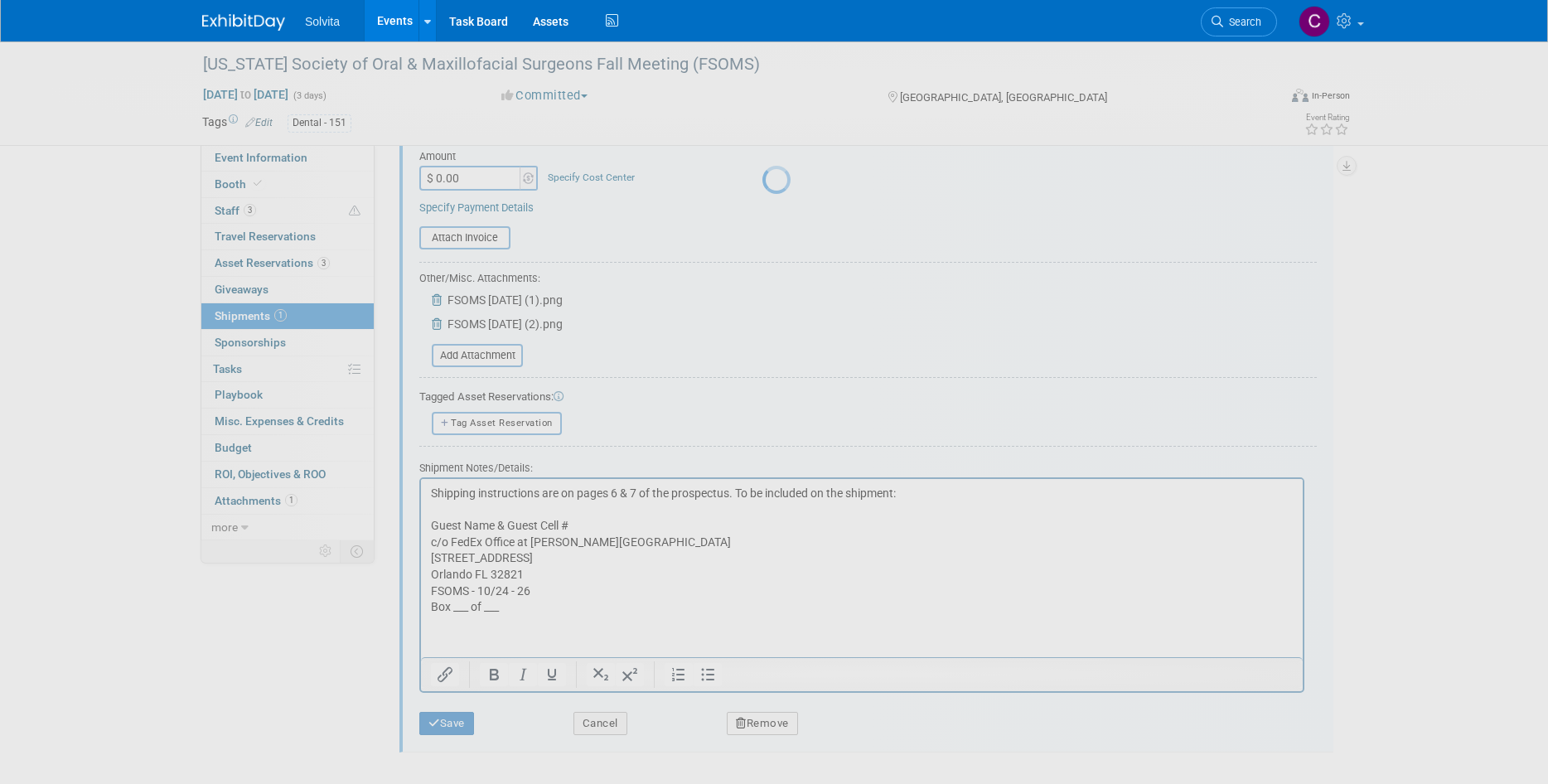
scroll to position [13, 0]
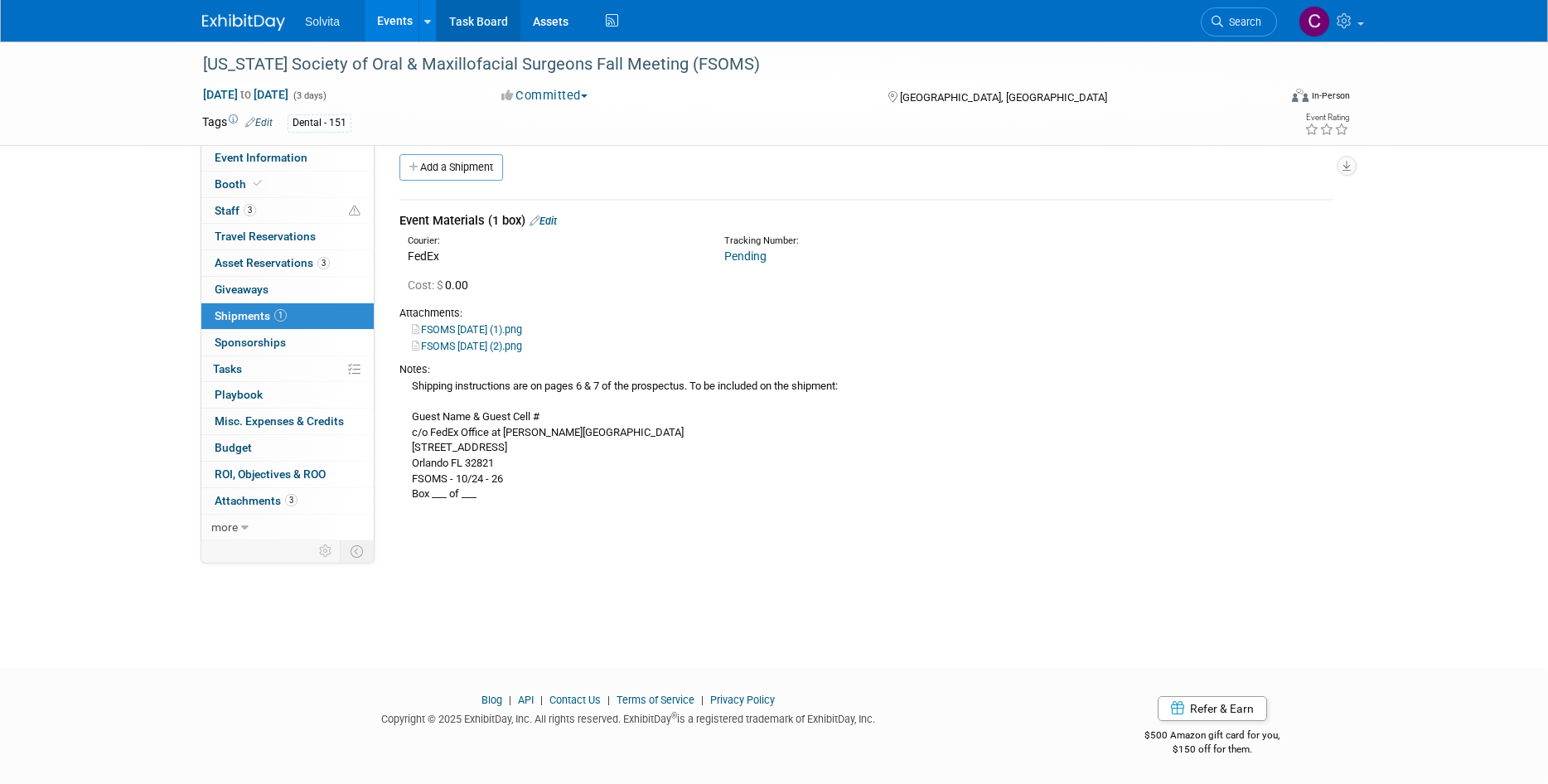
drag, startPoint x: 392, startPoint y: 16, endPoint x: 472, endPoint y: 37, distance: 82.7
click at [392, 16] on link "Events" at bounding box center [395, 20] width 61 height 42
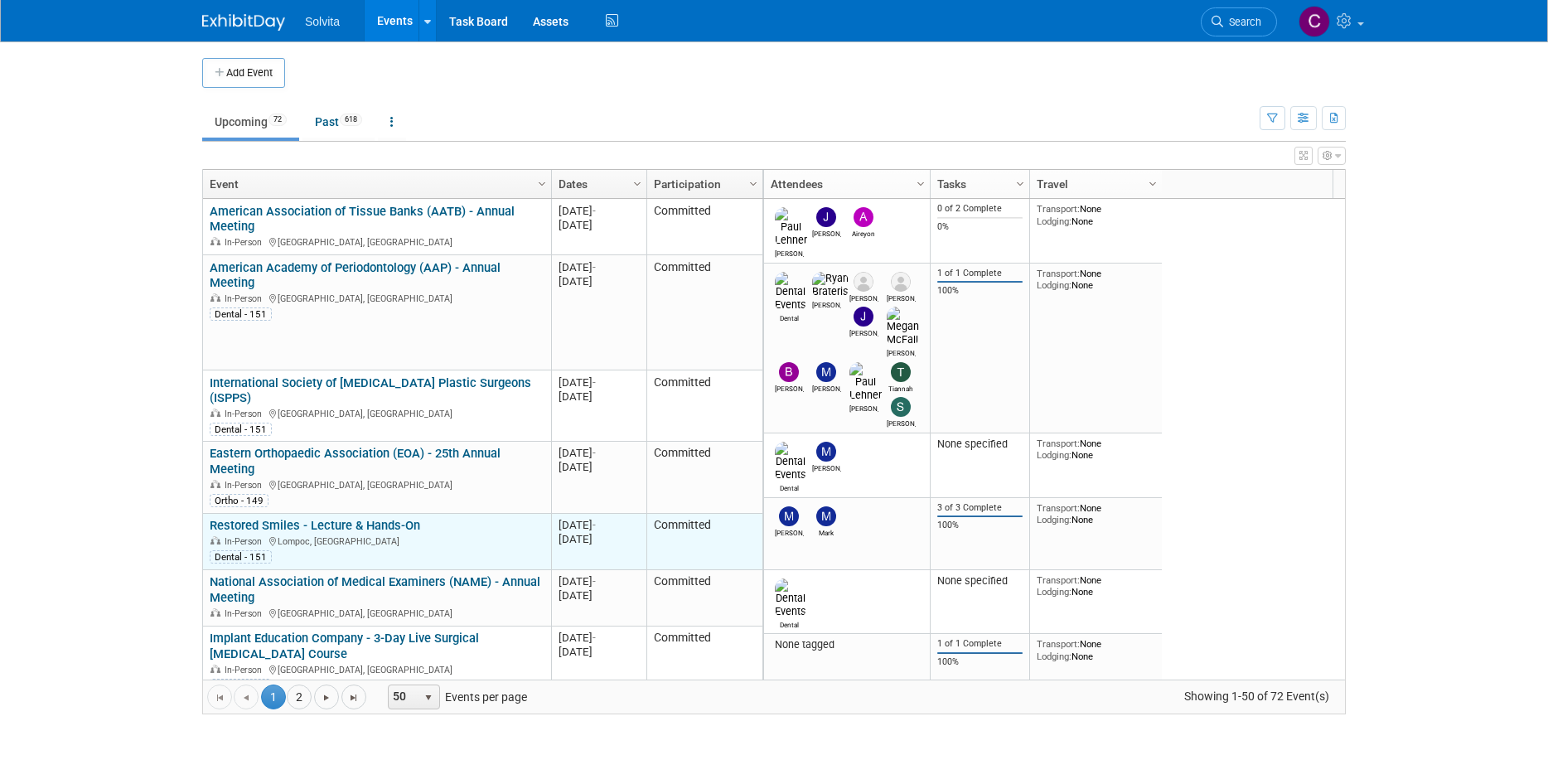
click at [377, 518] on link "Restored Smiles - Lecture & Hands-On" at bounding box center [315, 525] width 210 height 15
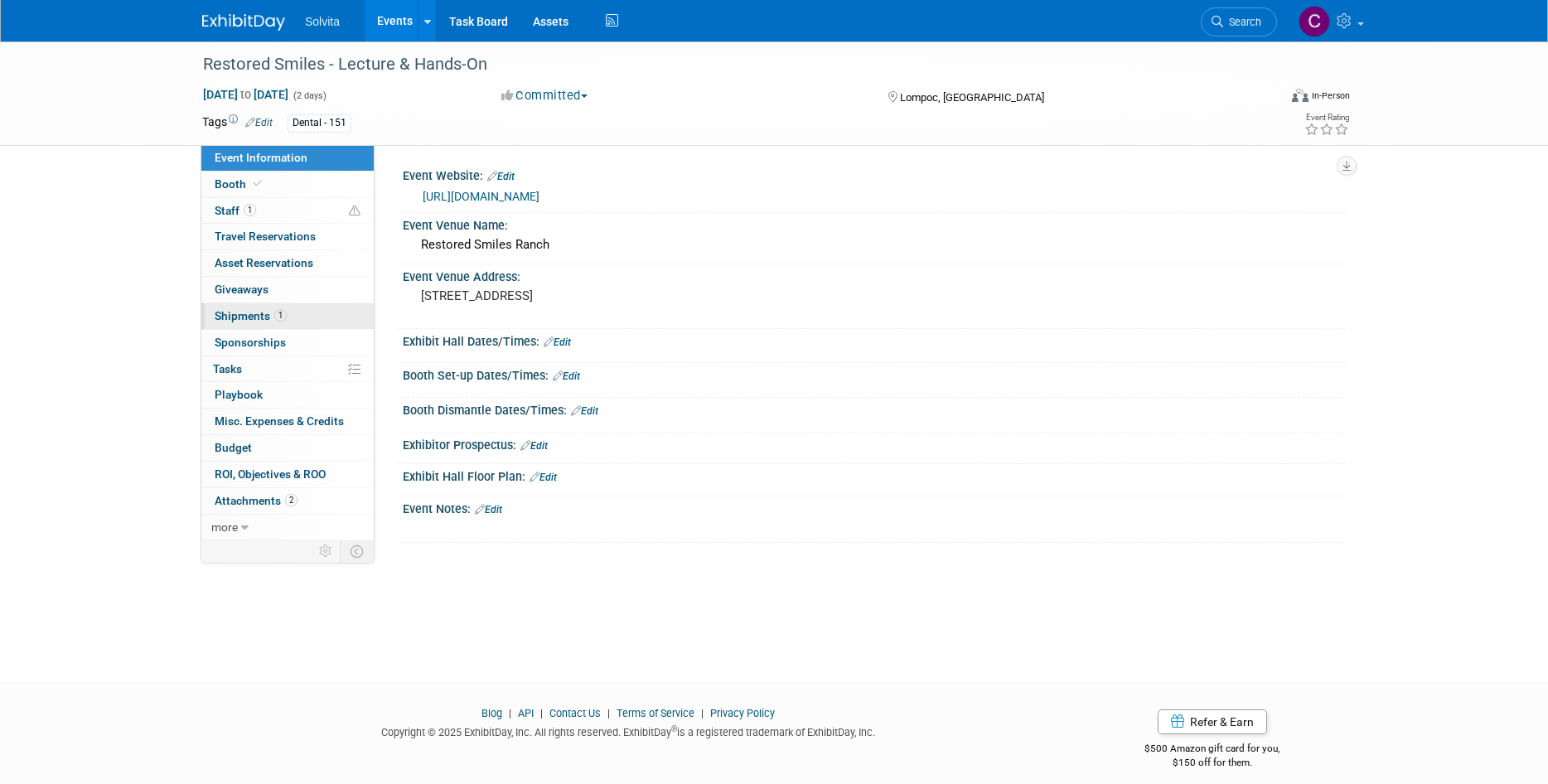
click at [245, 315] on span "Shipments 1" at bounding box center [250, 315] width 72 height 13
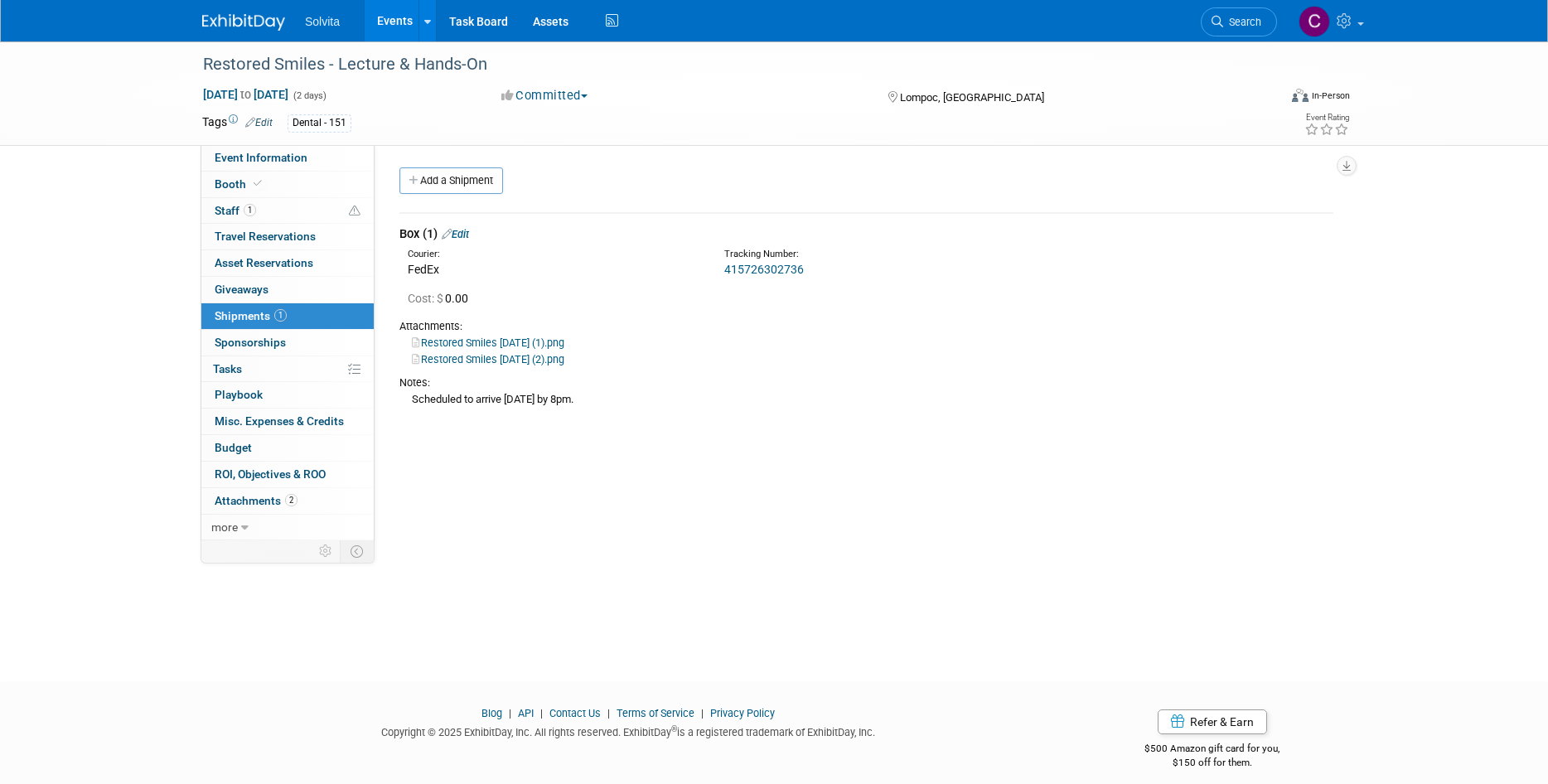
click at [785, 267] on link "415726302736" at bounding box center [764, 269] width 79 height 13
click at [394, 13] on link "Events" at bounding box center [395, 20] width 61 height 42
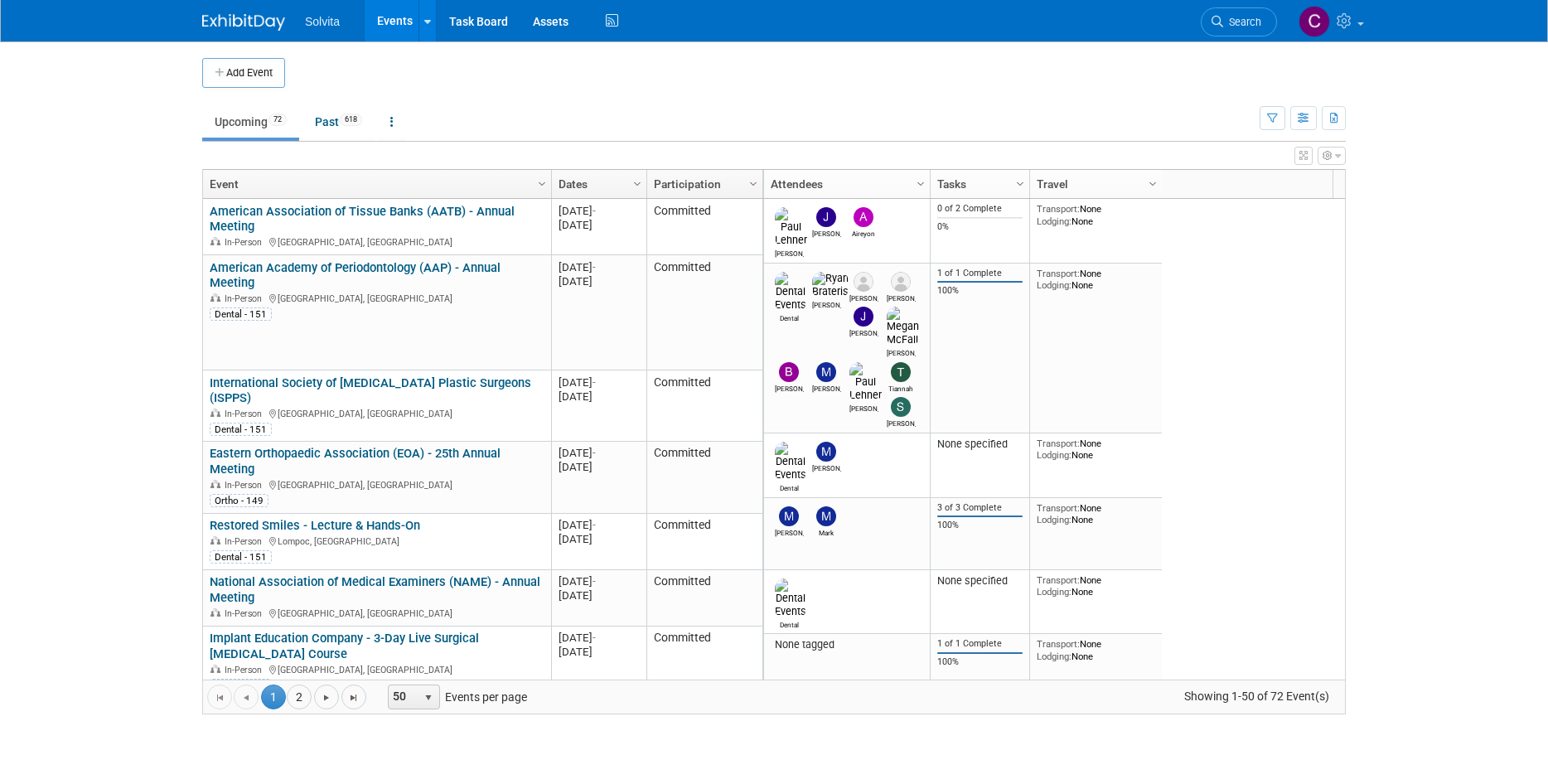
click at [392, 18] on link "Events" at bounding box center [395, 20] width 61 height 42
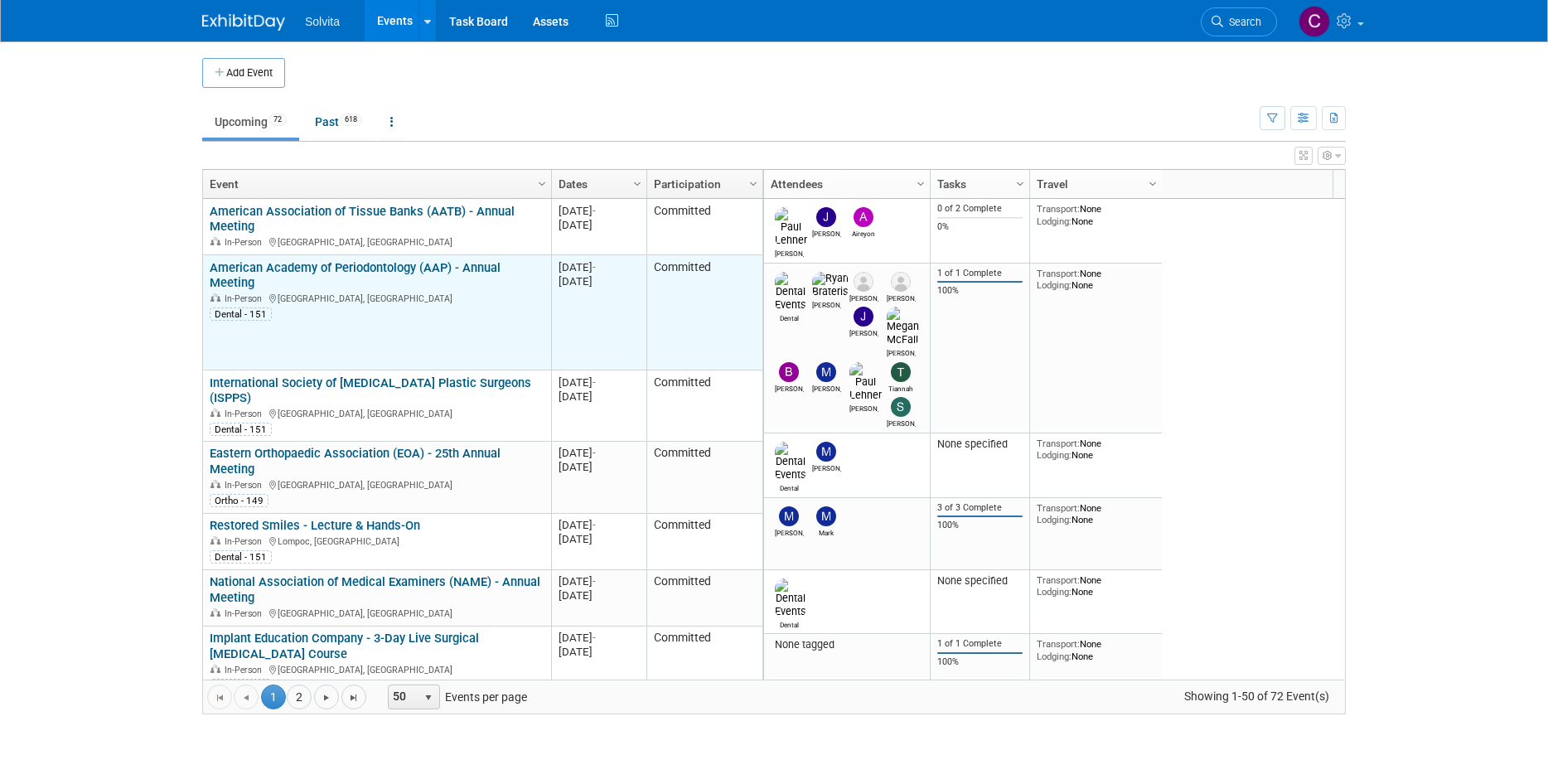
click at [401, 257] on td "American Academy of Periodontology (AAP) - Annual Meeting American Academy of P…" at bounding box center [377, 312] width 348 height 115
click at [396, 268] on link "American Academy of Periodontology (AAP) - Annual Meeting" at bounding box center [355, 275] width 291 height 30
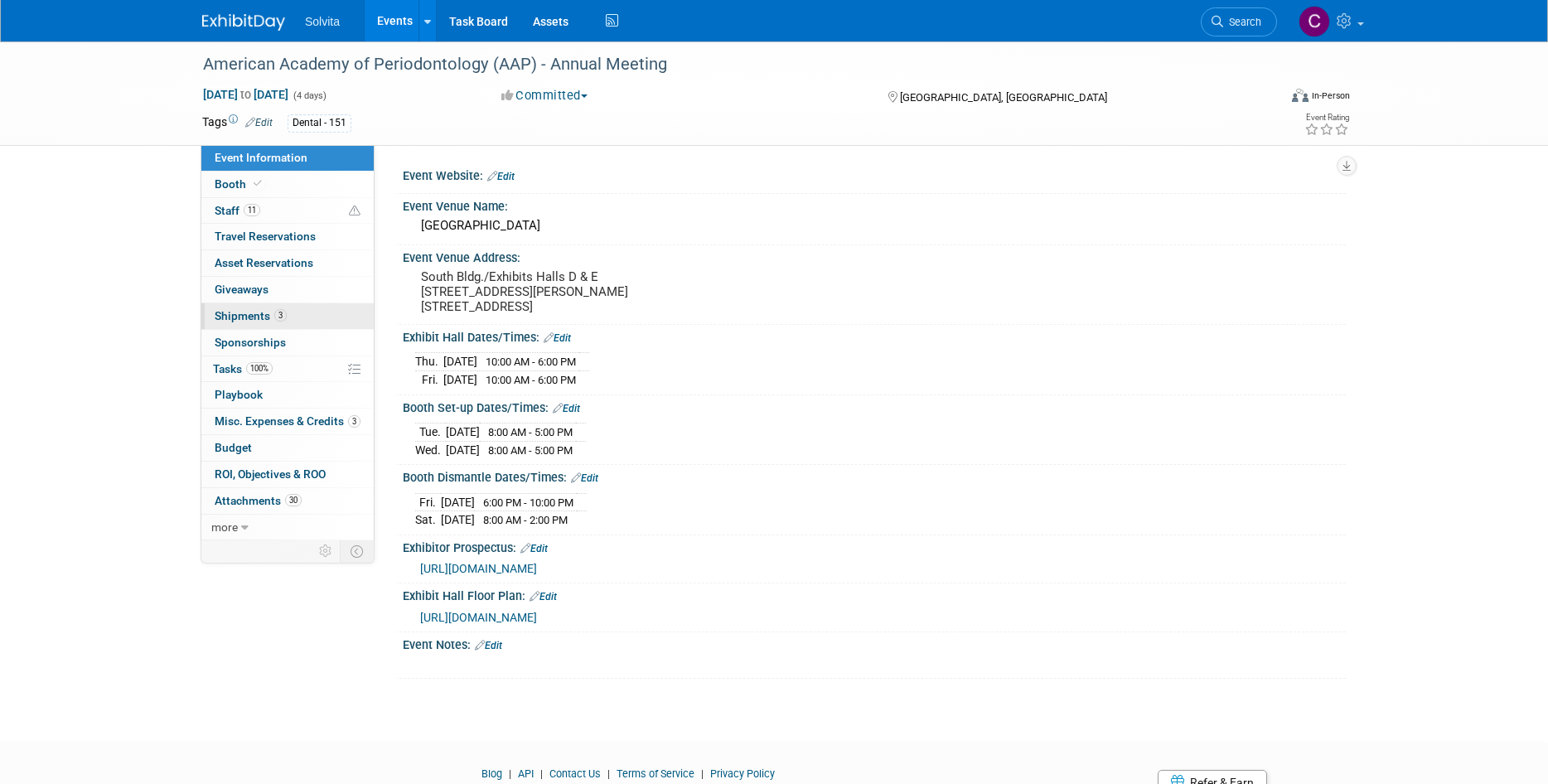
click at [247, 319] on span "Shipments 3" at bounding box center [250, 315] width 72 height 13
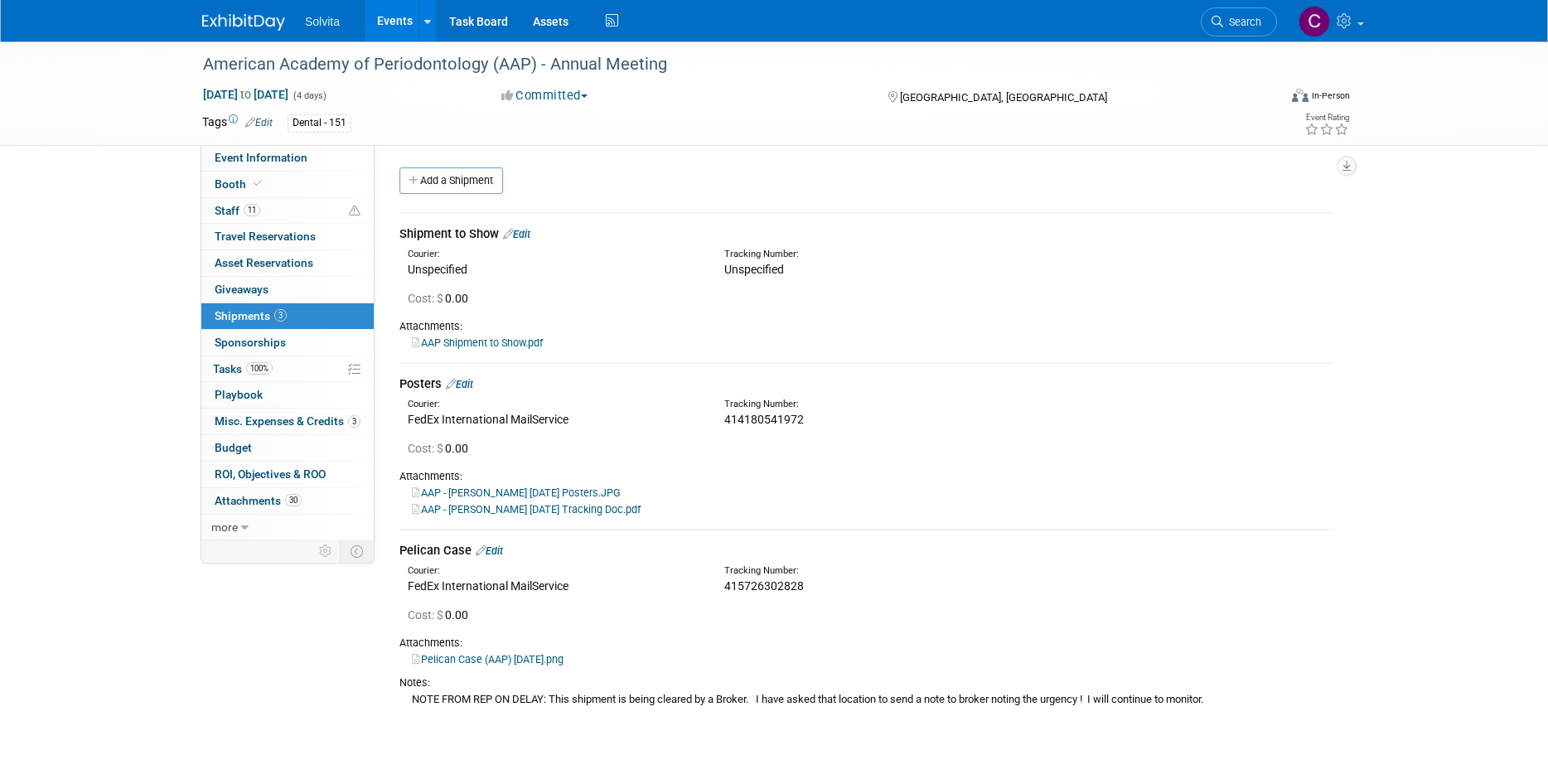
click at [490, 352] on td "Shipment to Show Edit Courier: Unspecified Tracking Number: Cost: $ 0.00" at bounding box center [866, 287] width 934 height 150
click at [501, 342] on link "AAP Shipment to Show.pdf" at bounding box center [477, 343] width 131 height 12
click at [246, 318] on span "Shipments 3" at bounding box center [250, 315] width 72 height 13
click at [410, 17] on link "Events" at bounding box center [395, 20] width 61 height 42
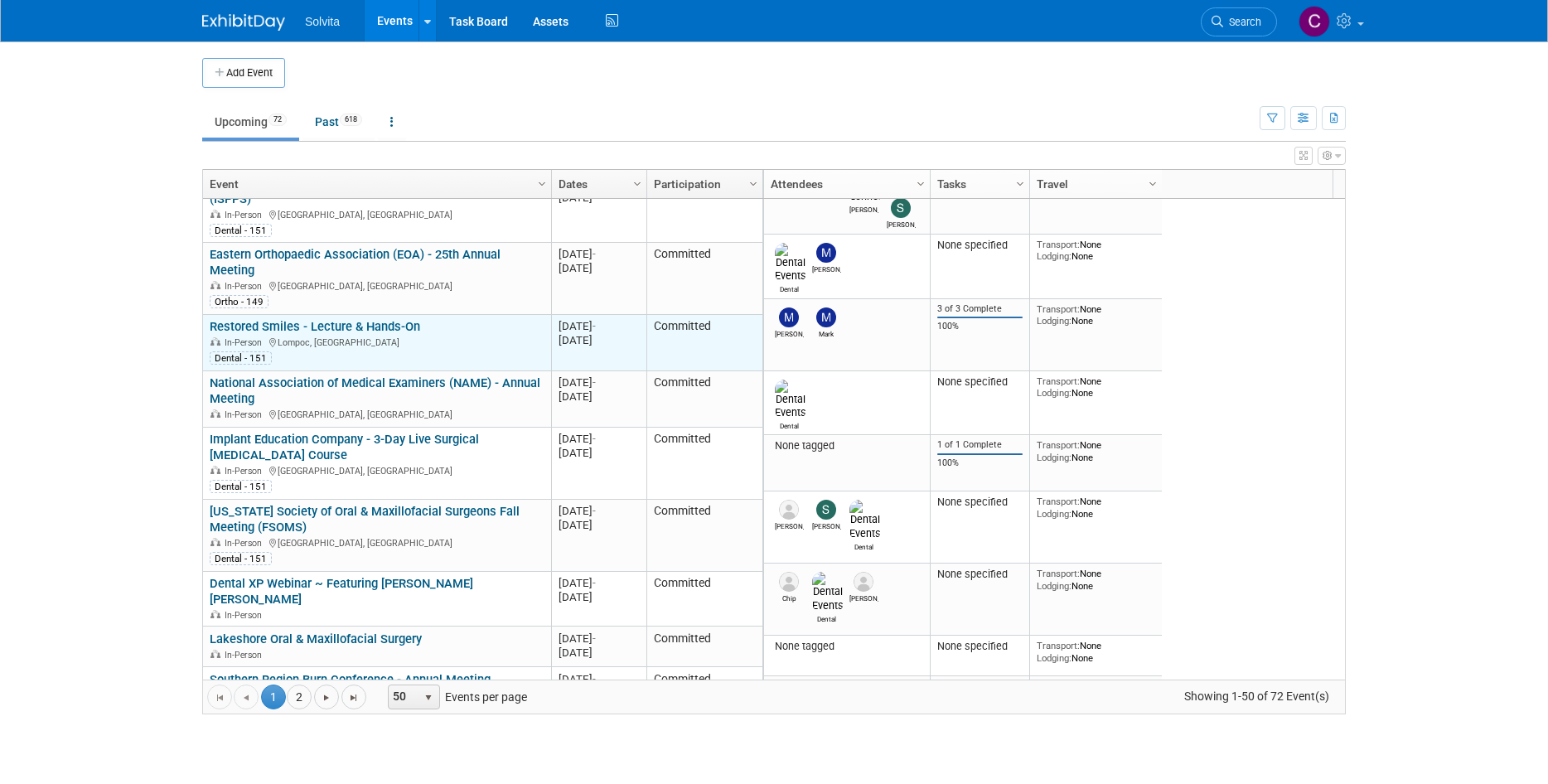
scroll to position [298, 0]
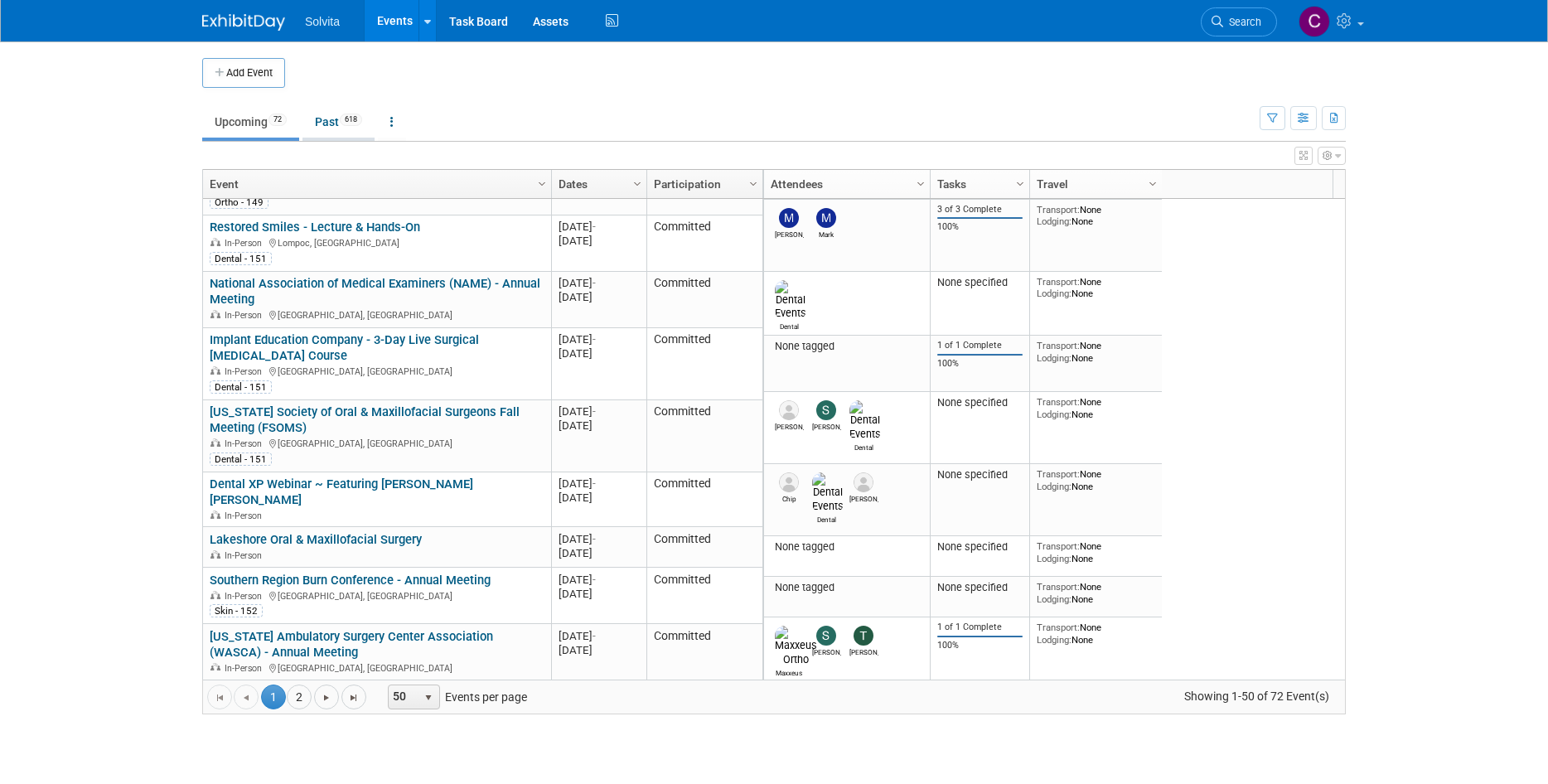
click at [328, 118] on link "Past 618" at bounding box center [338, 121] width 72 height 31
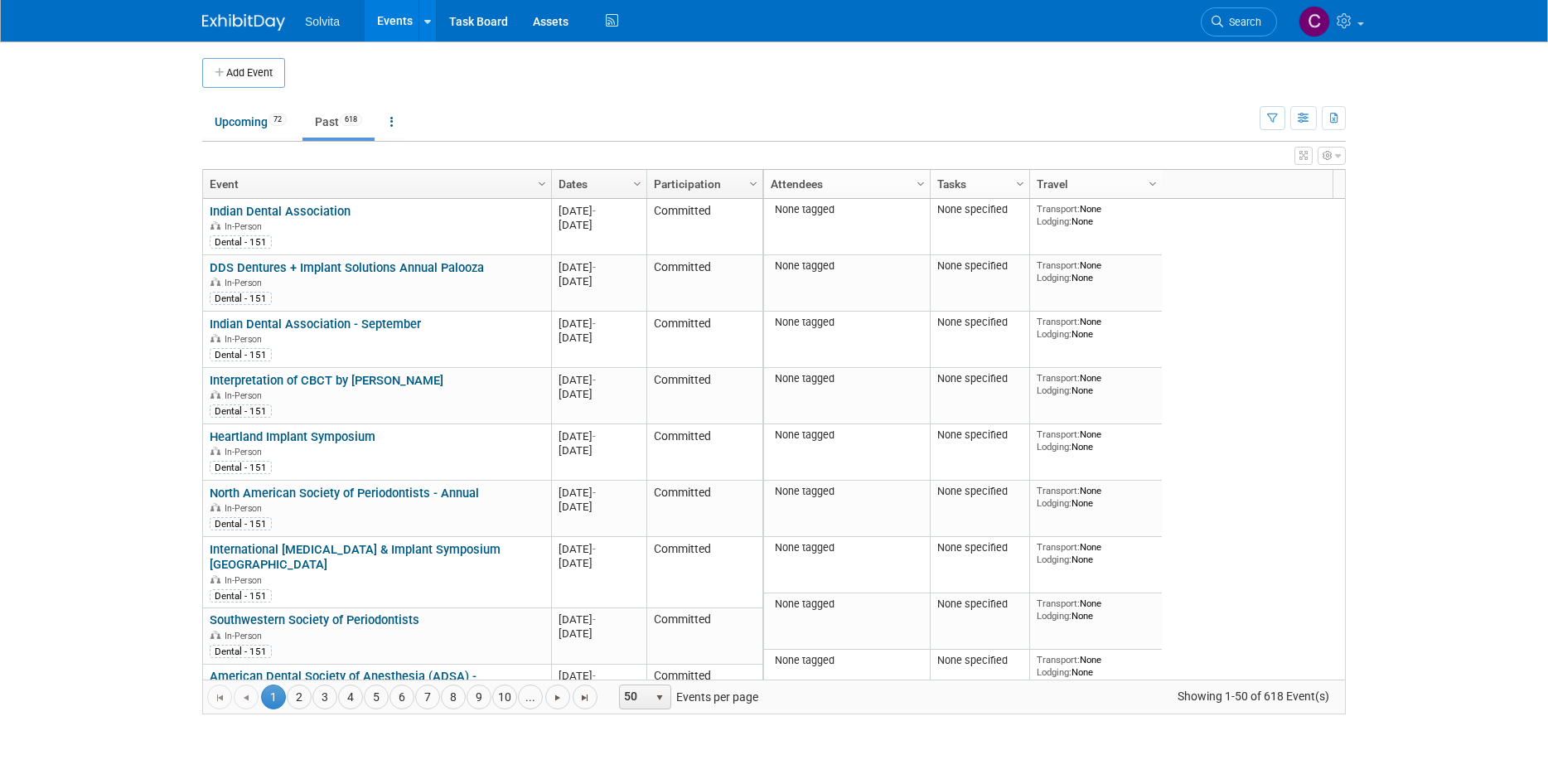
click at [579, 184] on link "Dates" at bounding box center [596, 184] width 77 height 28
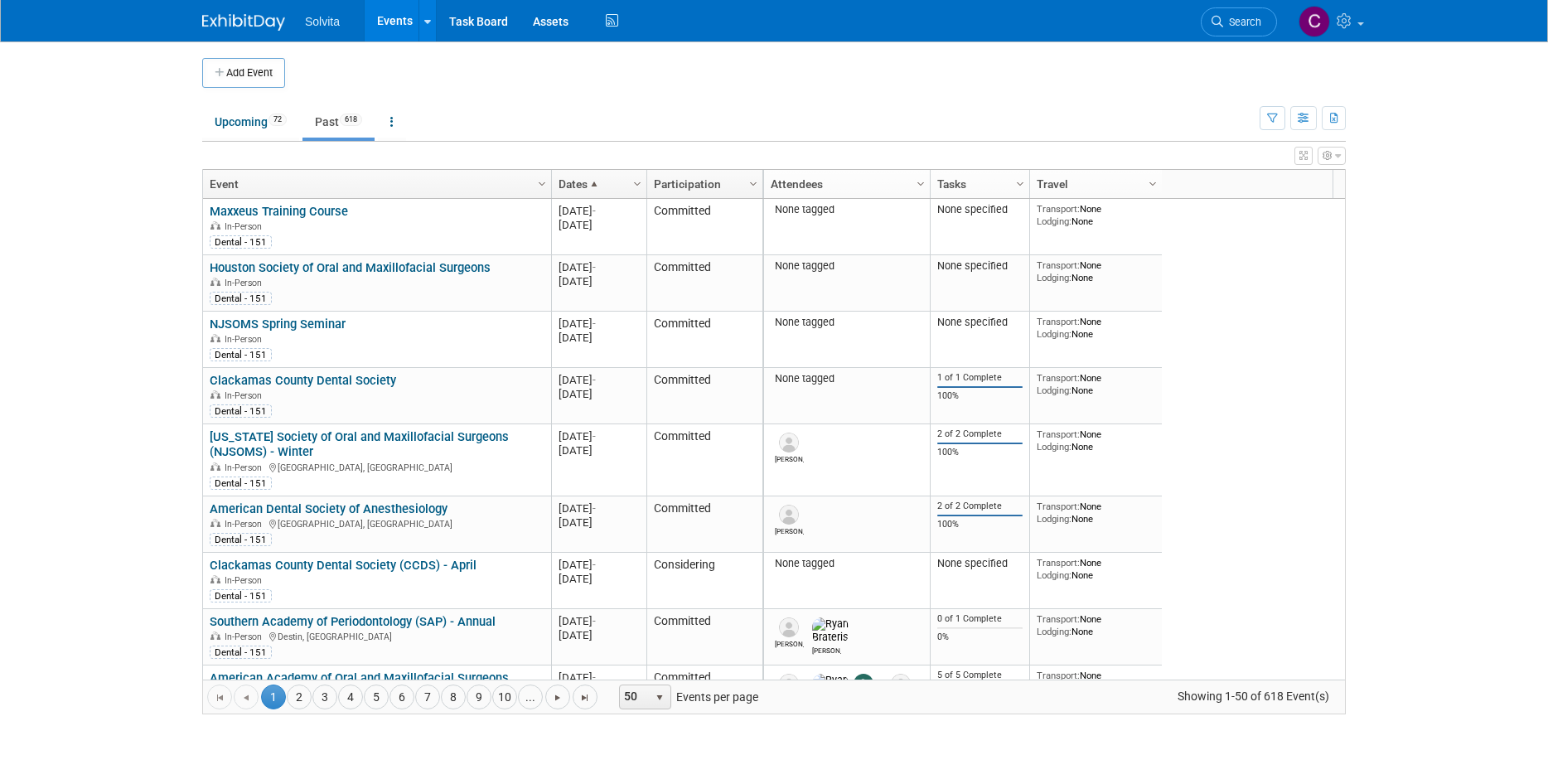
click at [581, 178] on link "Dates" at bounding box center [596, 184] width 77 height 28
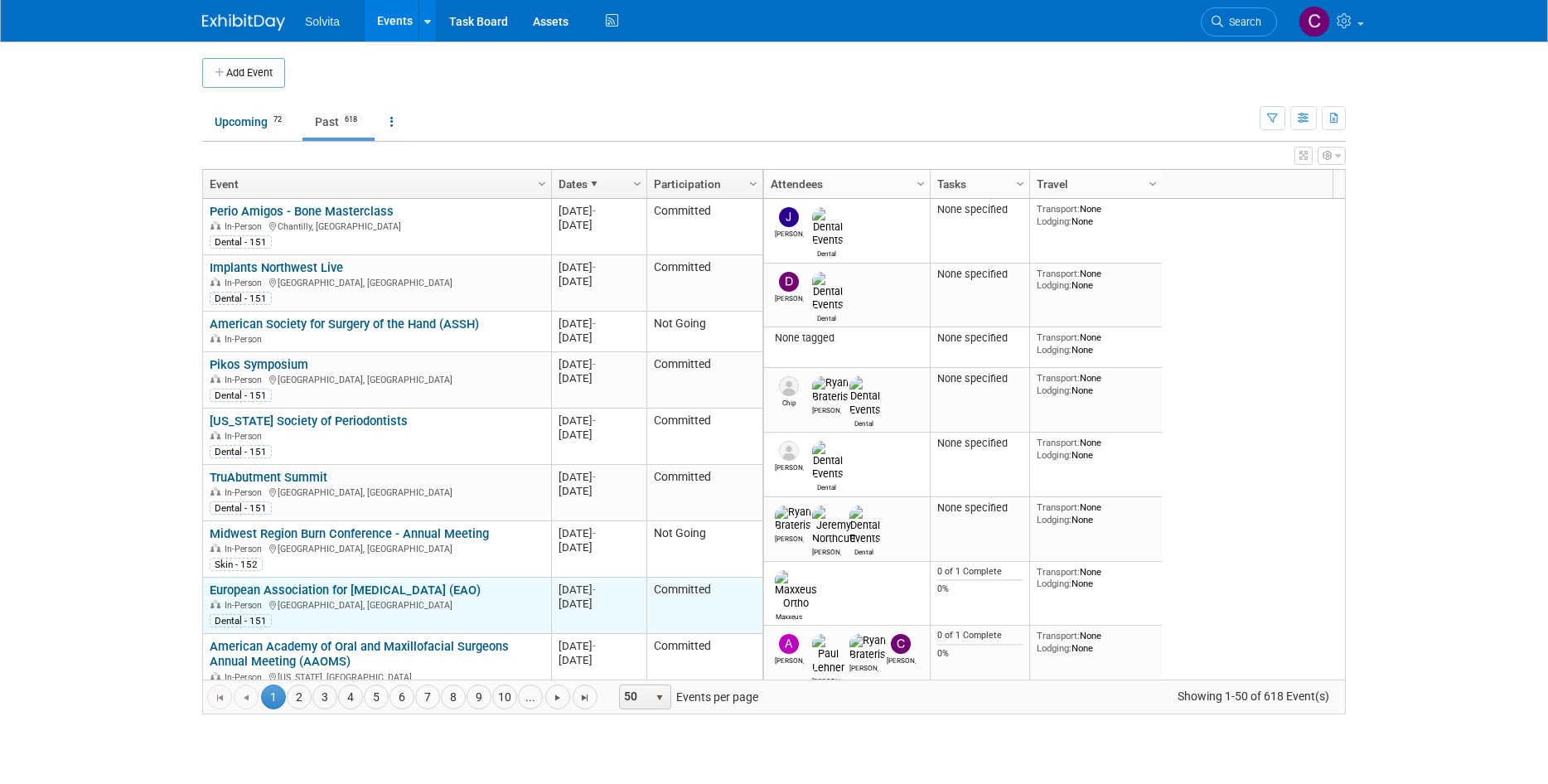
click at [430, 584] on link "European Association for [MEDICAL_DATA] (EAO)" at bounding box center [345, 589] width 271 height 15
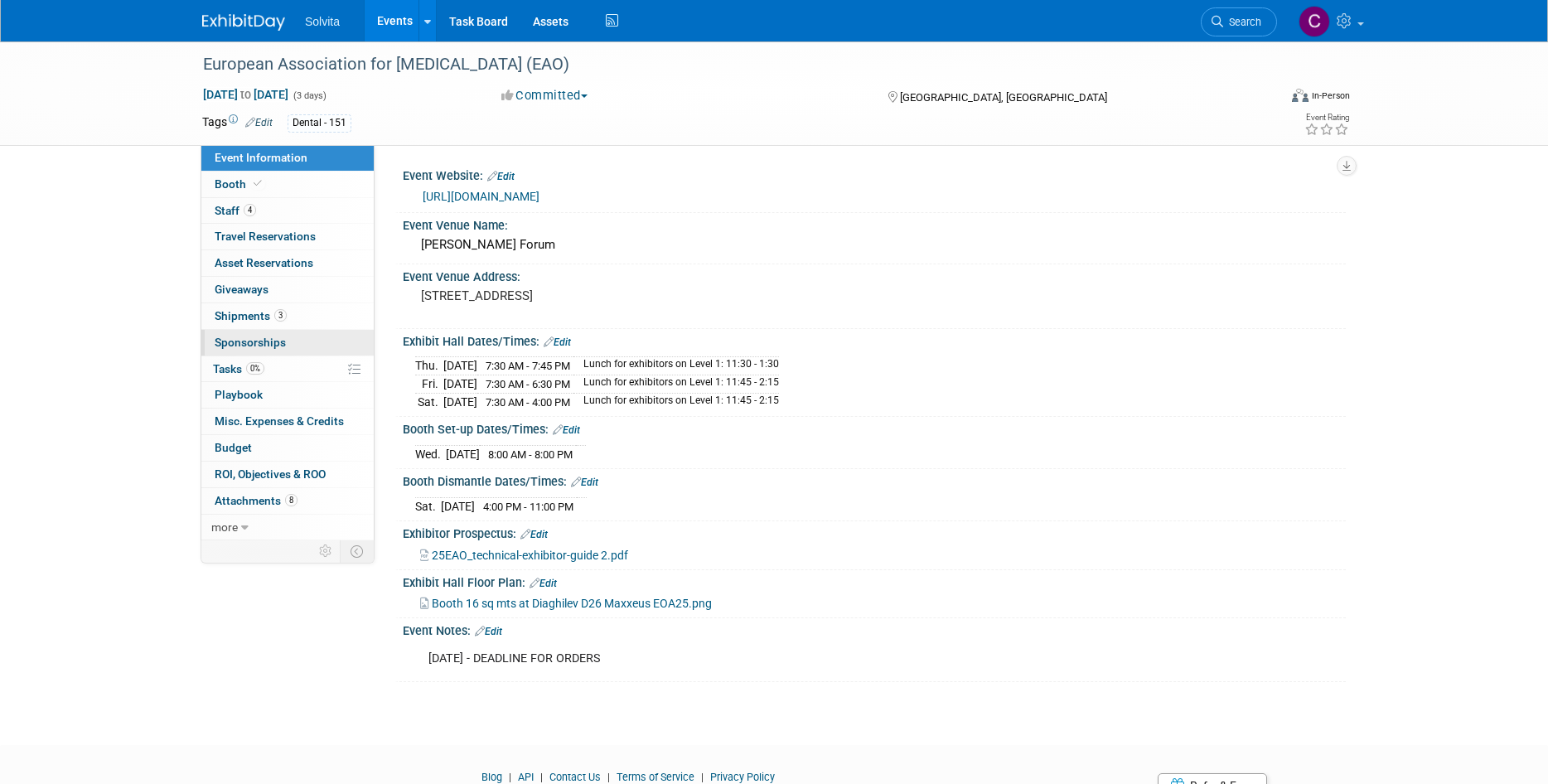
drag, startPoint x: 240, startPoint y: 318, endPoint x: 289, endPoint y: 331, distance: 50.7
click at [240, 318] on span "Shipments 3" at bounding box center [250, 315] width 72 height 13
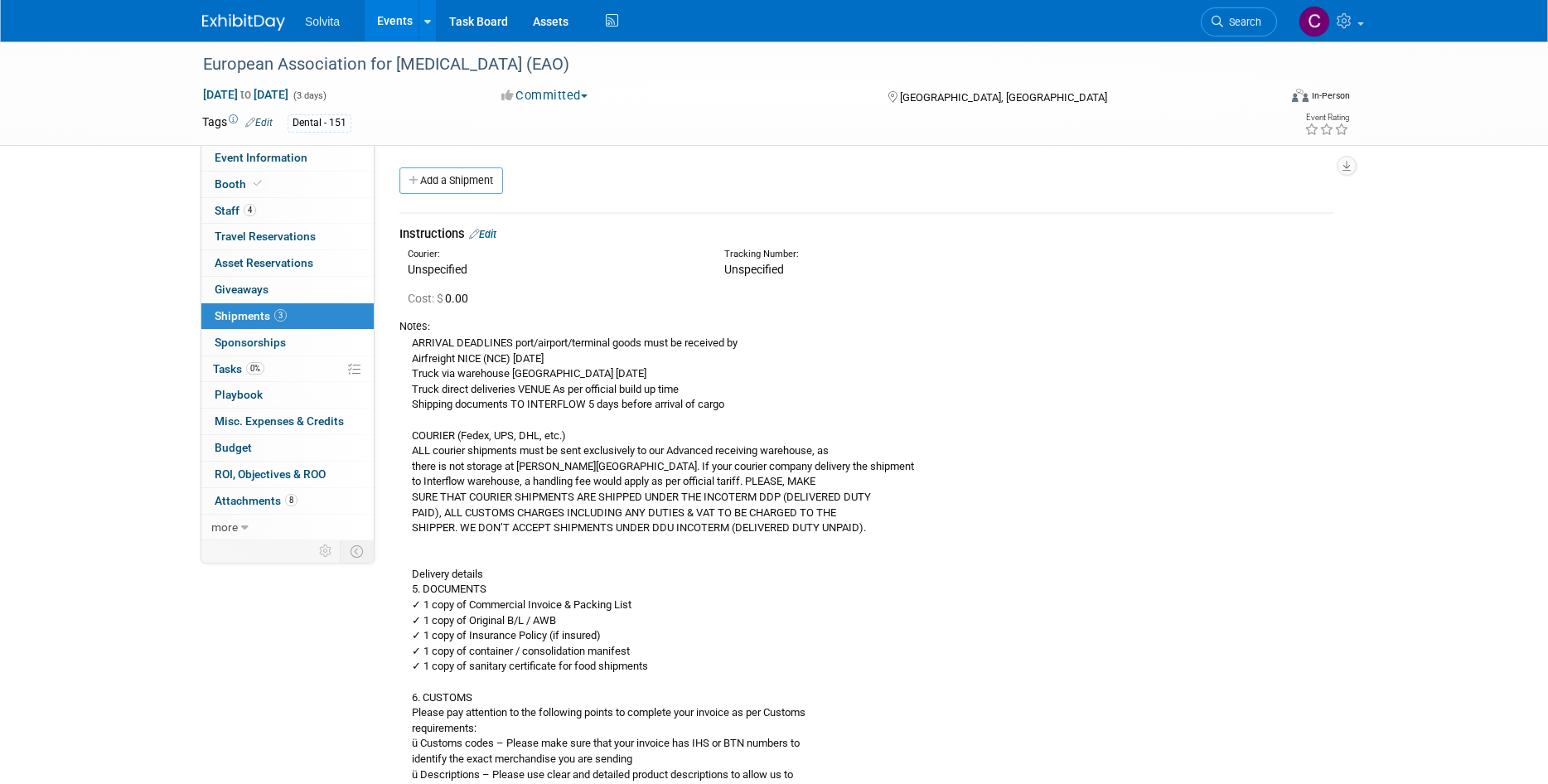
click at [497, 230] on link "Edit" at bounding box center [482, 234] width 28 height 12
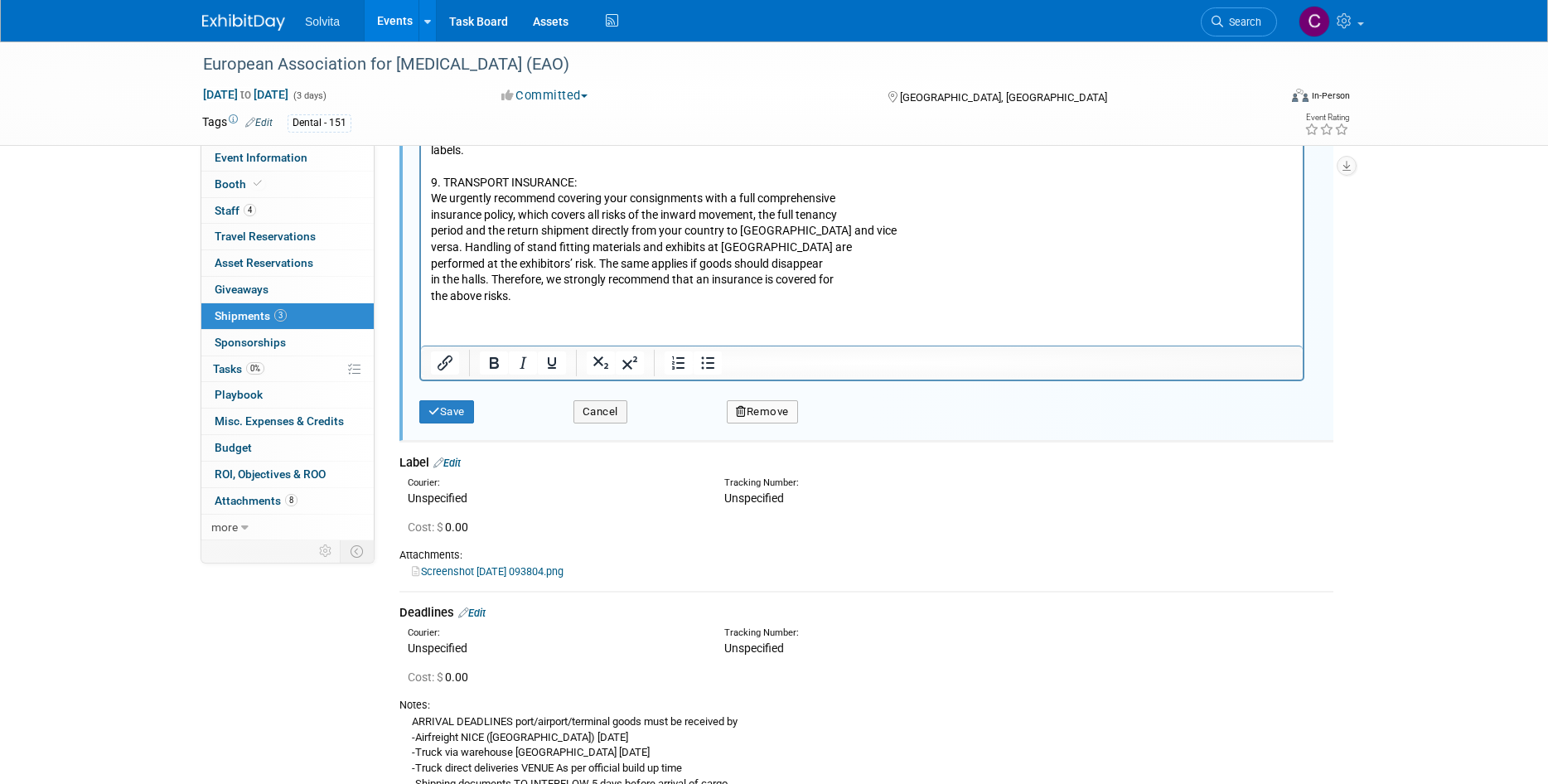
scroll to position [2096, 0]
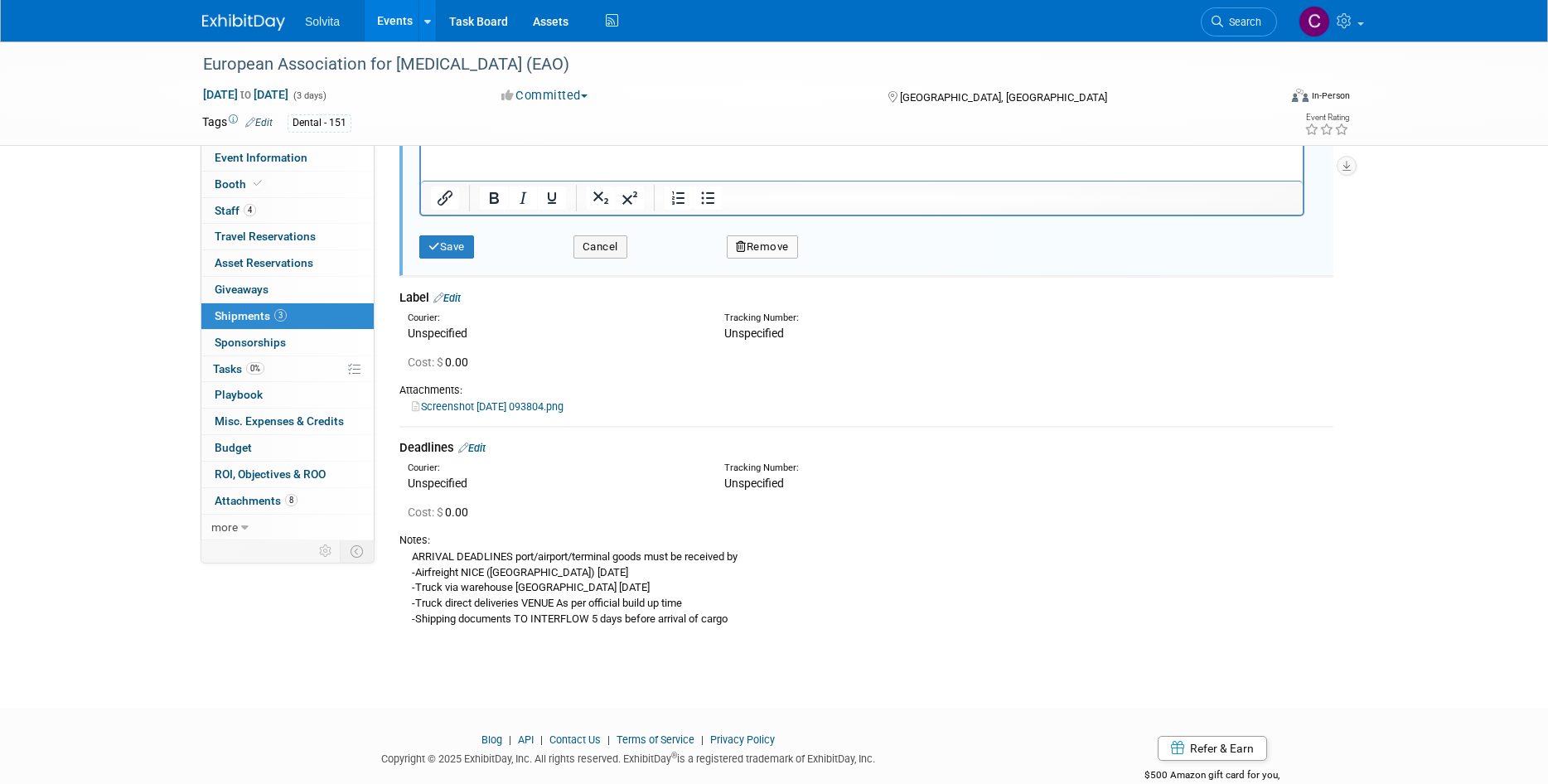
click at [533, 408] on link "Screenshot [DATE] 093804.png" at bounding box center [488, 407] width 151 height 12
